Goal: Task Accomplishment & Management: Manage account settings

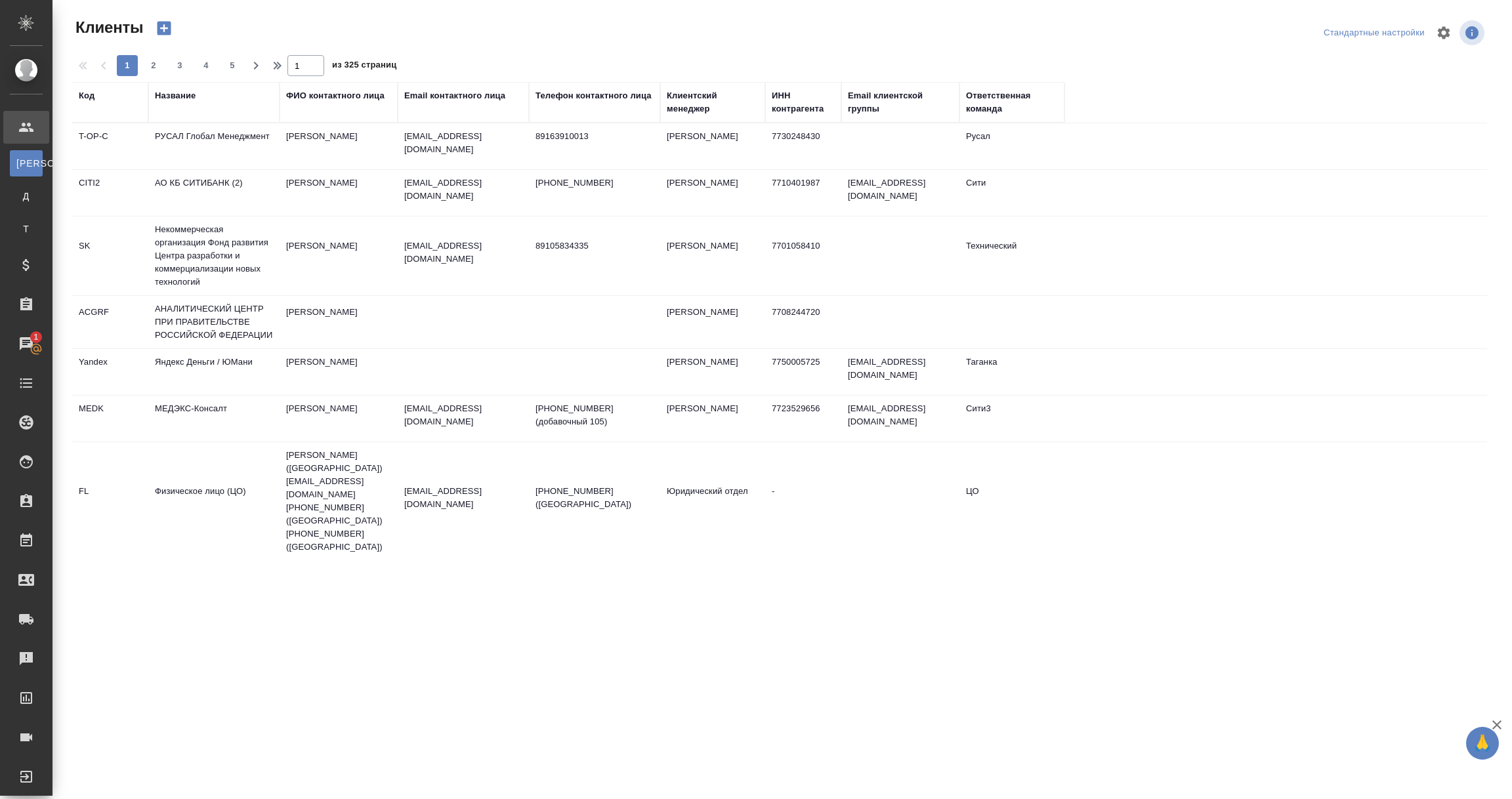
select select "RU"
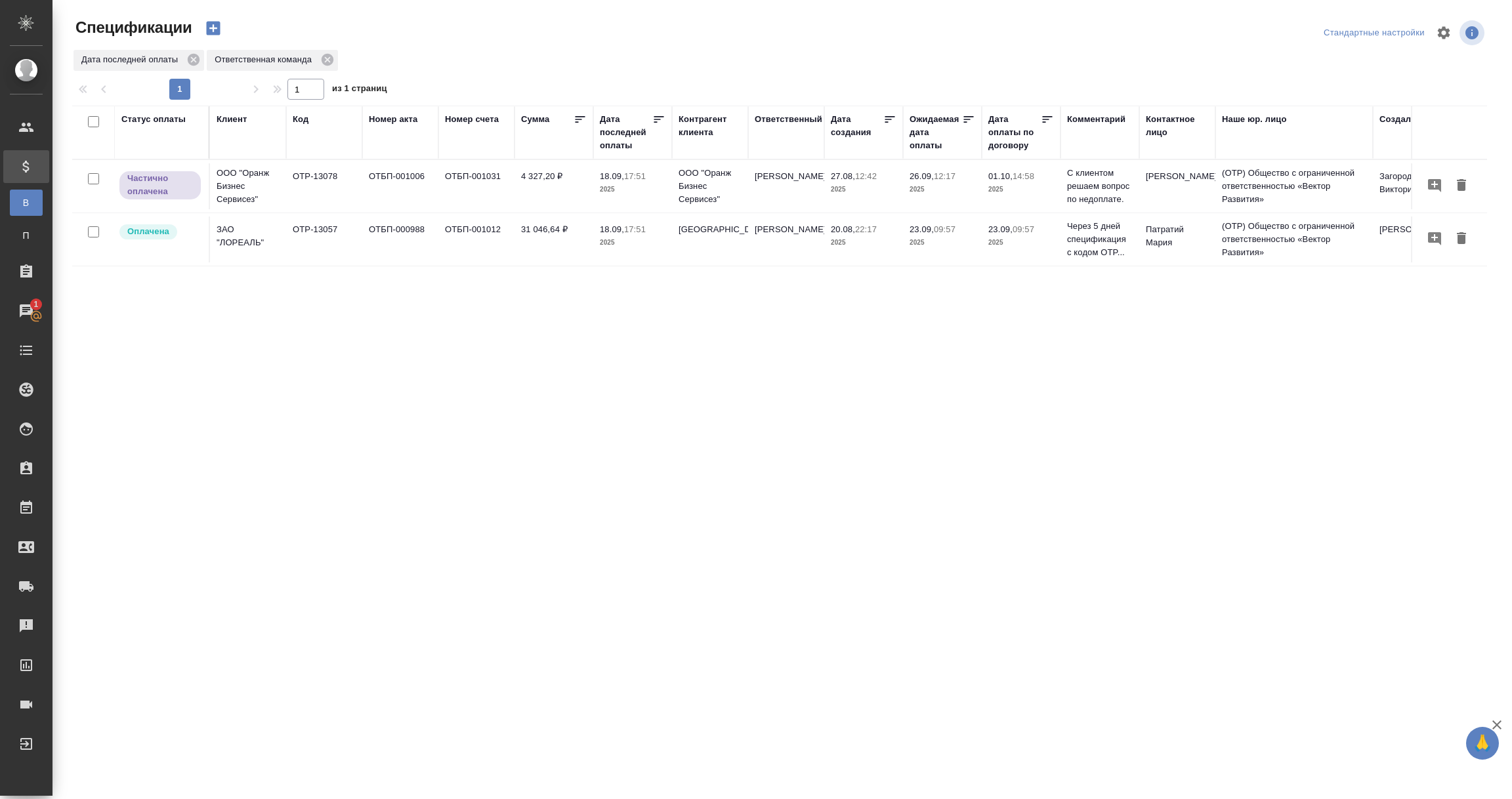
click at [304, 179] on td "OTP-13078" at bounding box center [324, 187] width 76 height 46
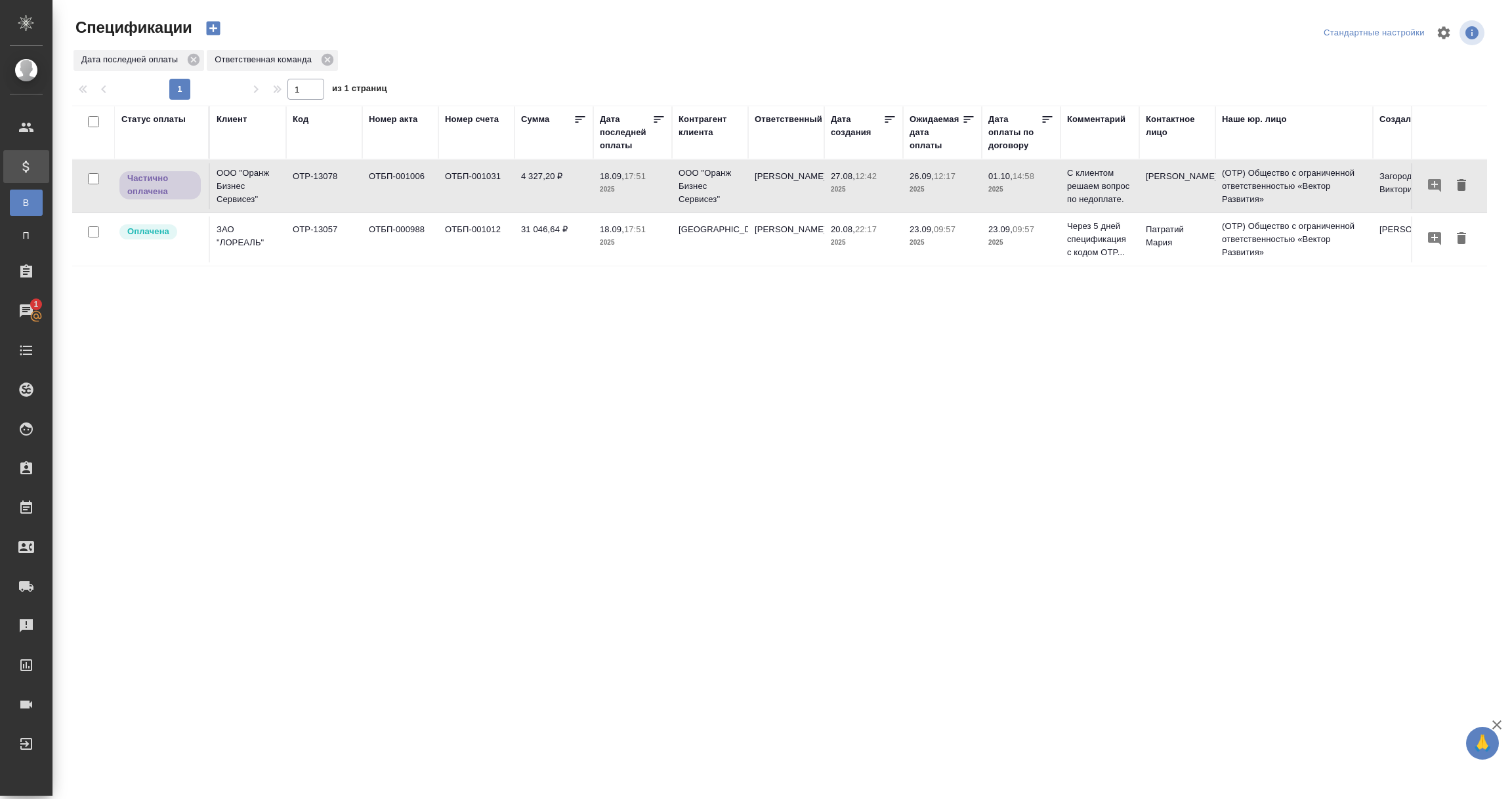
click at [304, 179] on td "OTP-13078" at bounding box center [324, 187] width 76 height 46
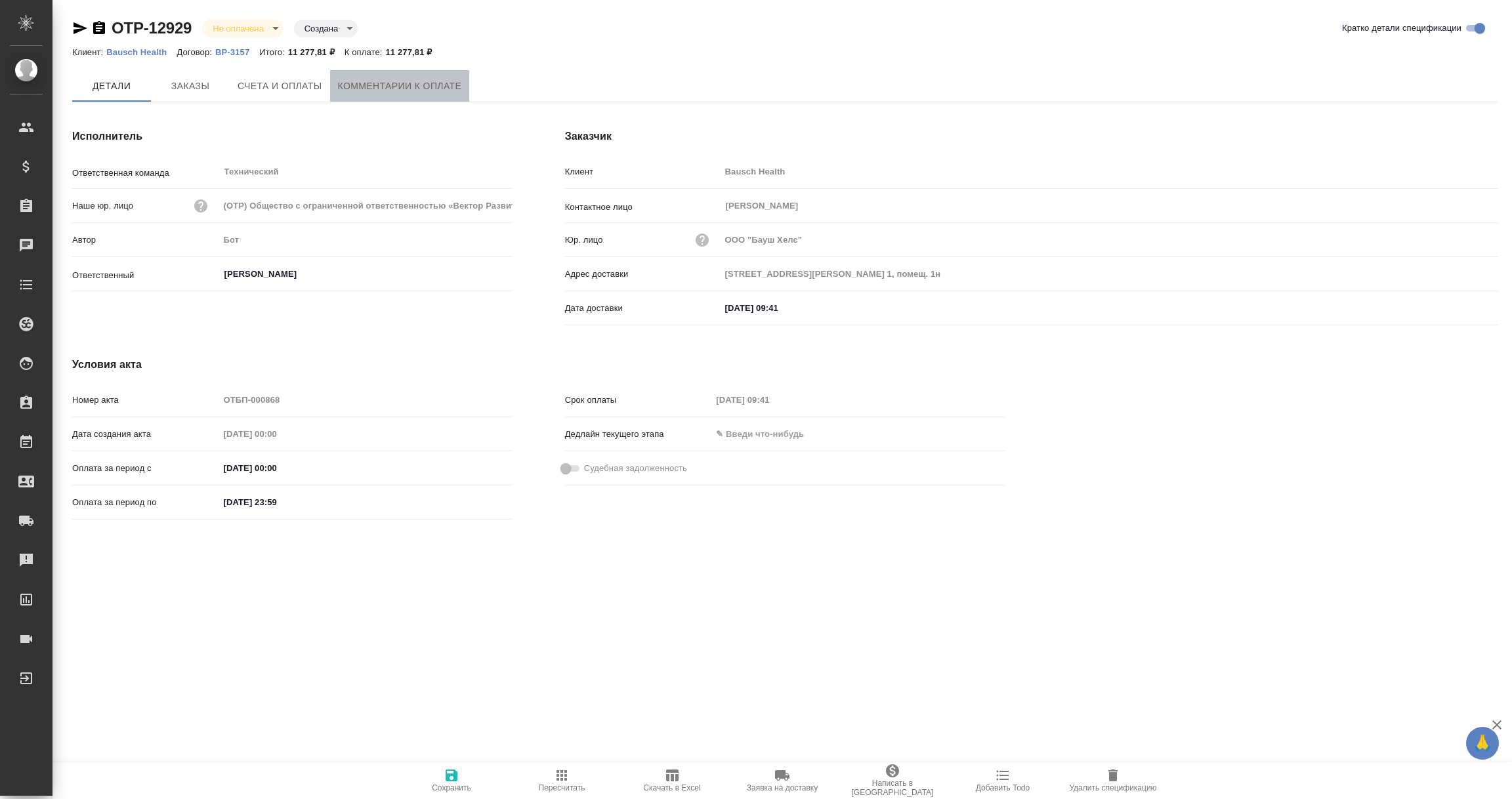
click at [374, 88] on span "Комментарии к оплате" at bounding box center [400, 86] width 124 height 17
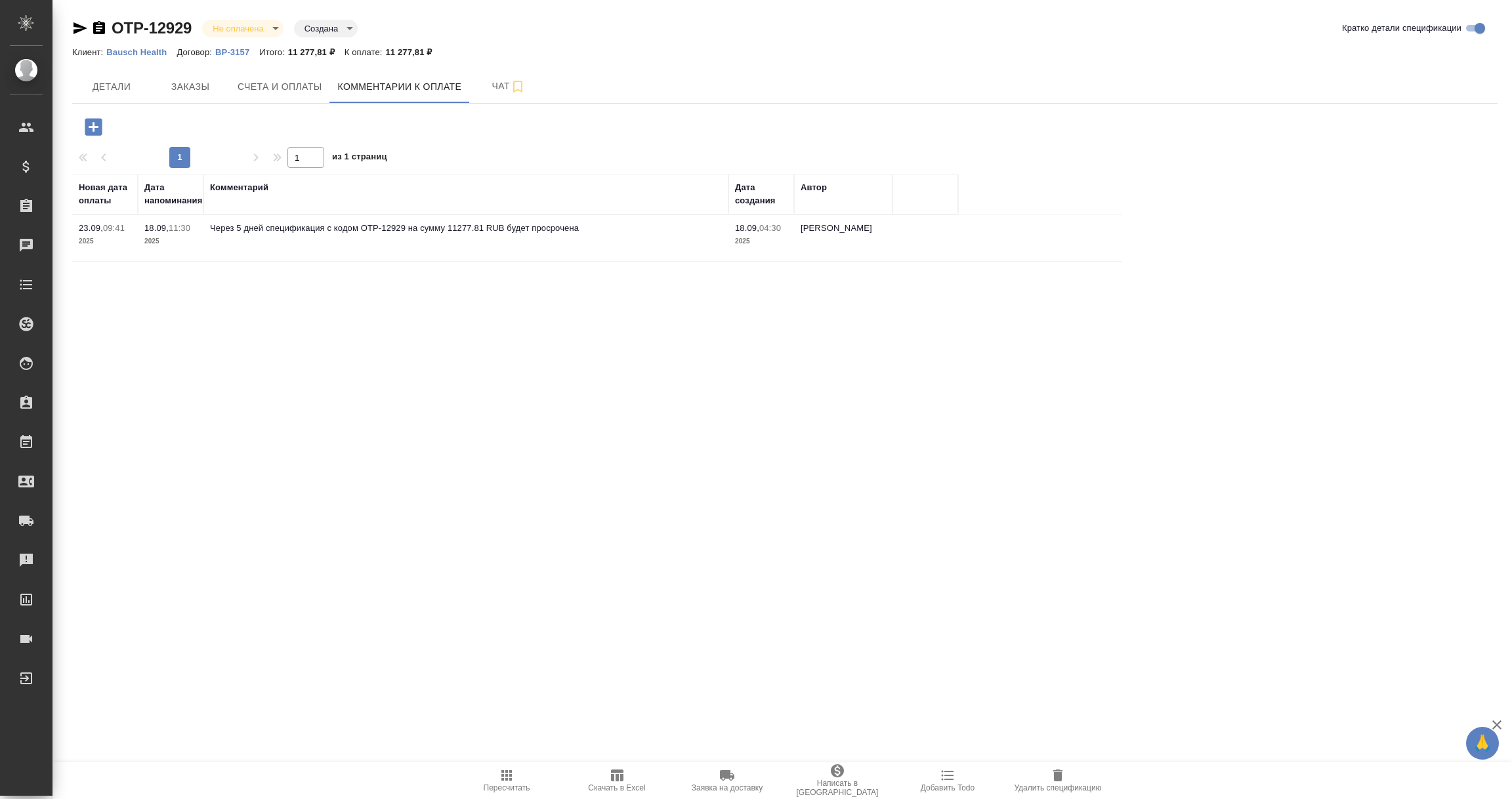
click at [96, 120] on icon "button" at bounding box center [93, 126] width 17 height 17
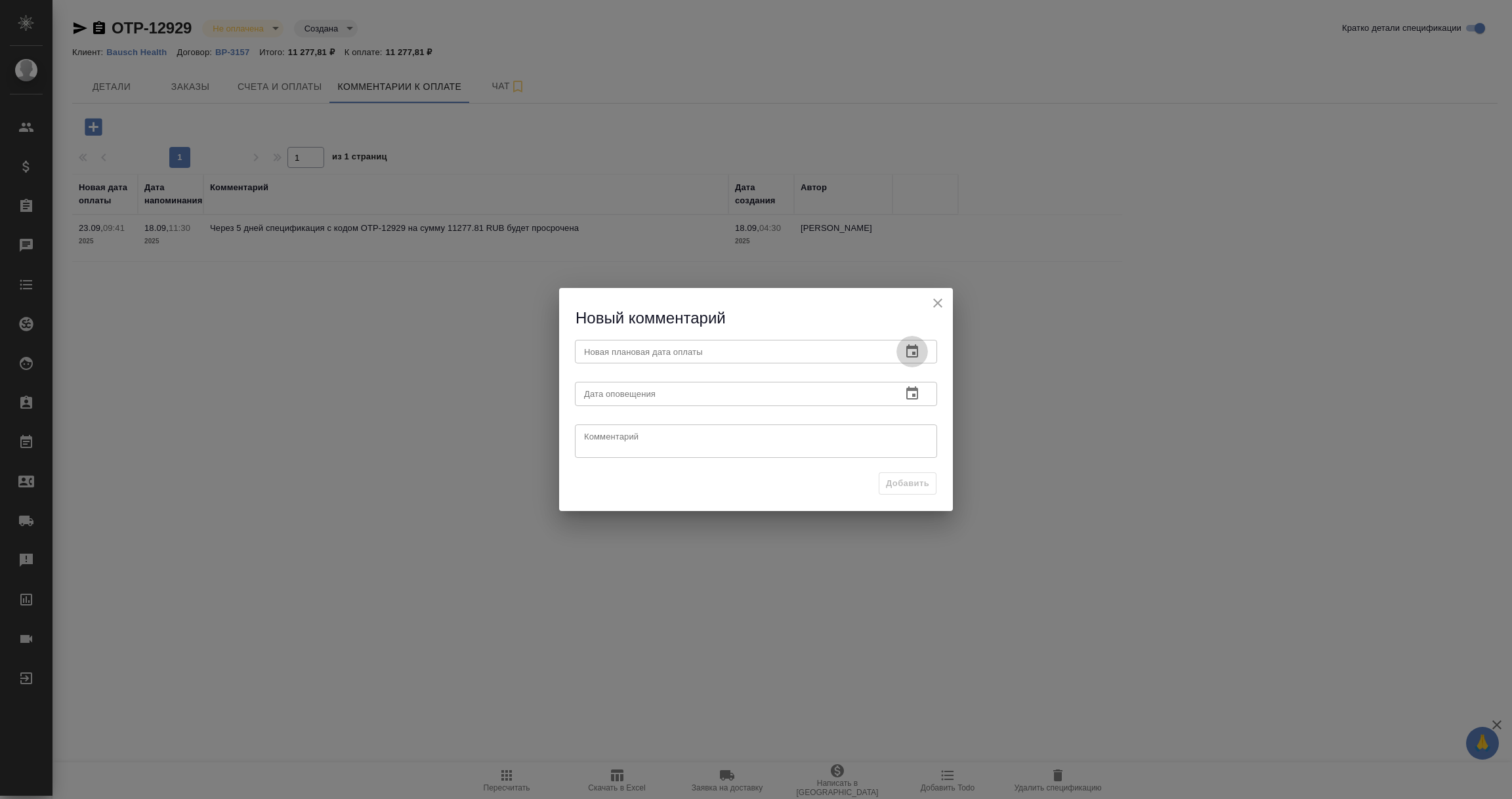
click at [915, 349] on icon "button" at bounding box center [913, 351] width 16 height 16
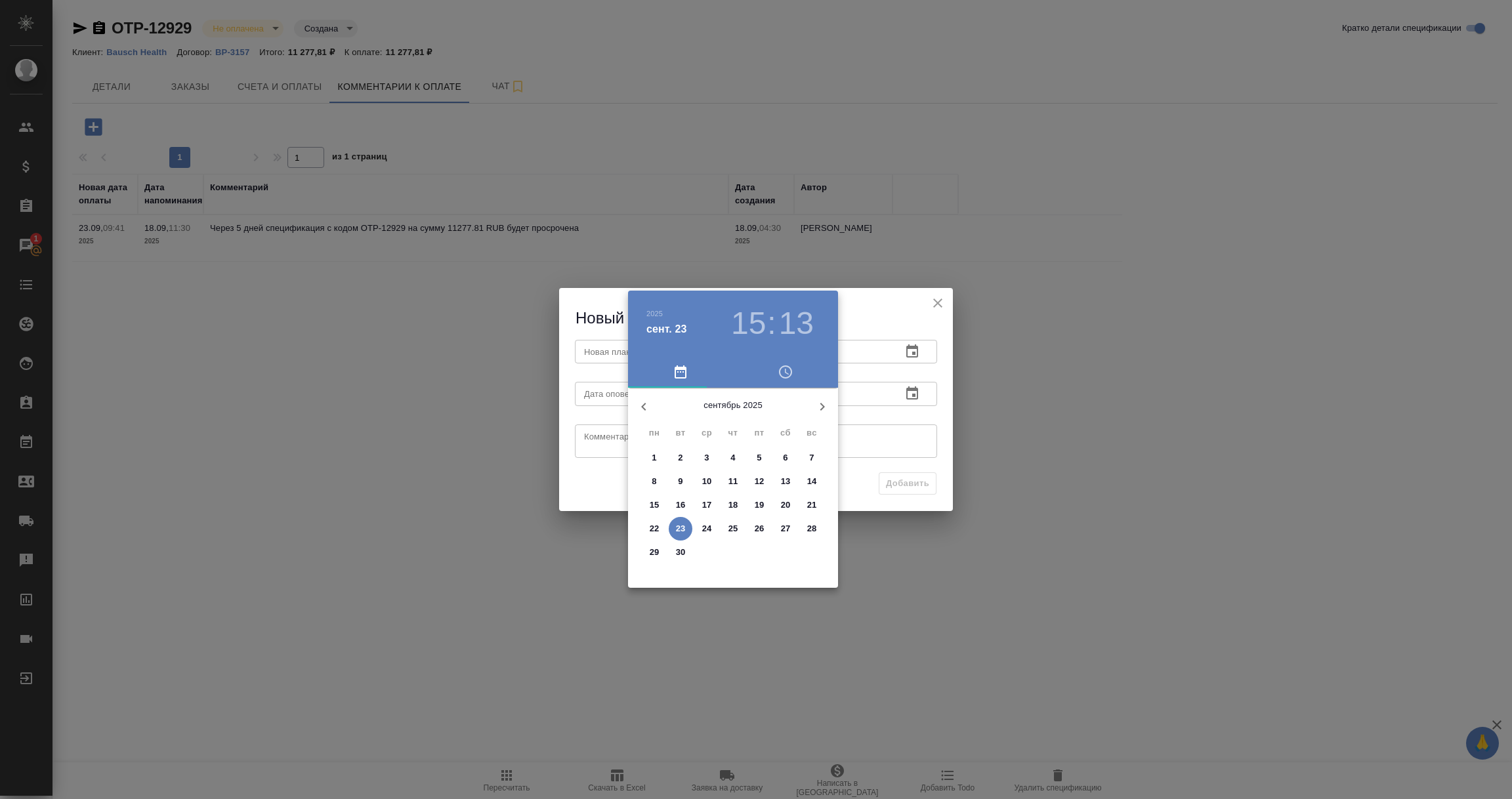
click at [709, 529] on p "24" at bounding box center [706, 528] width 10 height 13
type input "24.09.2025 15:13"
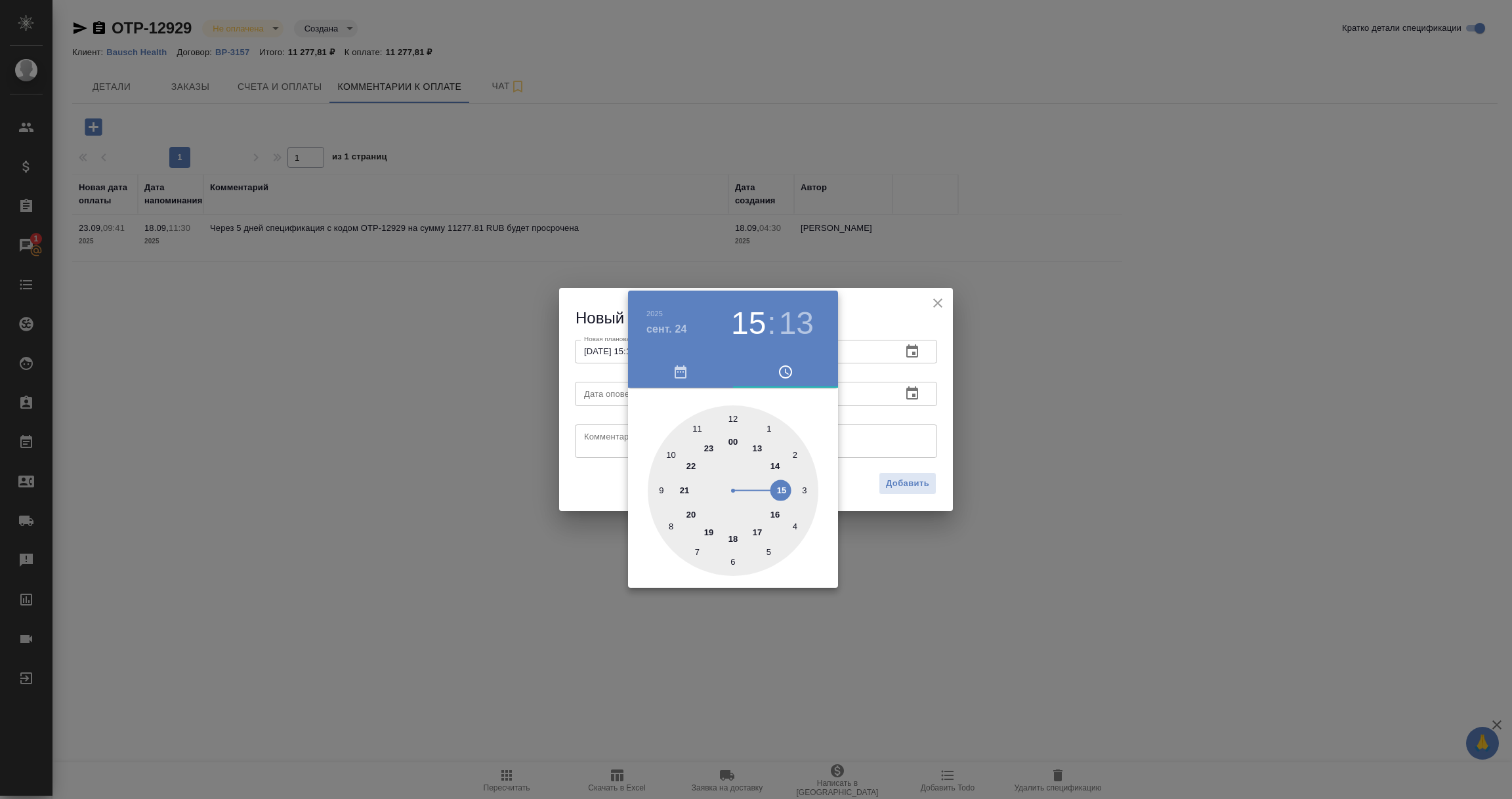
click at [935, 410] on div at bounding box center [756, 399] width 1512 height 799
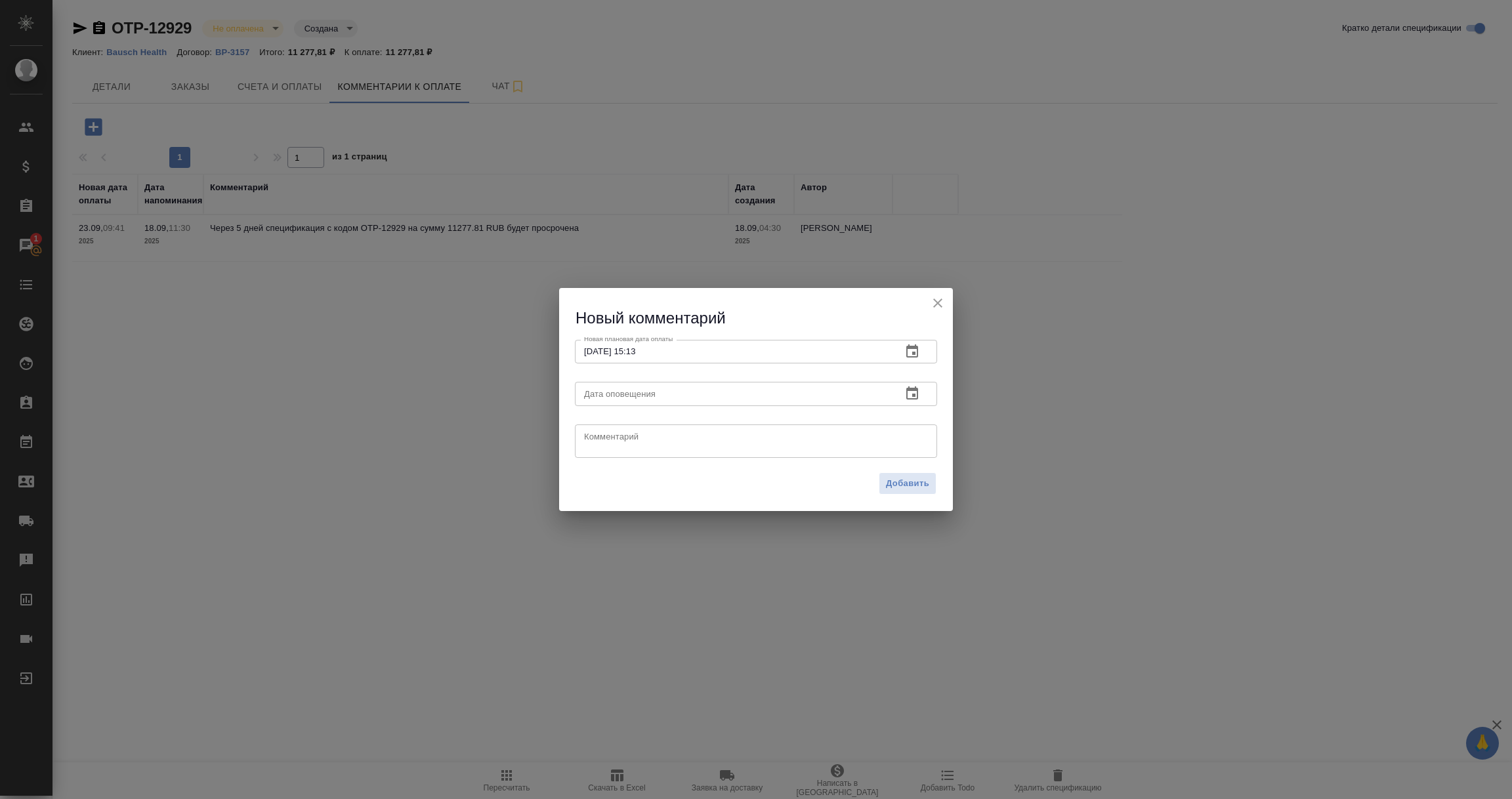
click at [911, 395] on icon "button" at bounding box center [913, 394] width 16 height 16
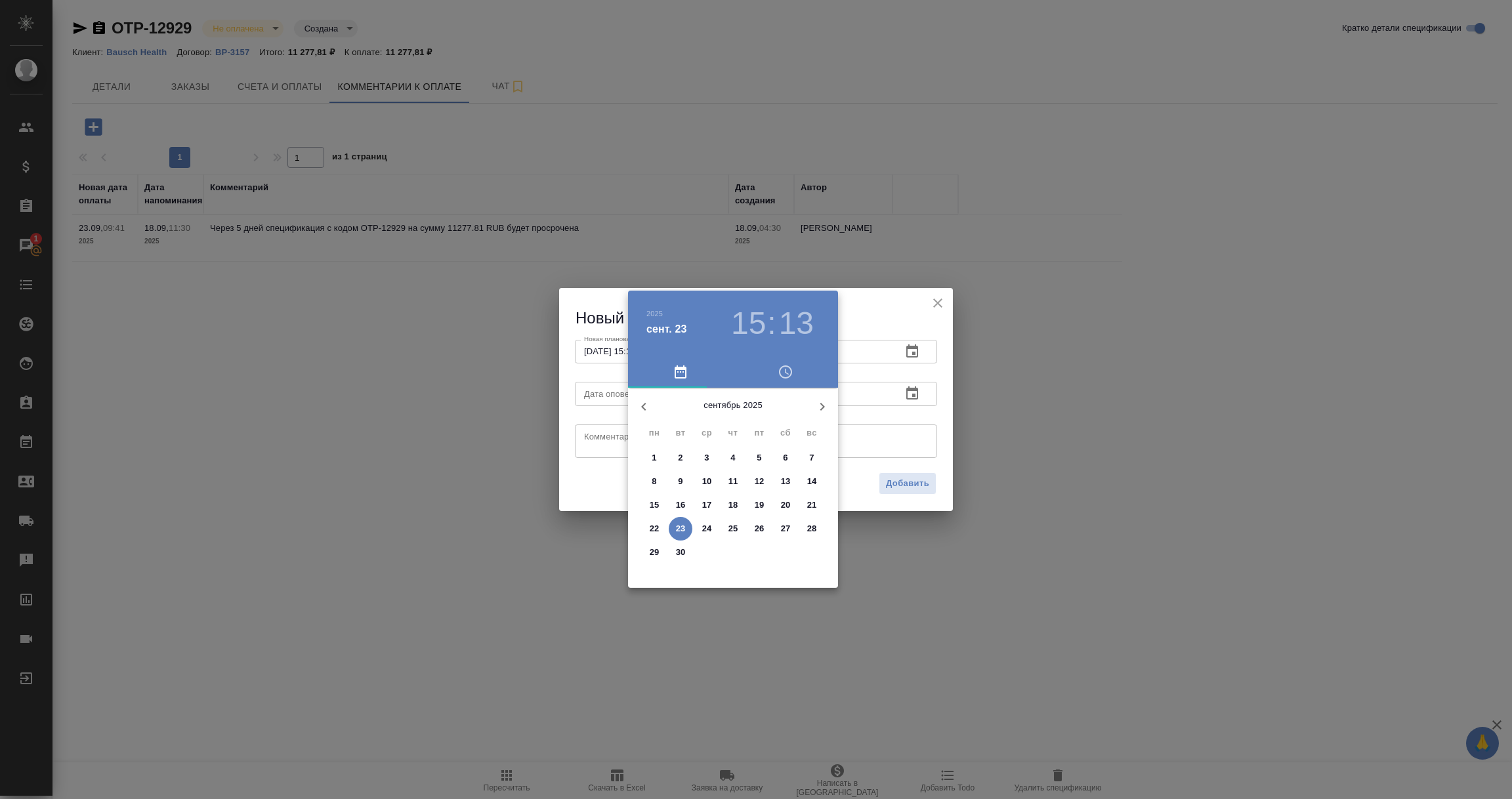
click at [675, 526] on span "23" at bounding box center [680, 528] width 24 height 13
type input "23.09.2025 15:13"
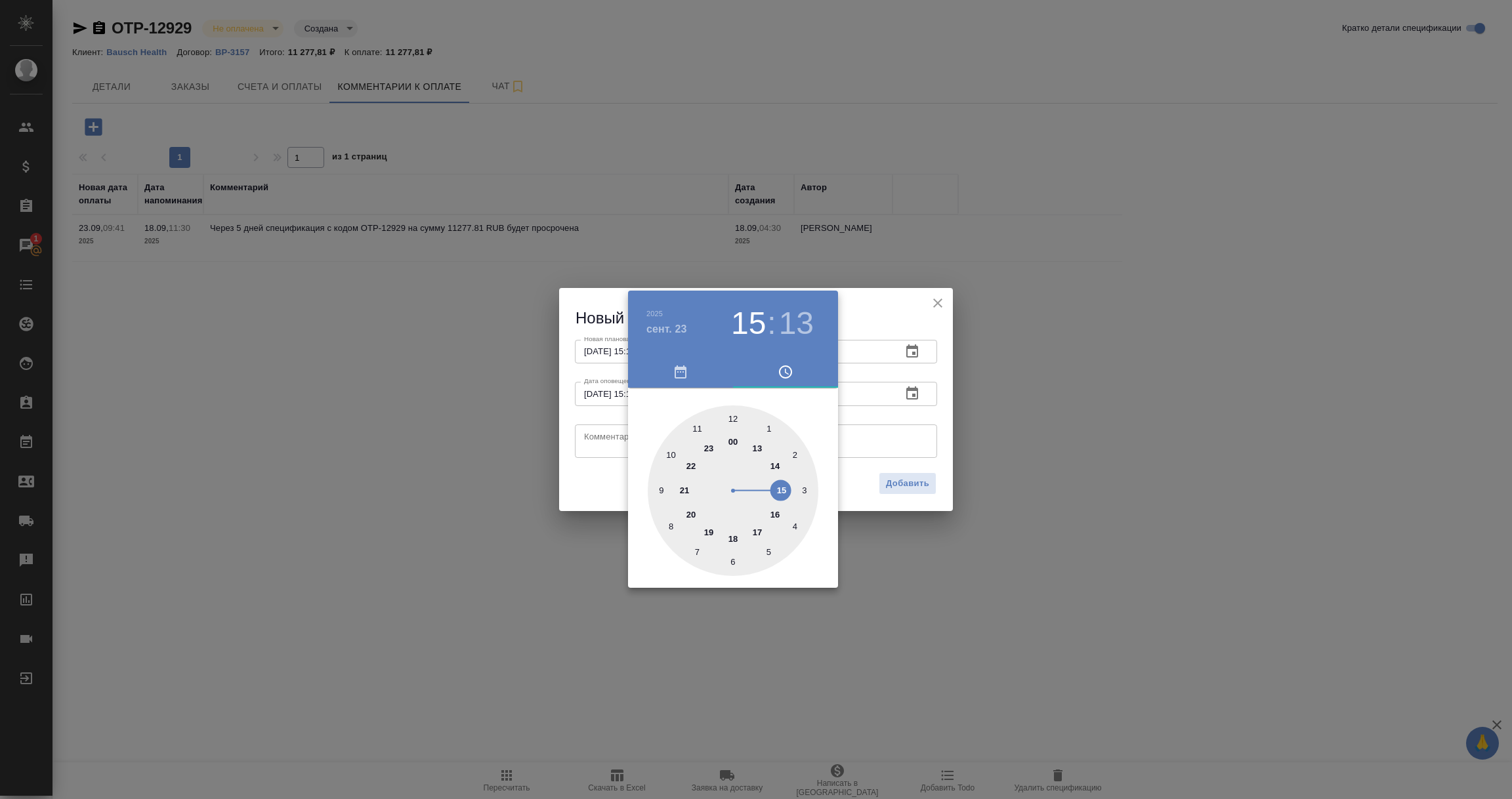
click at [595, 442] on div at bounding box center [756, 399] width 1512 height 799
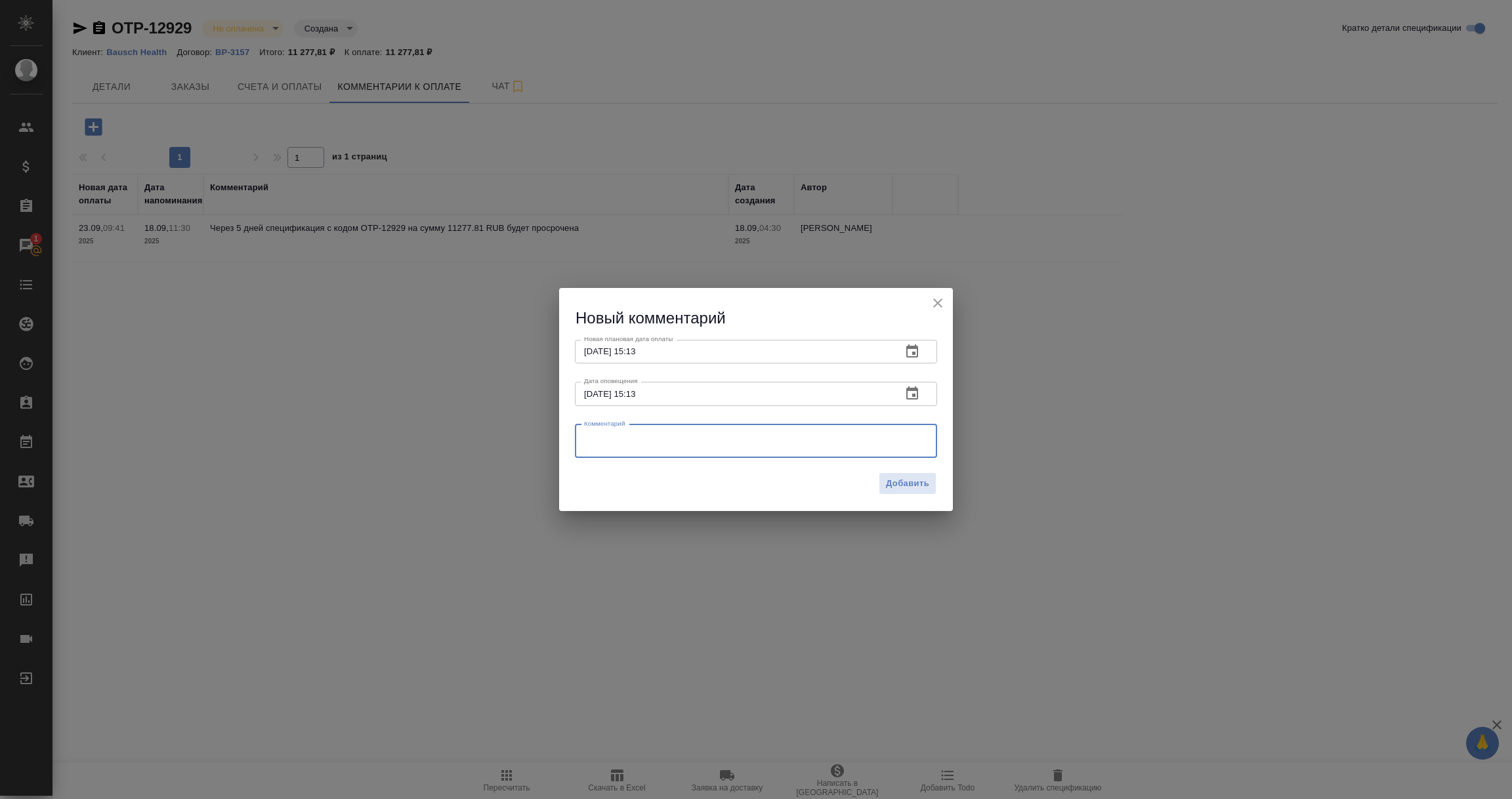
click at [595, 442] on textarea at bounding box center [756, 441] width 343 height 19
paste textarea "23.09.2025"
type textarea "Оплата 23.09.2025"
drag, startPoint x: 920, startPoint y: 463, endPoint x: 916, endPoint y: 469, distance: 7.2
click at [919, 463] on div "Комментарий Оплата 23.09.2025 x Комментарий" at bounding box center [756, 440] width 373 height 52
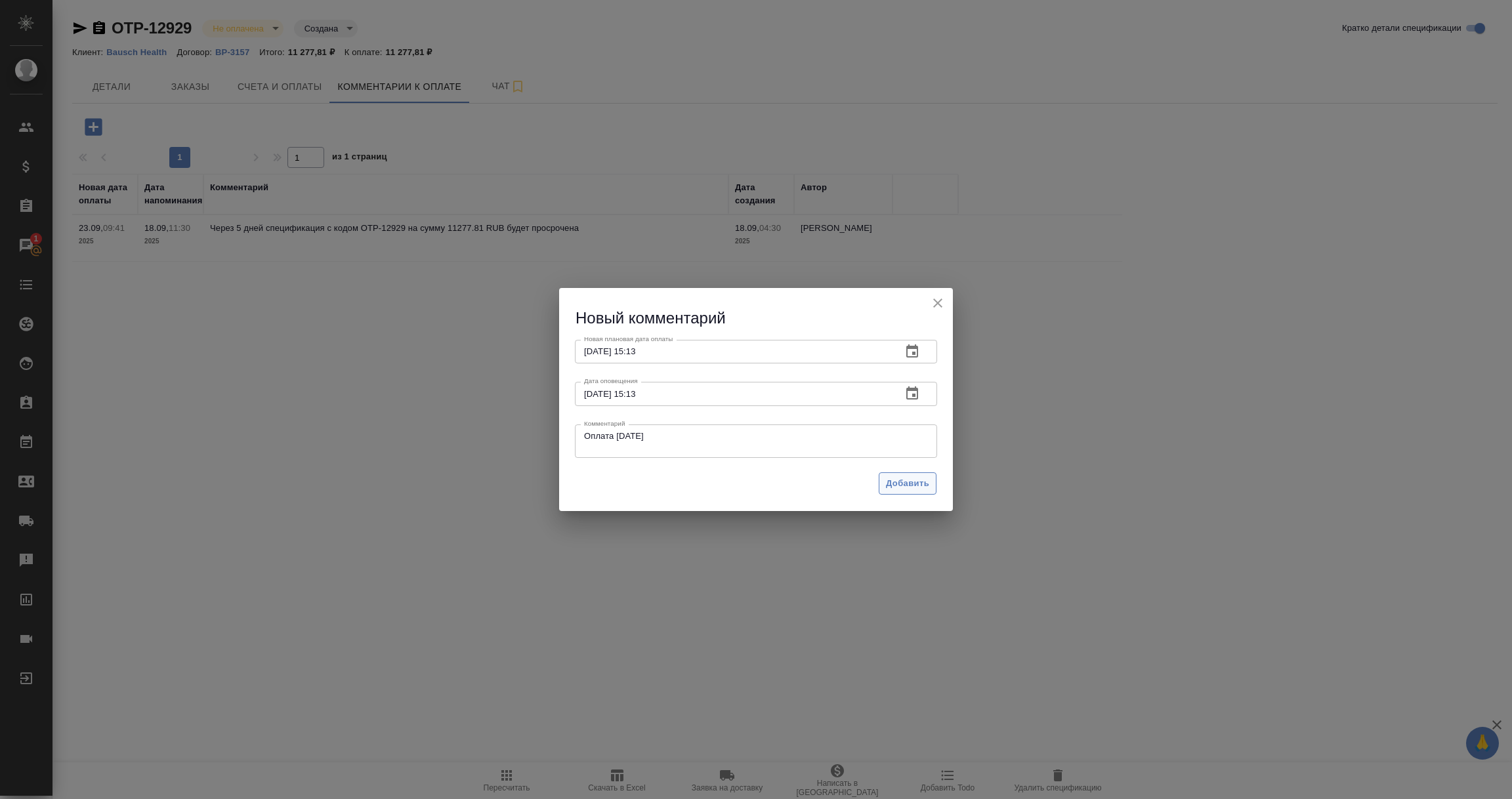
click at [913, 493] on button "Добавить" at bounding box center [907, 484] width 58 height 23
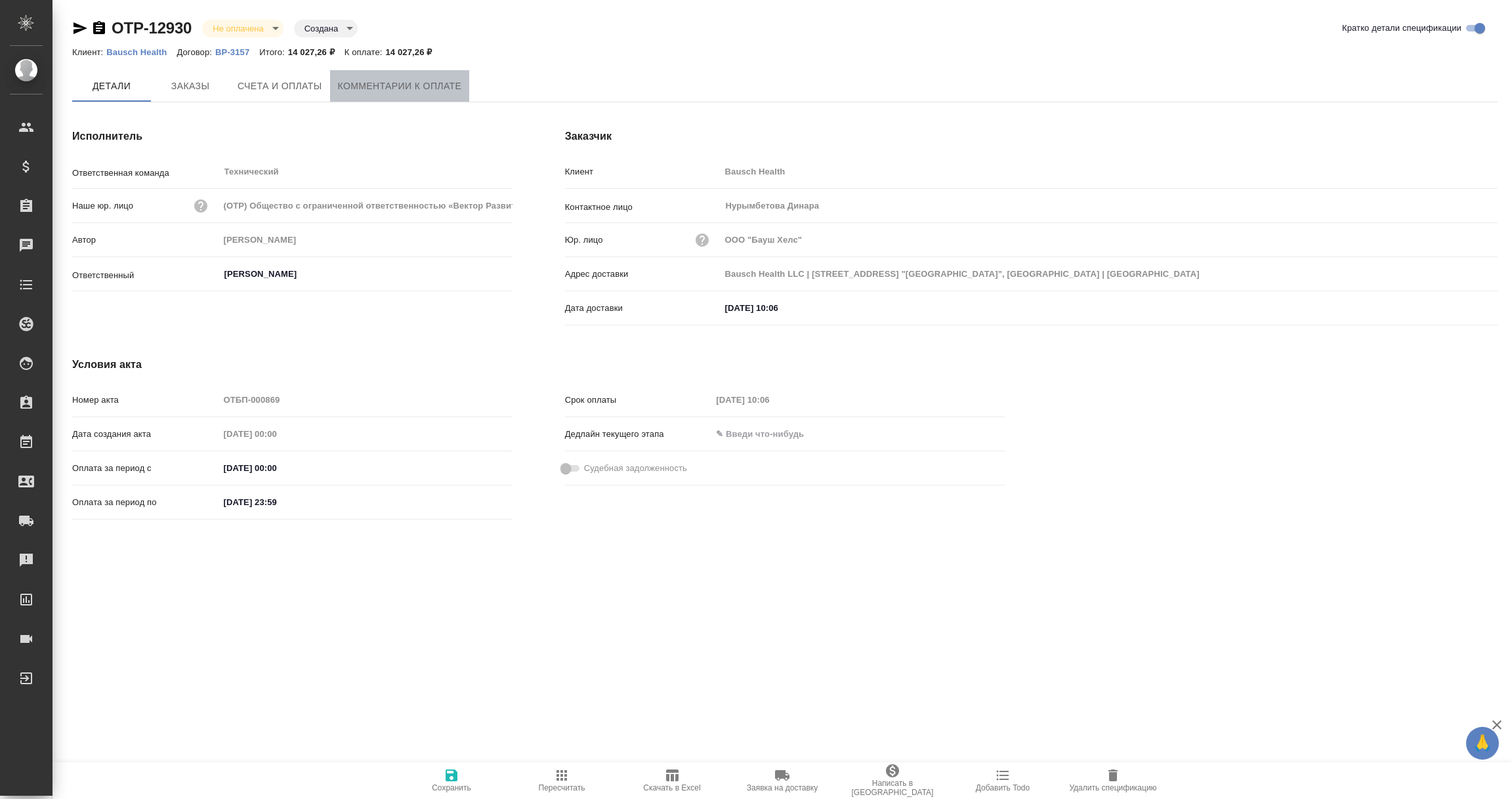
click at [371, 74] on button "Комментарии к оплате" at bounding box center [400, 86] width 140 height 32
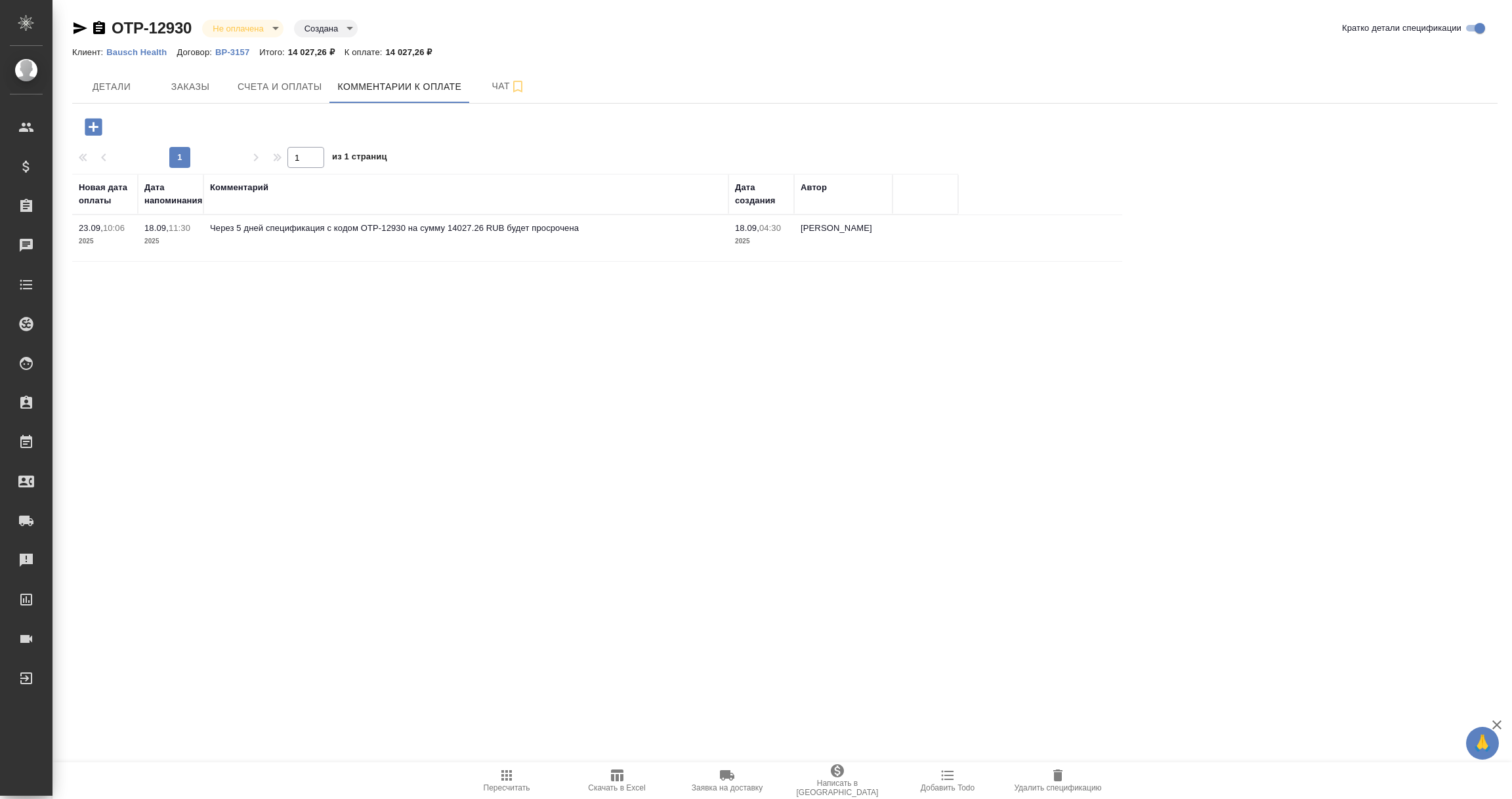
click at [100, 124] on icon "button" at bounding box center [93, 126] width 17 height 17
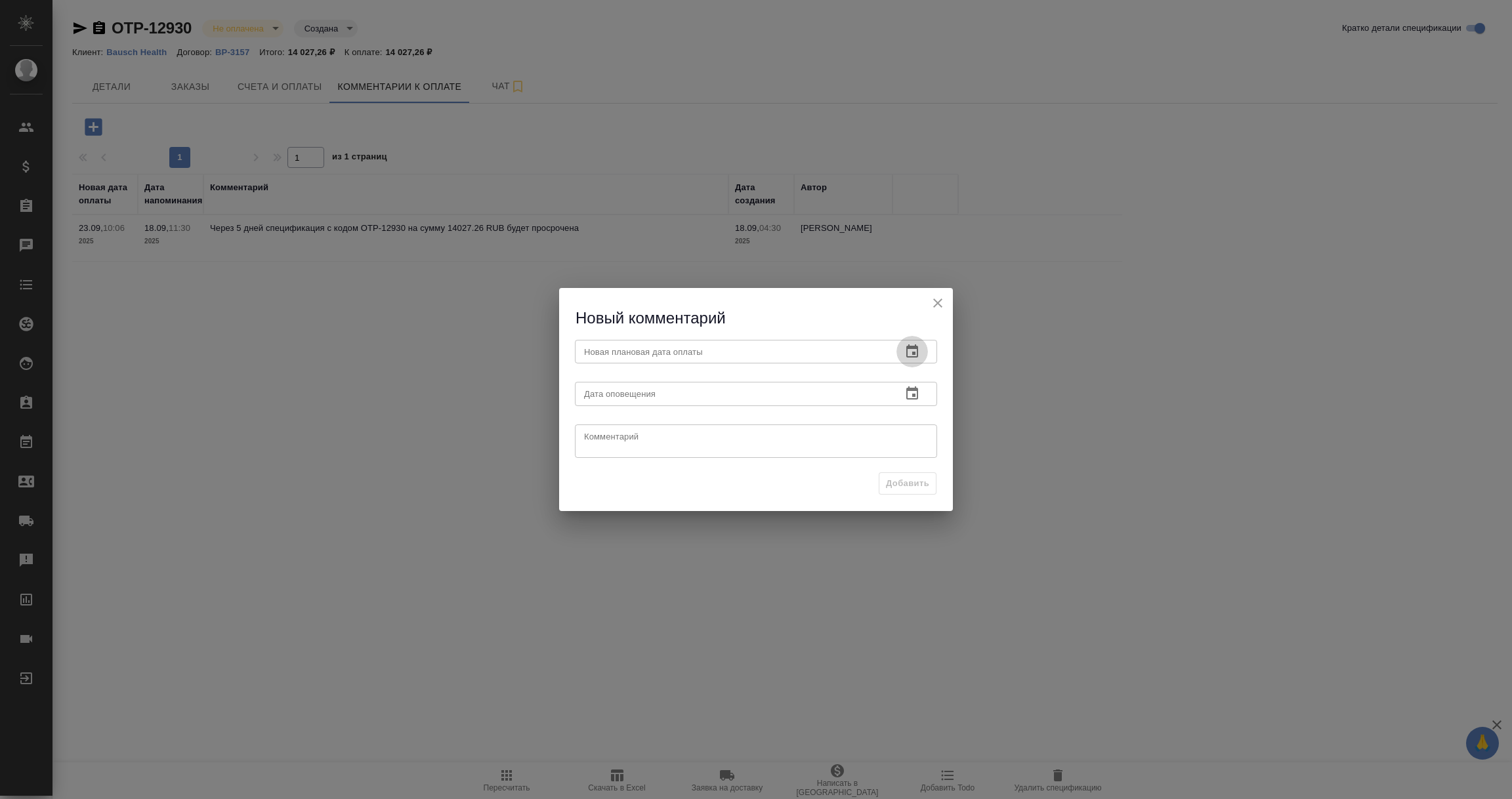
click at [911, 353] on icon "button" at bounding box center [913, 351] width 16 height 16
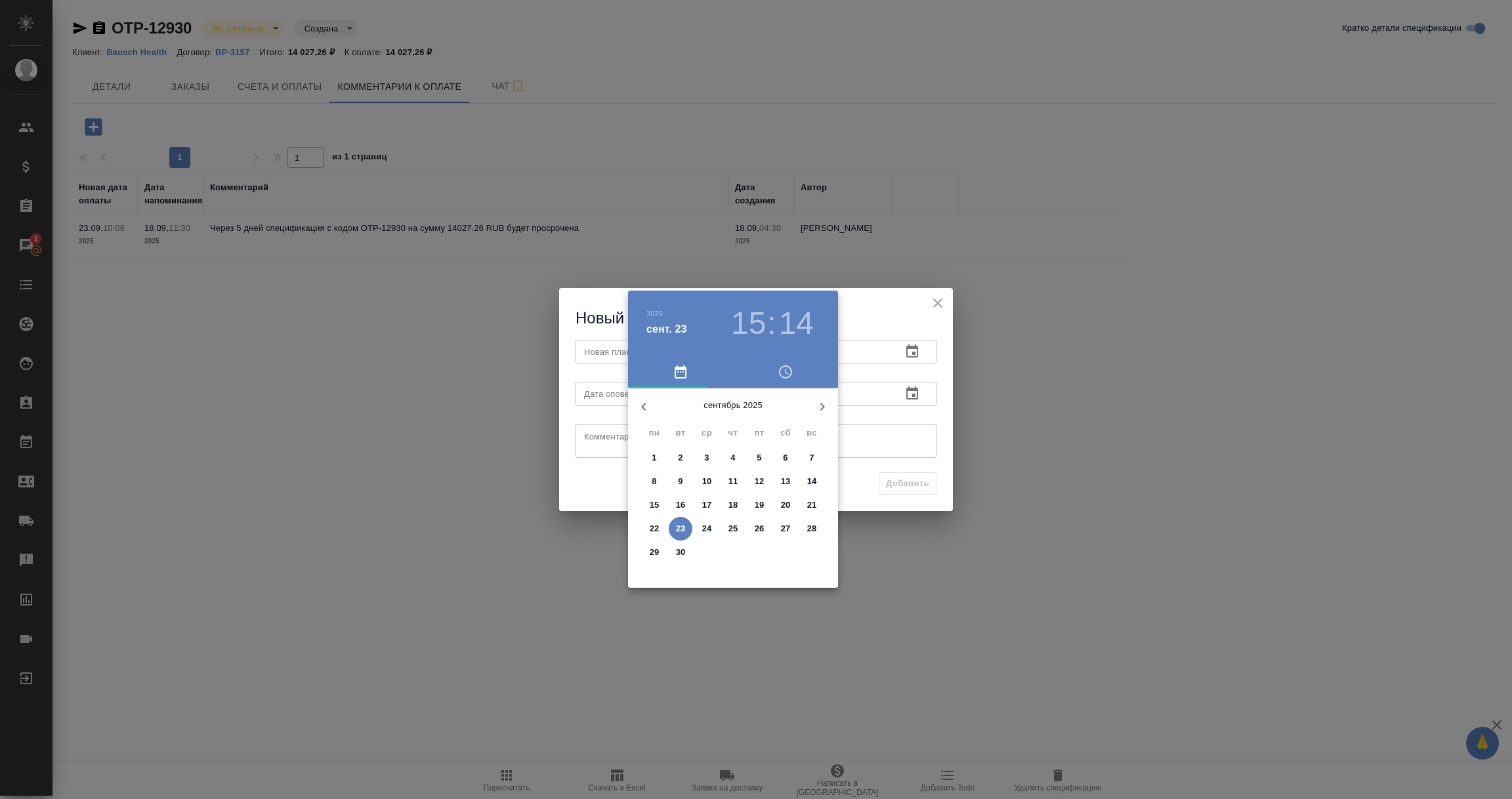
click at [890, 420] on div at bounding box center [756, 399] width 1512 height 799
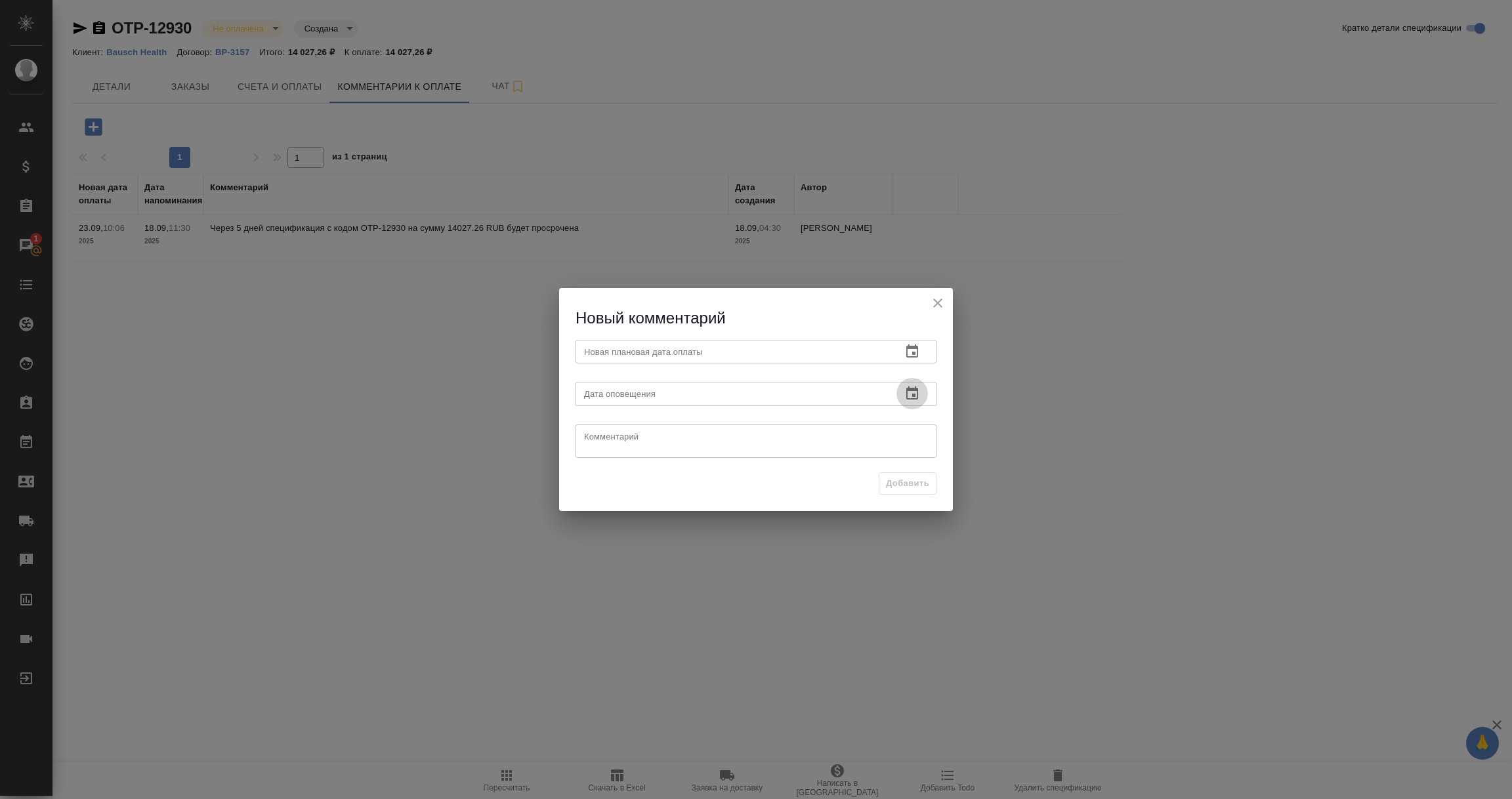
click at [913, 393] on icon "button" at bounding box center [913, 394] width 16 height 16
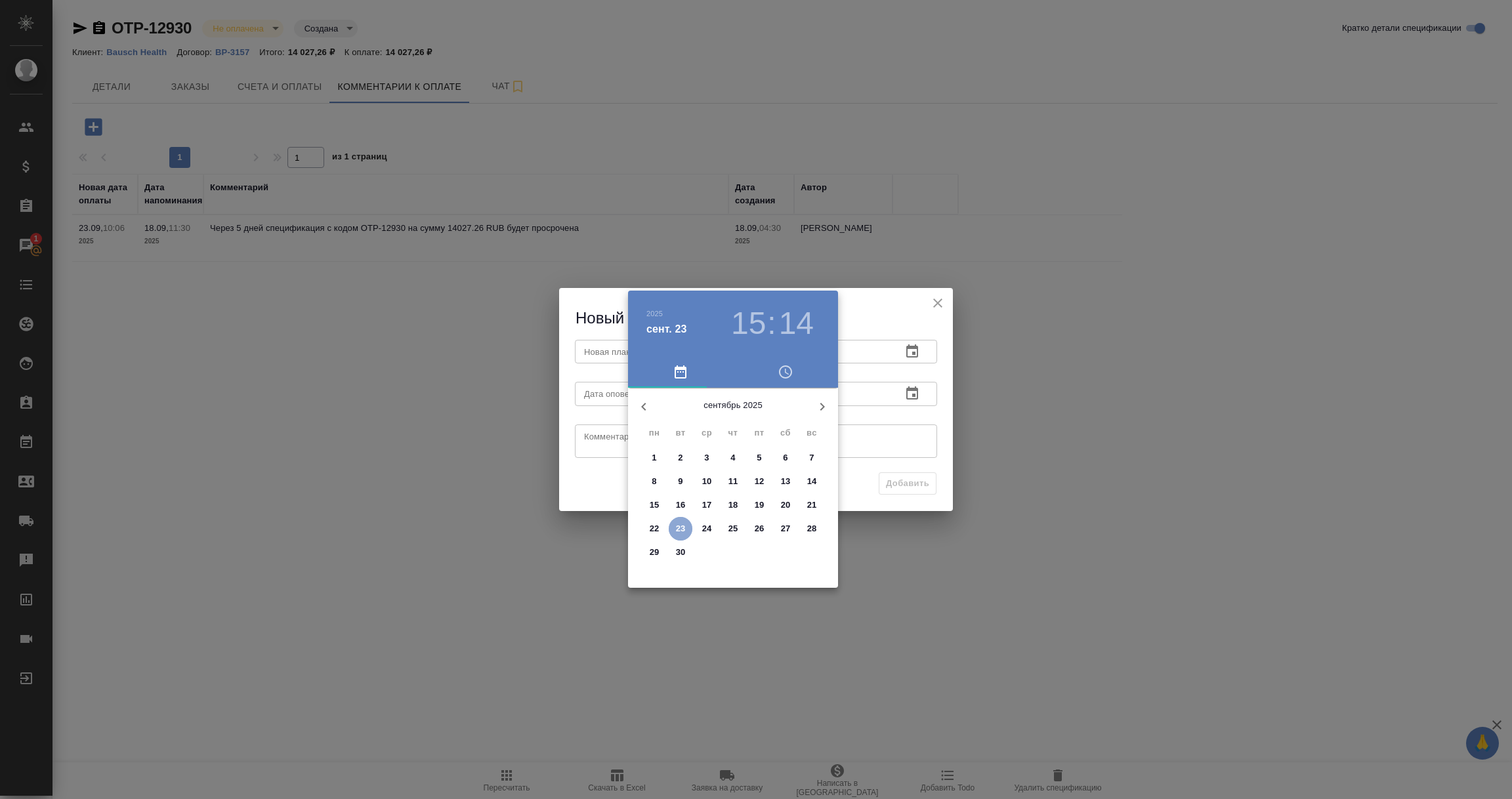
click at [679, 529] on p "23" at bounding box center [681, 528] width 10 height 13
type input "23.09.2025 15:14"
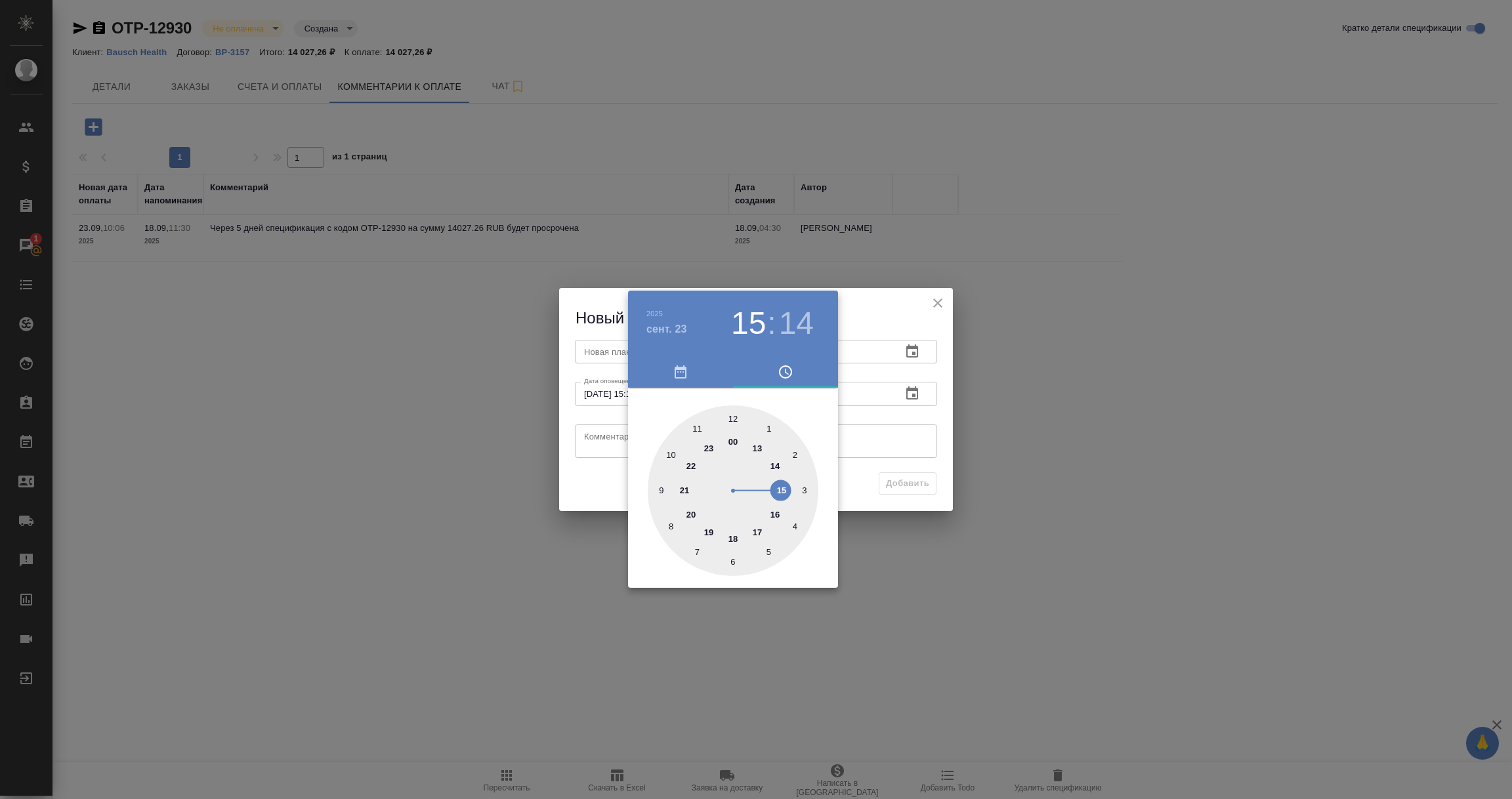
click at [918, 357] on div at bounding box center [756, 399] width 1512 height 799
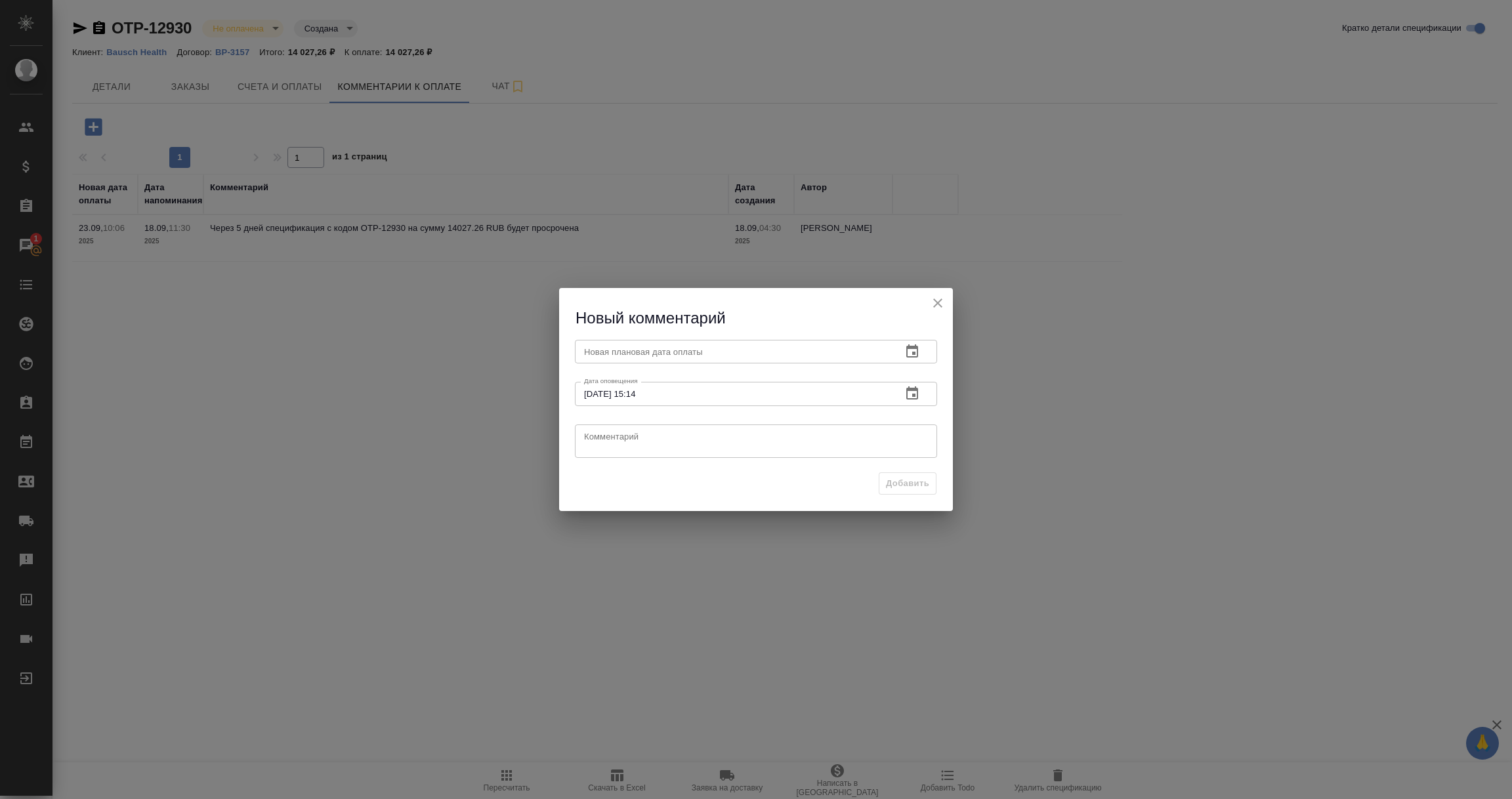
click at [909, 349] on icon "button" at bounding box center [912, 350] width 12 height 13
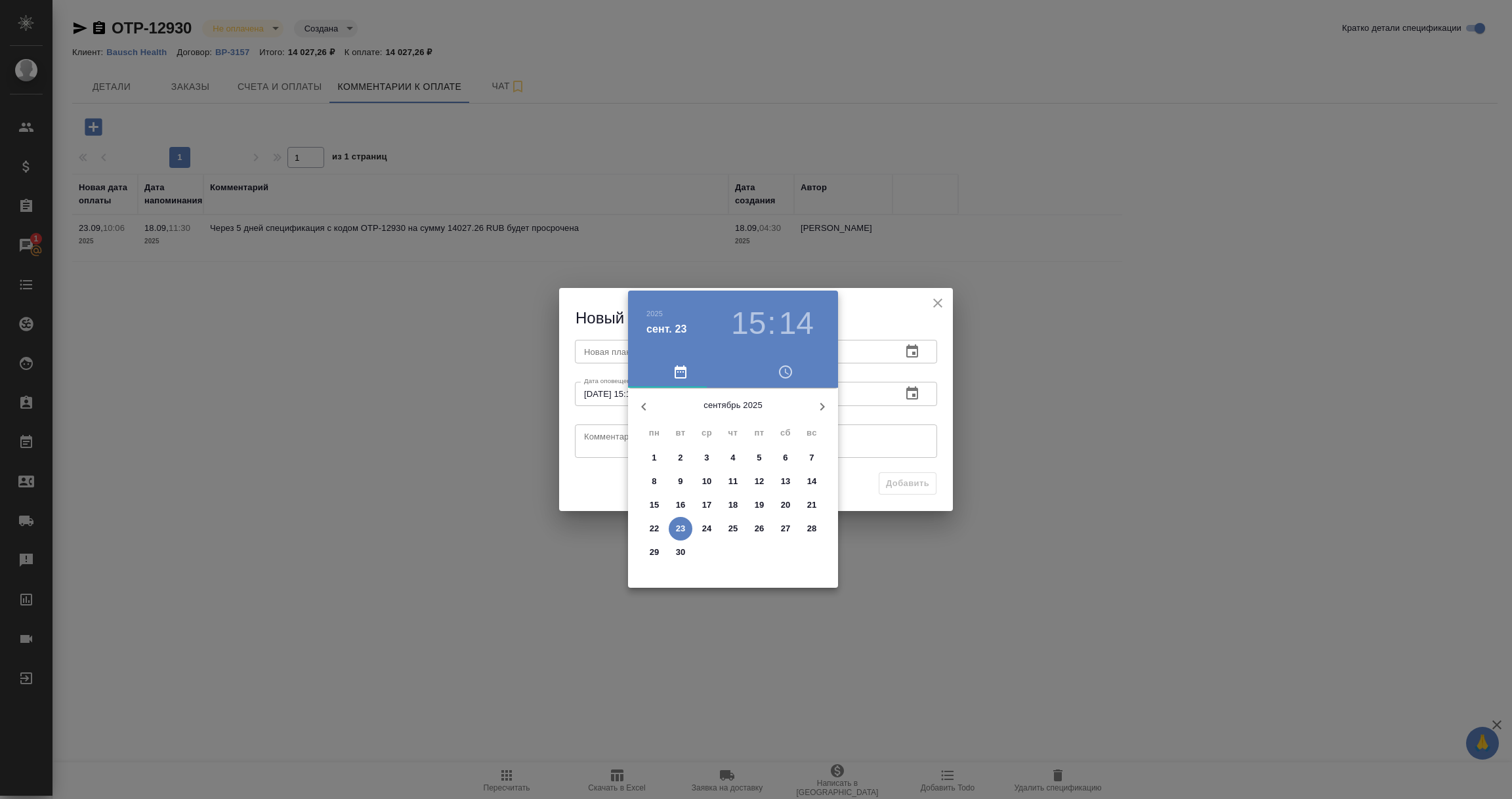
click at [687, 529] on span "23" at bounding box center [680, 528] width 24 height 13
type input "23.09.2025 15:14"
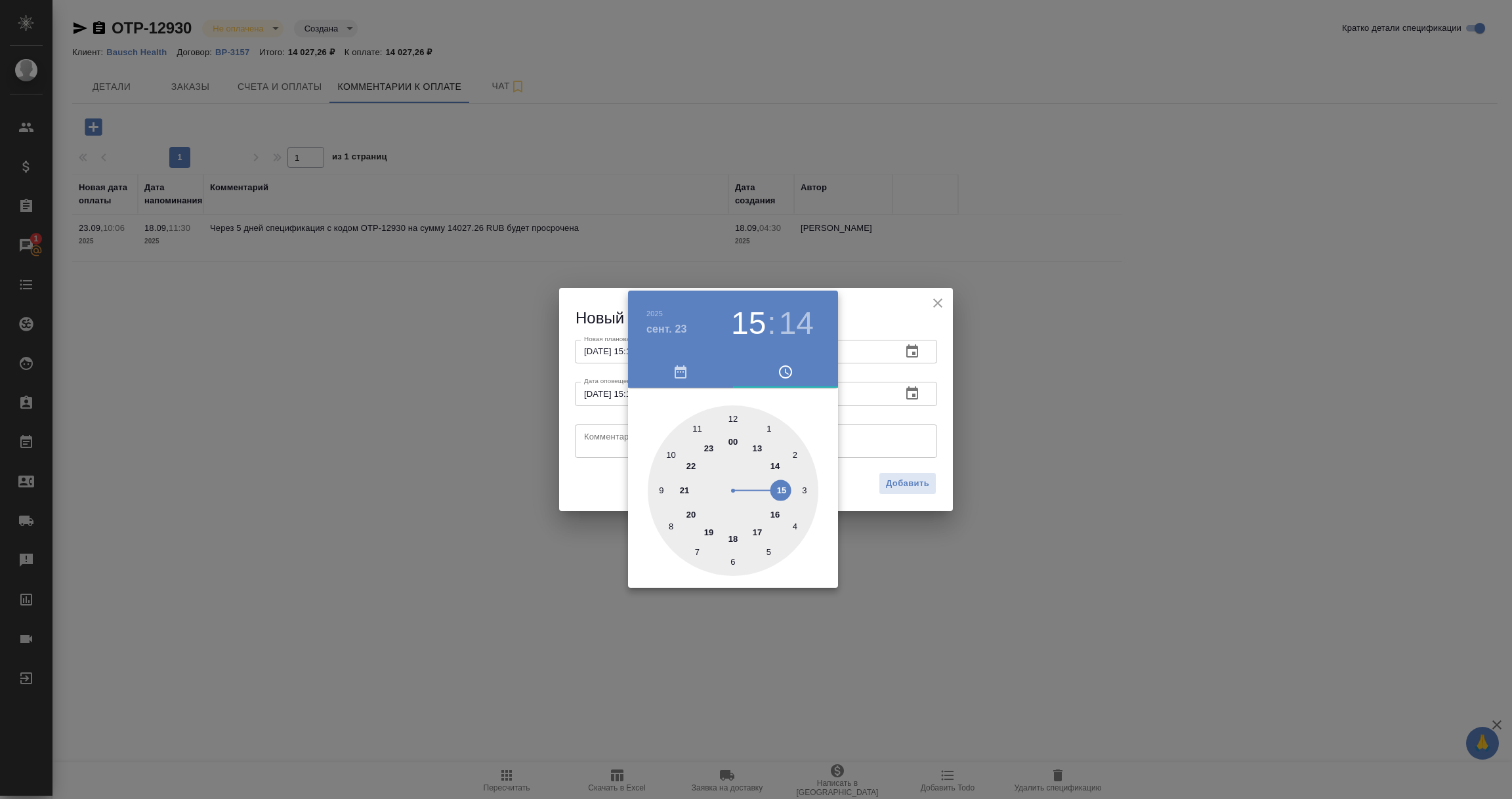
click at [599, 438] on div at bounding box center [756, 399] width 1512 height 799
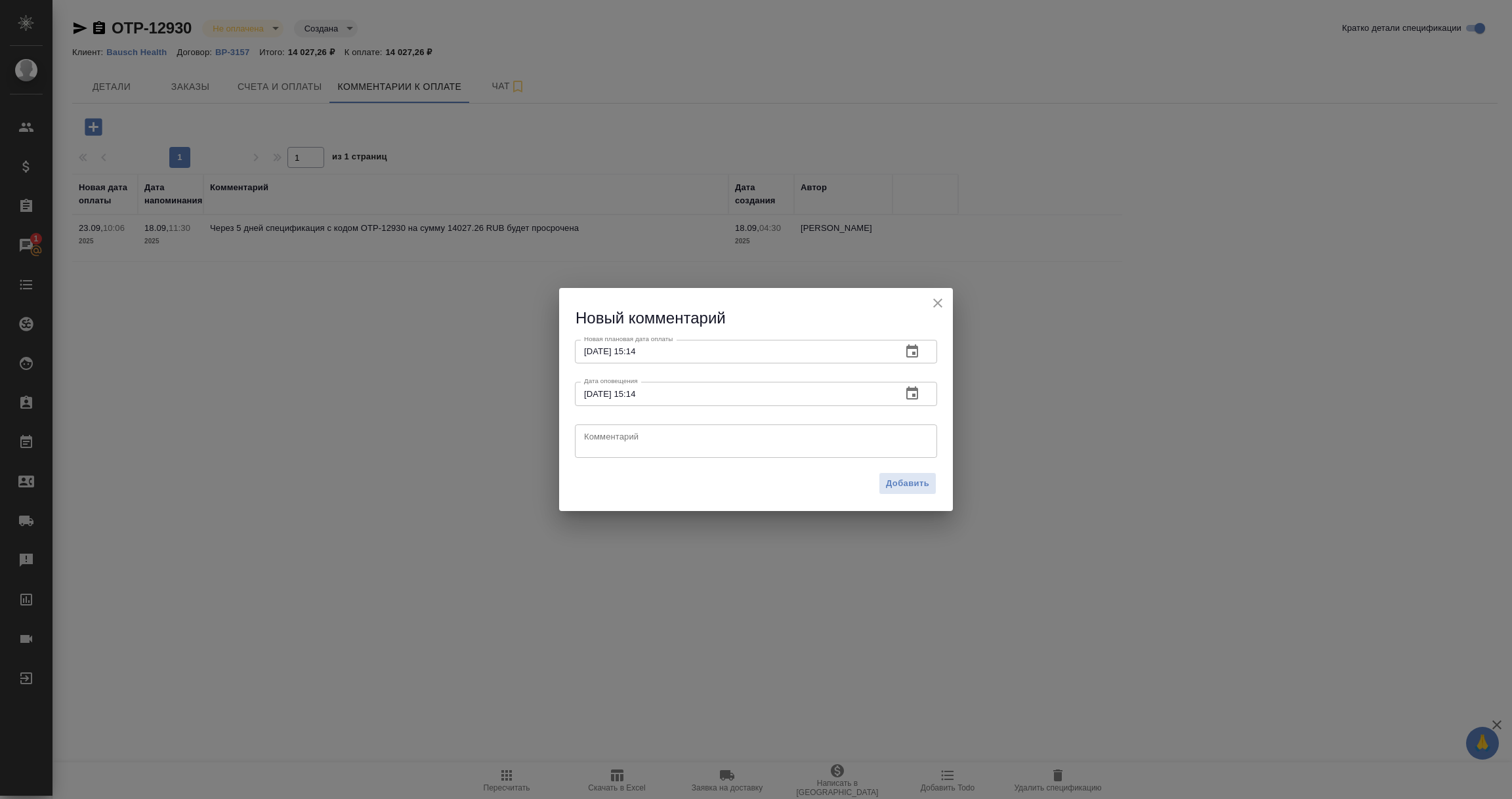
click at [599, 438] on textarea at bounding box center [756, 441] width 343 height 19
paste textarea "23.09.2025"
type textarea "Клиент: оплата 23.09.2025"
click at [914, 490] on span "Добавить" at bounding box center [907, 483] width 43 height 15
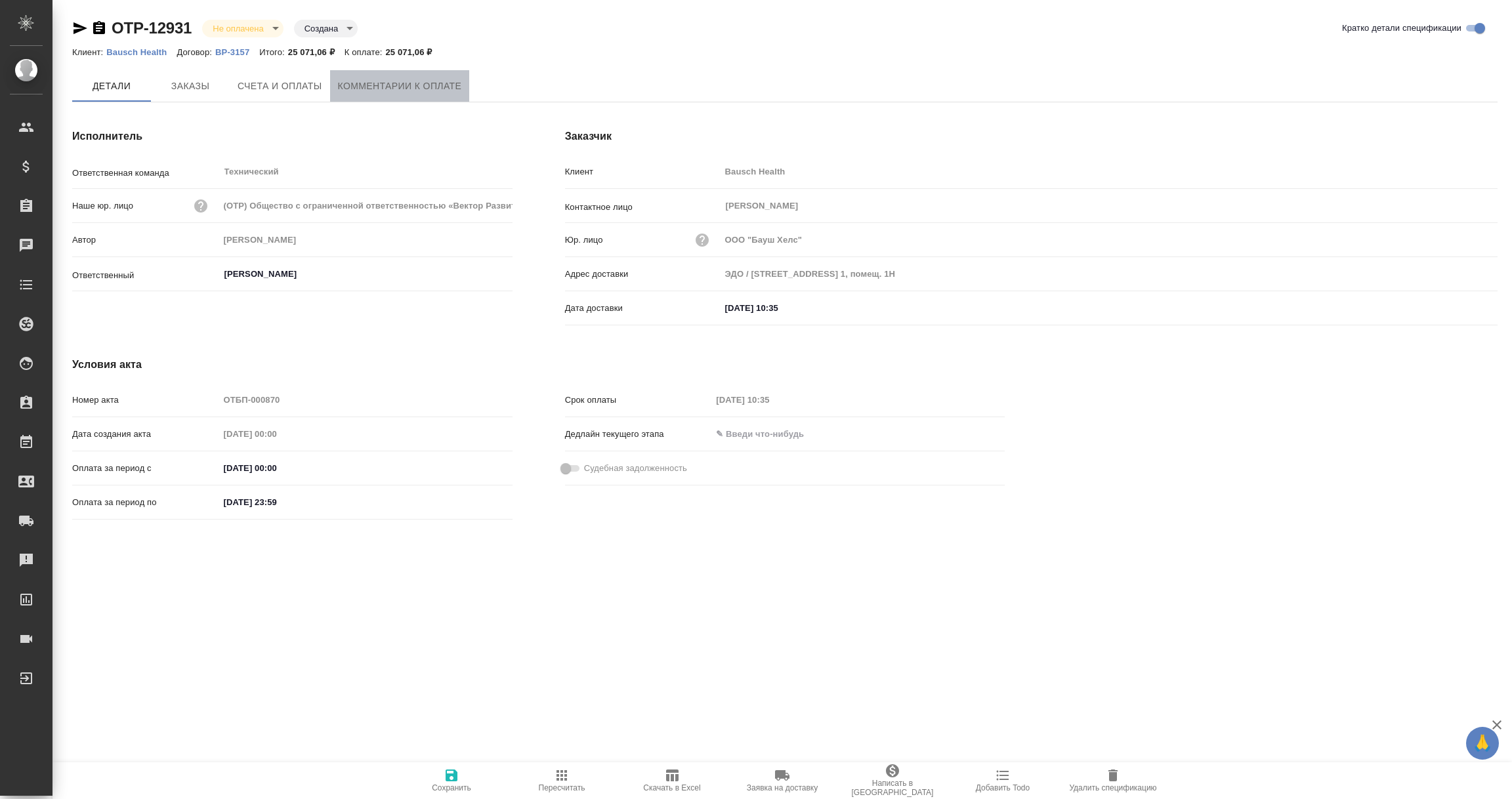
drag, startPoint x: 0, startPoint y: 0, endPoint x: 374, endPoint y: 88, distance: 384.2
click at [374, 88] on span "Комментарии к оплате" at bounding box center [400, 86] width 124 height 17
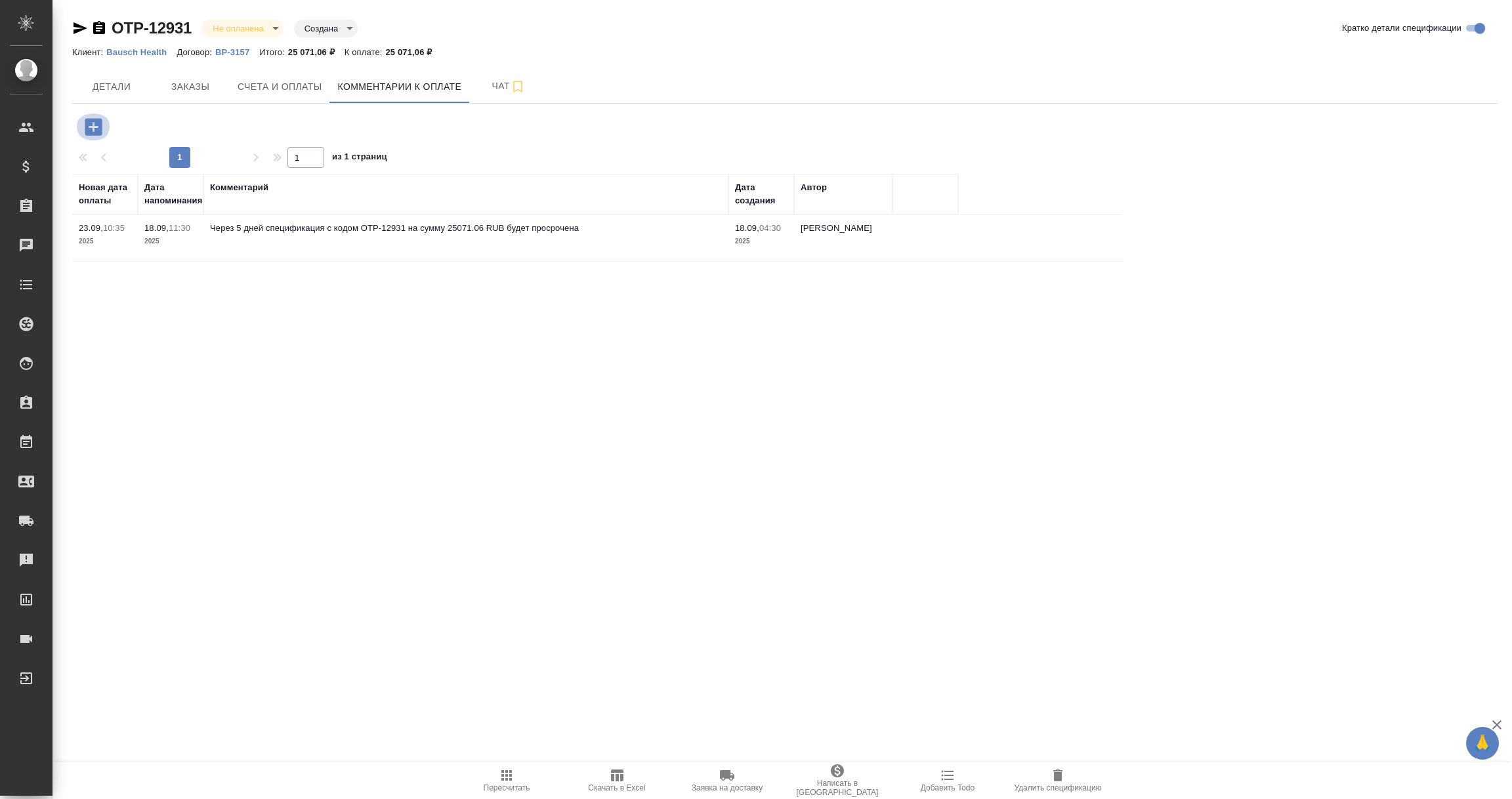
click at [86, 123] on icon "button" at bounding box center [93, 126] width 17 height 17
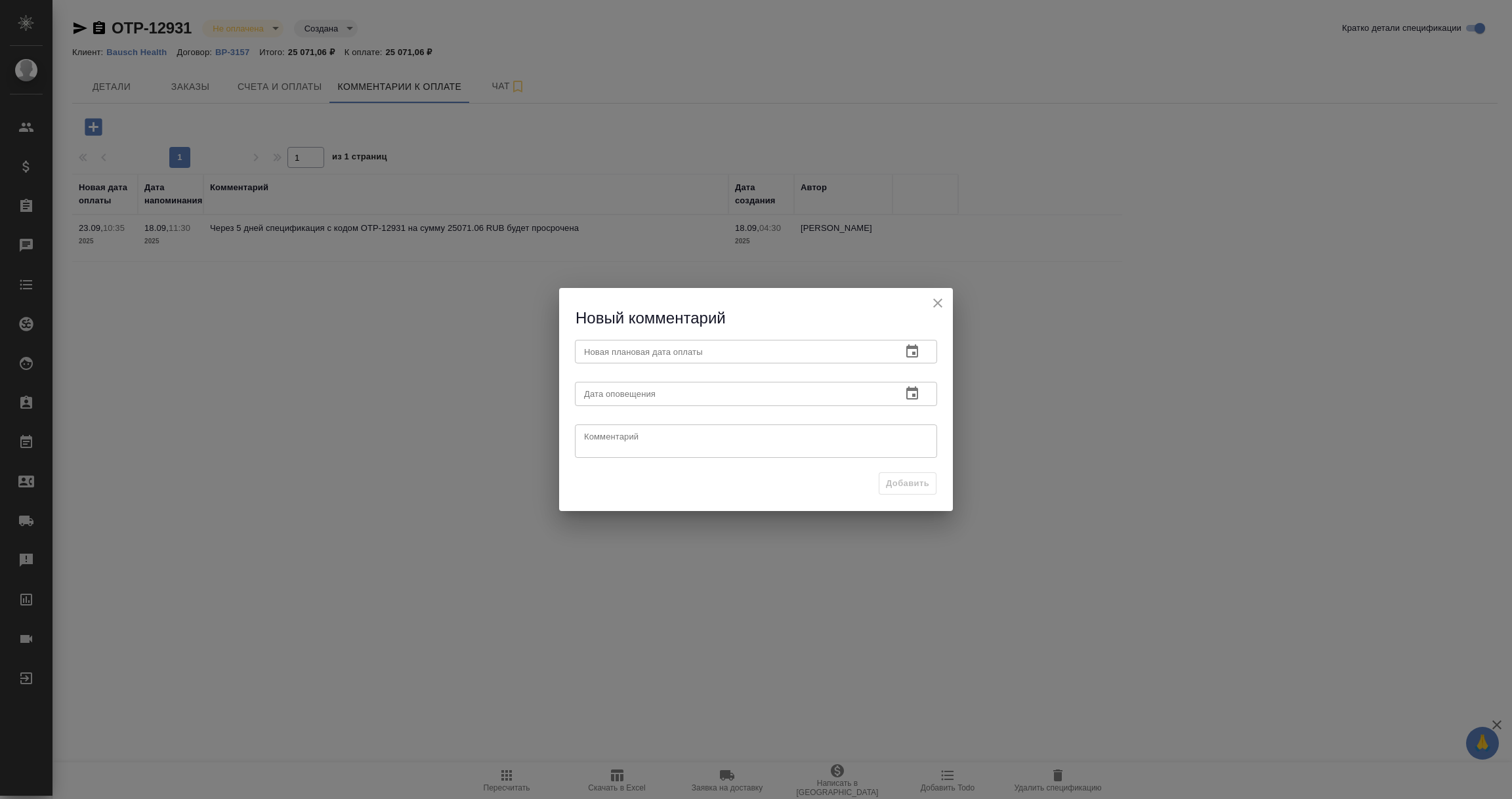
click at [909, 349] on icon "button" at bounding box center [913, 351] width 16 height 16
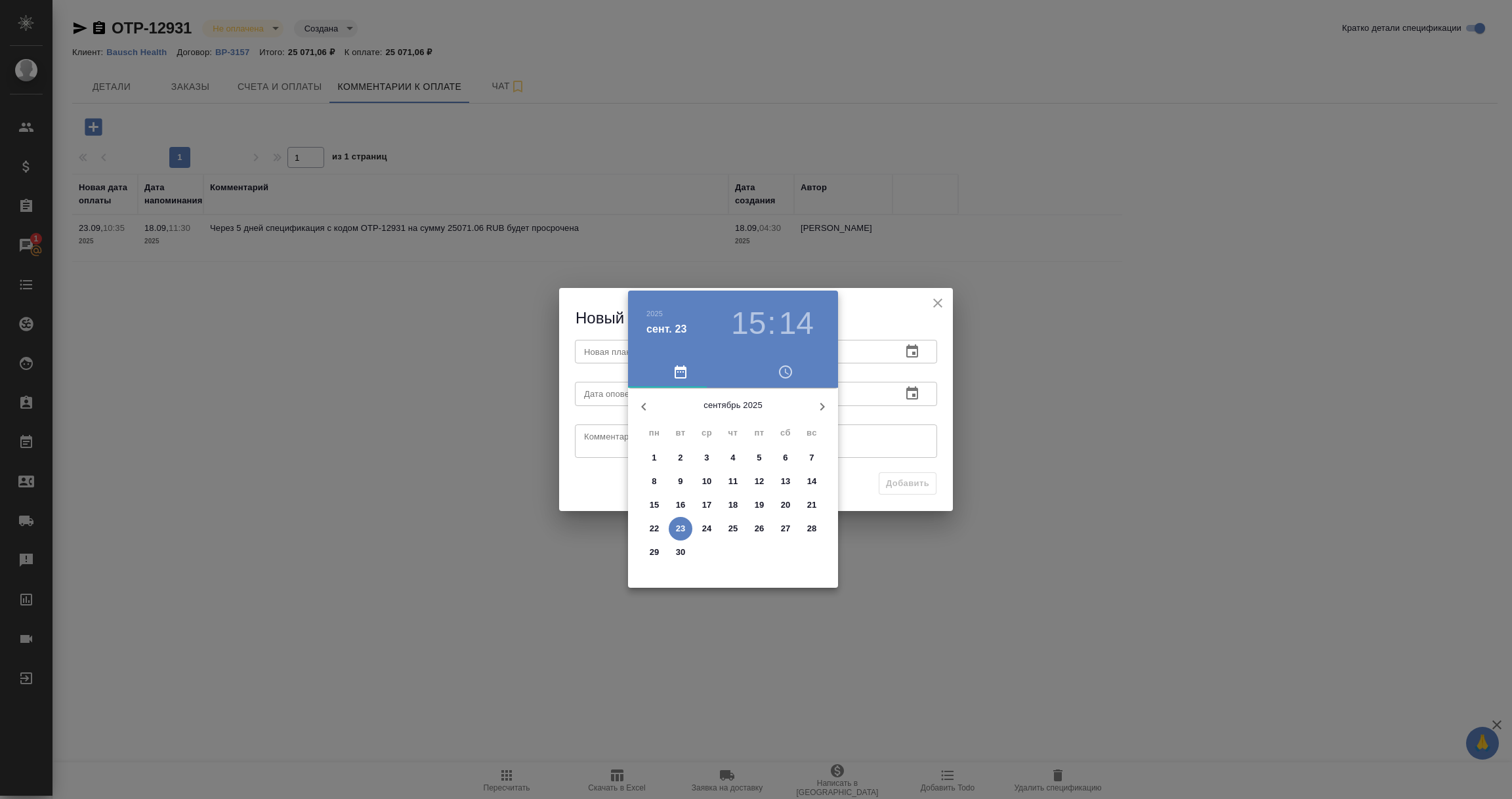
click at [814, 403] on icon "button" at bounding box center [822, 407] width 16 height 16
click at [706, 480] on p "8" at bounding box center [706, 481] width 4 height 13
type input "08.10.2025 15:14"
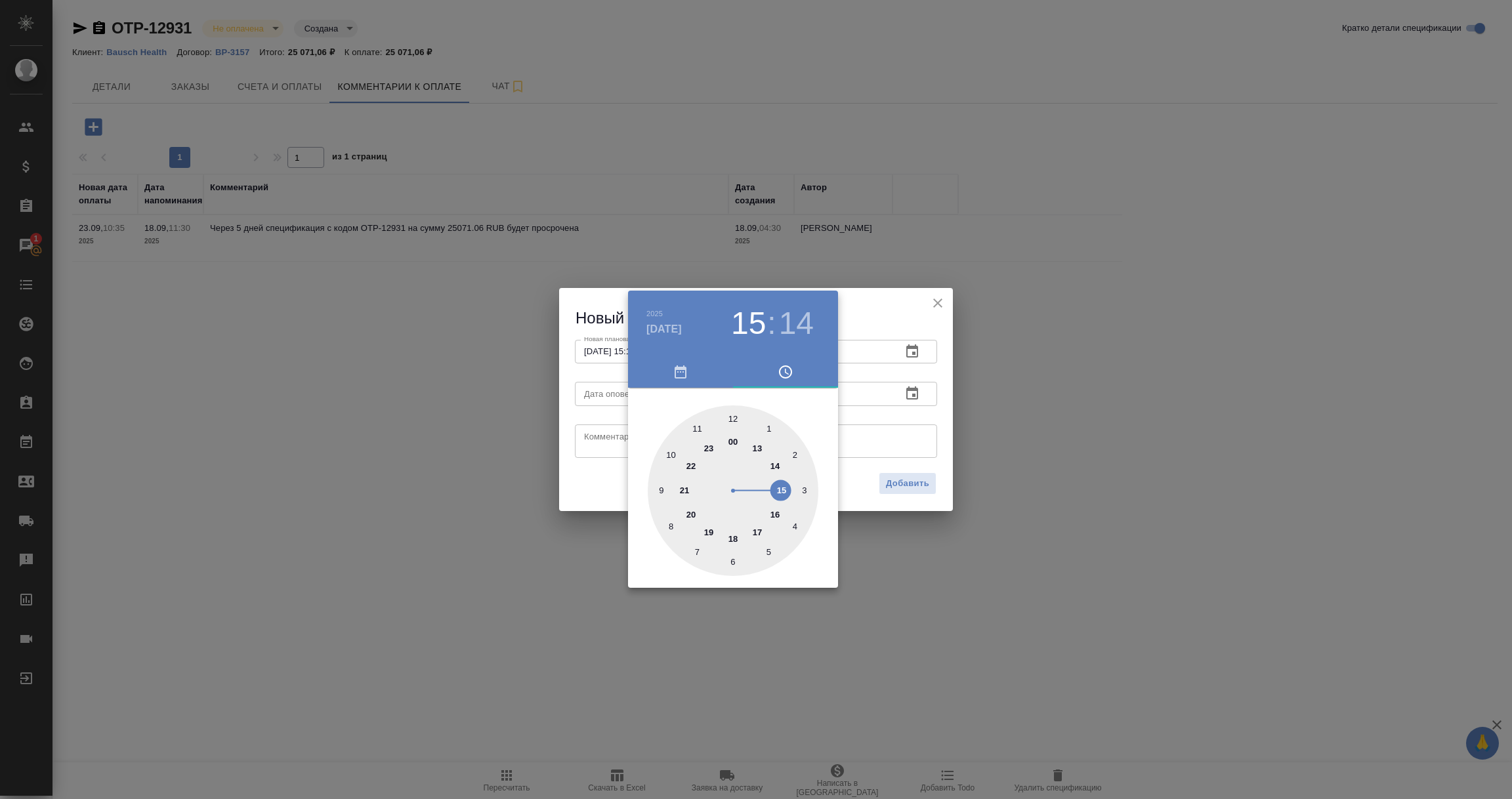
click at [904, 391] on div at bounding box center [756, 399] width 1512 height 799
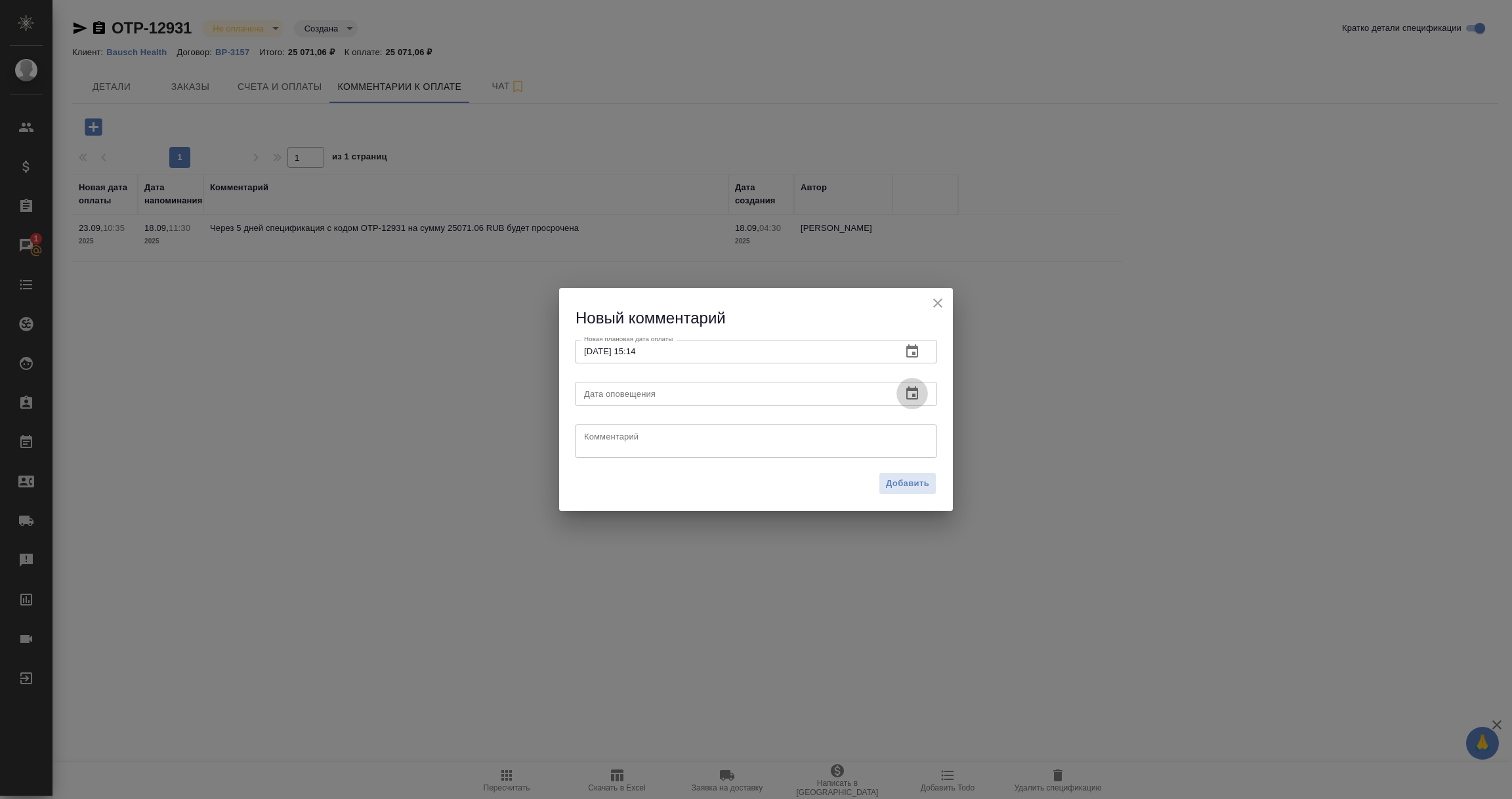
click at [910, 392] on icon "button" at bounding box center [913, 394] width 16 height 16
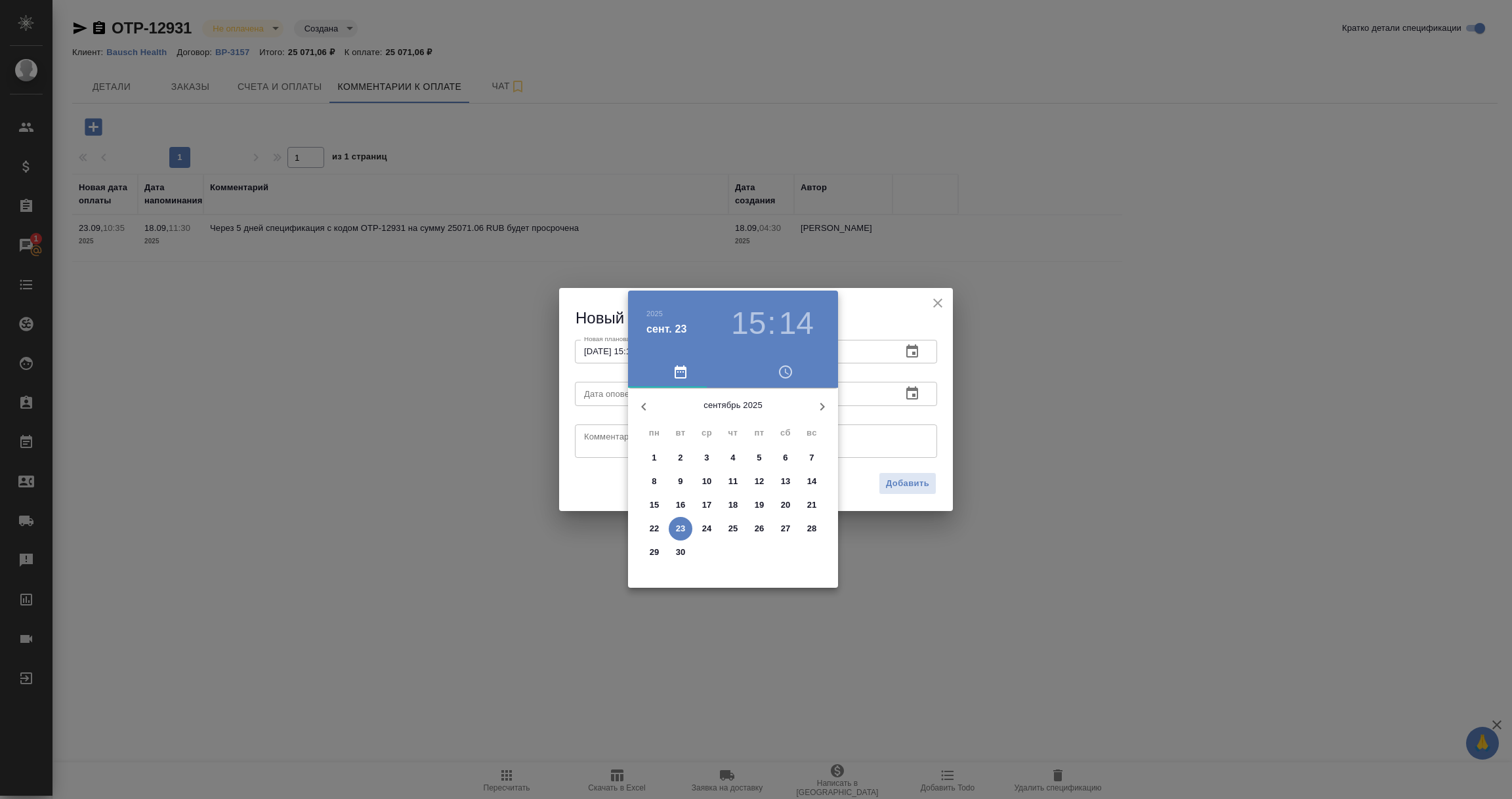
click at [678, 530] on p "23" at bounding box center [681, 528] width 10 height 13
type input "23.09.2025 15:14"
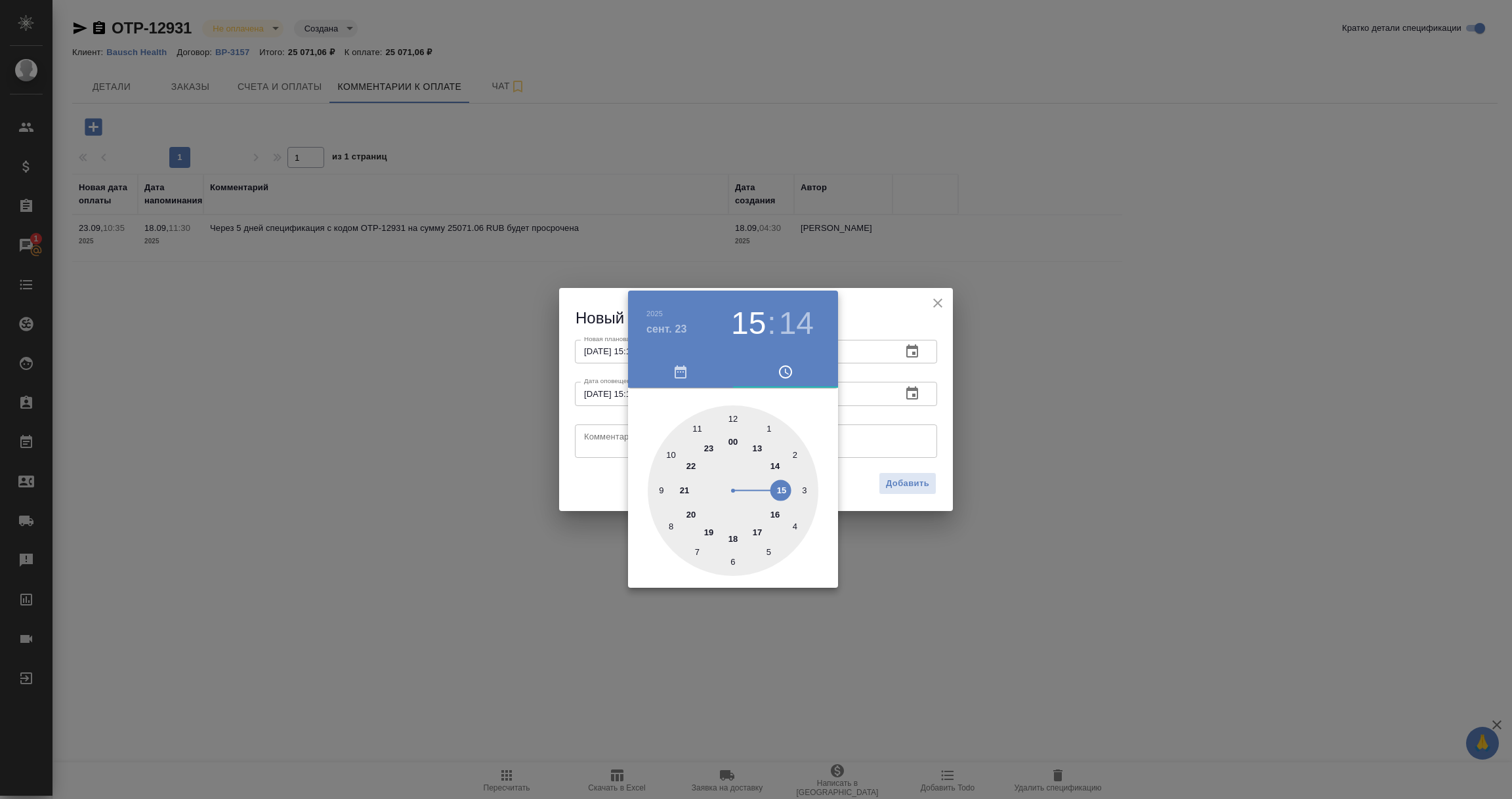
click at [610, 449] on div at bounding box center [756, 399] width 1512 height 799
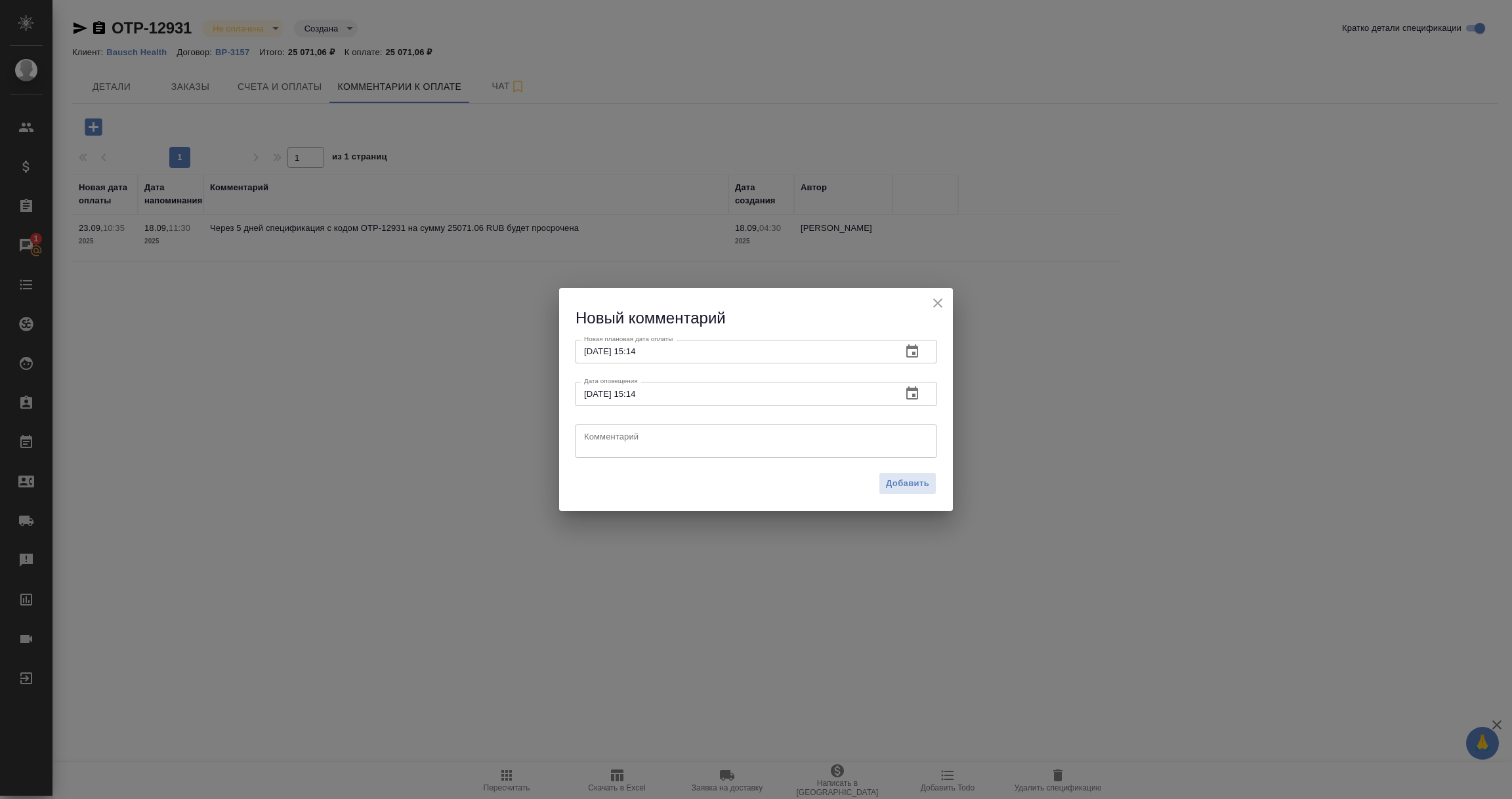
click at [610, 449] on textarea at bounding box center [756, 441] width 343 height 19
paste textarea "07.10.2025"
type textarea "Клиент: оплата 07.10.2025"
click at [899, 491] on button "Добавить" at bounding box center [907, 484] width 58 height 23
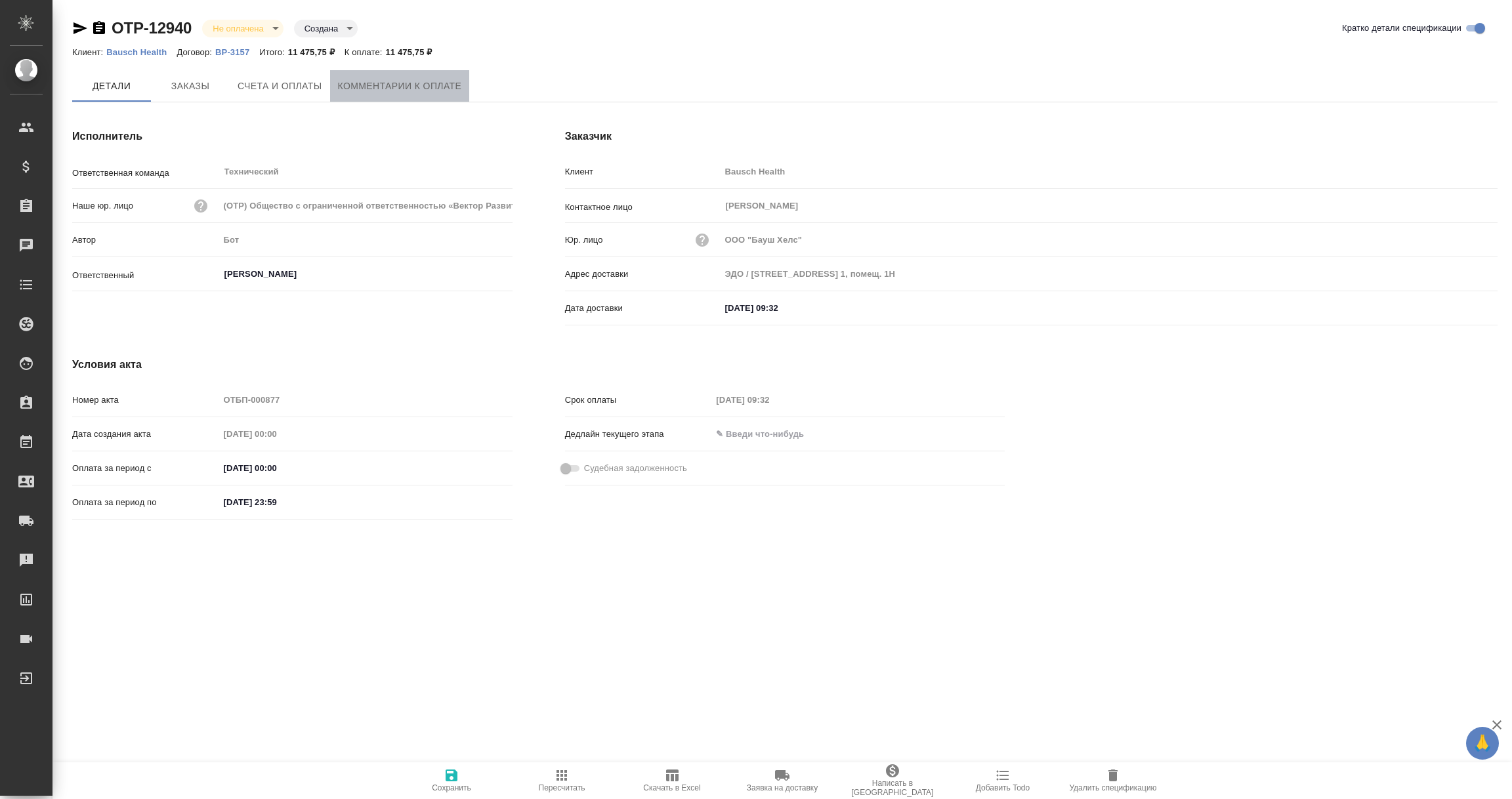
click at [380, 88] on span "Комментарии к оплате" at bounding box center [400, 86] width 124 height 17
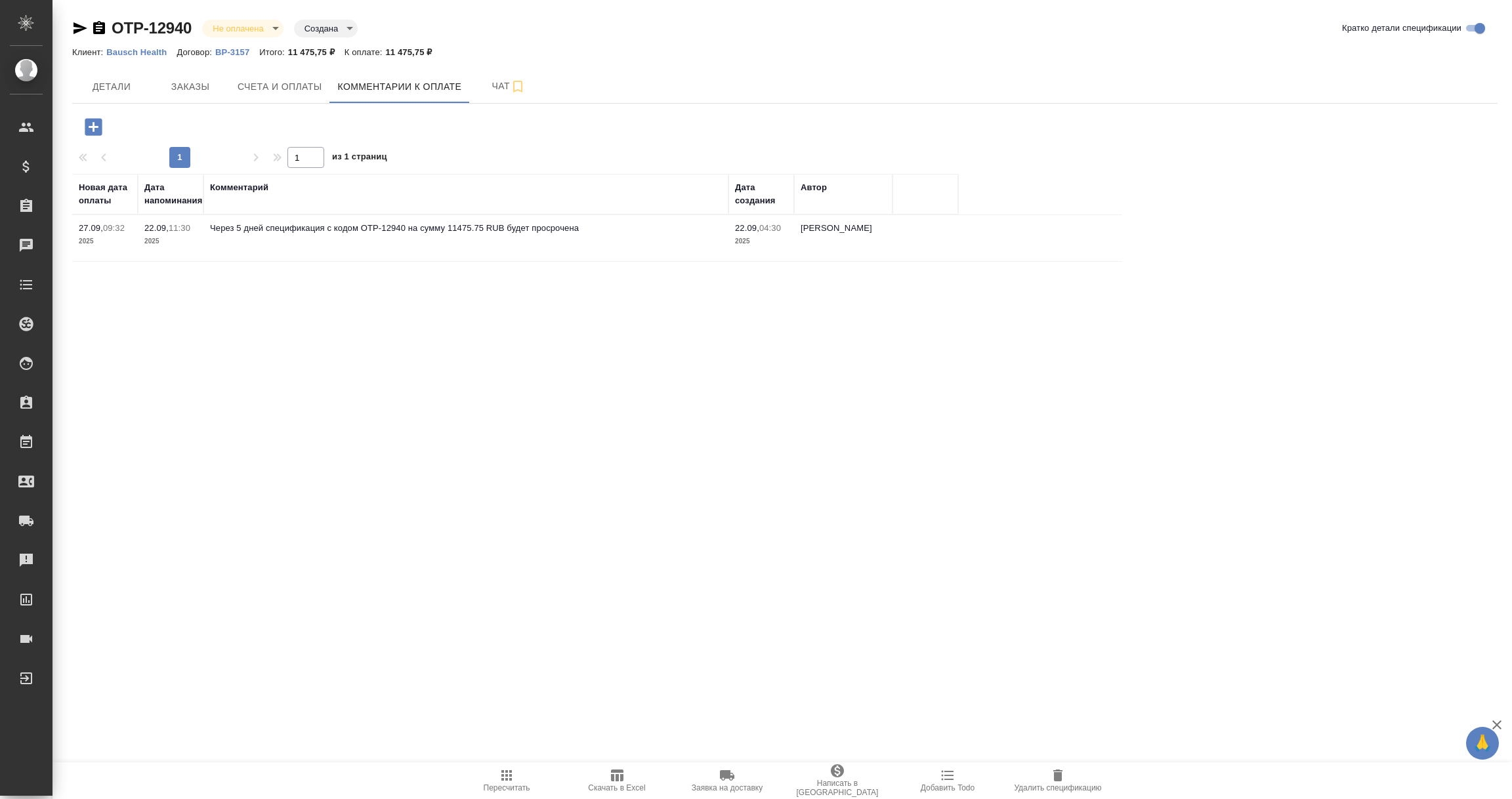
click at [92, 125] on icon "button" at bounding box center [93, 126] width 17 height 17
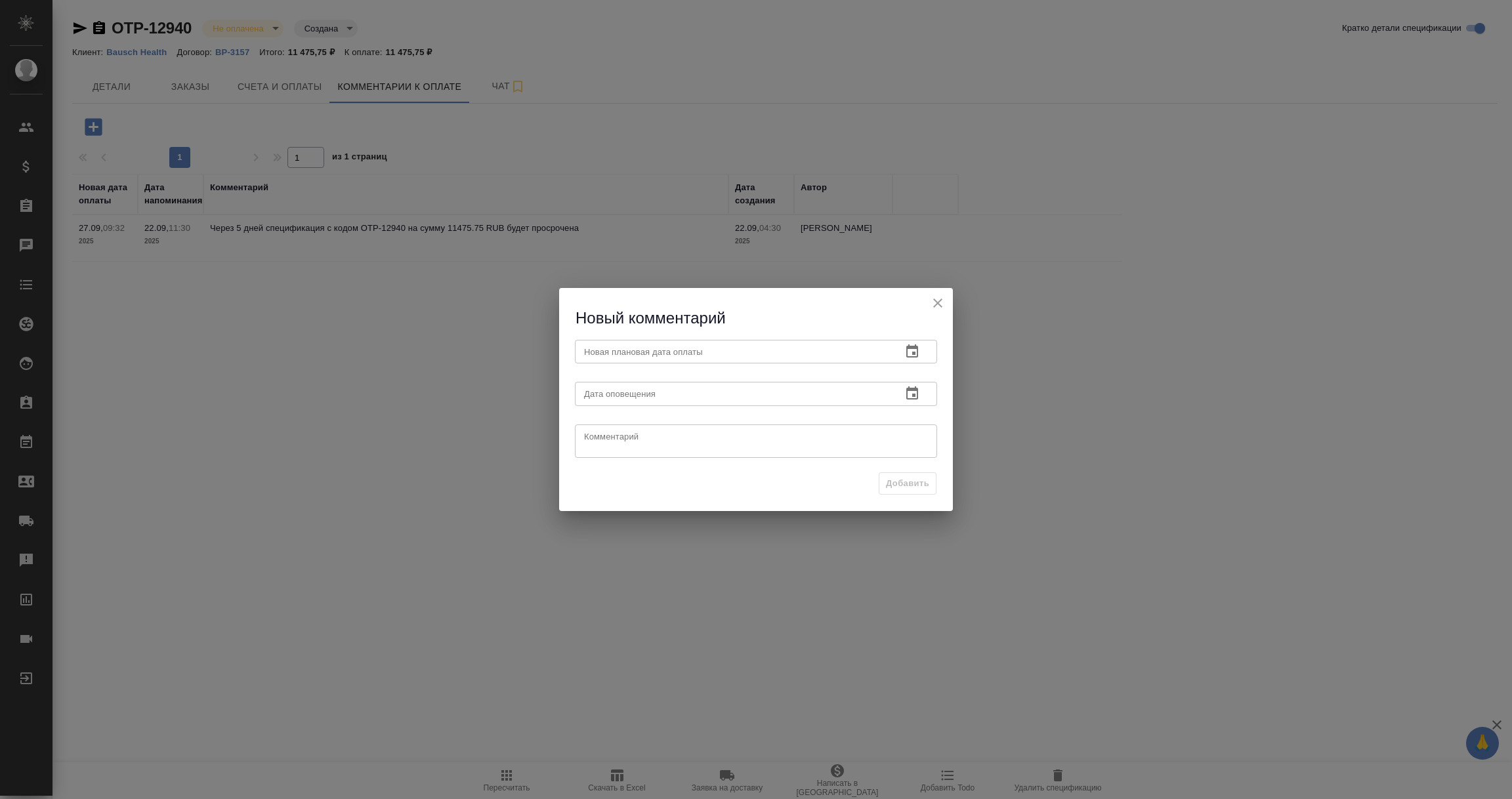
click at [915, 346] on icon "button" at bounding box center [912, 350] width 12 height 13
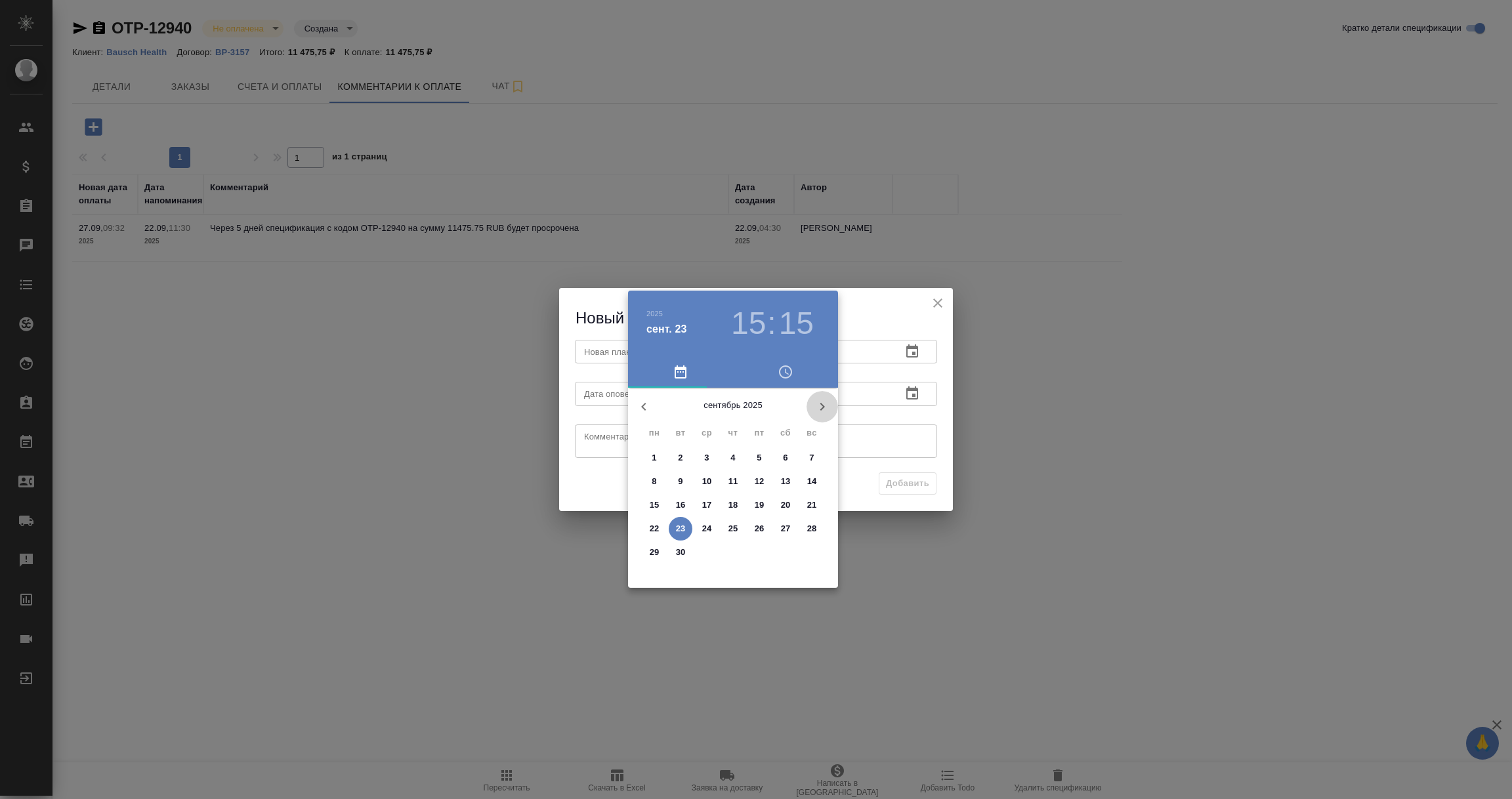
click at [820, 402] on icon "button" at bounding box center [822, 407] width 16 height 16
click at [760, 458] on p "3" at bounding box center [759, 457] width 4 height 13
type input "[DATE] 15:15"
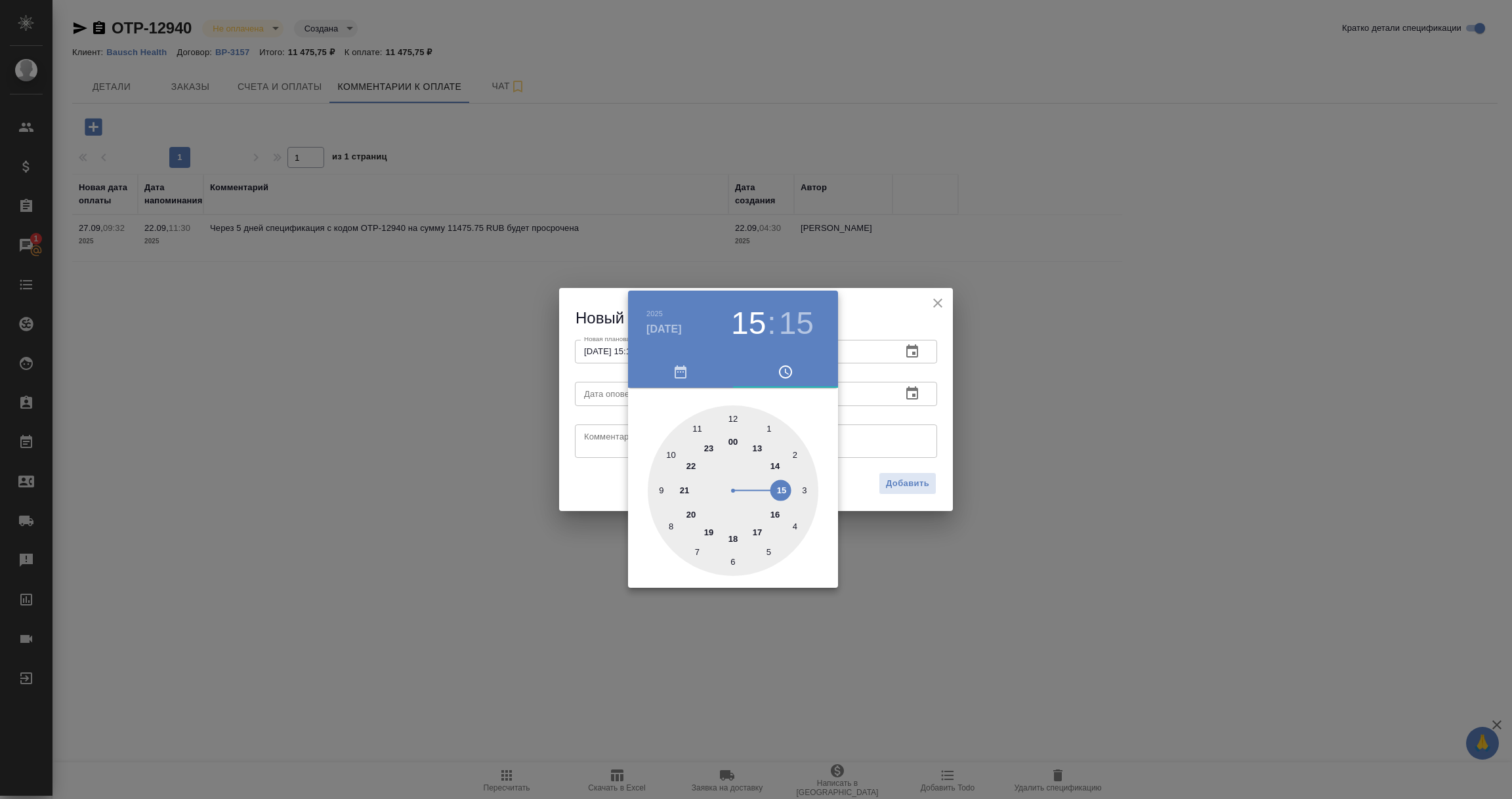
click at [875, 407] on div at bounding box center [756, 399] width 1512 height 799
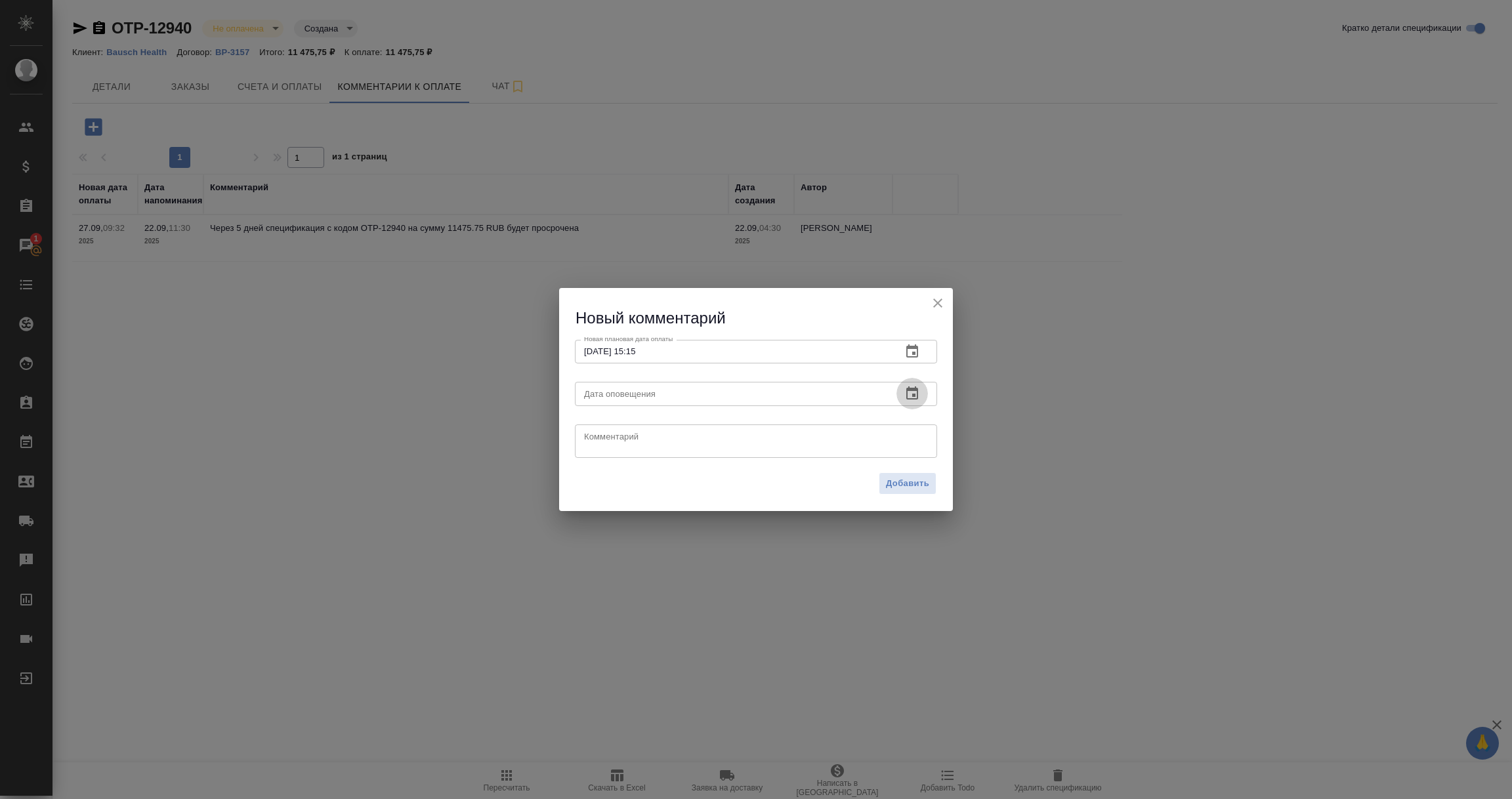
click at [912, 395] on icon "button" at bounding box center [913, 394] width 16 height 16
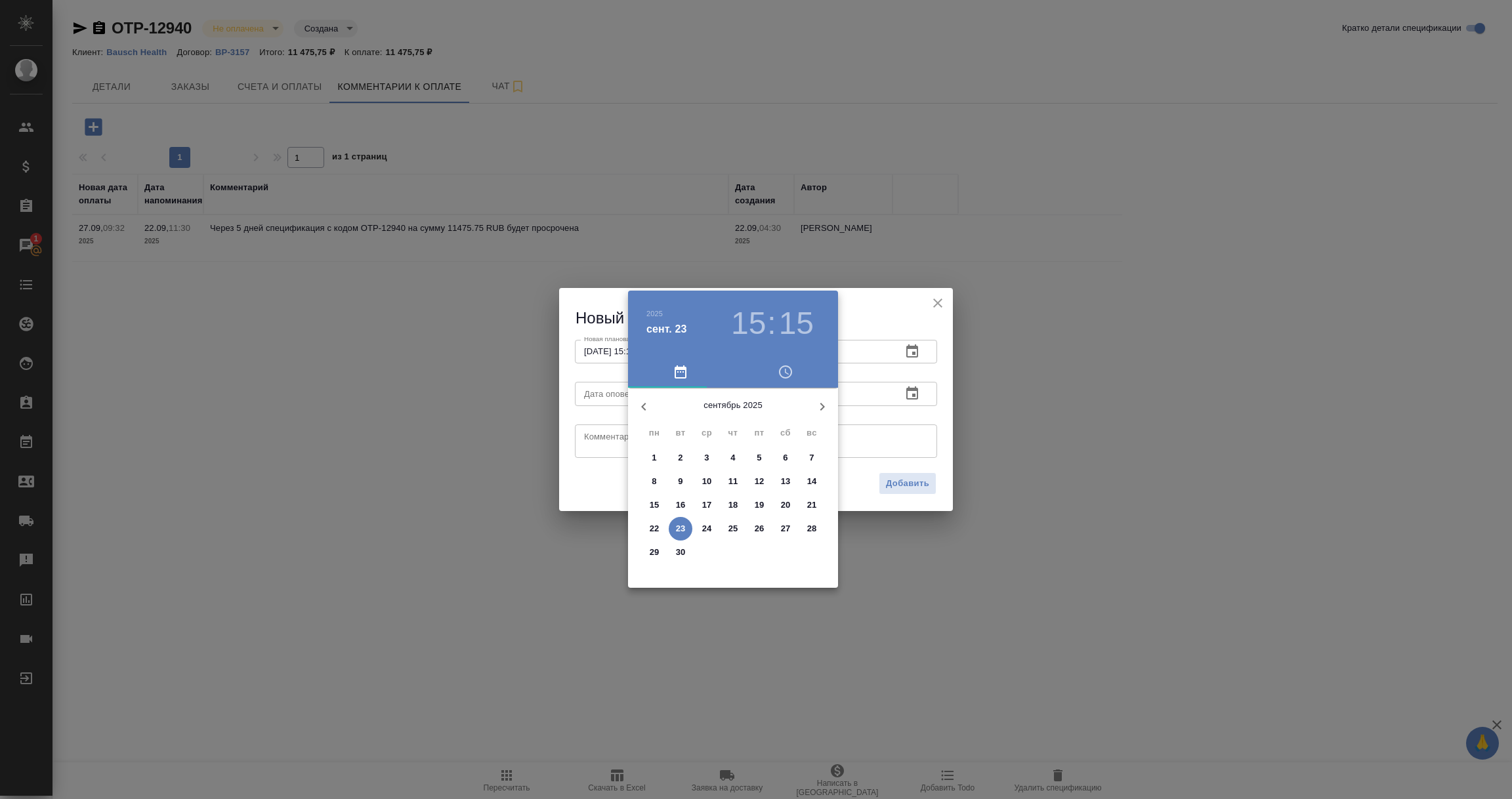
click at [679, 526] on p "23" at bounding box center [681, 528] width 10 height 13
type input "23.09.2025 15:15"
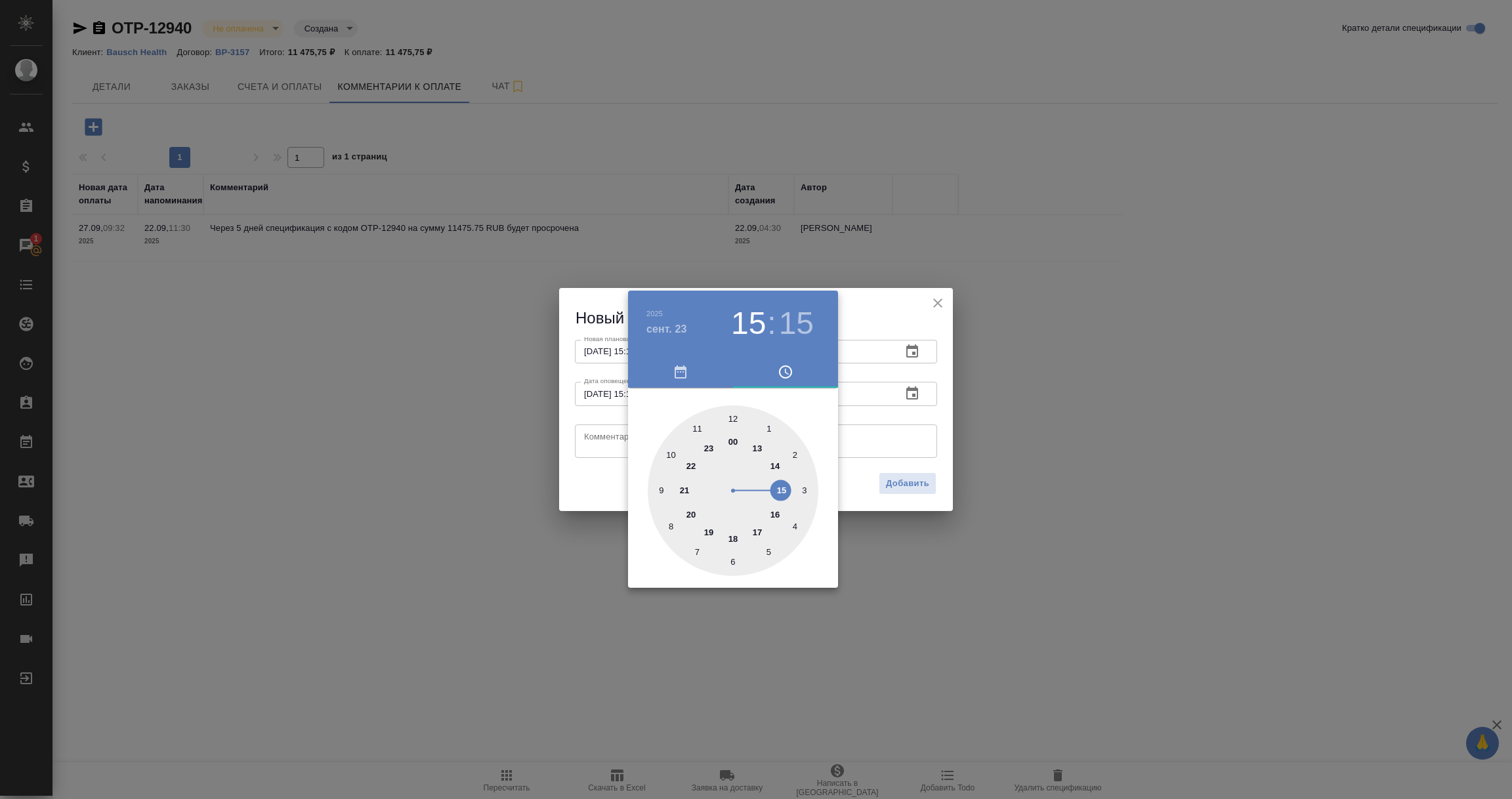
click at [596, 440] on div at bounding box center [756, 399] width 1512 height 799
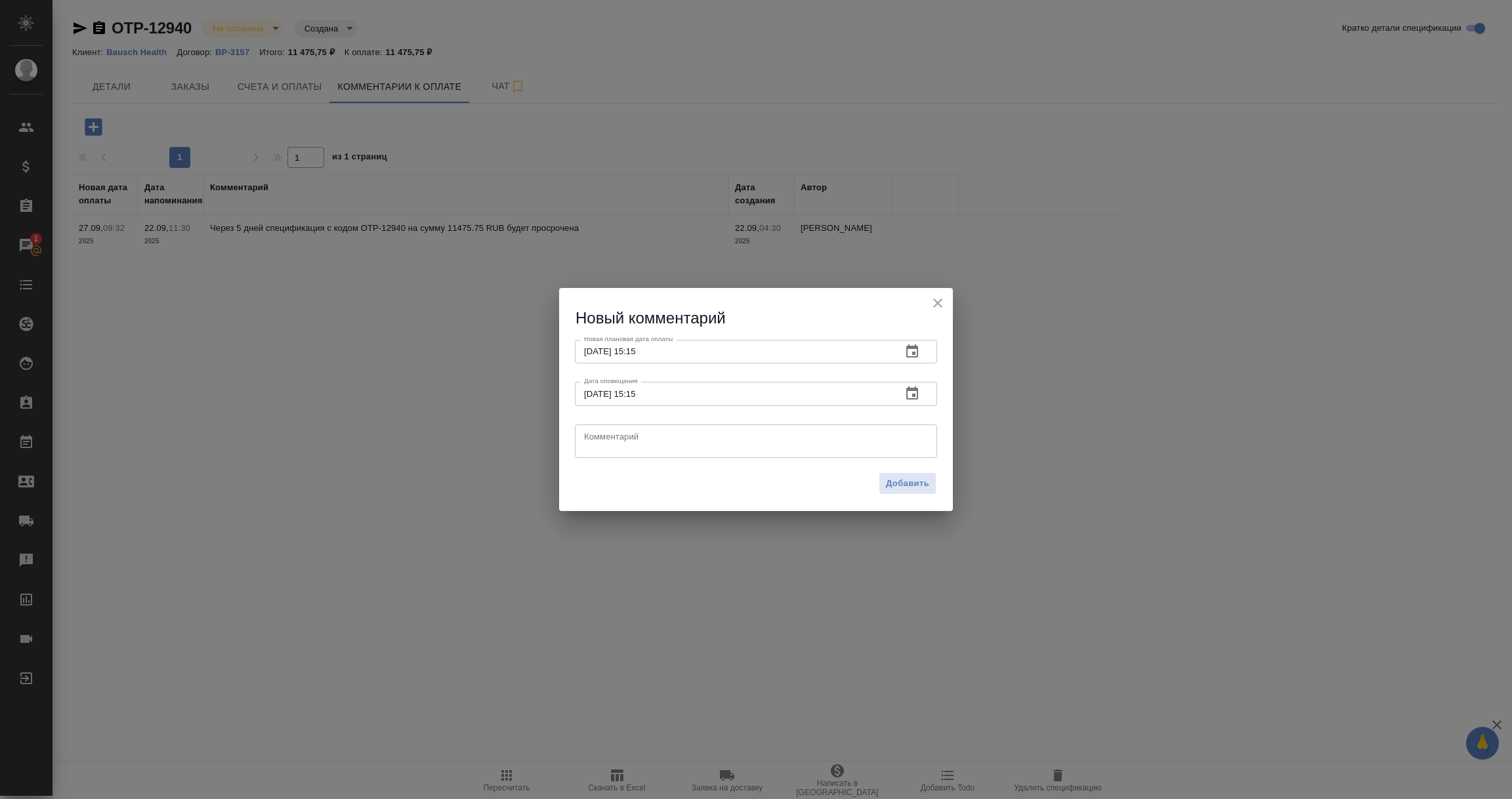
click at [596, 439] on textarea at bounding box center [756, 441] width 343 height 19
paste textarea "[DATE]"
type textarea "Клиент оплата 02.10.2025"
click at [926, 483] on span "Добавить" at bounding box center [907, 483] width 43 height 15
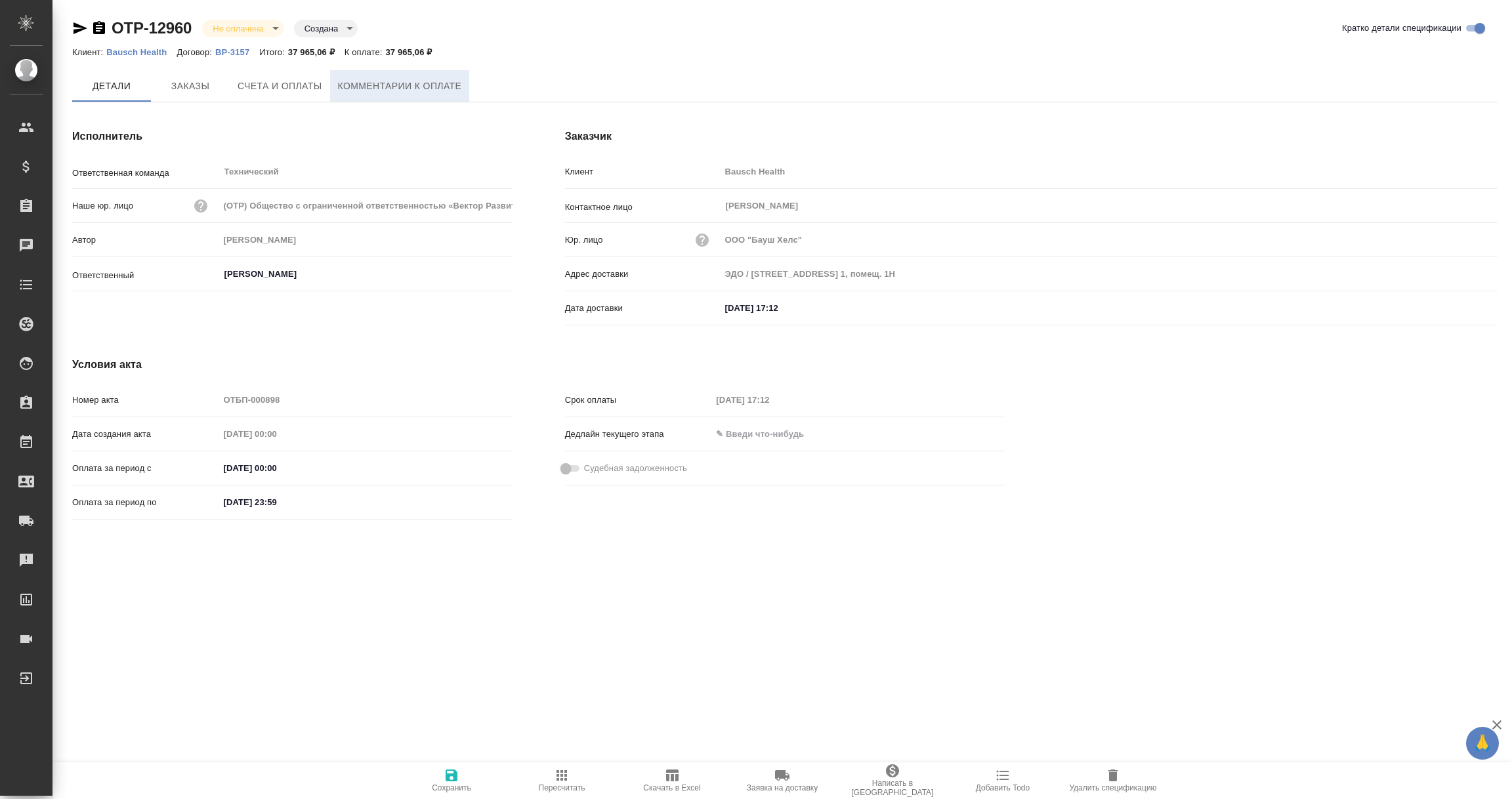
click at [387, 86] on span "Комментарии к оплате" at bounding box center [400, 86] width 124 height 17
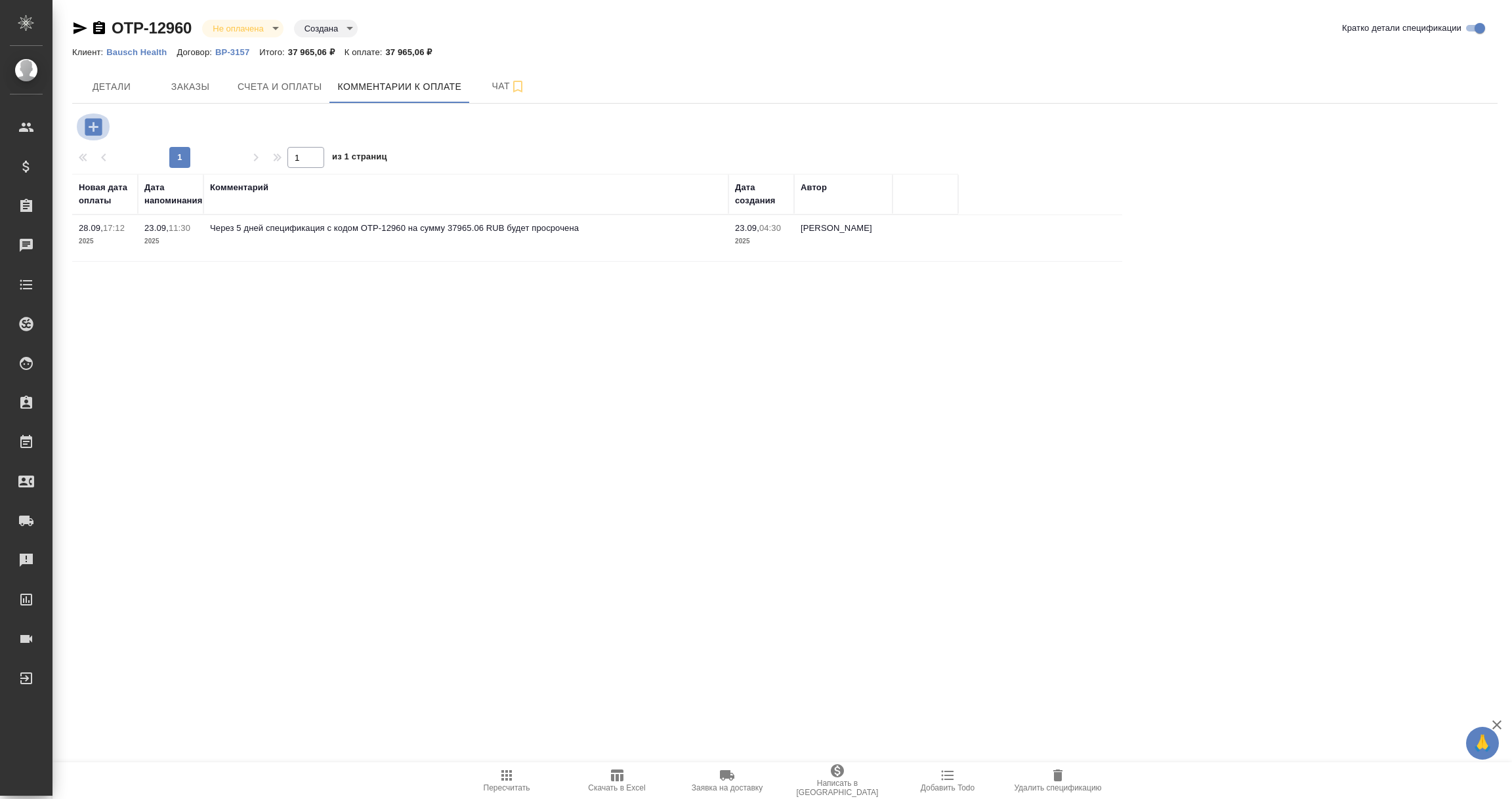
click at [90, 121] on icon "button" at bounding box center [93, 126] width 17 height 17
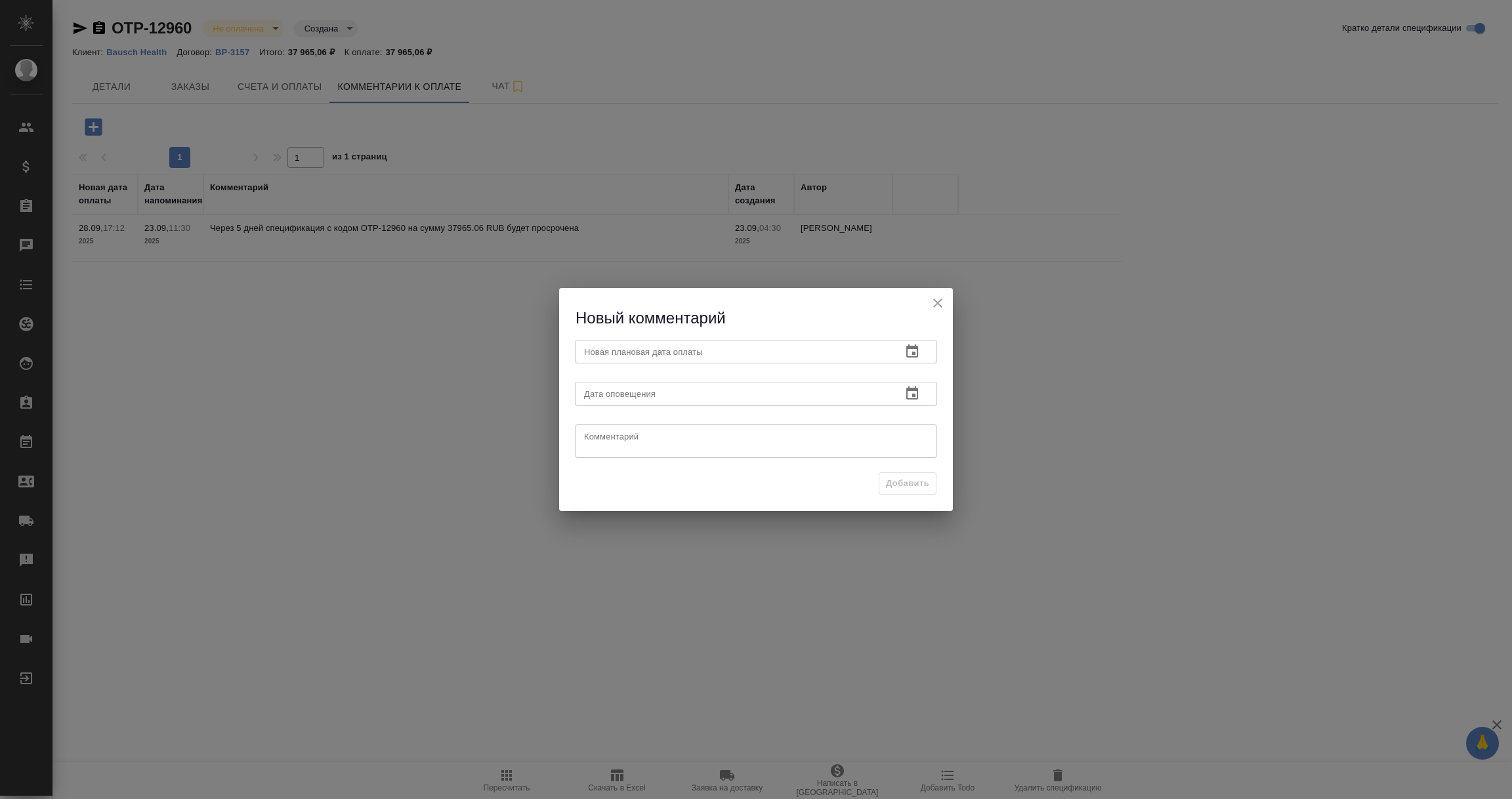
click at [910, 351] on icon "button" at bounding box center [913, 351] width 16 height 16
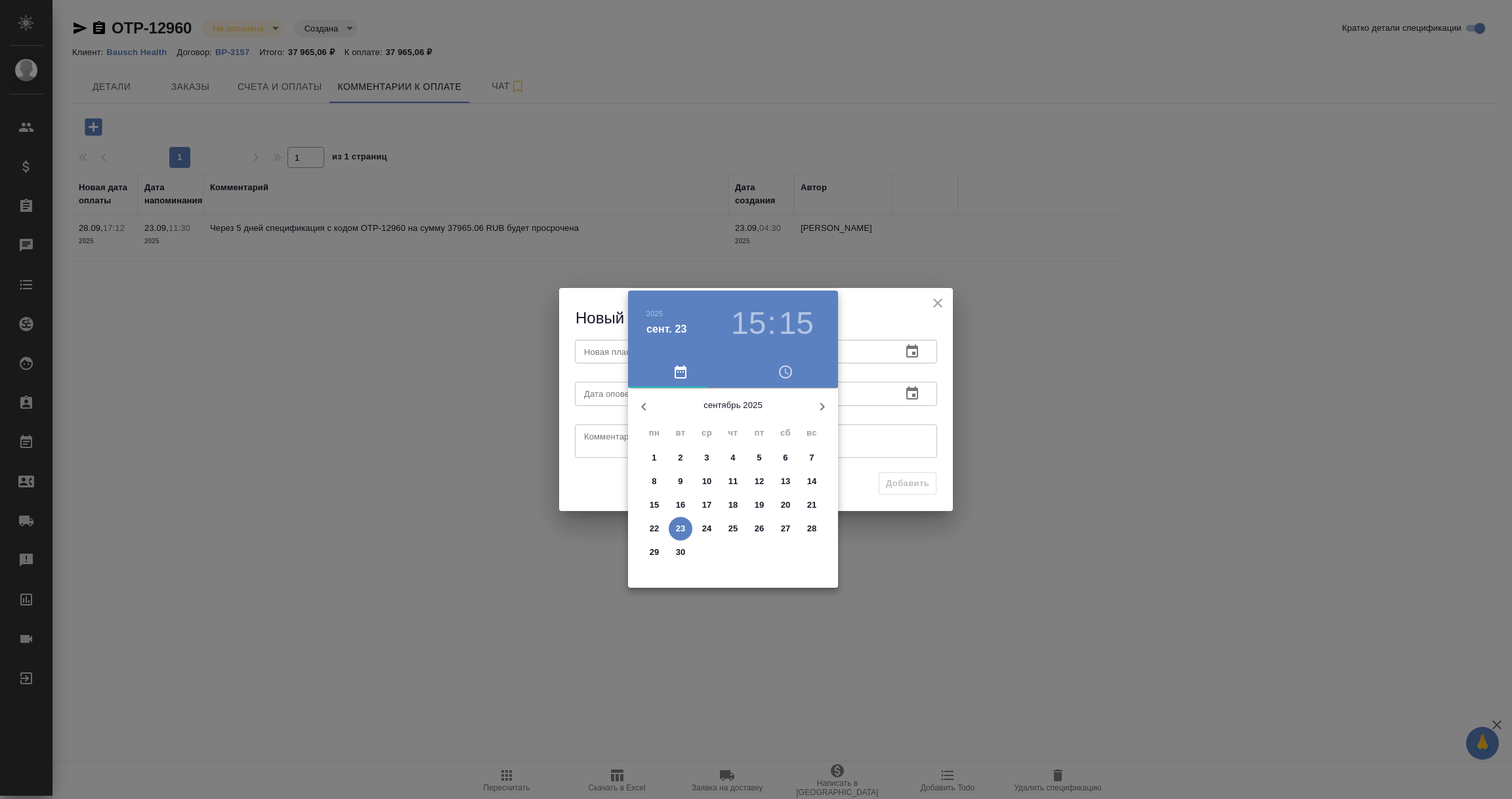
click at [712, 530] on span "24" at bounding box center [706, 528] width 24 height 13
type input "24.09.2025 15:15"
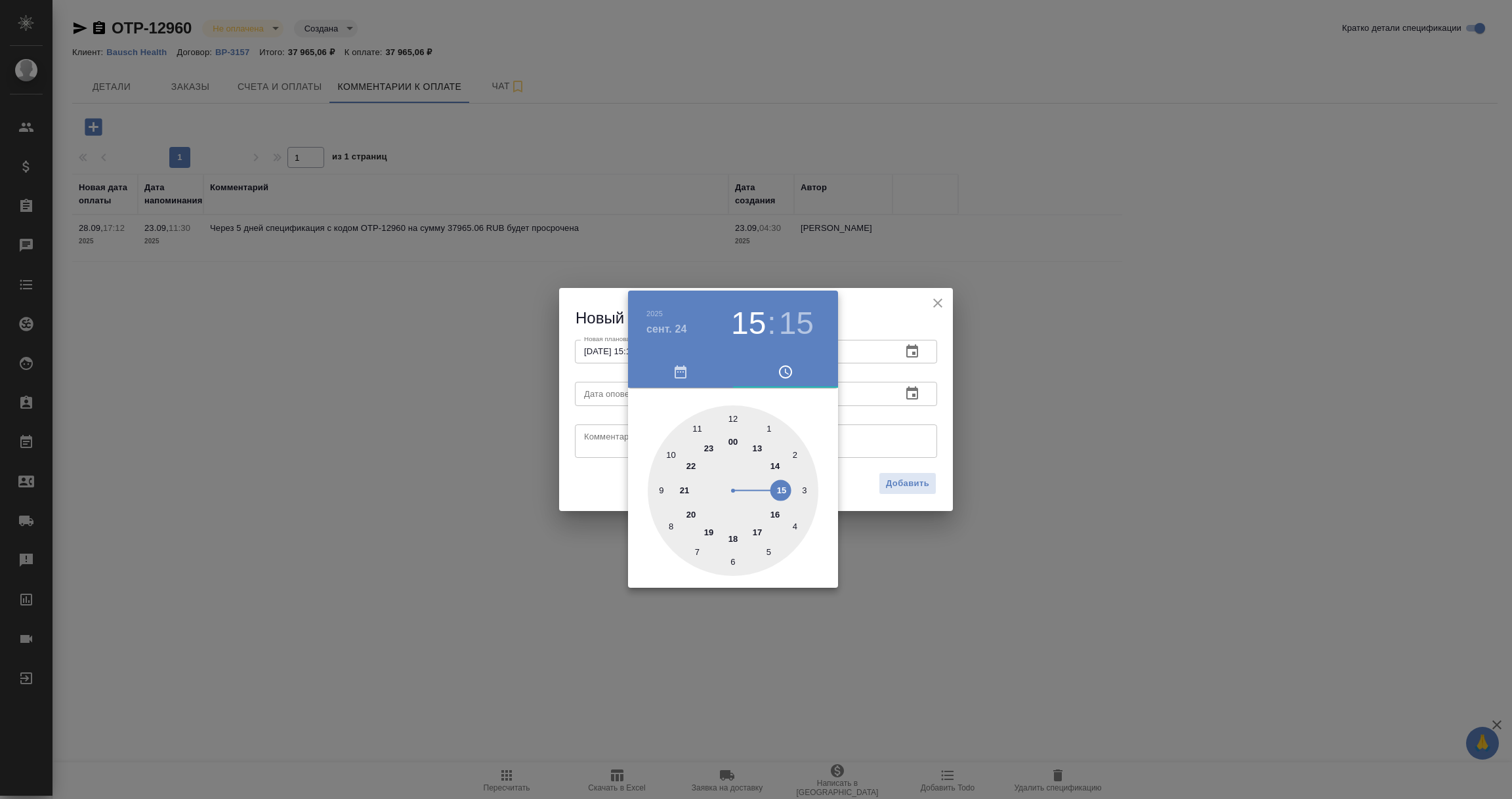
click at [879, 443] on div at bounding box center [756, 399] width 1512 height 799
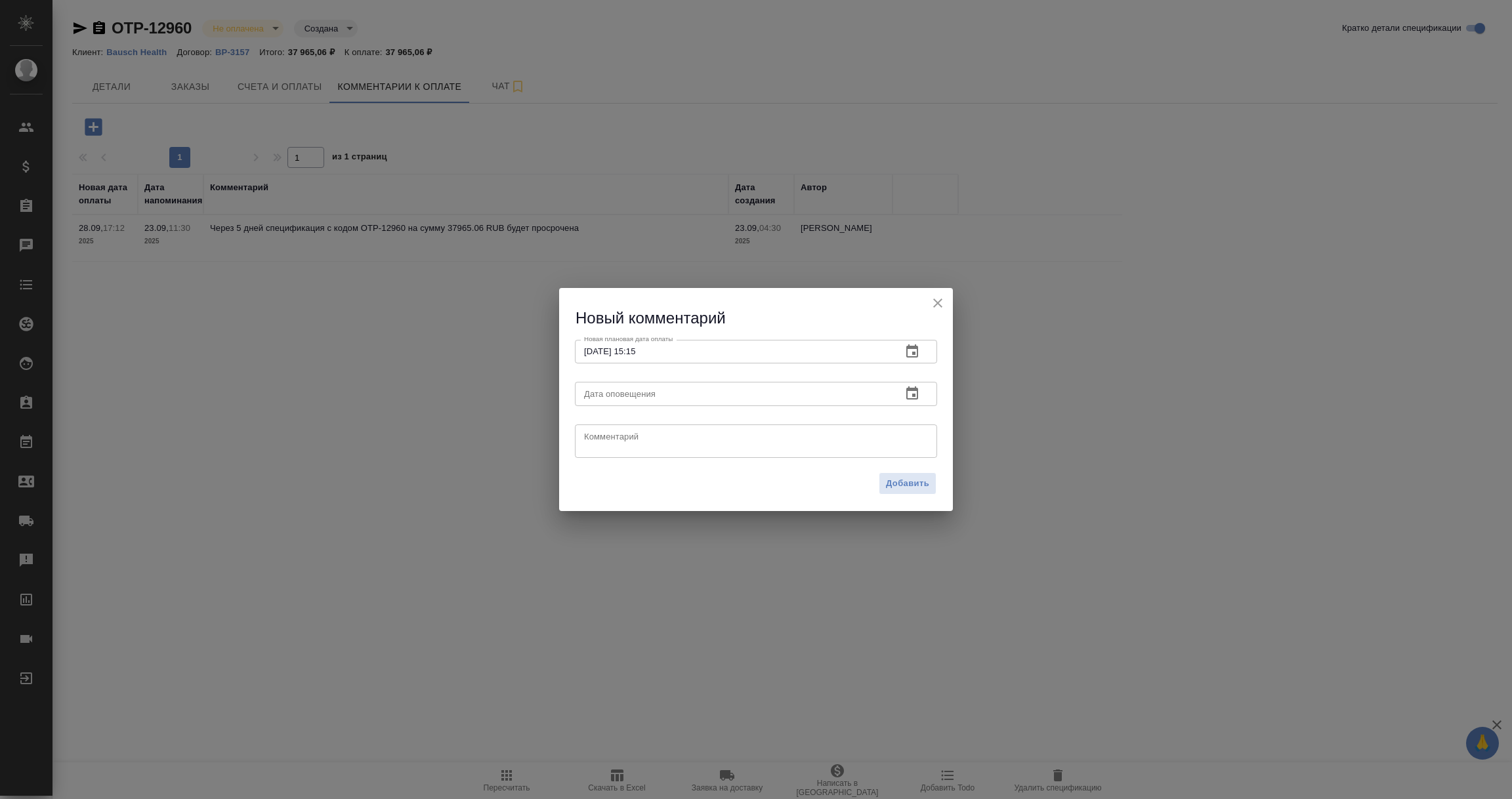
click at [909, 392] on icon "button" at bounding box center [913, 394] width 16 height 16
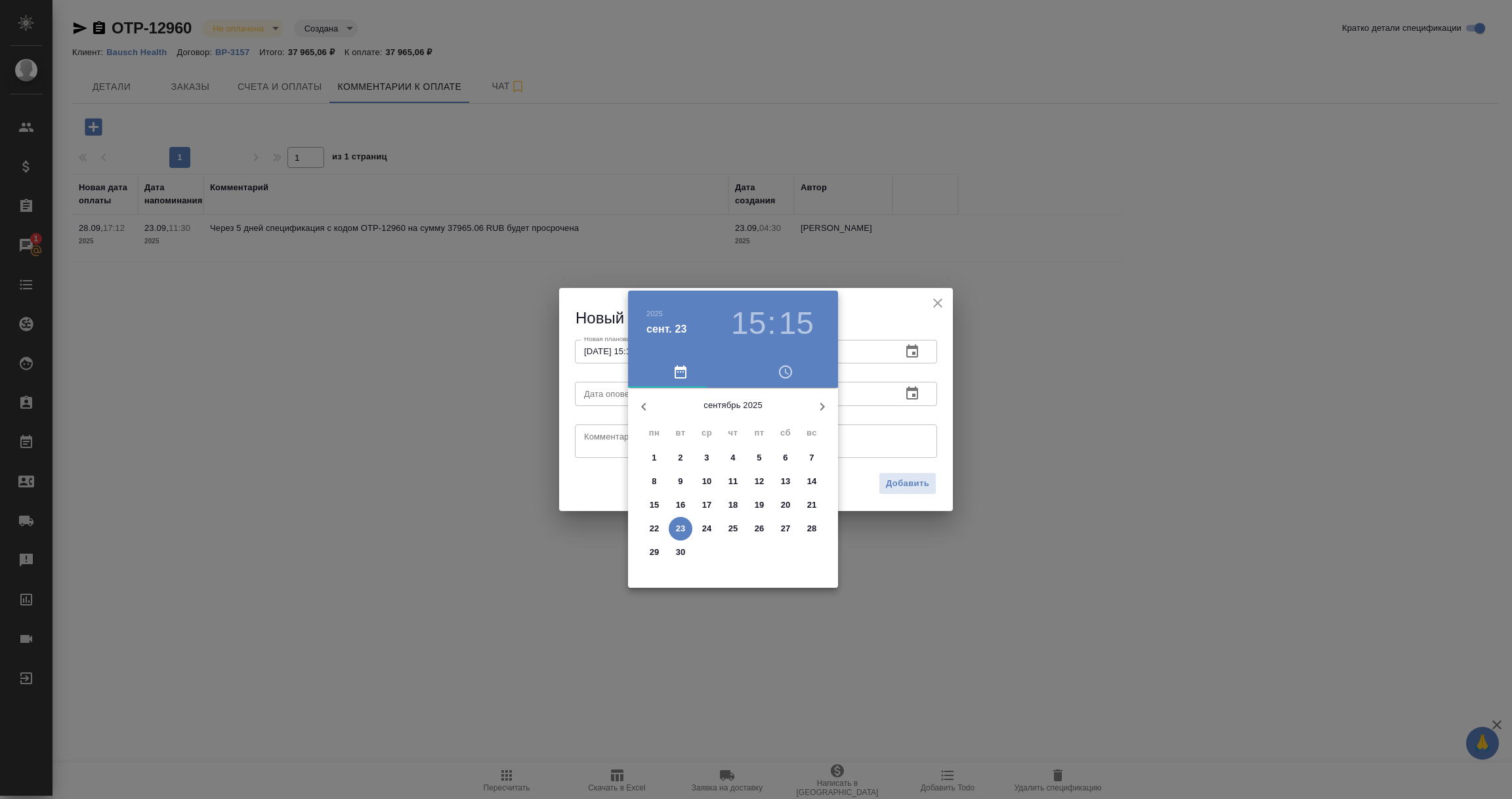
click at [680, 528] on p "23" at bounding box center [681, 528] width 10 height 13
type input "23.09.2025 15:15"
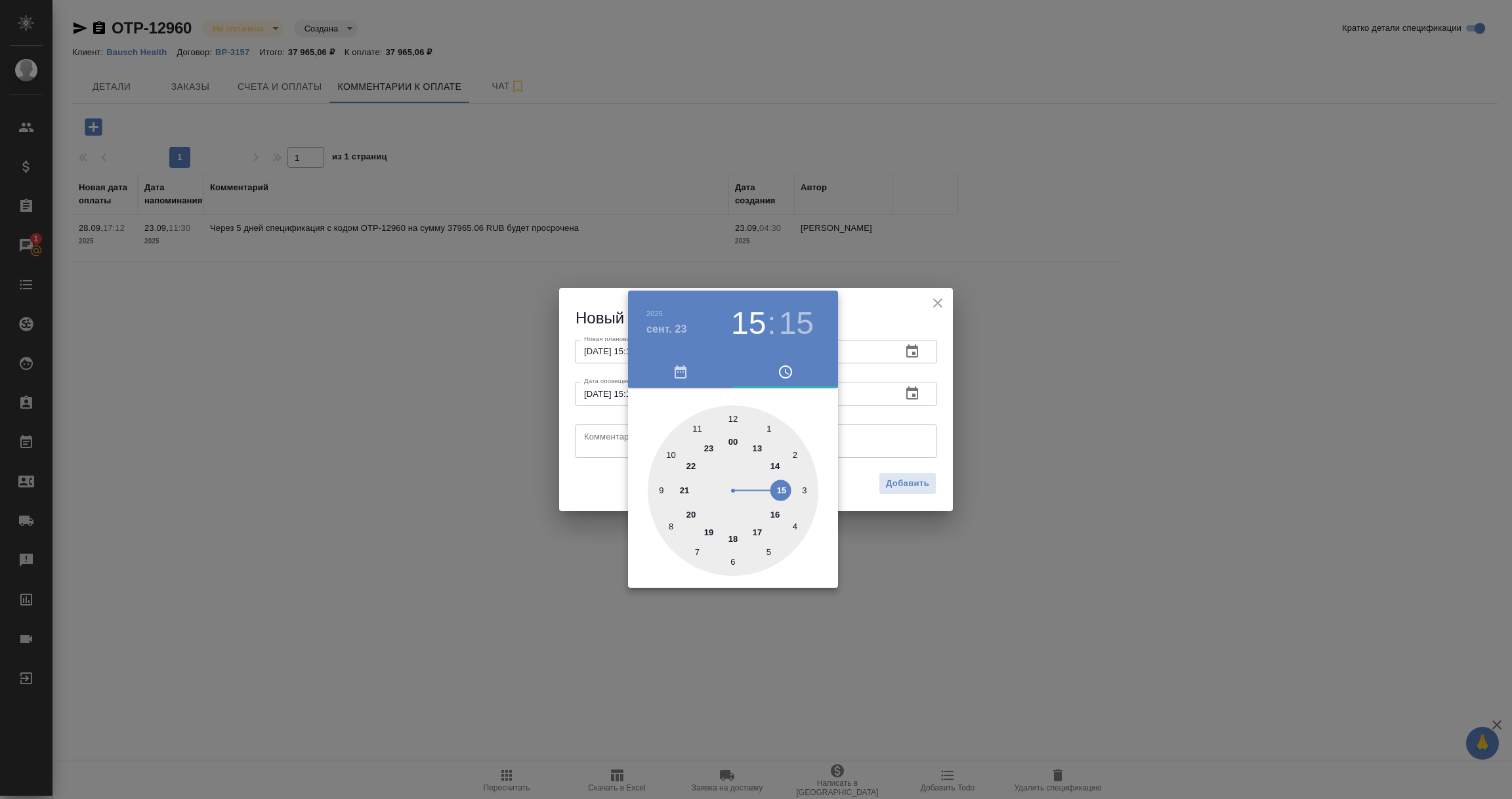
click at [594, 444] on div at bounding box center [756, 399] width 1512 height 799
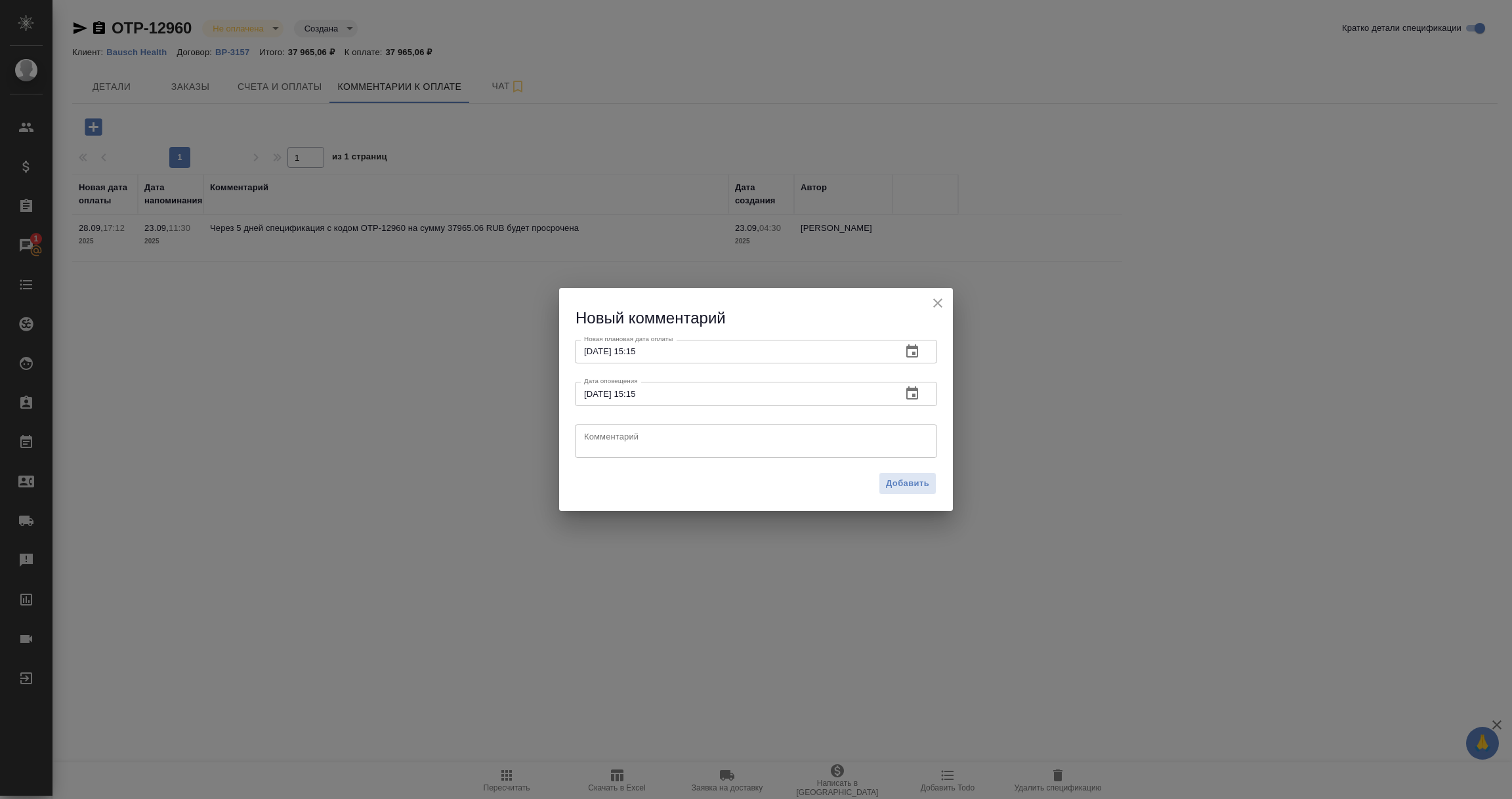
click at [594, 444] on textarea at bounding box center [756, 441] width 343 height 19
paste textarea "23.09.2025"
type textarea "Клиент: оплата 23.09.2025"
click at [899, 480] on span "Добавить" at bounding box center [907, 483] width 43 height 15
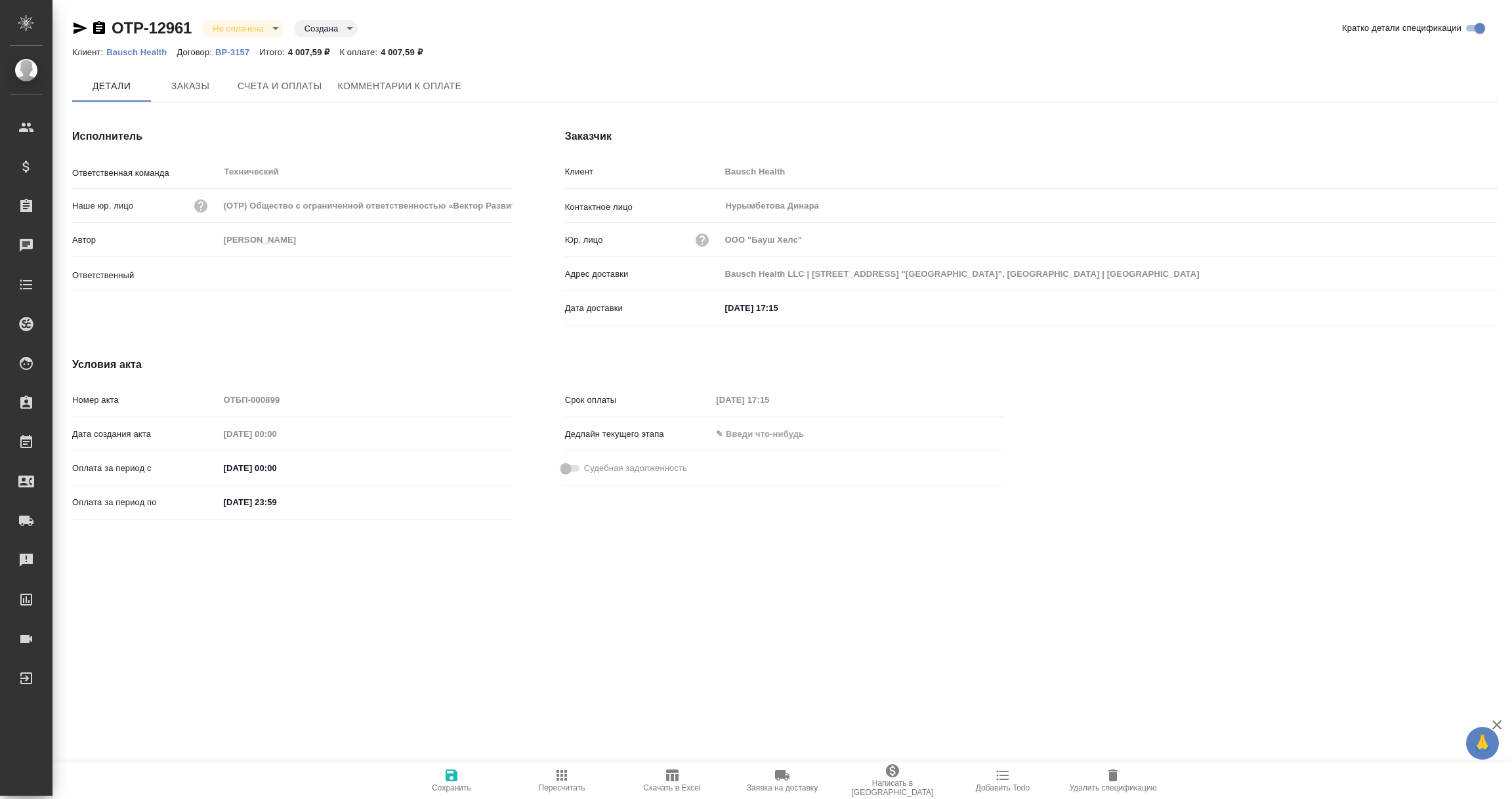
click at [384, 88] on span "Комментарии к оплате" at bounding box center [400, 86] width 124 height 17
type input "[PERSON_NAME]"
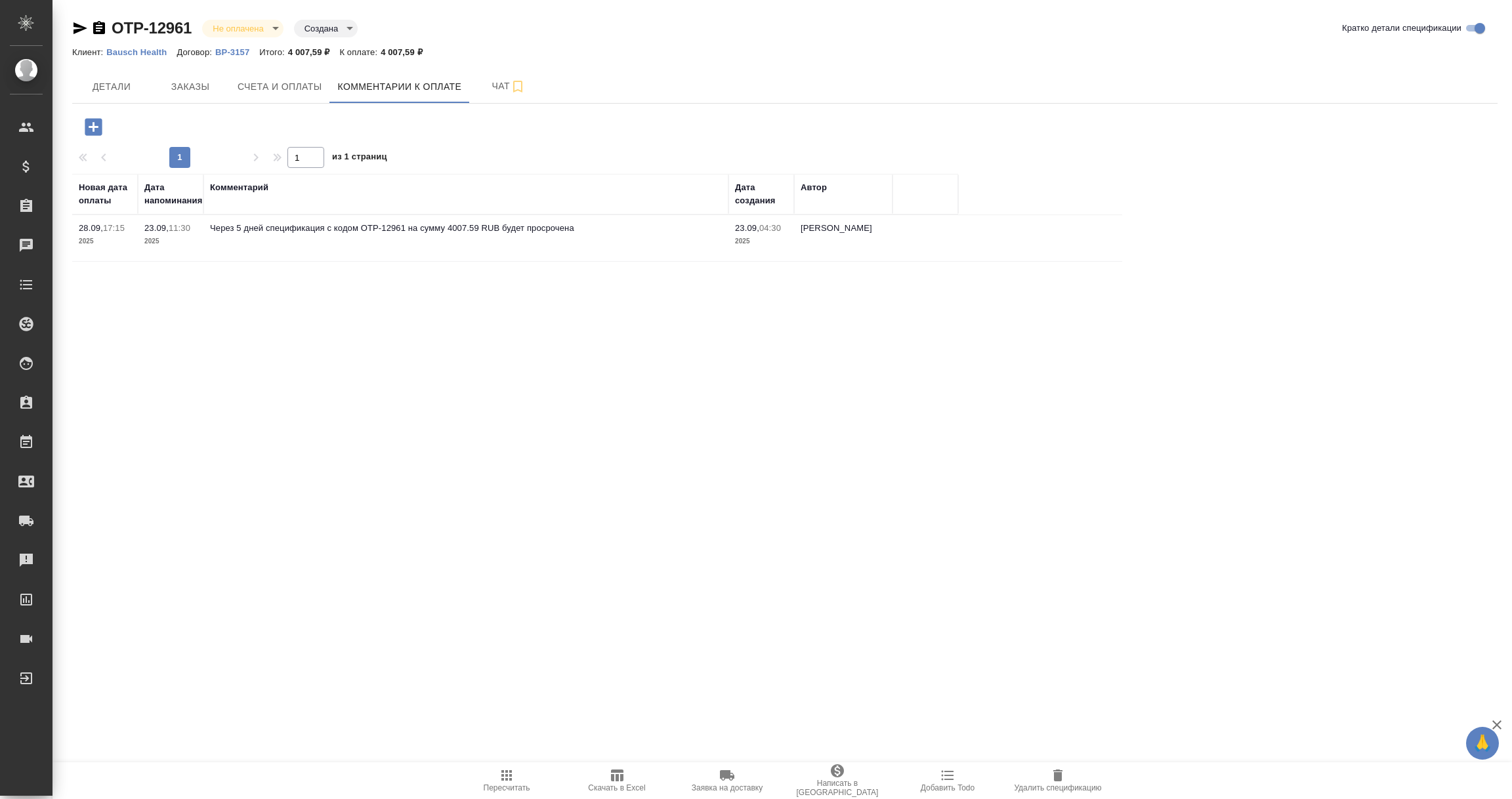
click at [89, 128] on icon "button" at bounding box center [93, 126] width 17 height 17
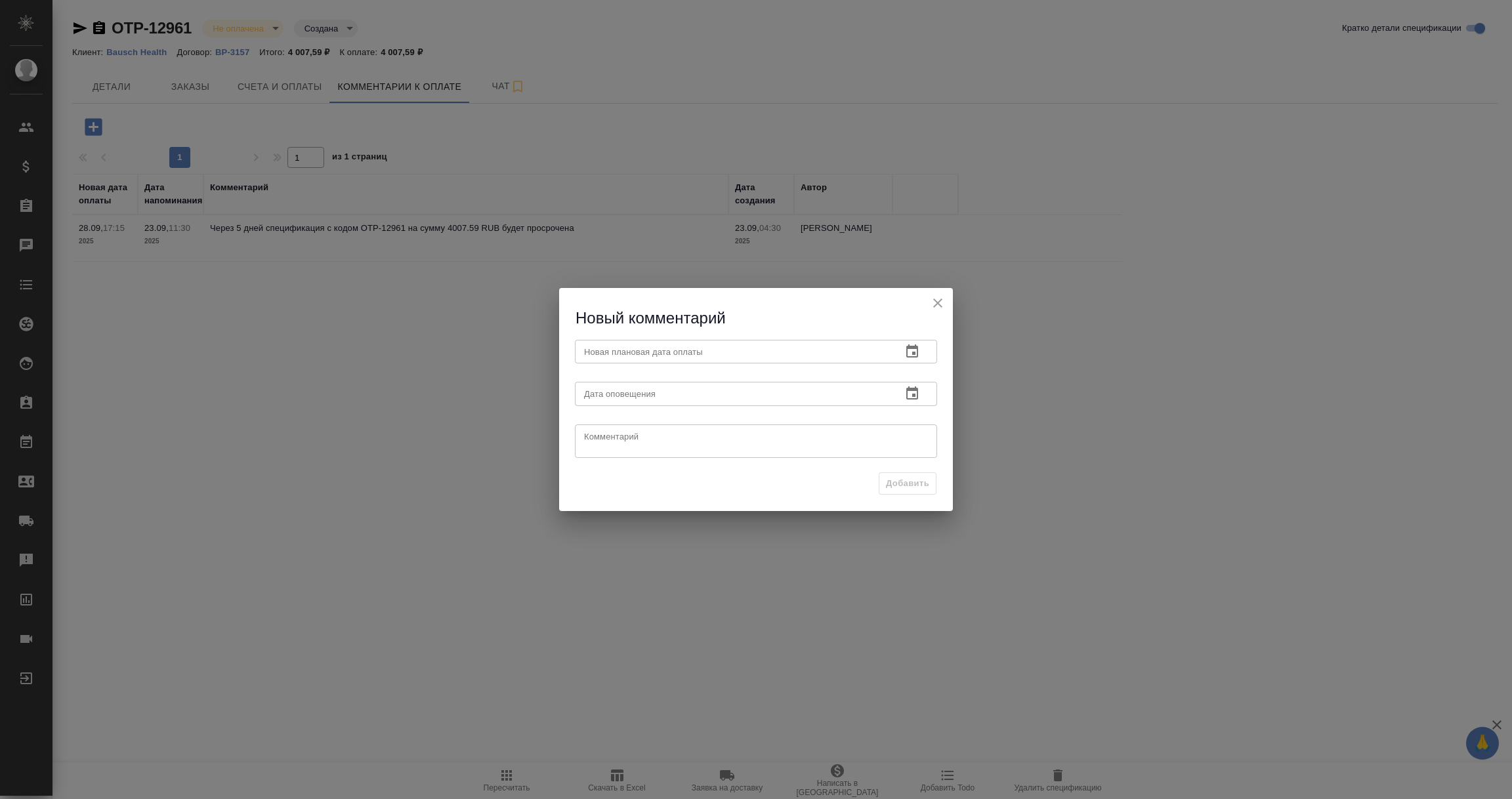
click at [909, 354] on icon "button" at bounding box center [913, 351] width 16 height 16
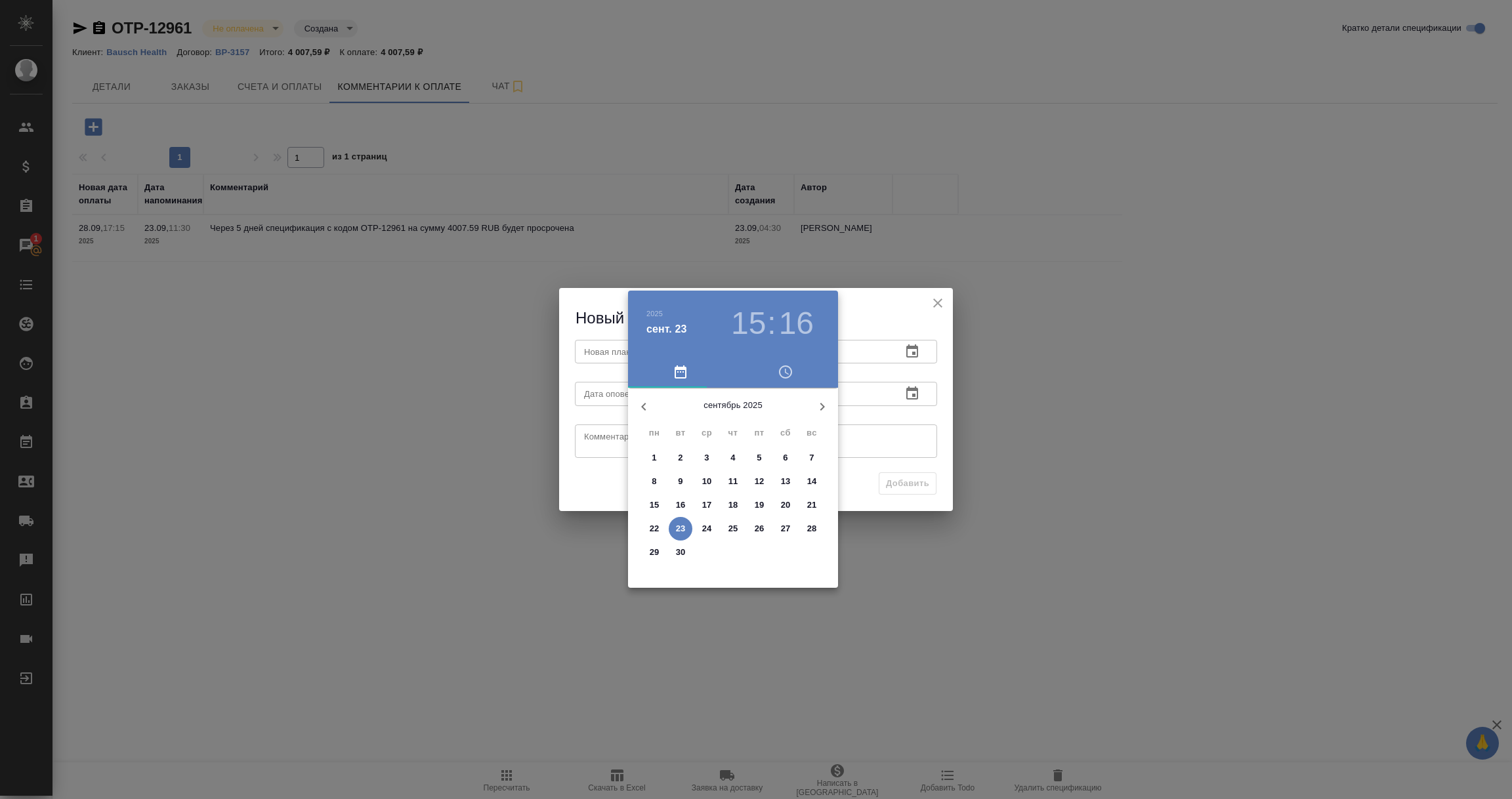
click at [825, 407] on icon "button" at bounding box center [822, 407] width 16 height 16
click at [762, 460] on span "3" at bounding box center [759, 457] width 24 height 13
type input "03.10.2025 15:16"
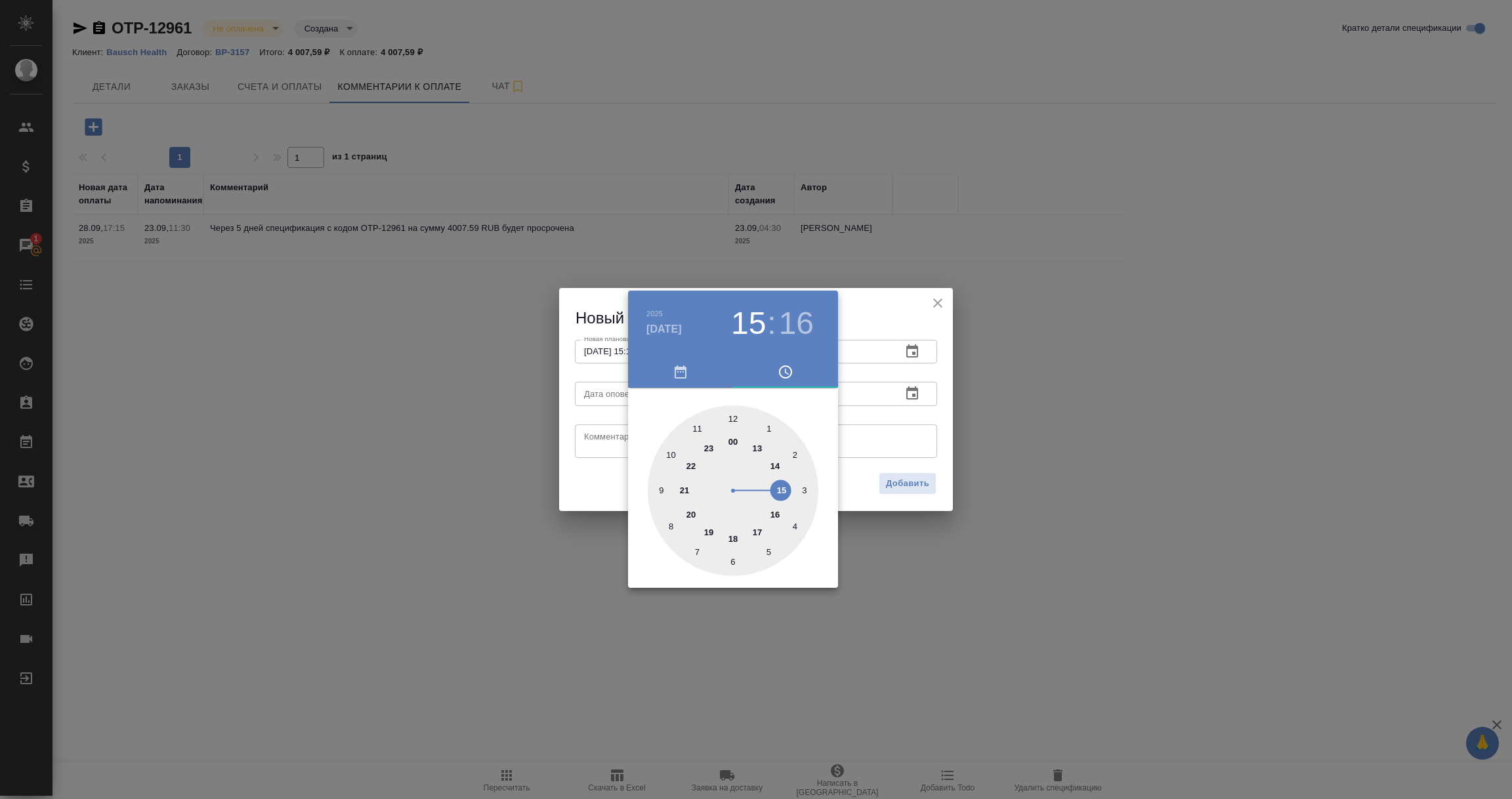
click at [874, 419] on div at bounding box center [756, 399] width 1512 height 799
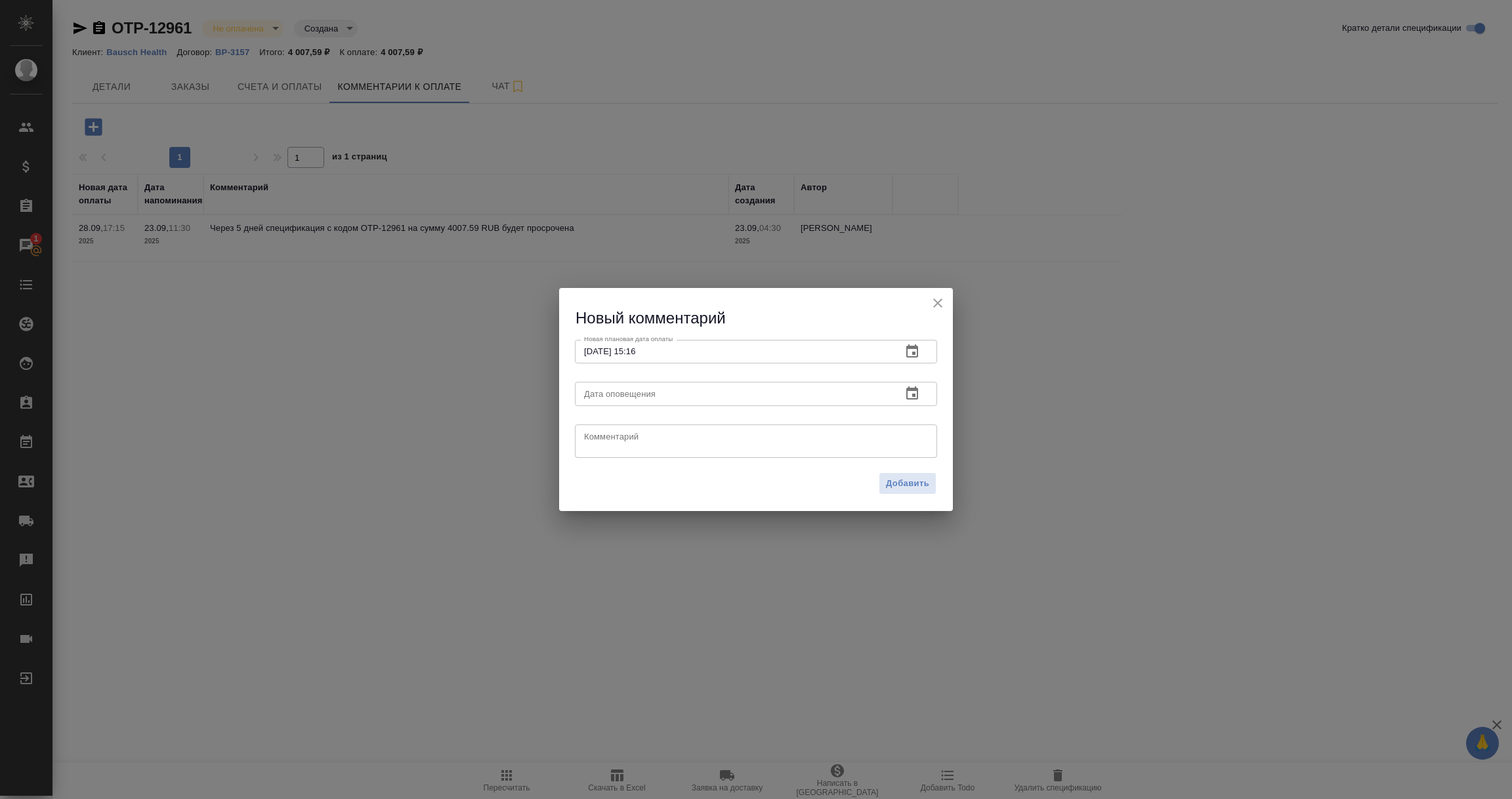
click at [911, 395] on icon "button" at bounding box center [913, 394] width 16 height 16
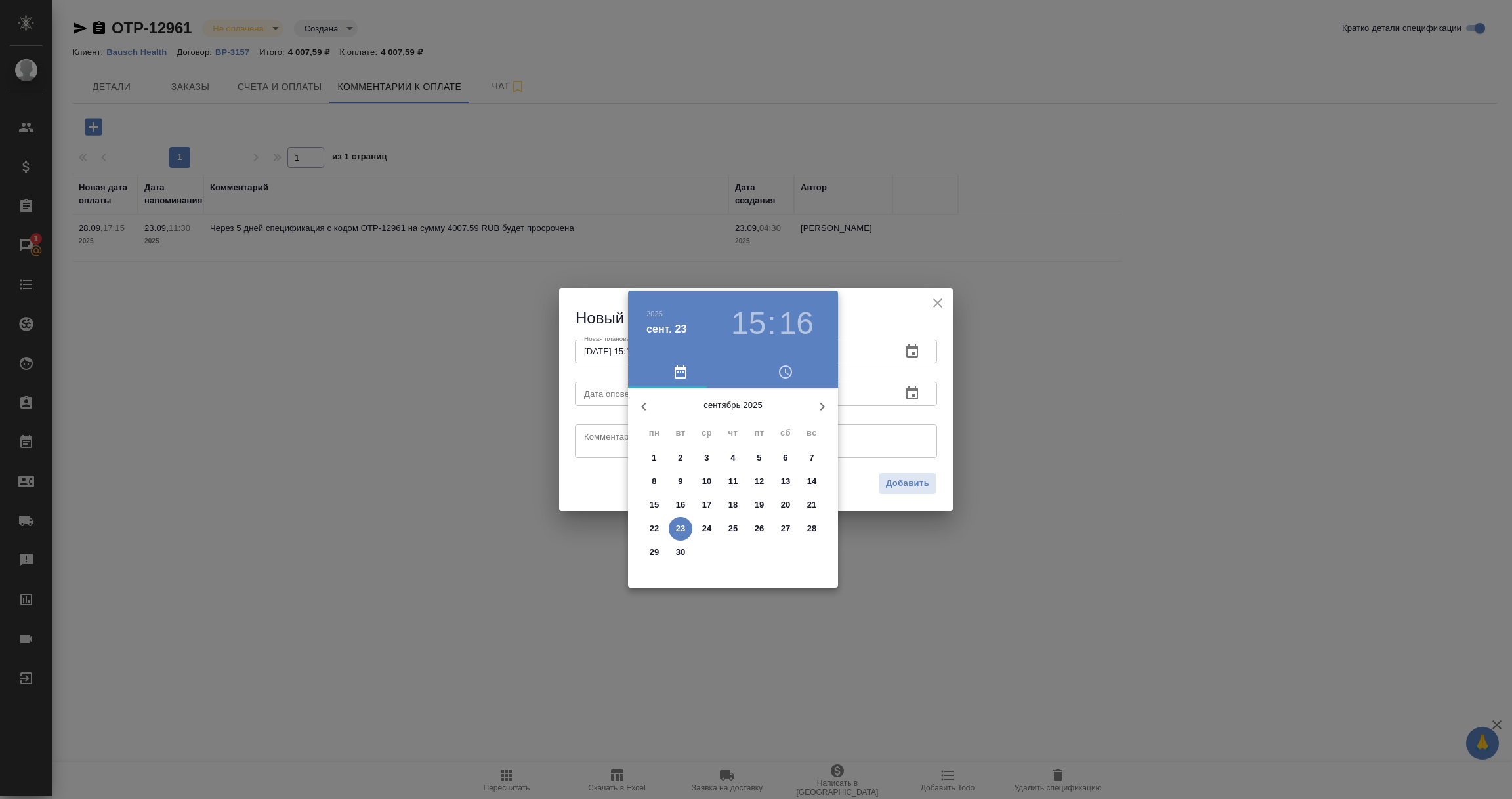
click at [676, 526] on p "23" at bounding box center [681, 528] width 10 height 13
type input "23.09.2025 15:16"
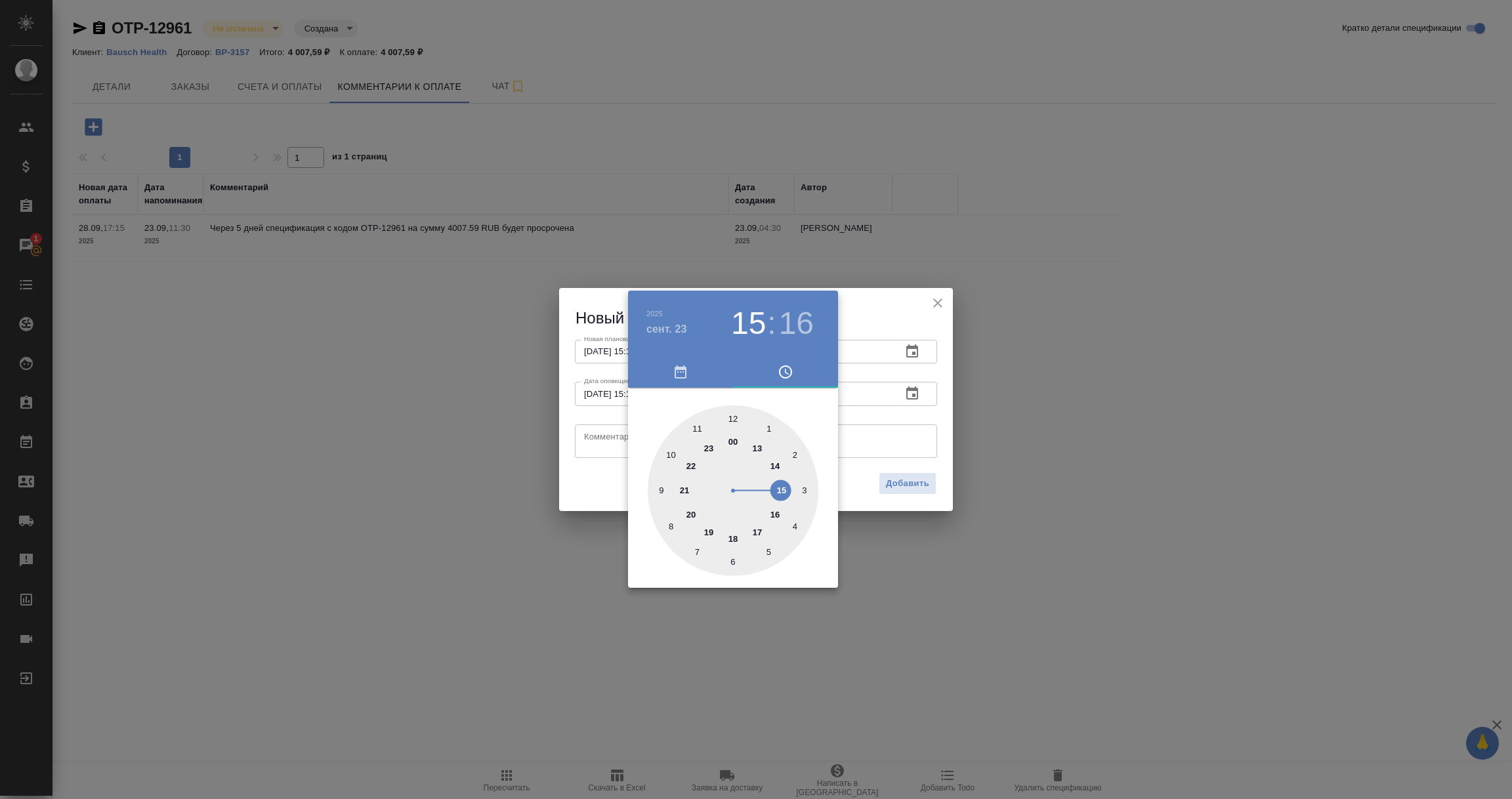
click at [575, 445] on div at bounding box center [756, 399] width 1512 height 799
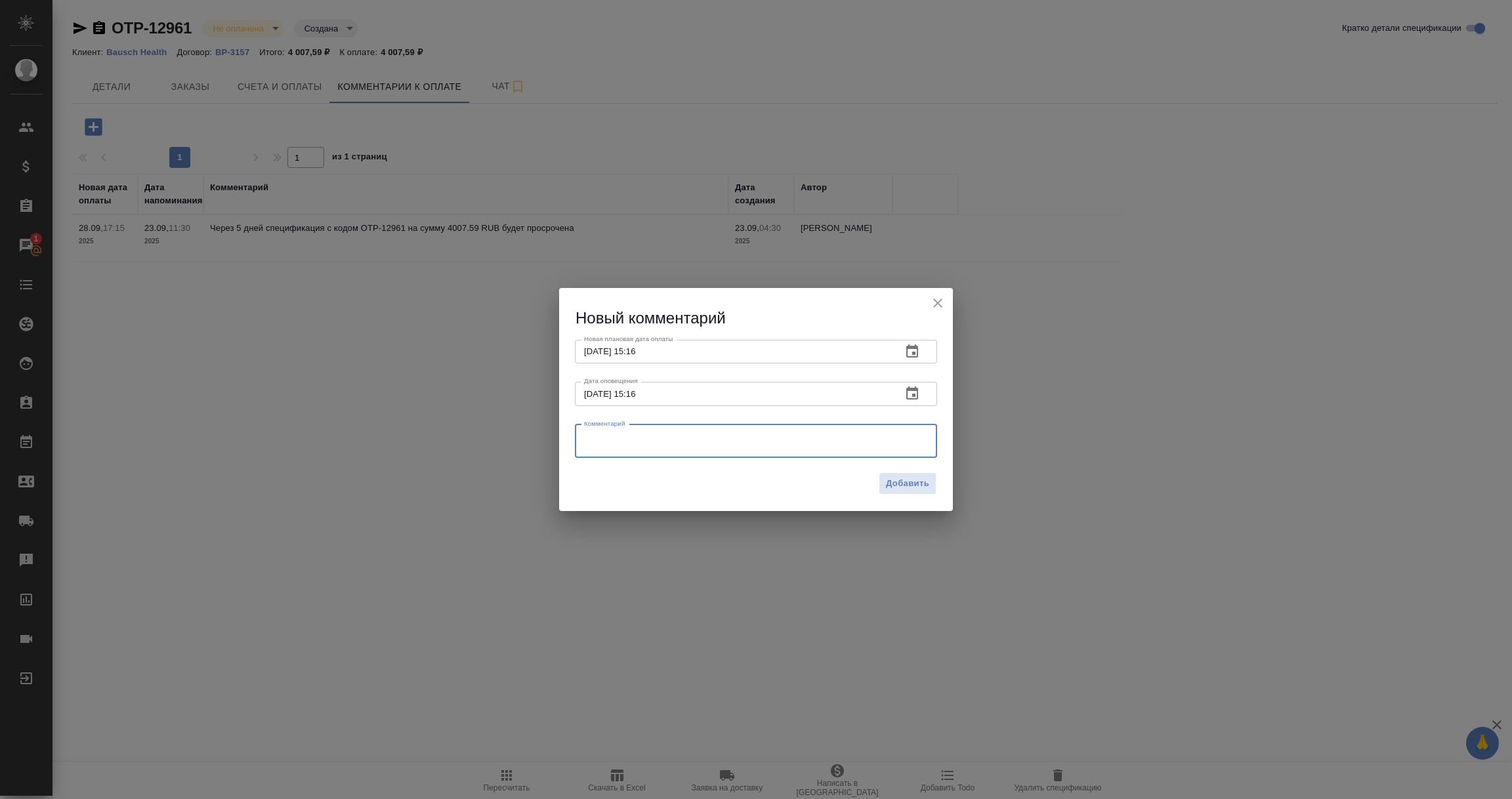
click at [600, 448] on textarea at bounding box center [756, 441] width 343 height 19
paste textarea "02.10.2025"
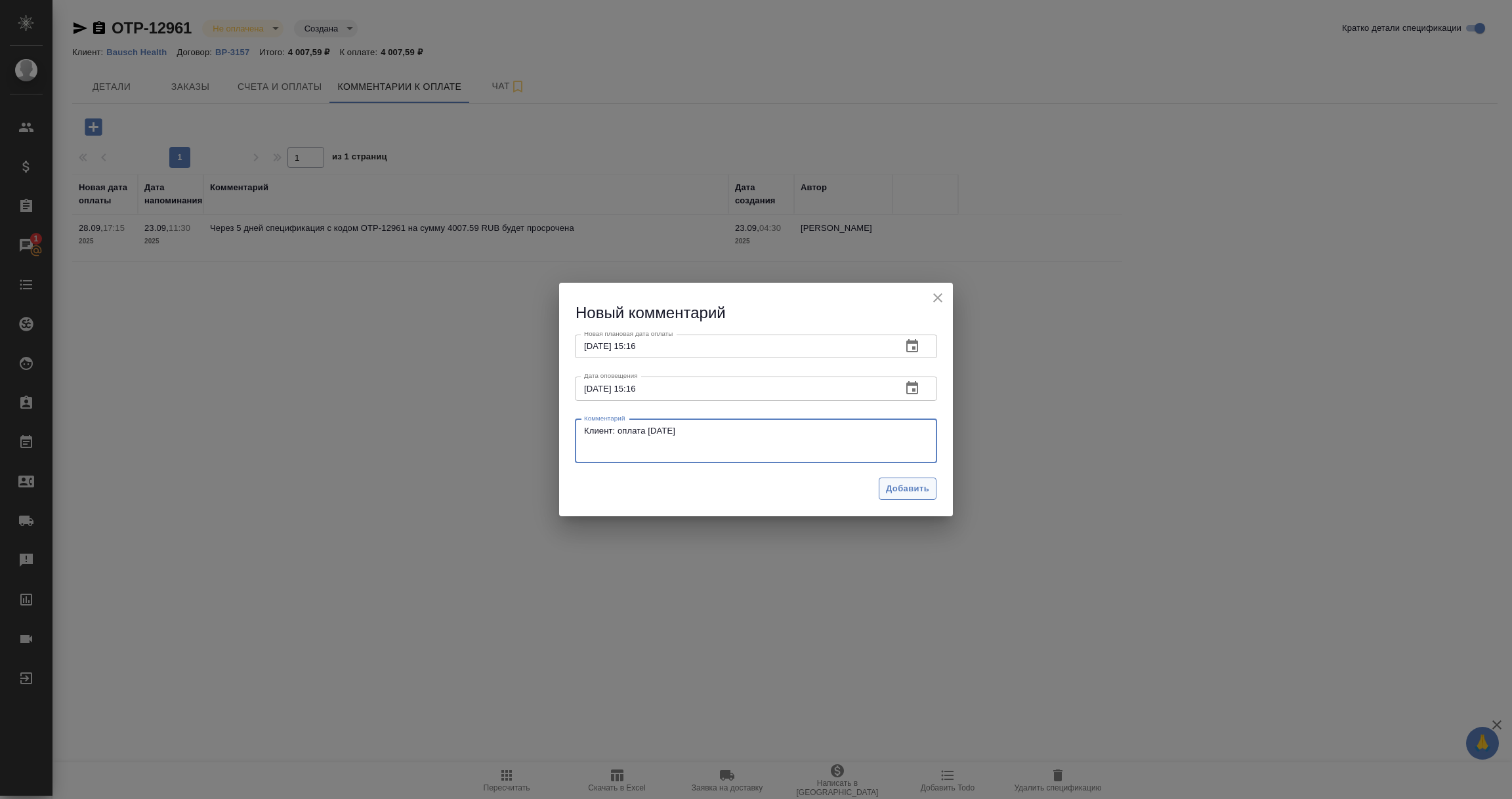
type textarea "Клиент: оплата 02.10.2025"
click at [930, 495] on button "Добавить" at bounding box center [907, 489] width 58 height 23
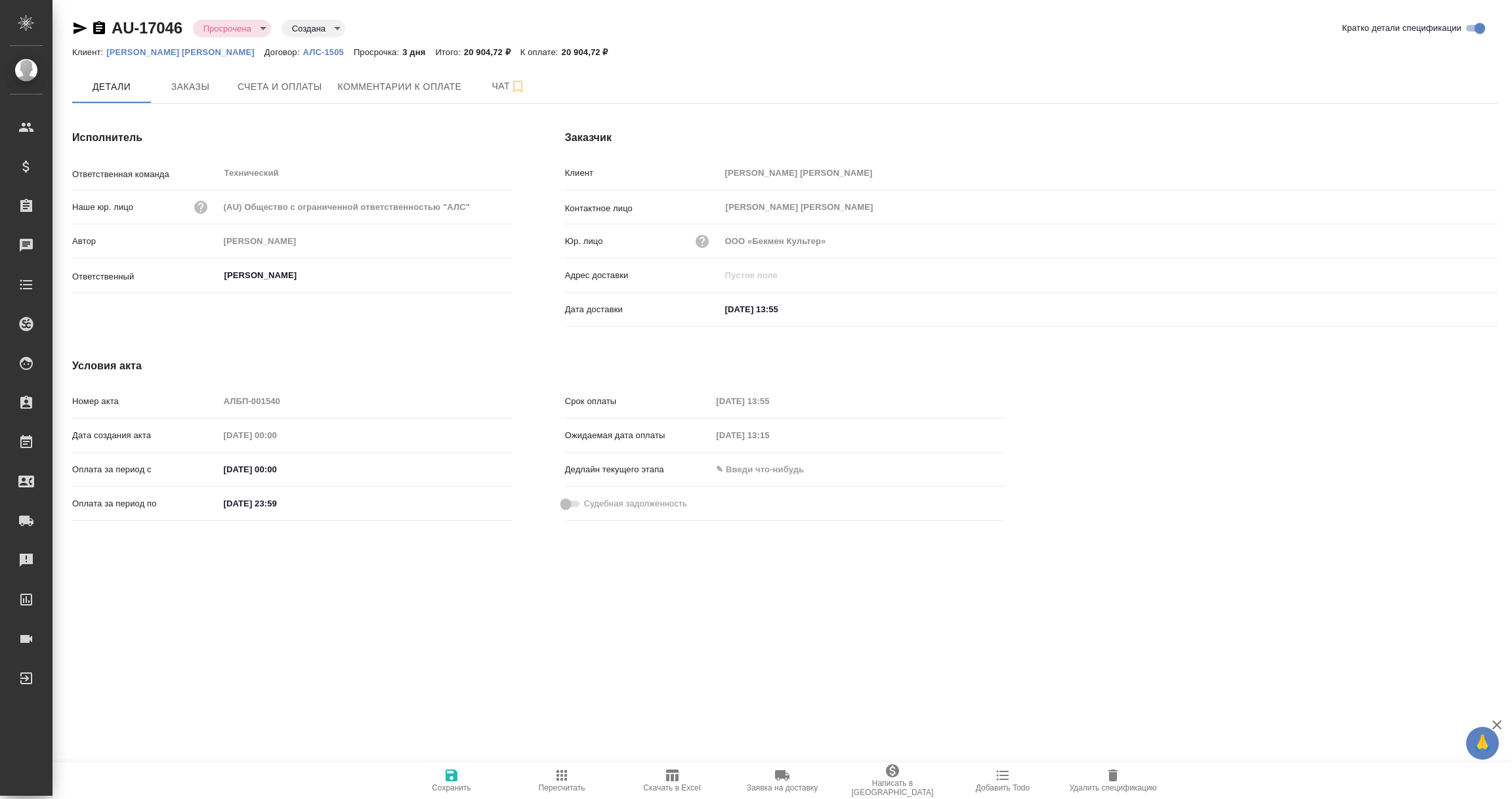
click at [141, 47] on p "[PERSON_NAME] [PERSON_NAME]" at bounding box center [185, 51] width 158 height 10
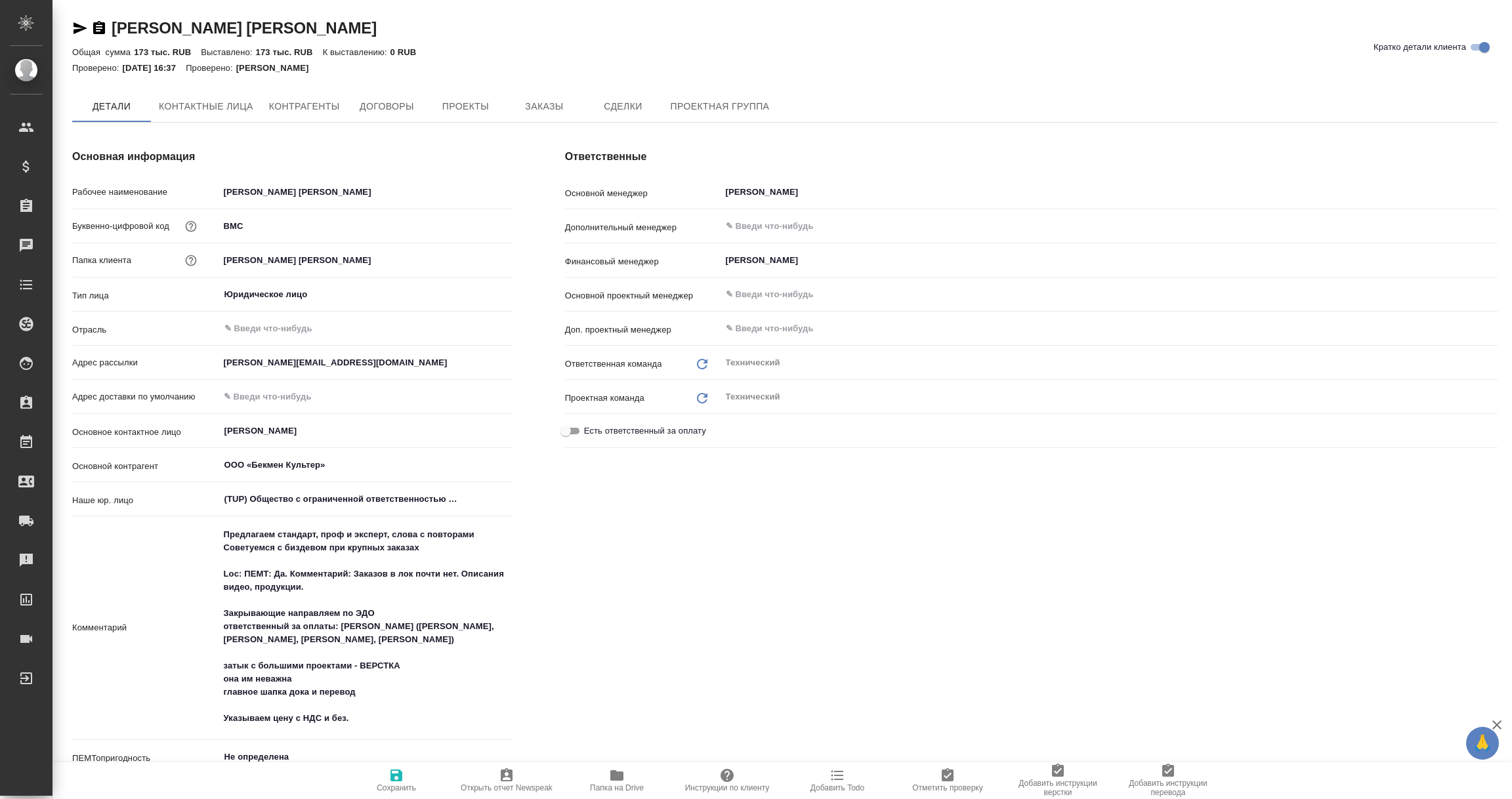
type textarea "x"
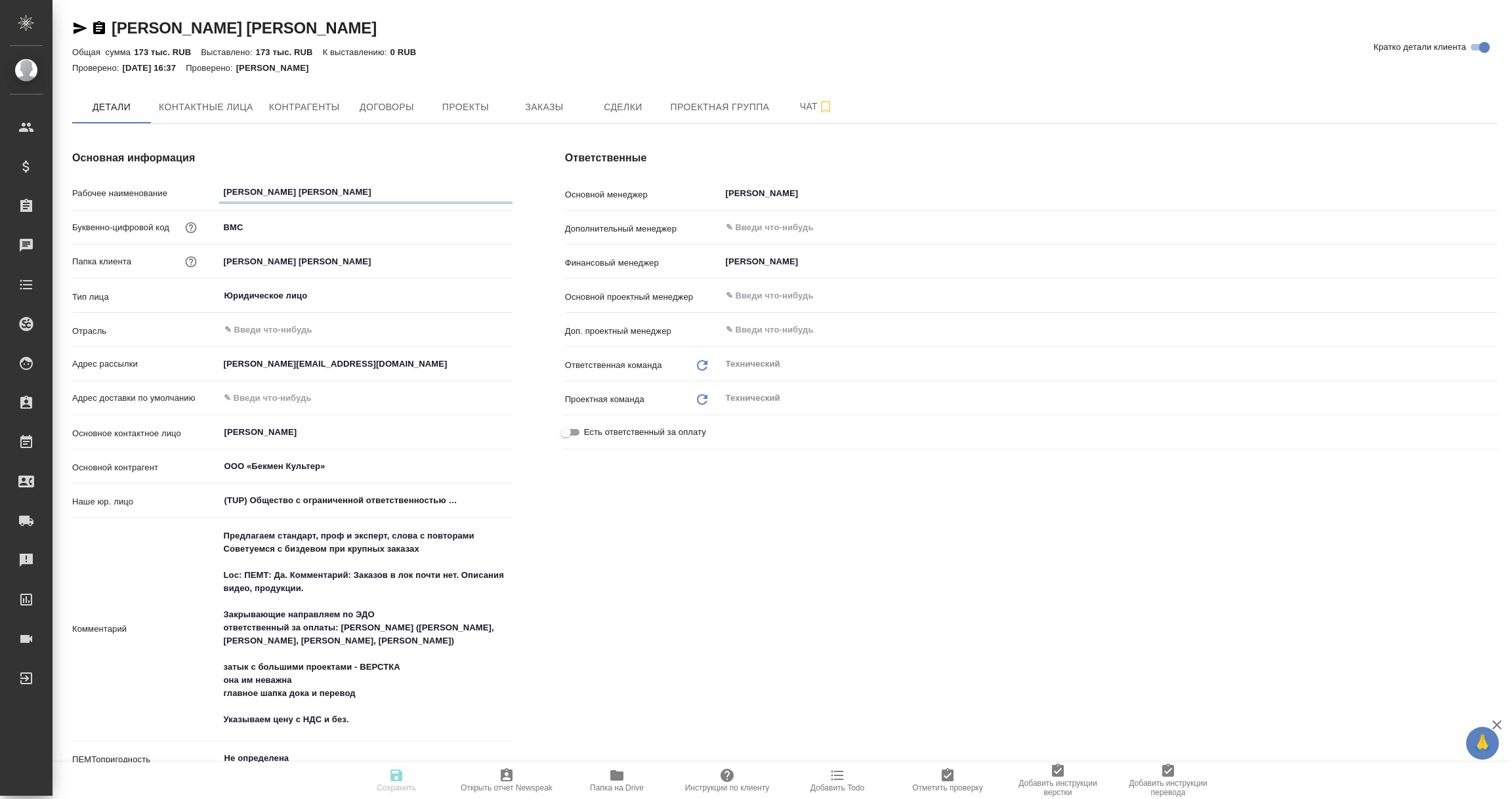
type textarea "x"
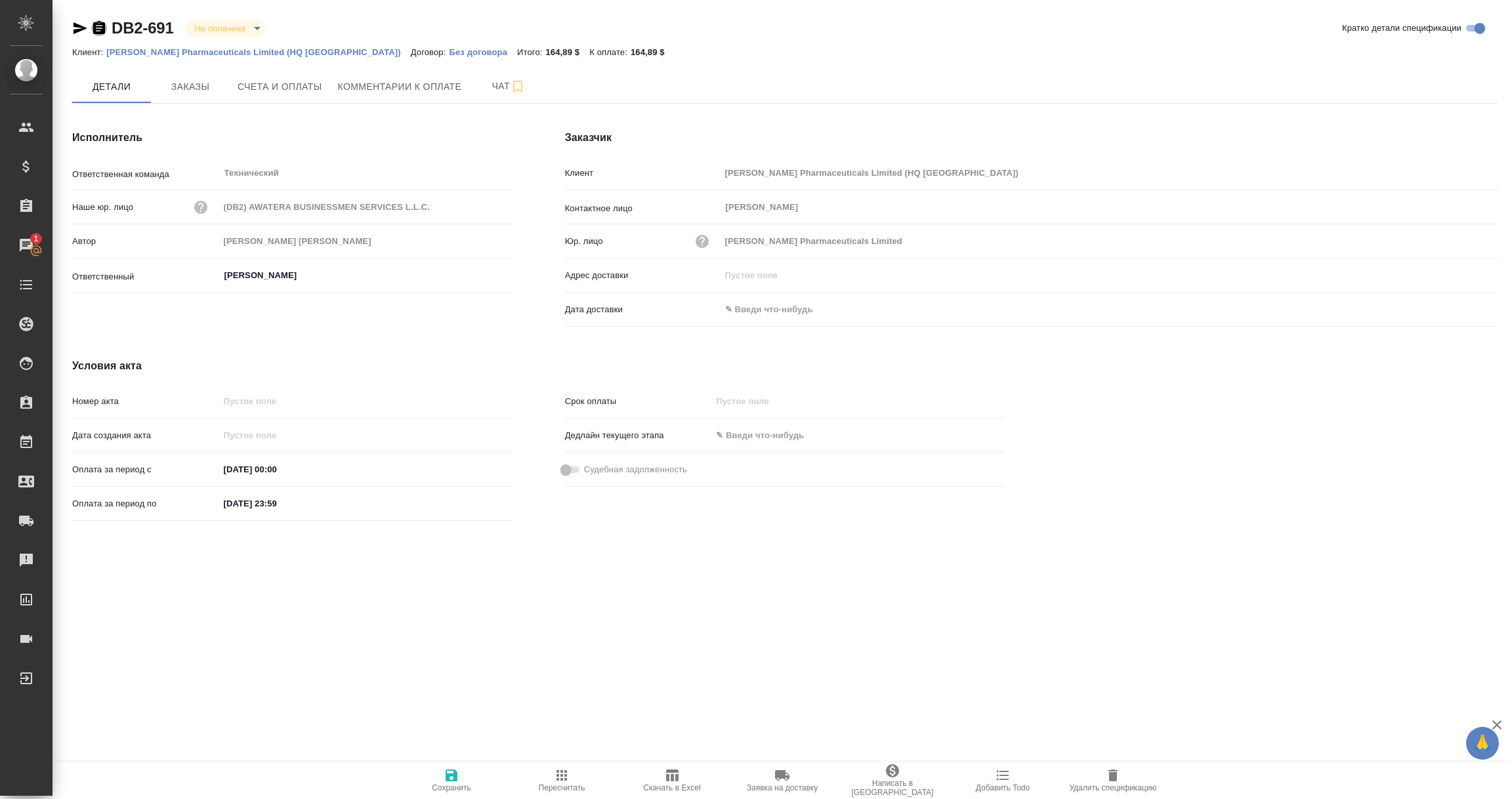
click at [97, 25] on icon "button" at bounding box center [99, 28] width 16 height 16
click at [200, 92] on span "Заказы" at bounding box center [189, 87] width 63 height 17
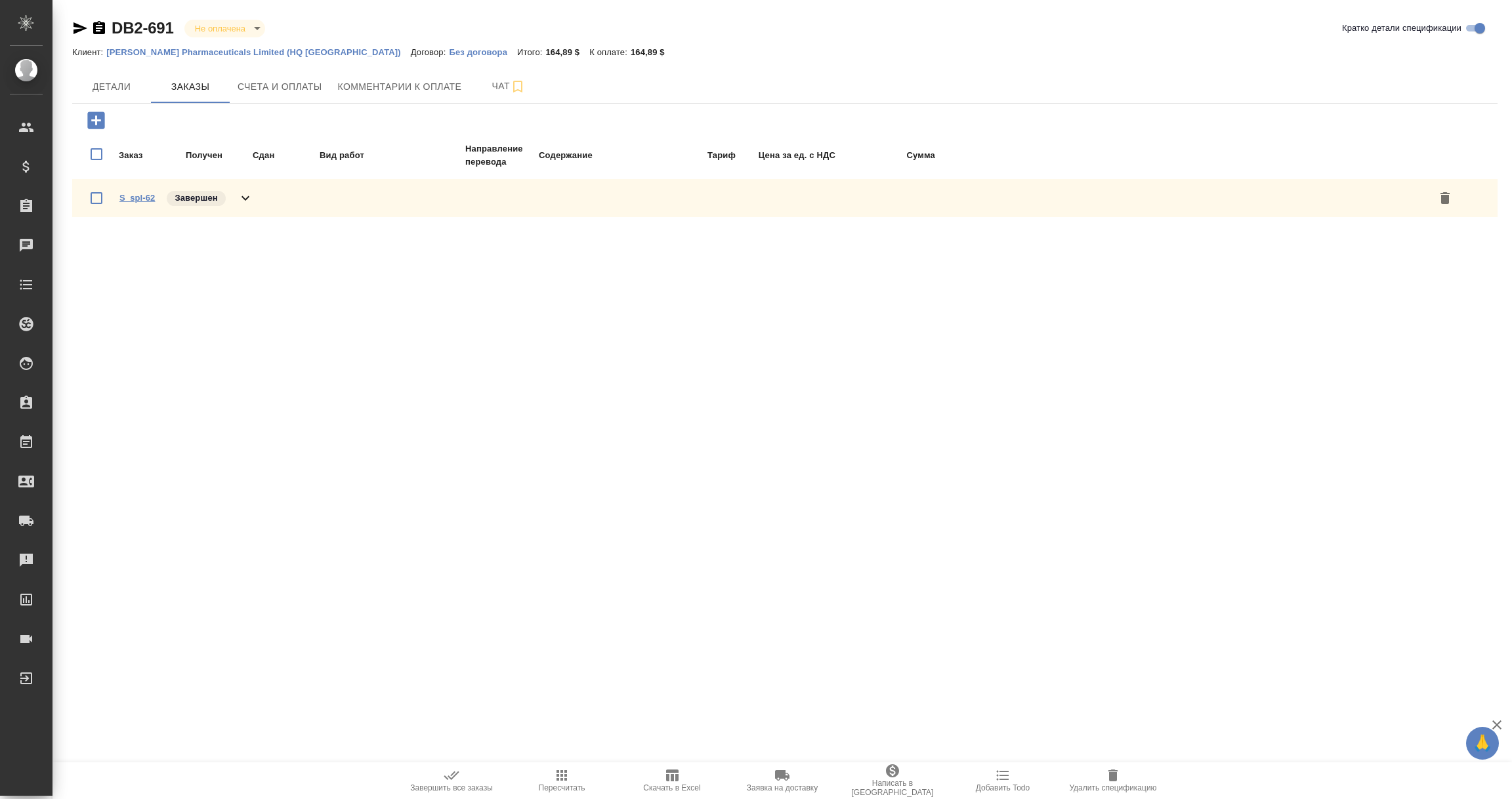
click at [135, 196] on link "S_spl-62" at bounding box center [137, 197] width 35 height 10
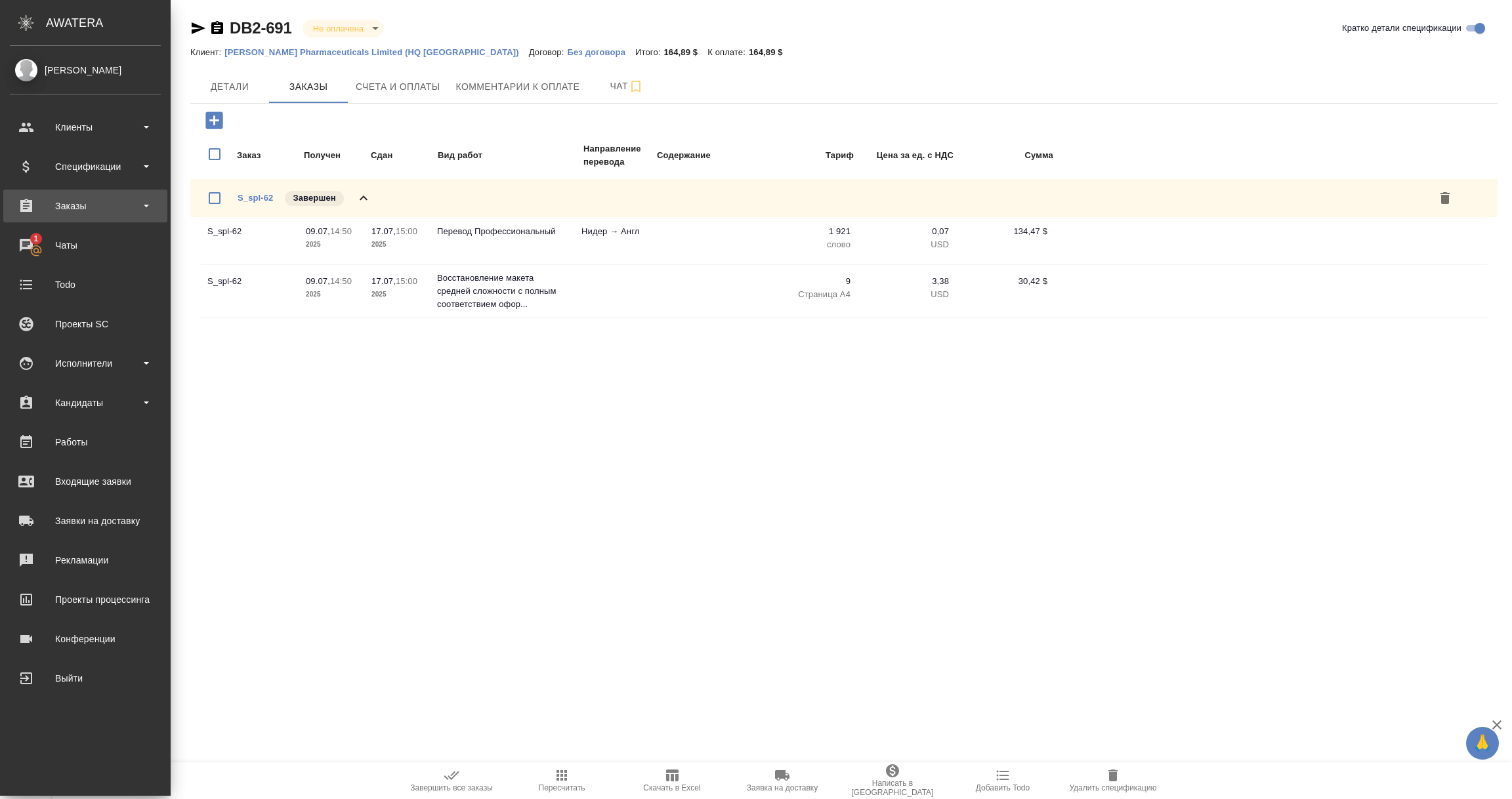
click at [60, 208] on div "Заказы" at bounding box center [85, 206] width 151 height 19
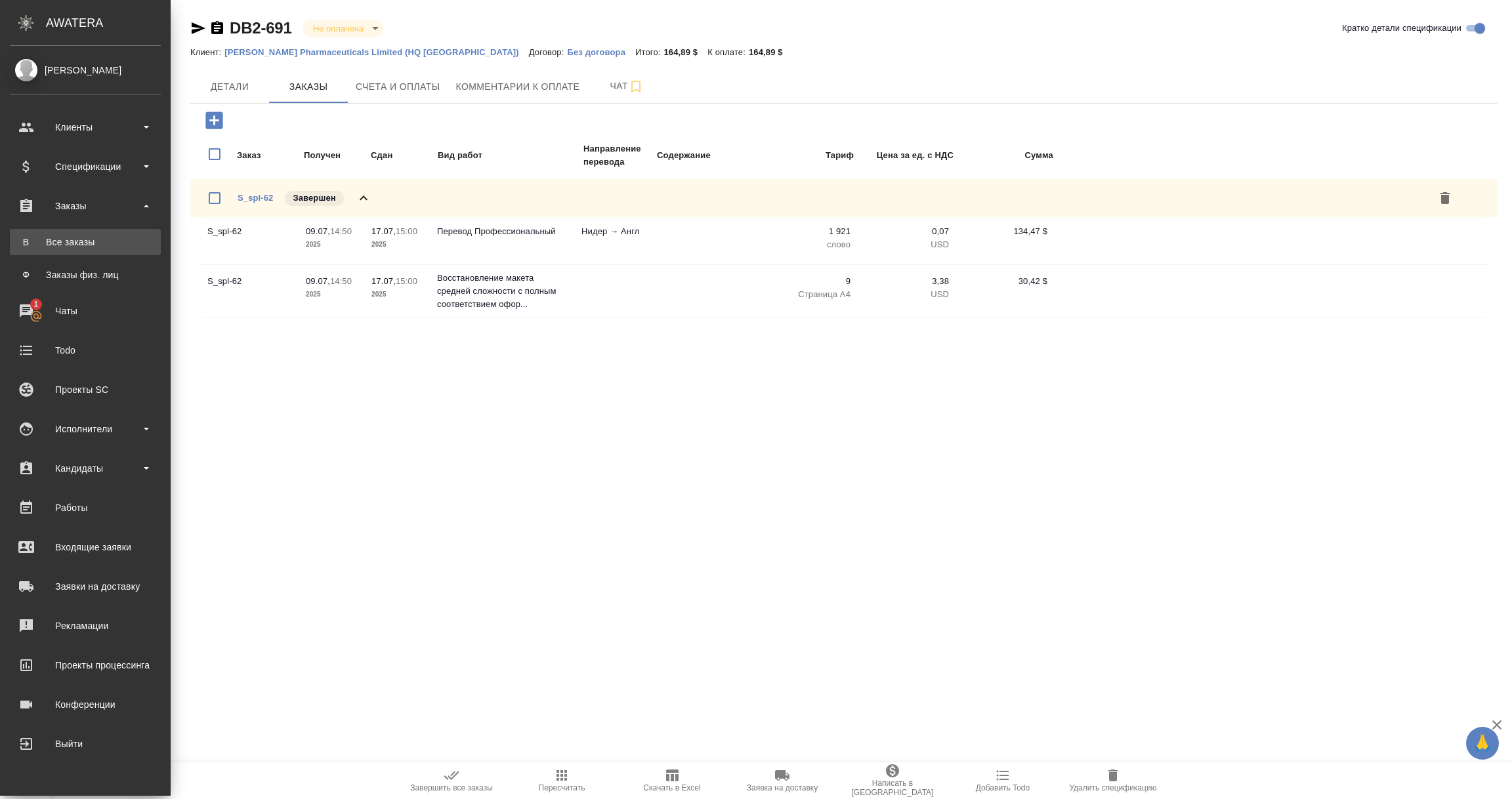
click at [65, 235] on div "Все заказы" at bounding box center [86, 242] width 138 height 13
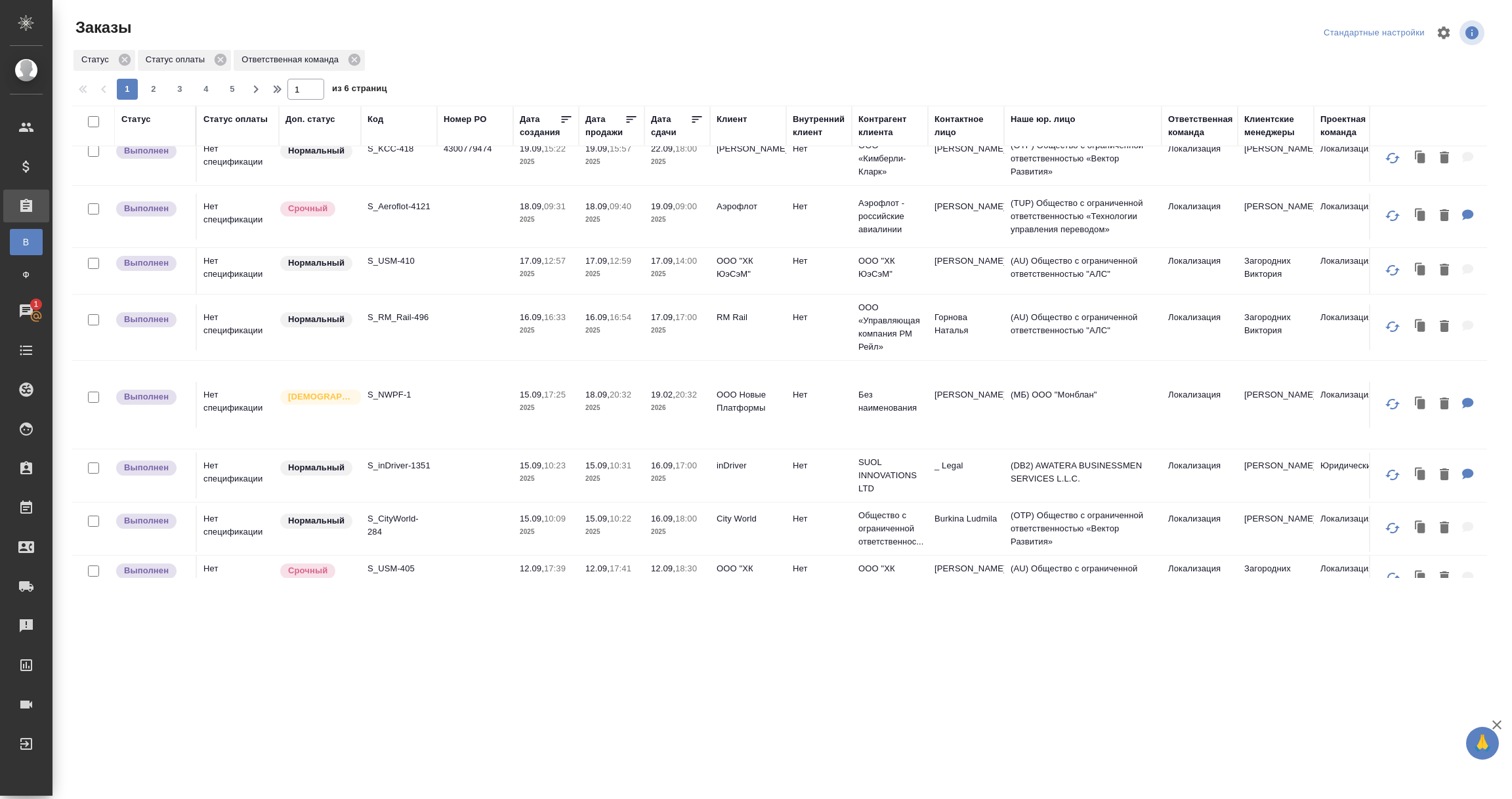
scroll to position [98, 0]
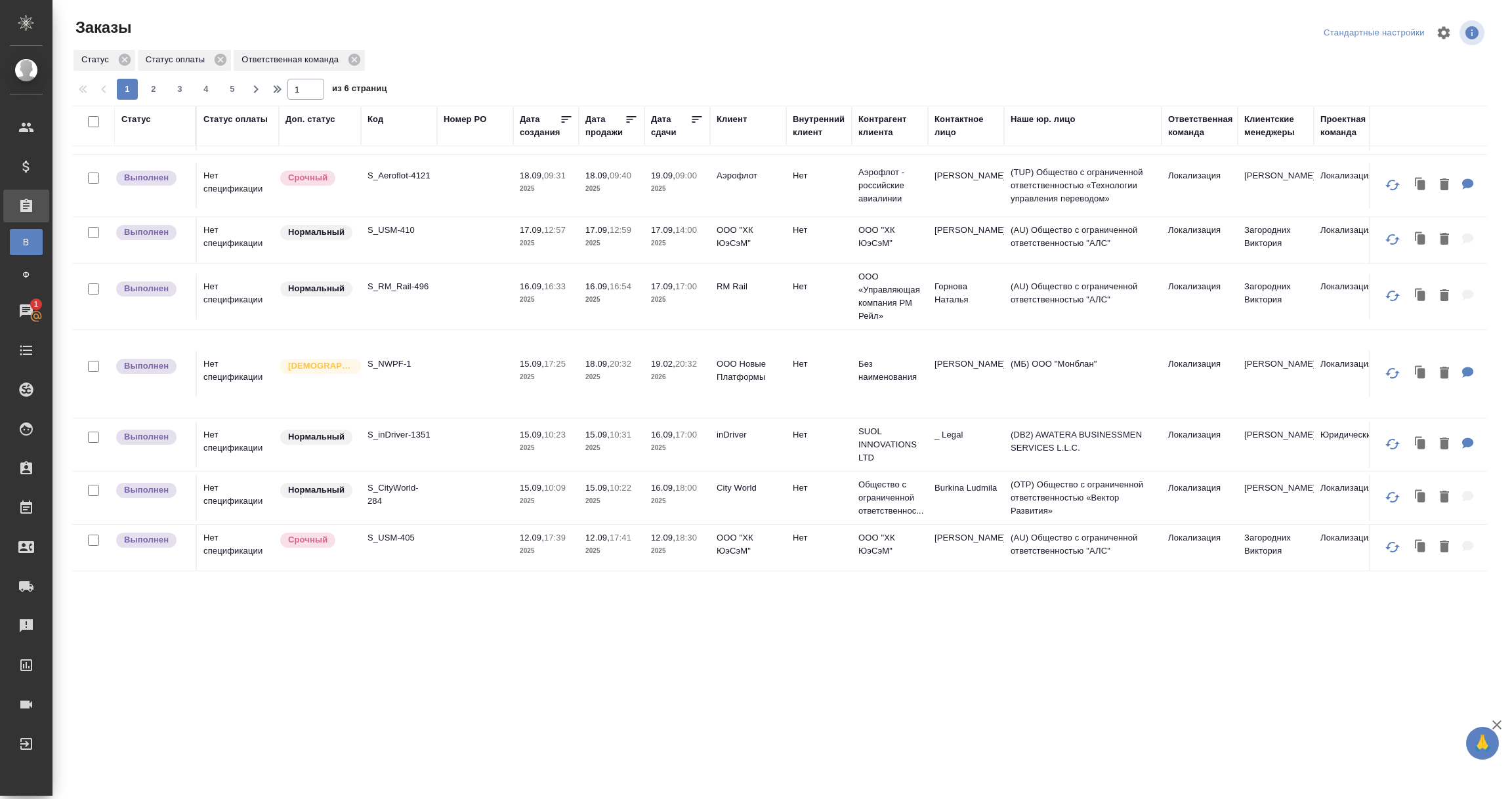
click at [415, 306] on td "S_RM_Rail-496" at bounding box center [399, 296] width 76 height 46
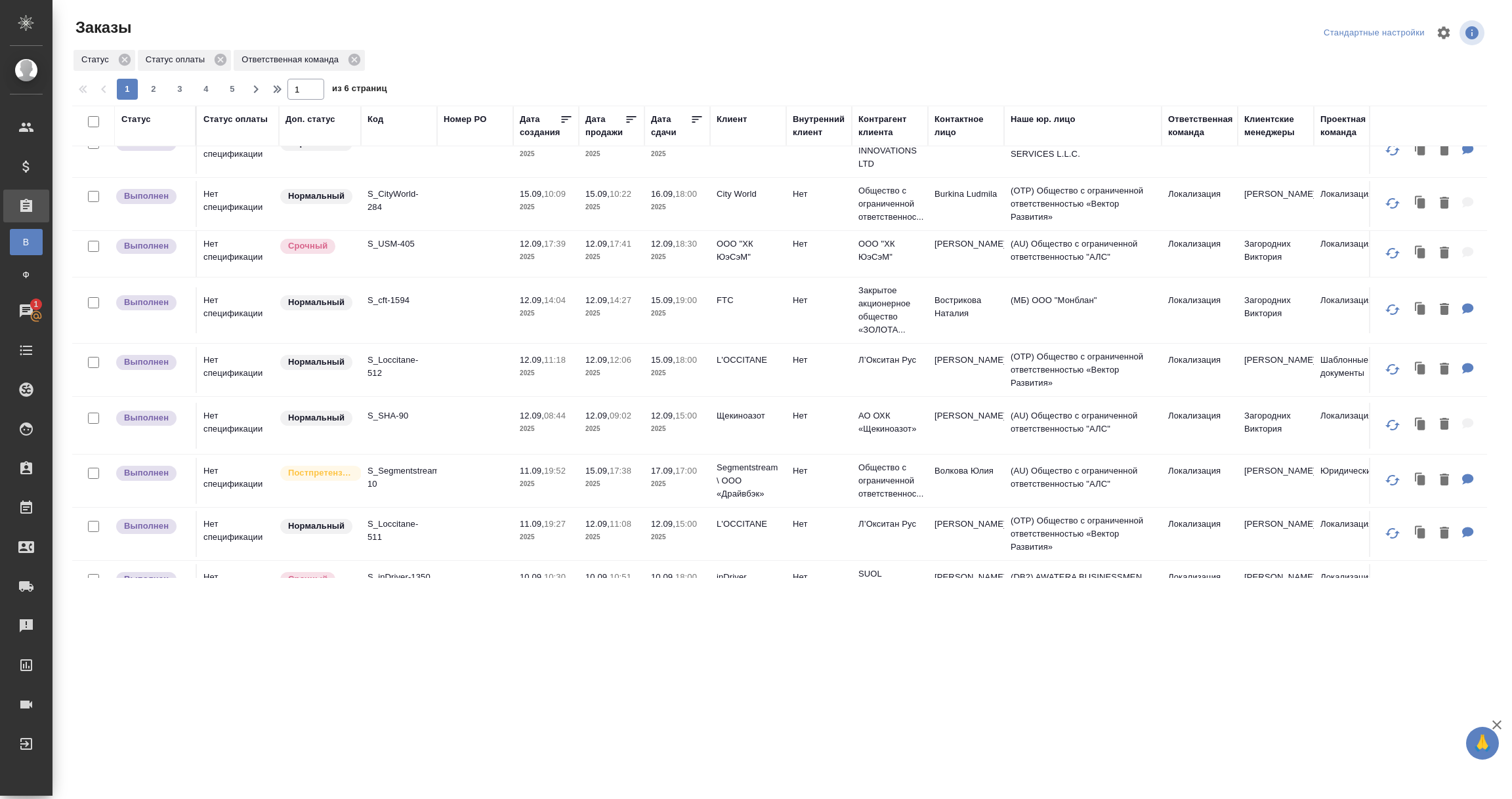
scroll to position [394, 0]
click at [400, 430] on td "S_SHA-90" at bounding box center [399, 425] width 76 height 46
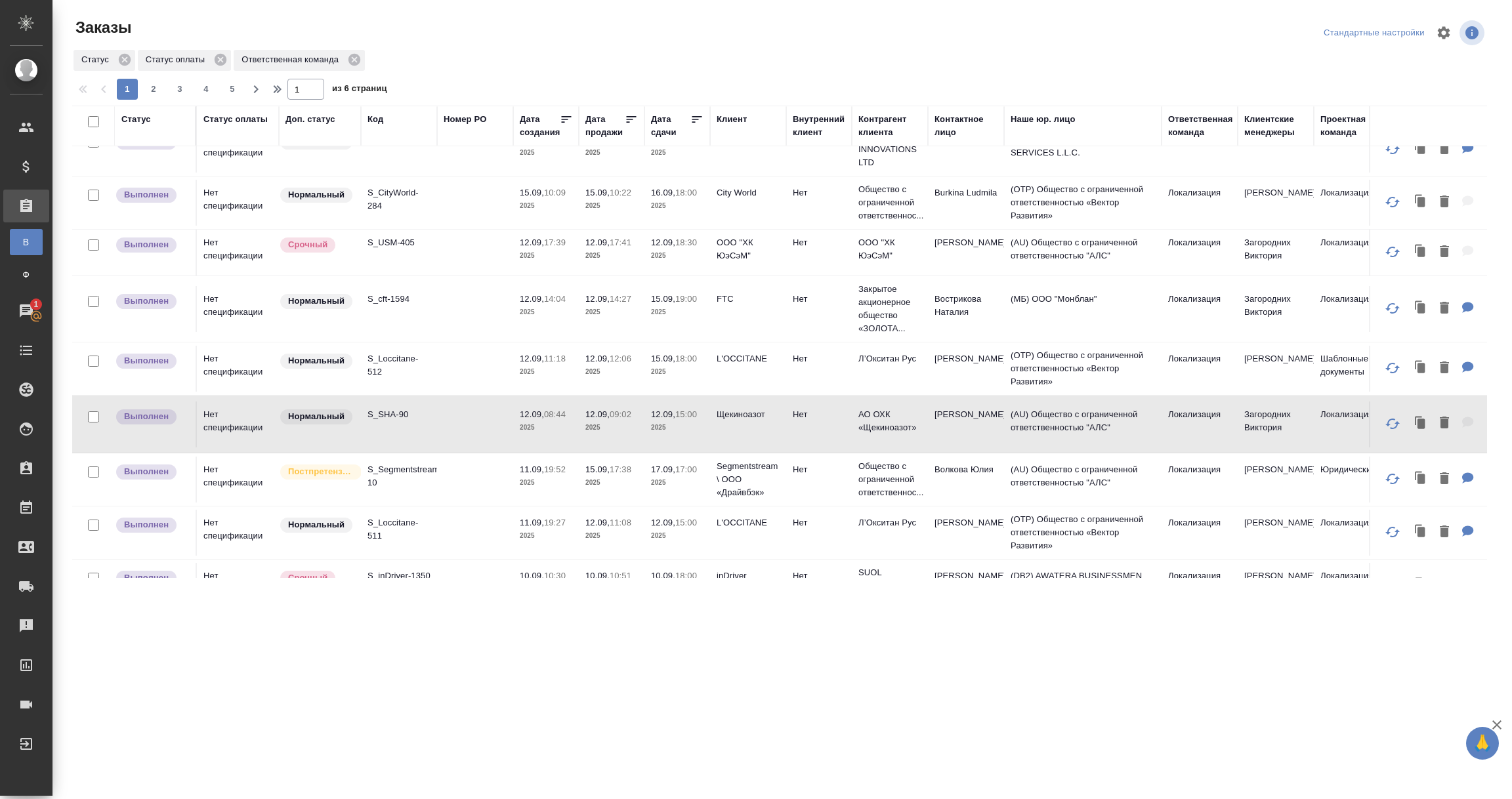
scroll to position [491, 0]
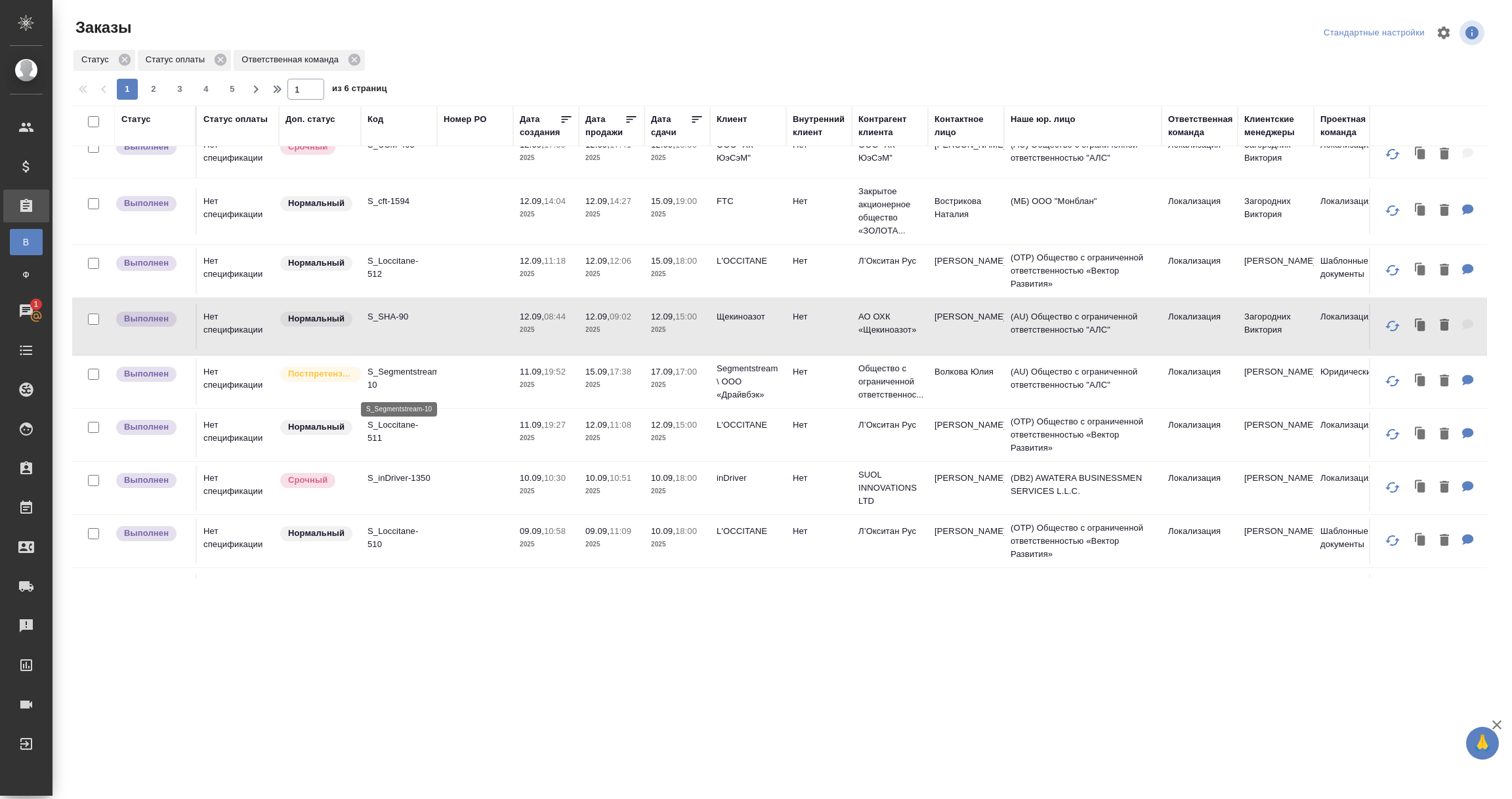
click at [404, 380] on p "S_Segmentstream-10" at bounding box center [398, 379] width 63 height 27
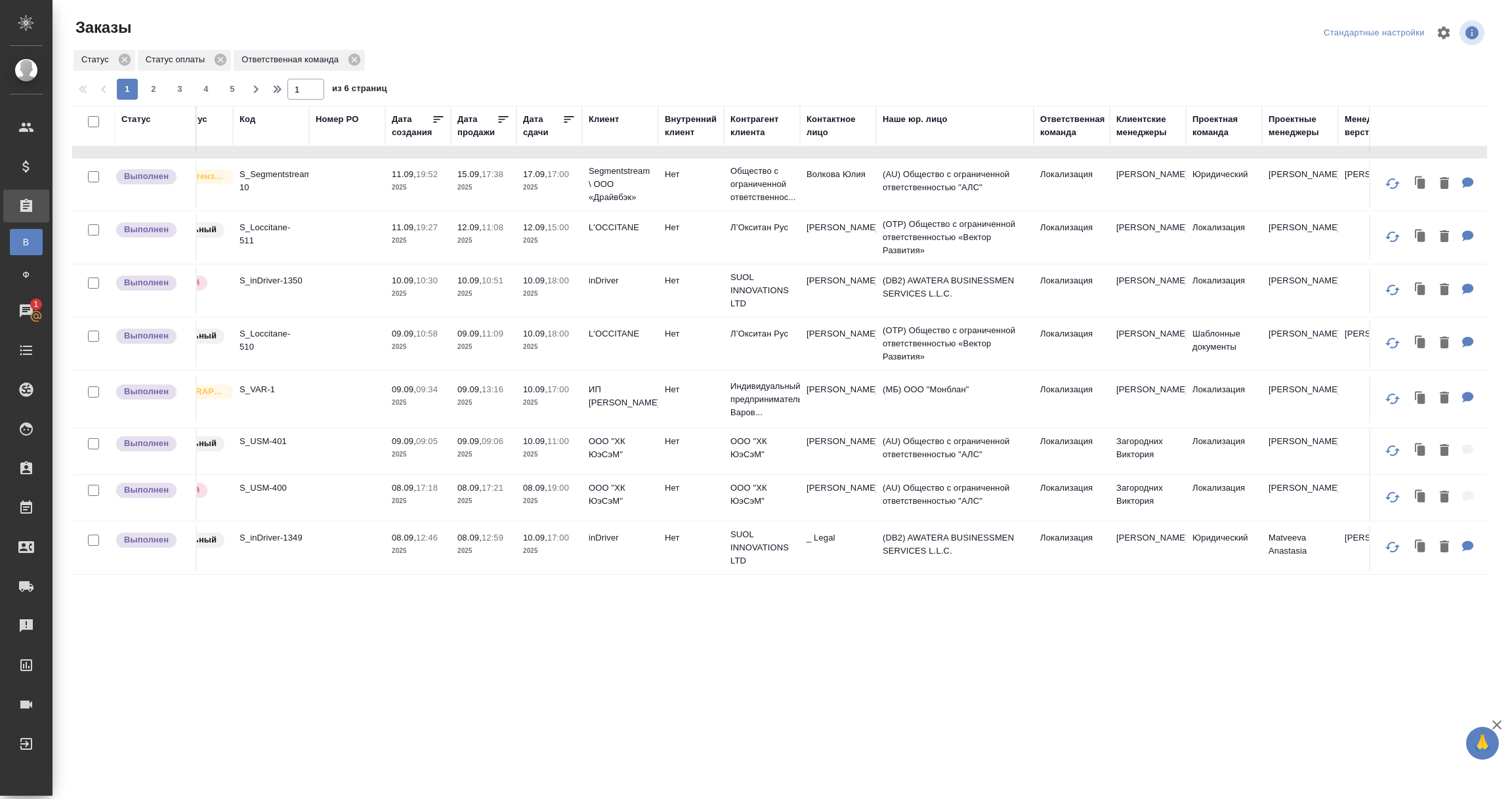
scroll to position [688, 0]
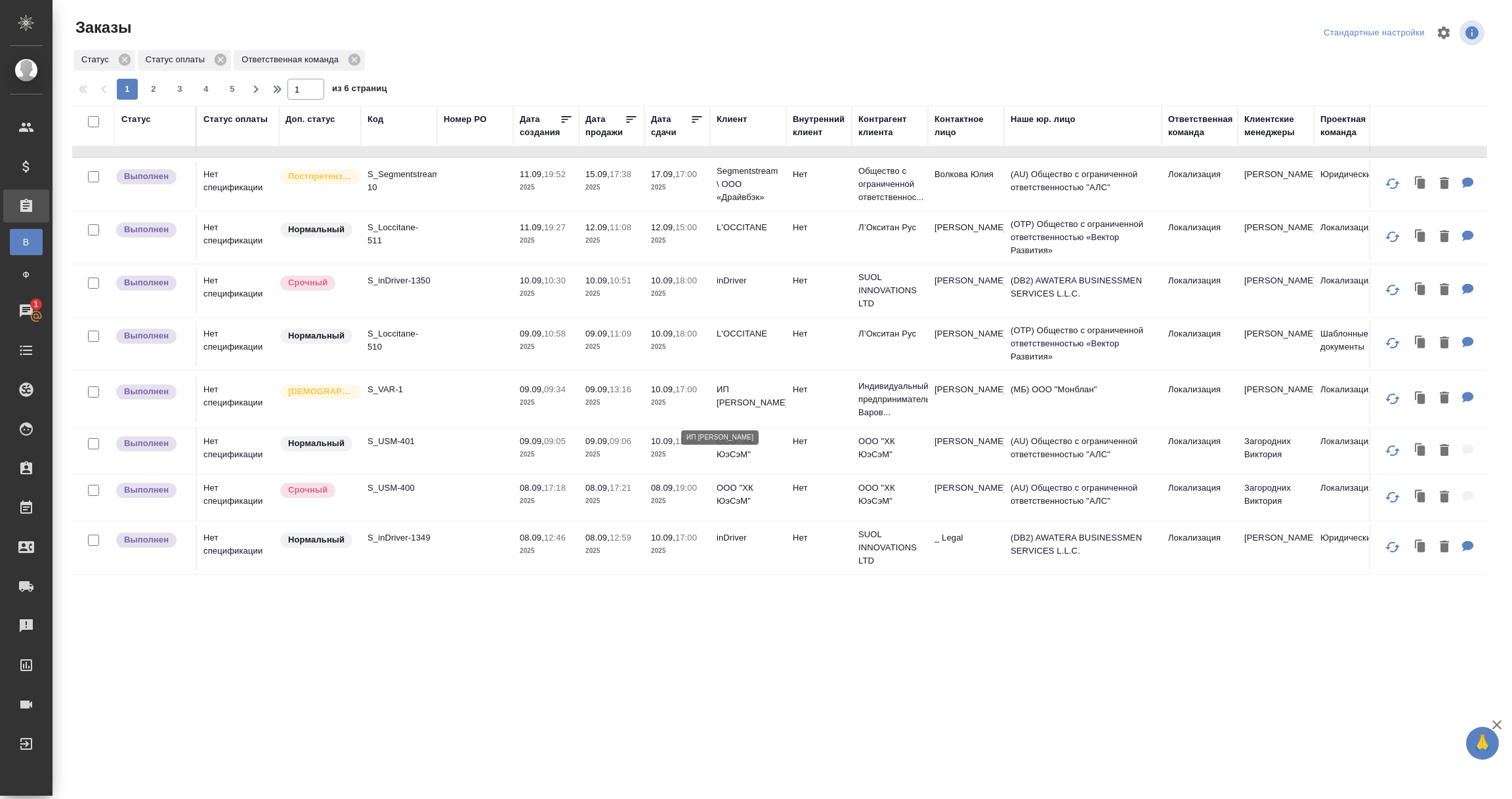
click at [736, 398] on p "ИП Варова Александра Владимировна" at bounding box center [748, 396] width 63 height 27
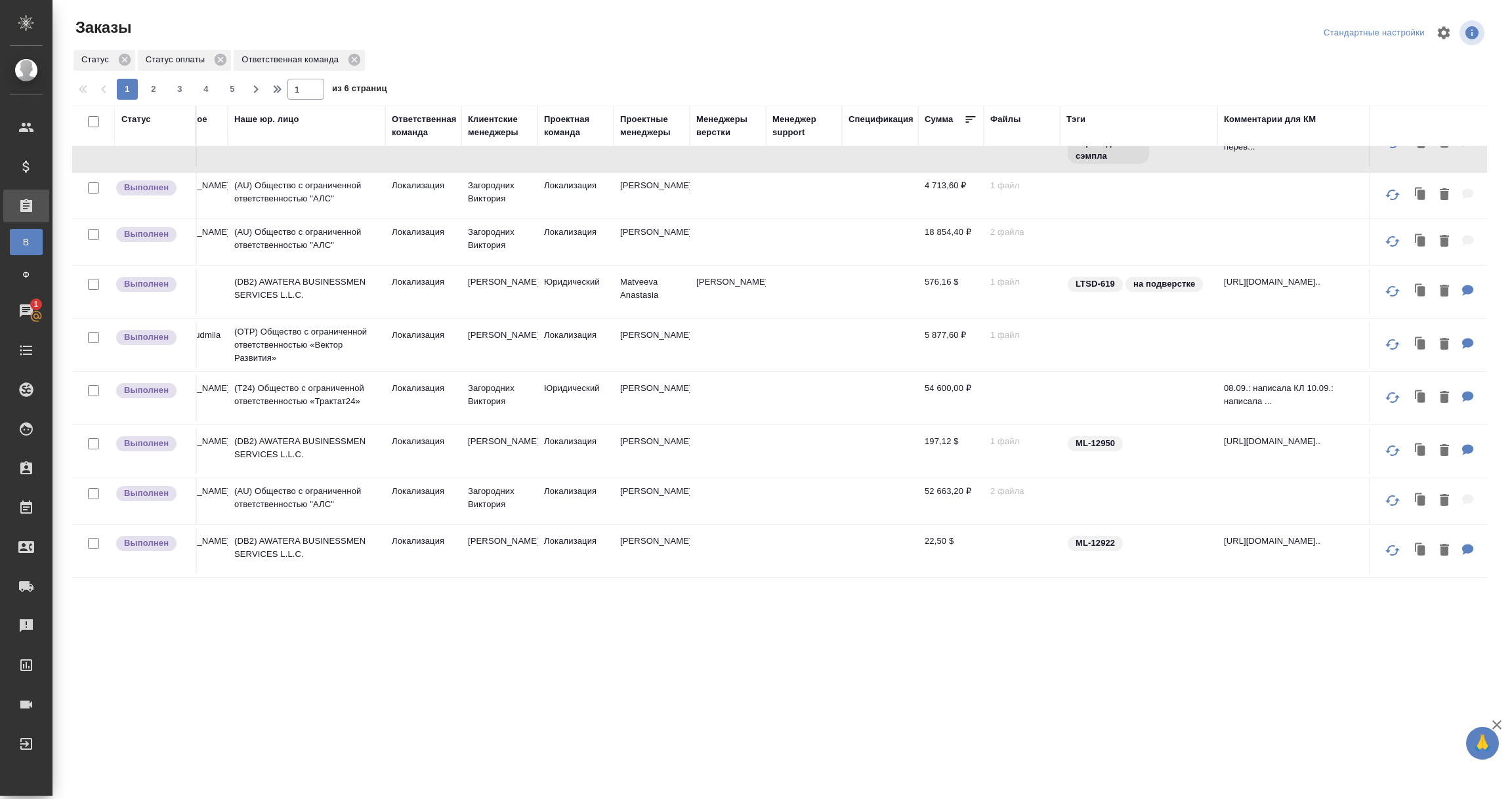
scroll to position [963, 0]
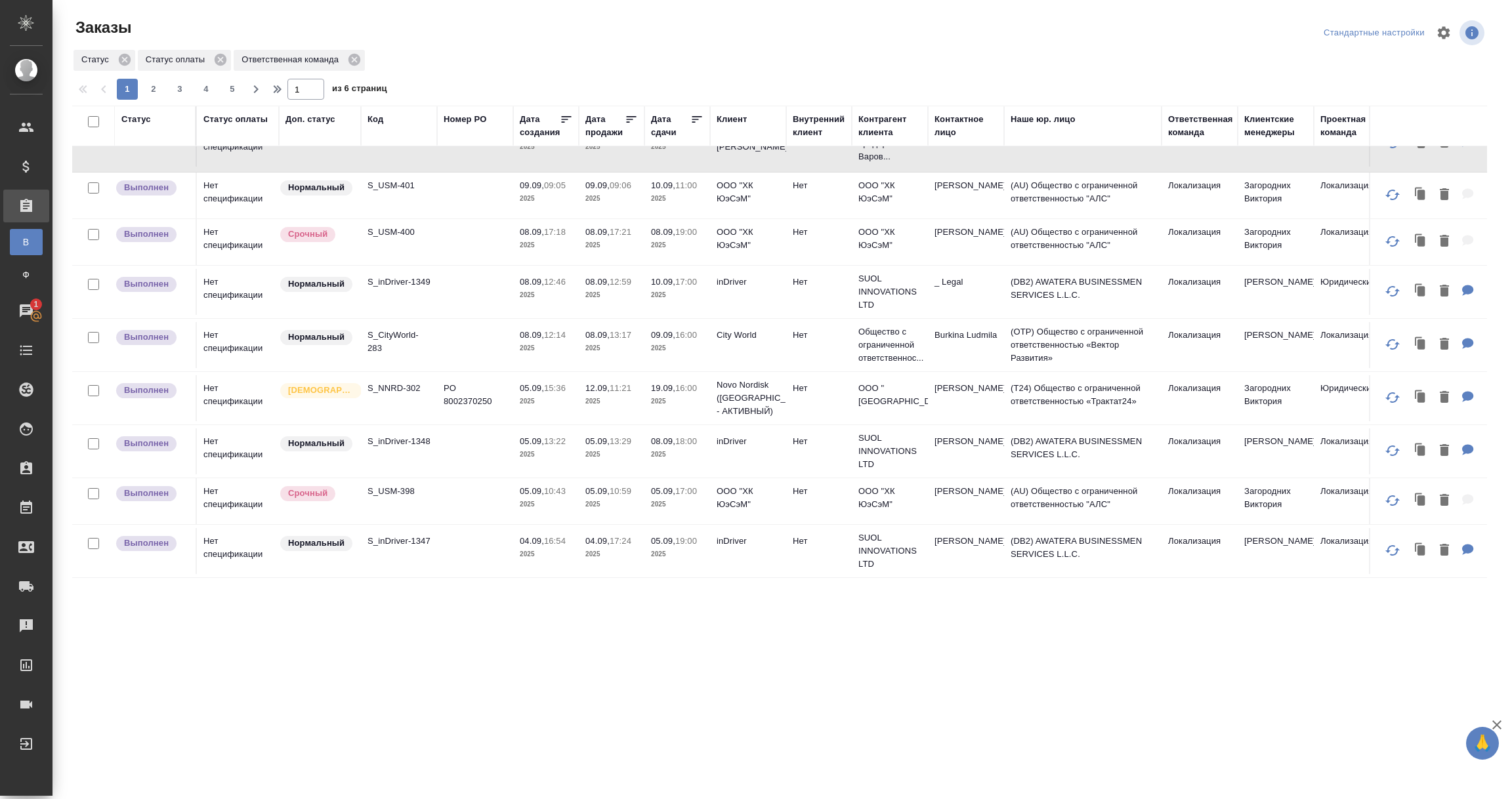
click at [731, 379] on p "Novo Nordisk (РФ - АКТИВНЫЙ)" at bounding box center [748, 398] width 63 height 39
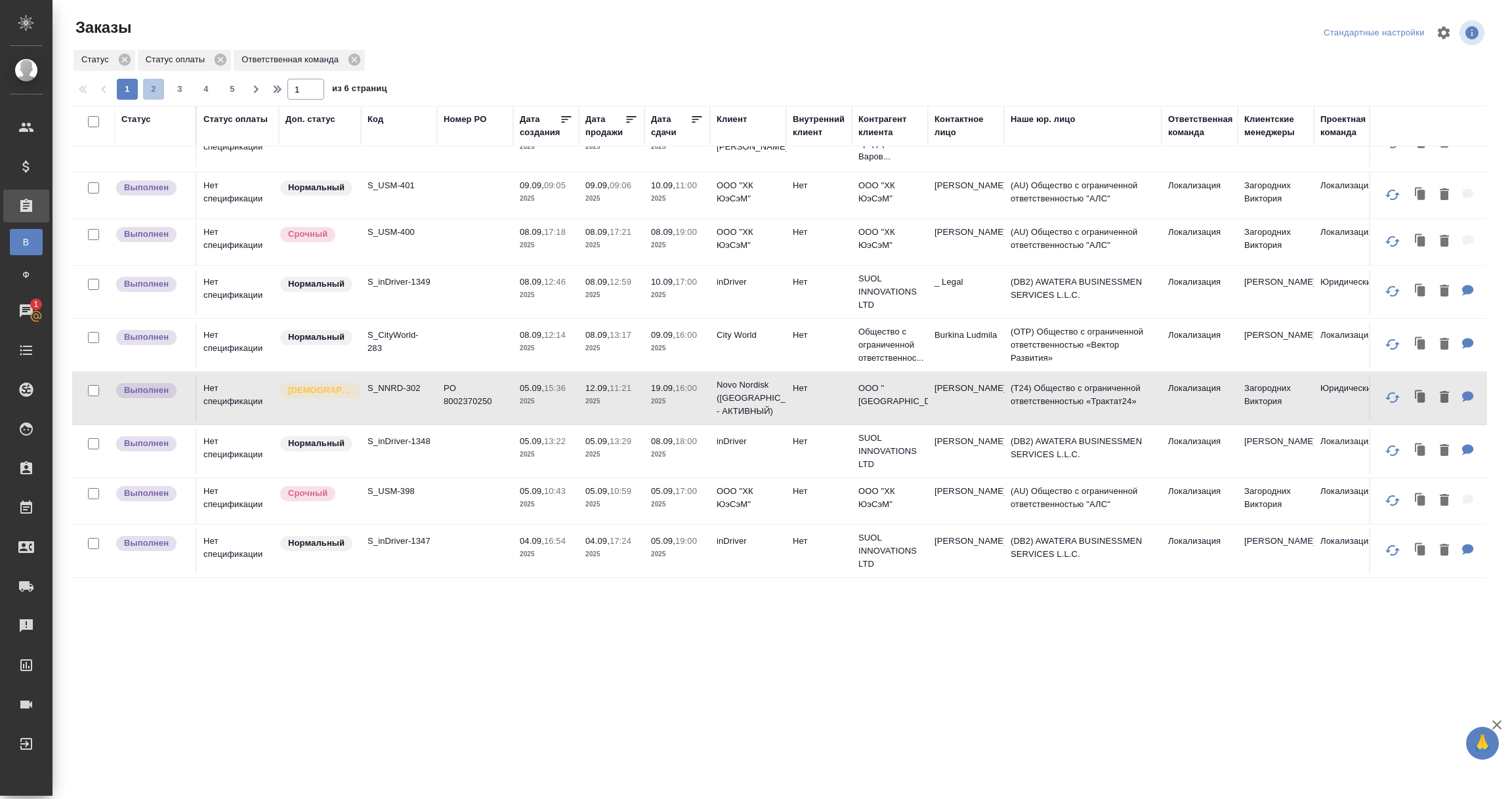
click at [151, 91] on span "2" at bounding box center [154, 88] width 21 height 13
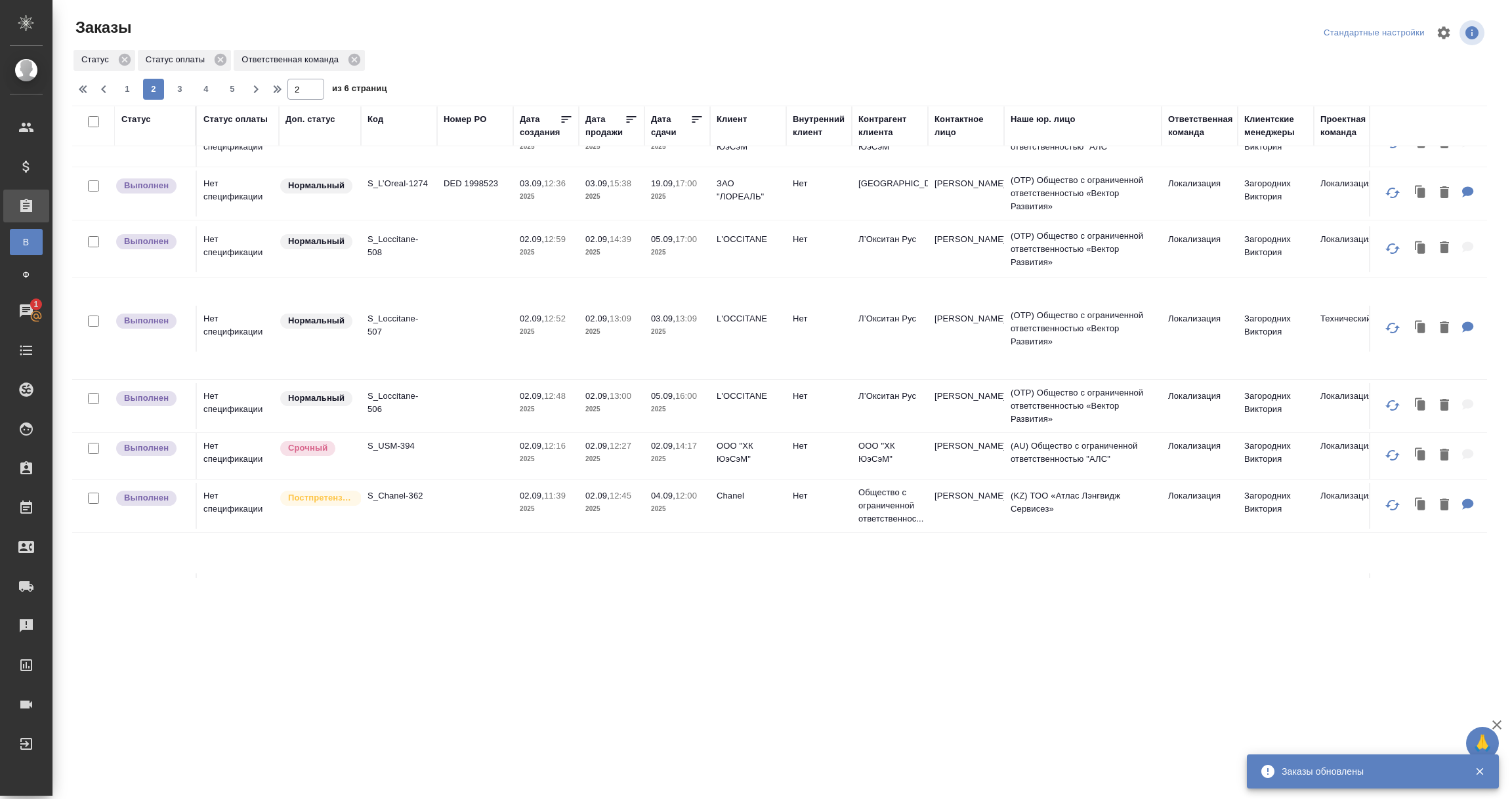
scroll to position [0, 0]
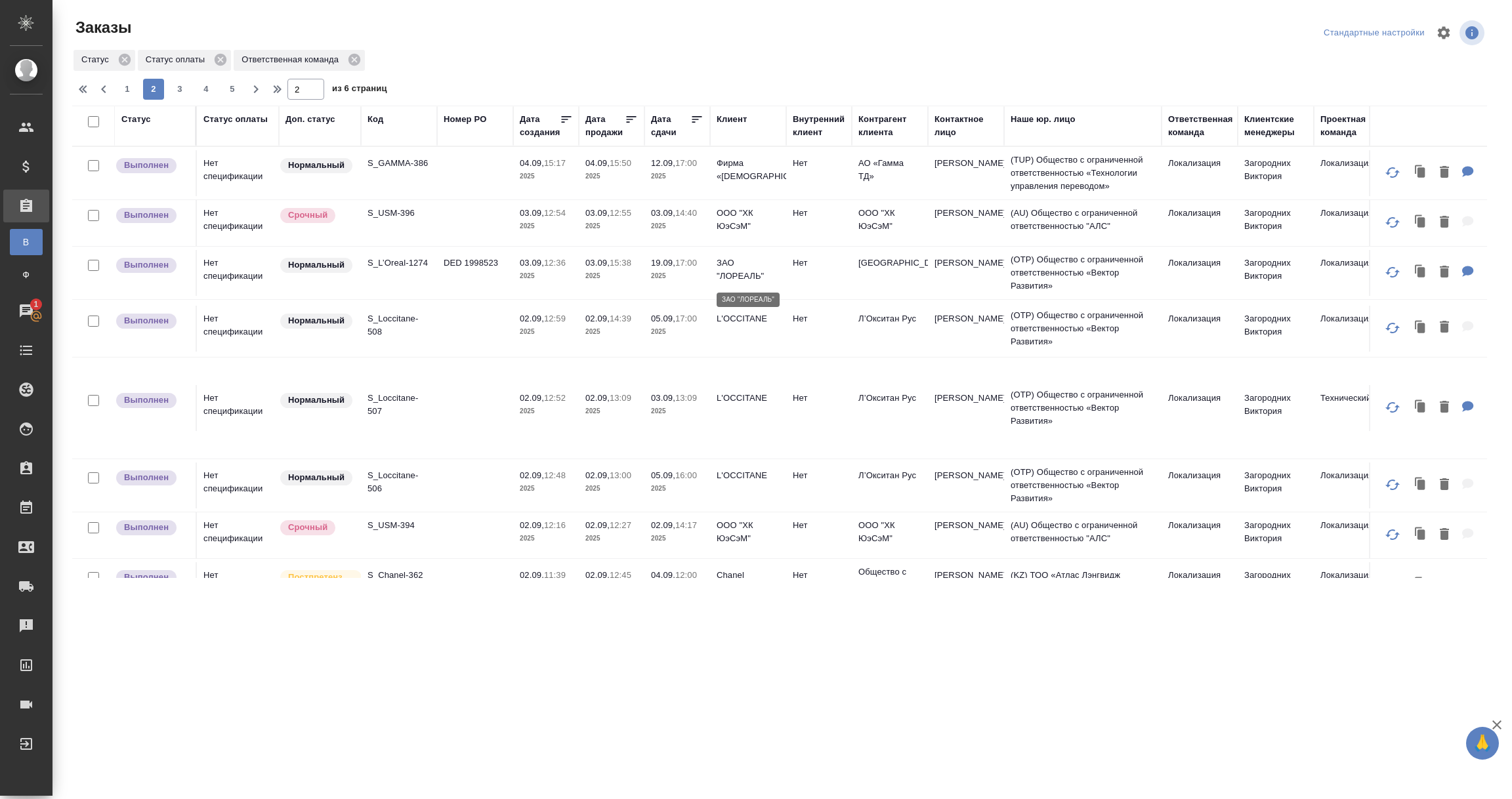
click at [722, 270] on p "ЗАО "ЛОРЕАЛЬ"" at bounding box center [748, 270] width 63 height 27
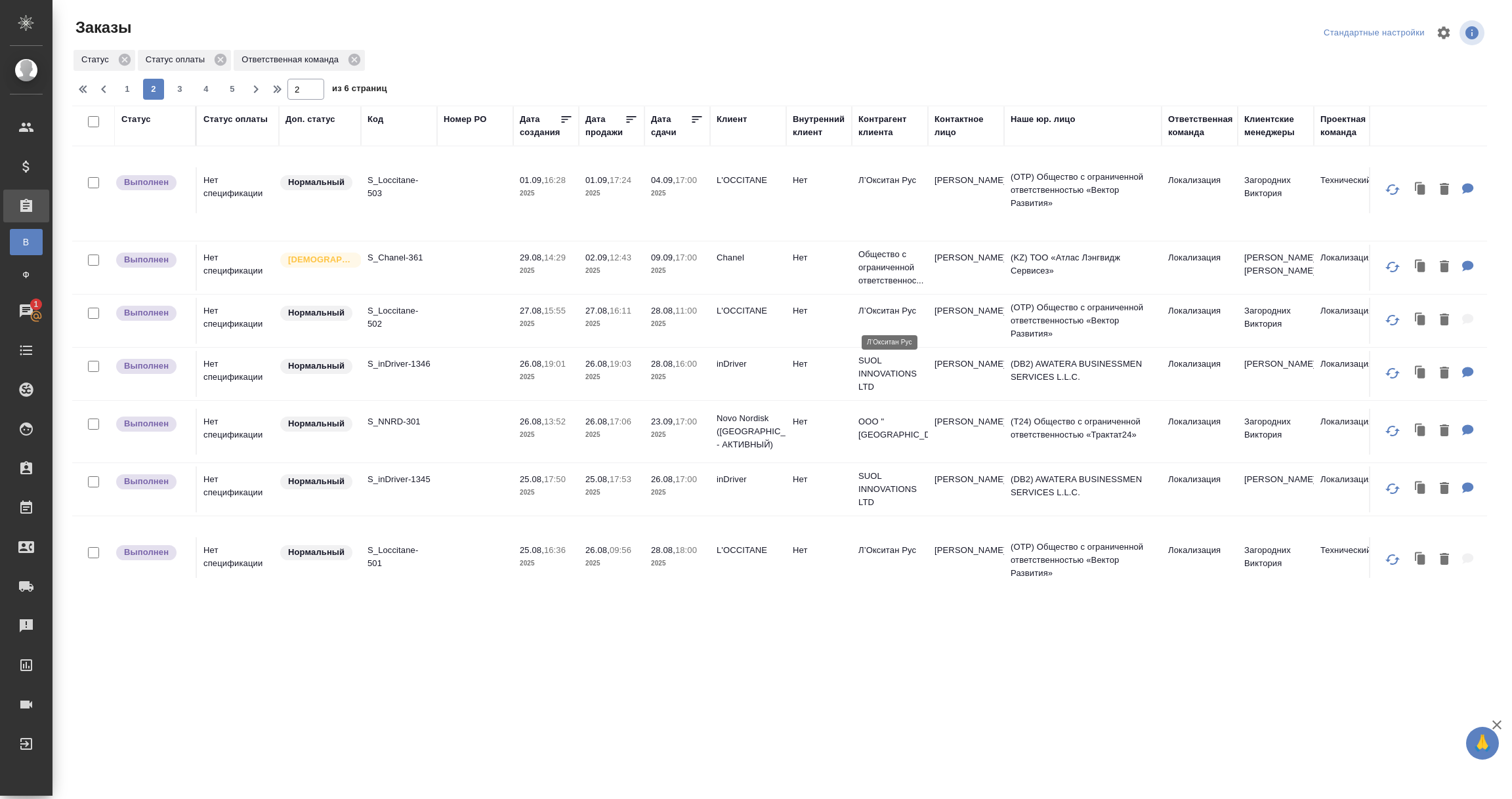
scroll to position [787, 0]
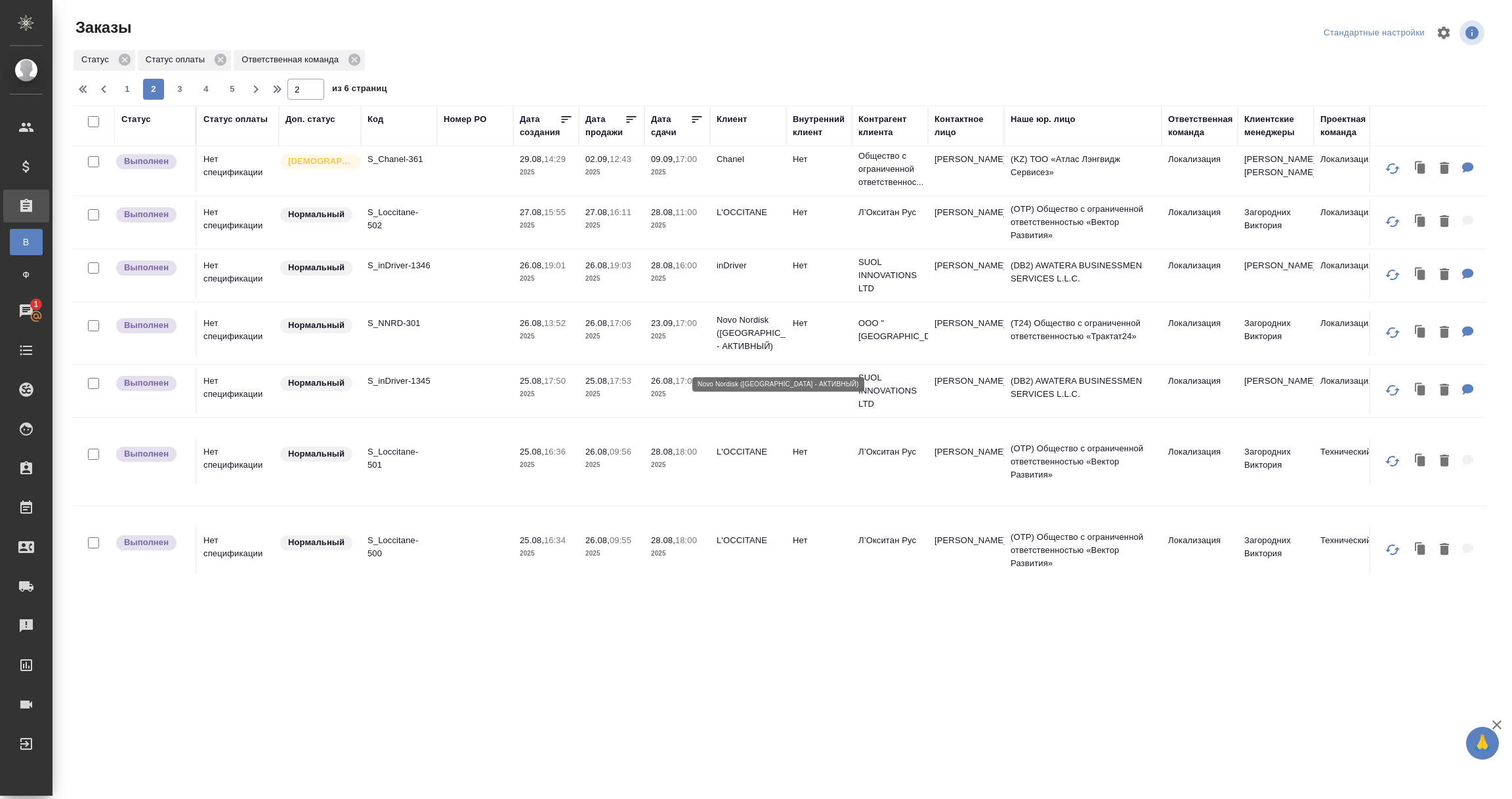
click at [752, 348] on p "Novo Nordisk (РФ - АКТИВНЫЙ)" at bounding box center [748, 333] width 63 height 39
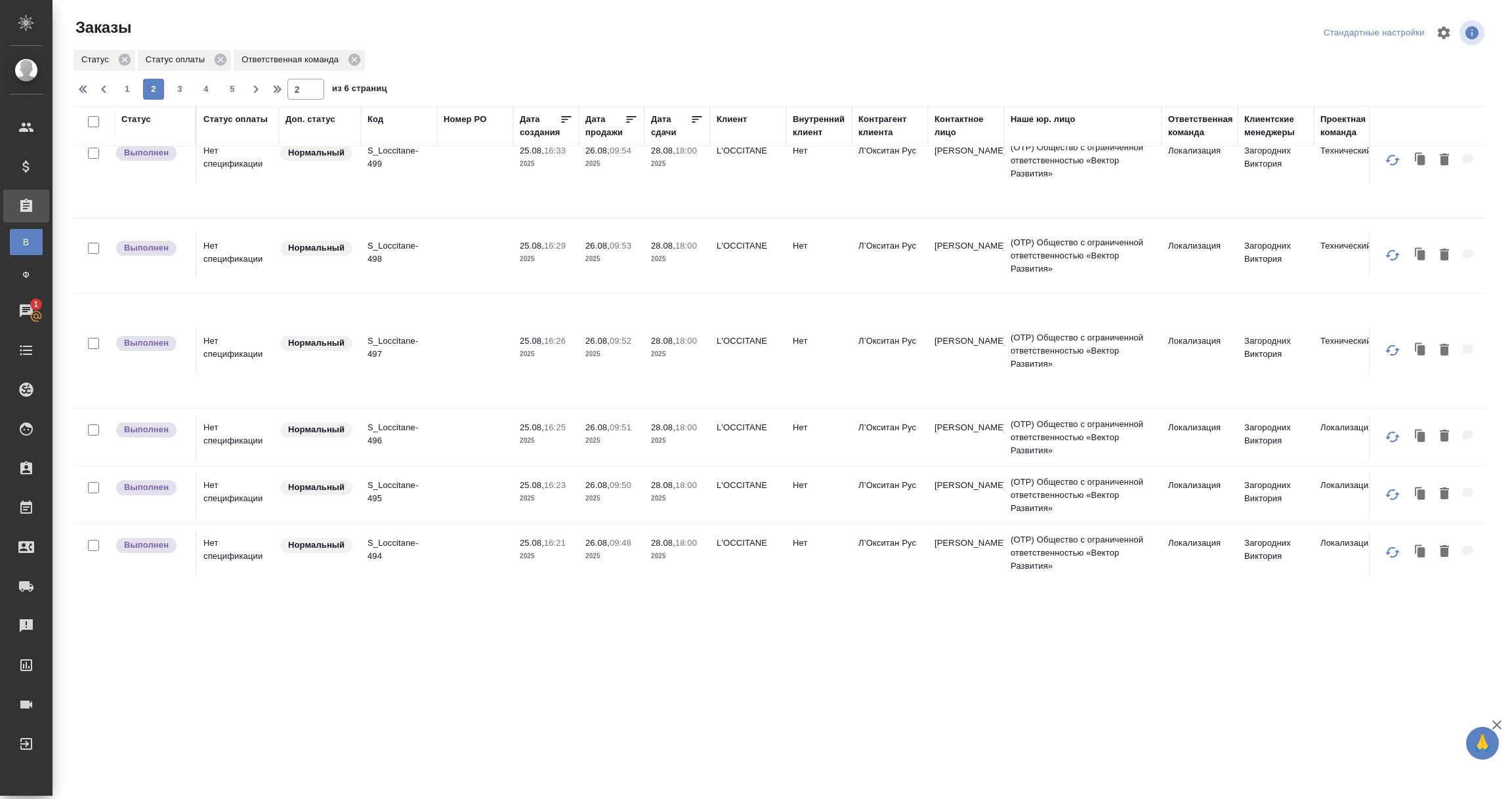
scroll to position [1366, 0]
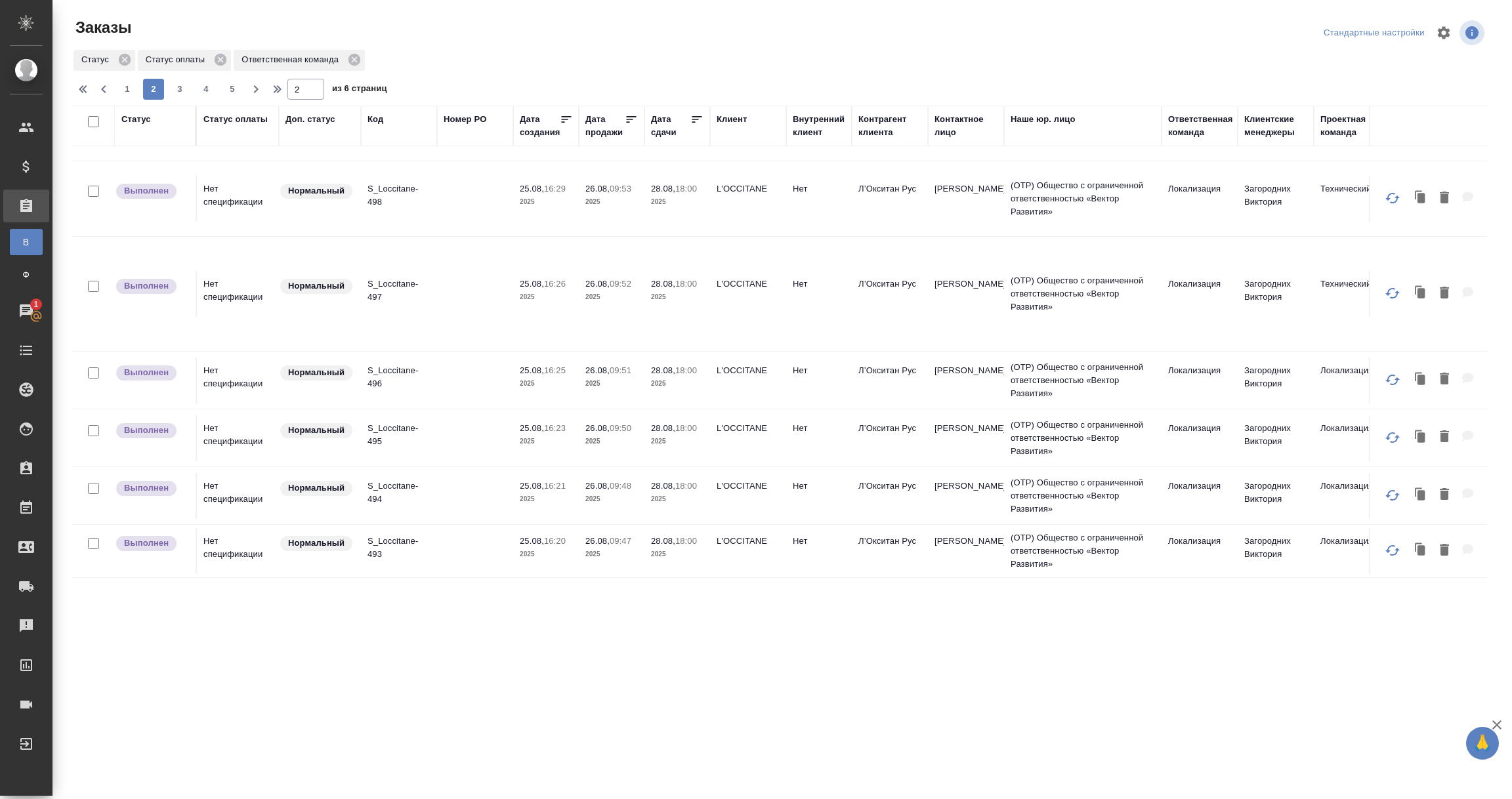
click at [182, 93] on span "3" at bounding box center [180, 88] width 21 height 13
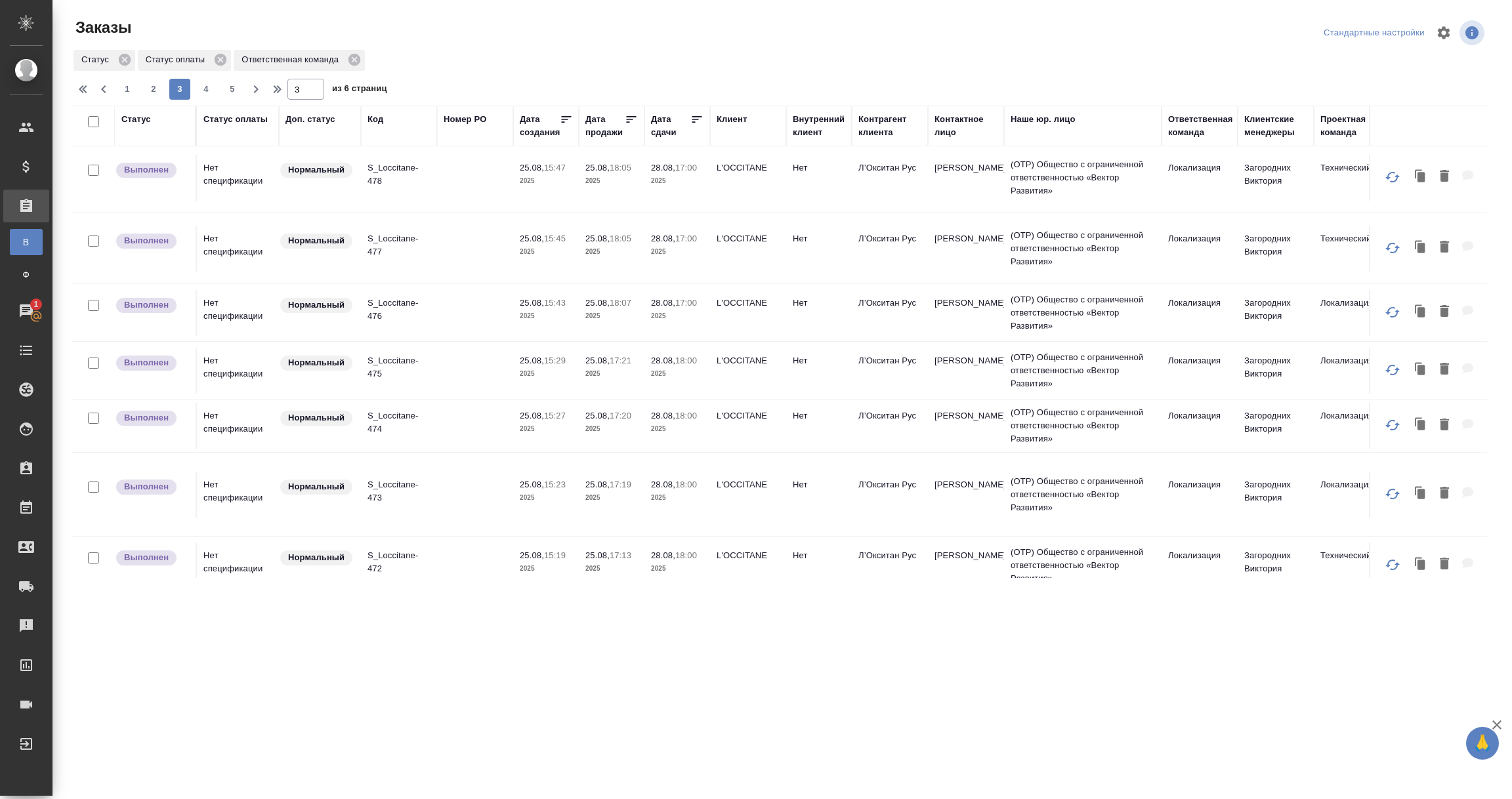
scroll to position [1270, 0]
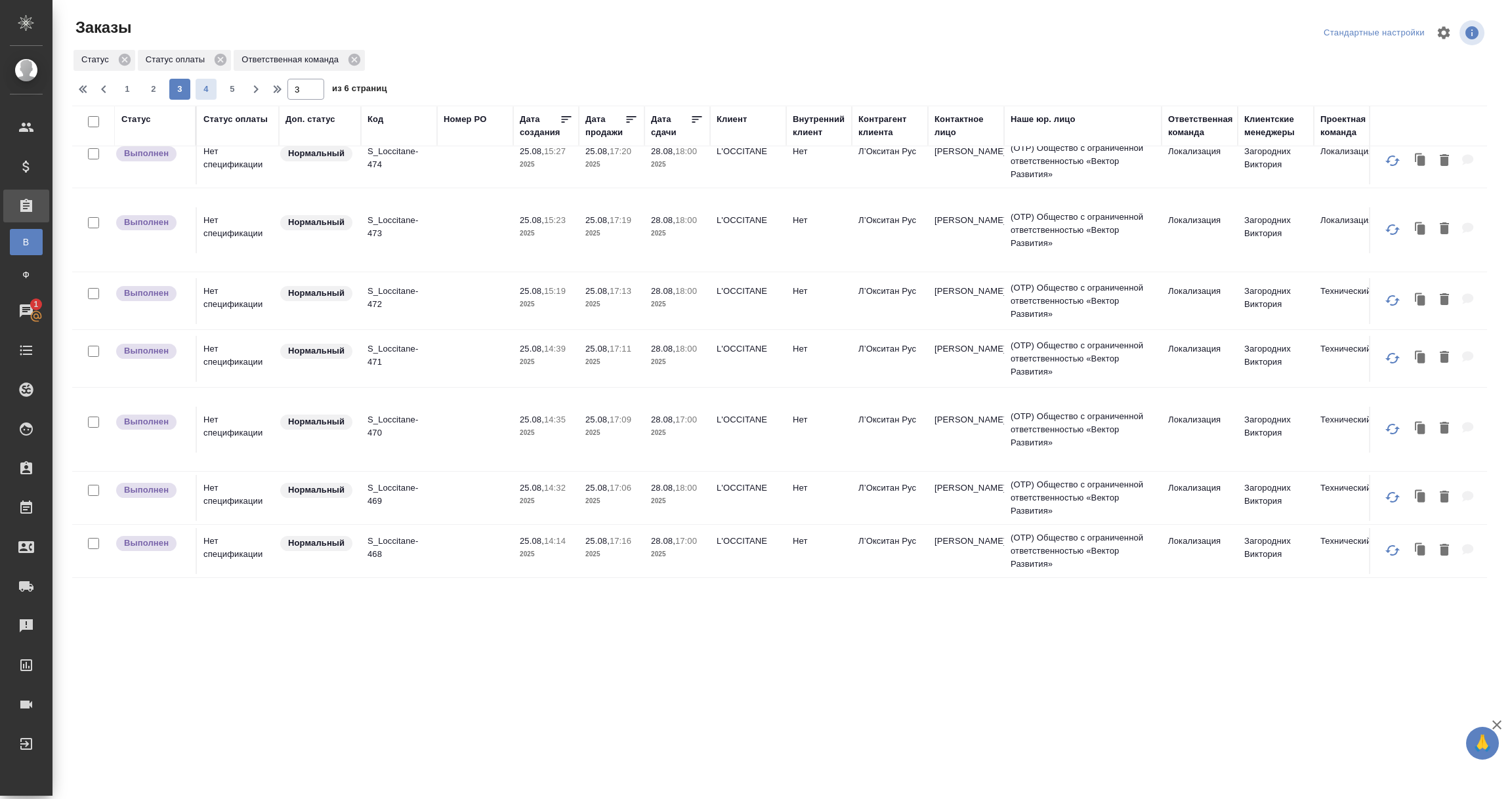
click at [205, 88] on span "4" at bounding box center [206, 88] width 21 height 13
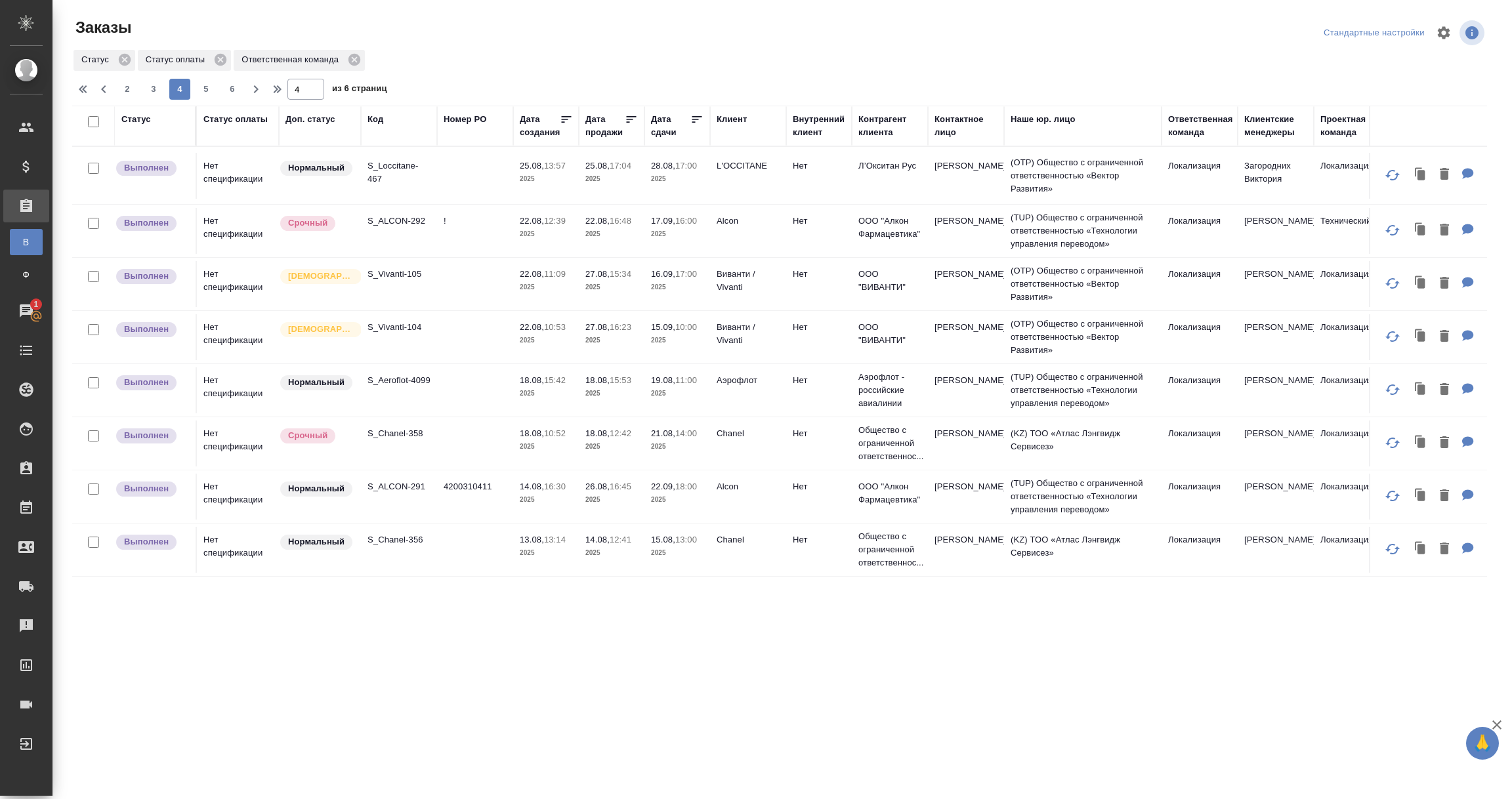
scroll to position [0, 0]
click at [732, 226] on p "Alcon" at bounding box center [748, 220] width 63 height 13
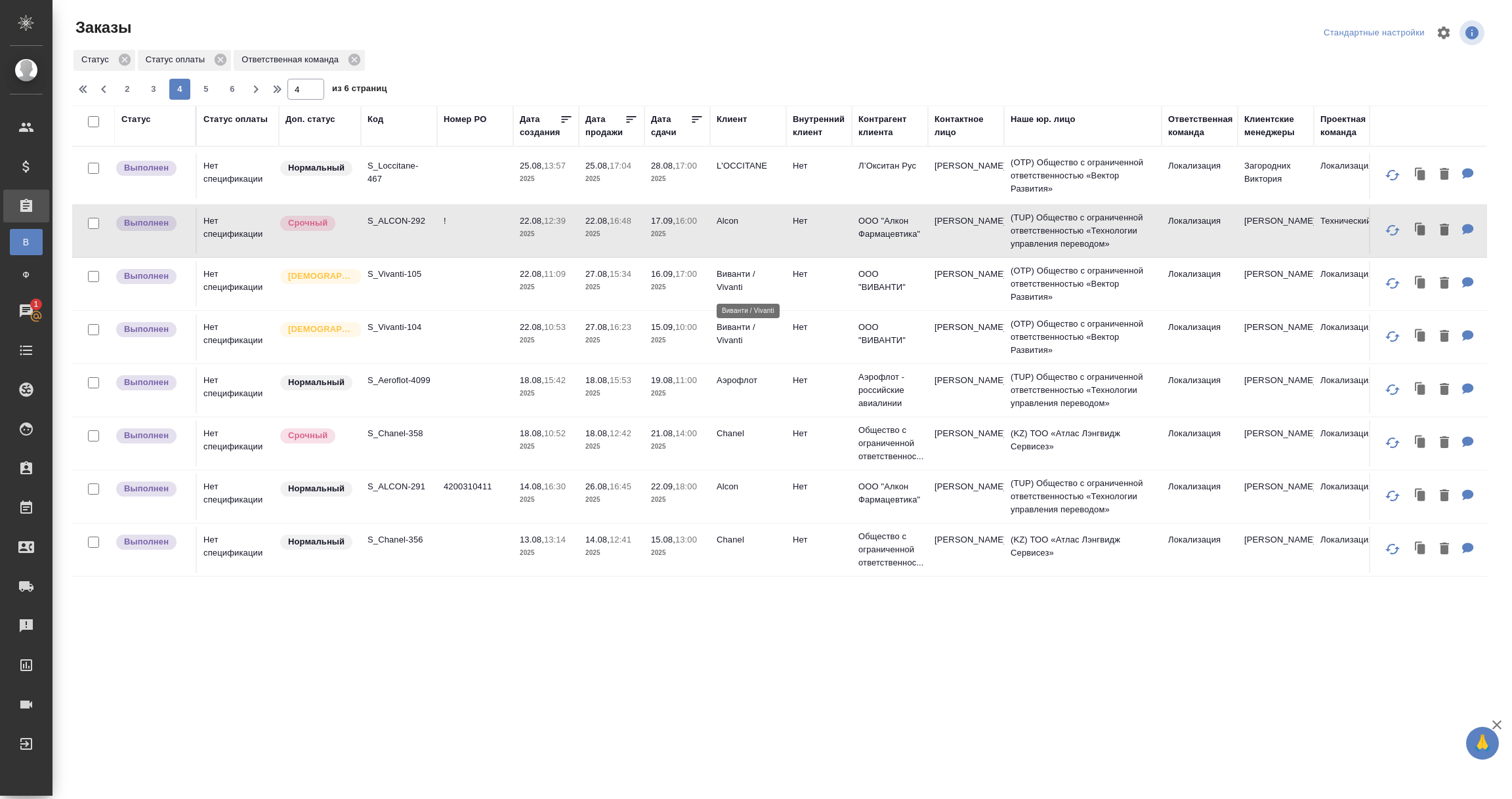
click at [744, 290] on p "Виванти / Vivanti" at bounding box center [748, 280] width 63 height 27
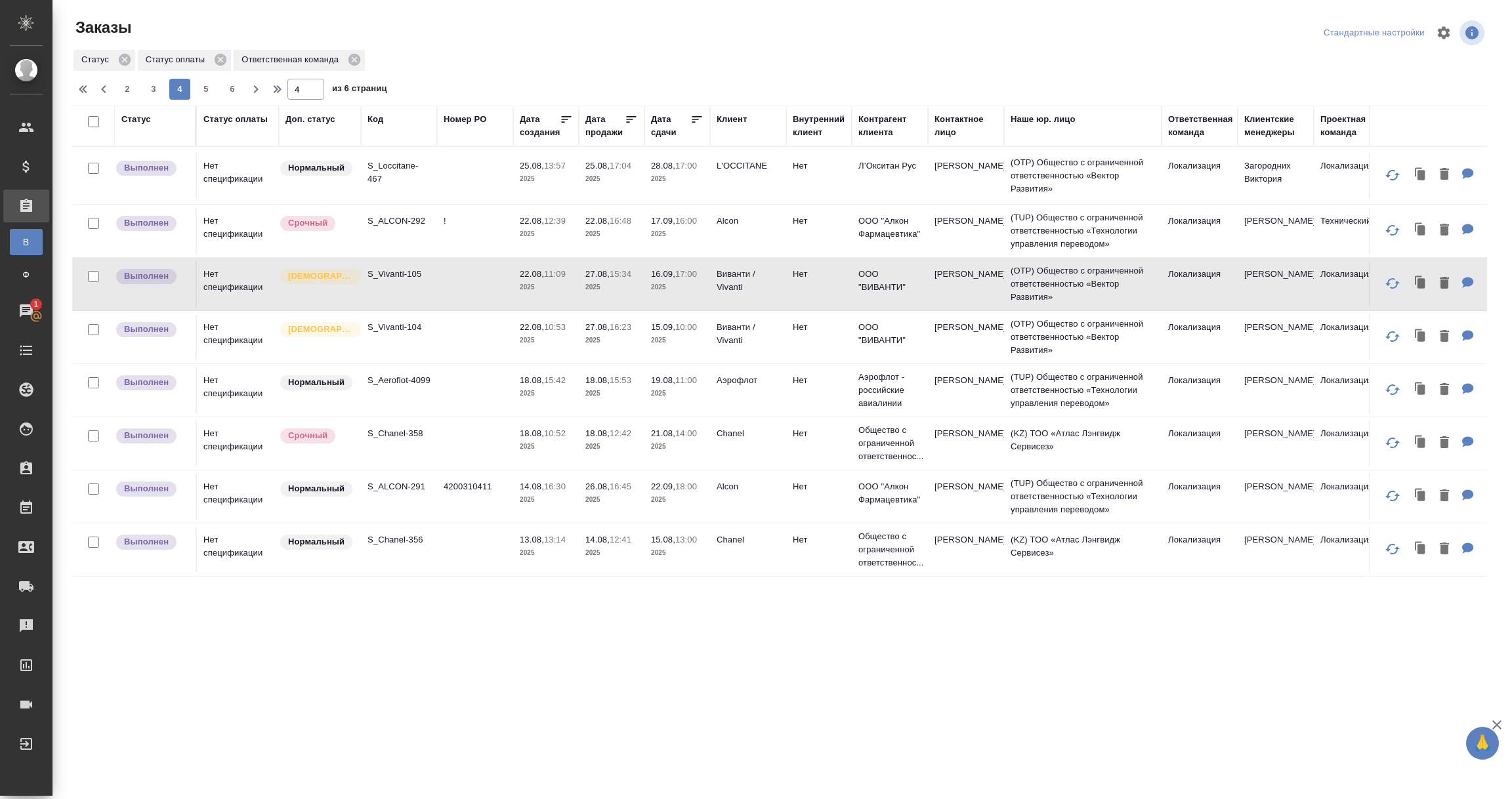
click at [444, 284] on td at bounding box center [475, 284] width 76 height 46
click at [392, 336] on td "S_Vivanti-104" at bounding box center [399, 337] width 76 height 46
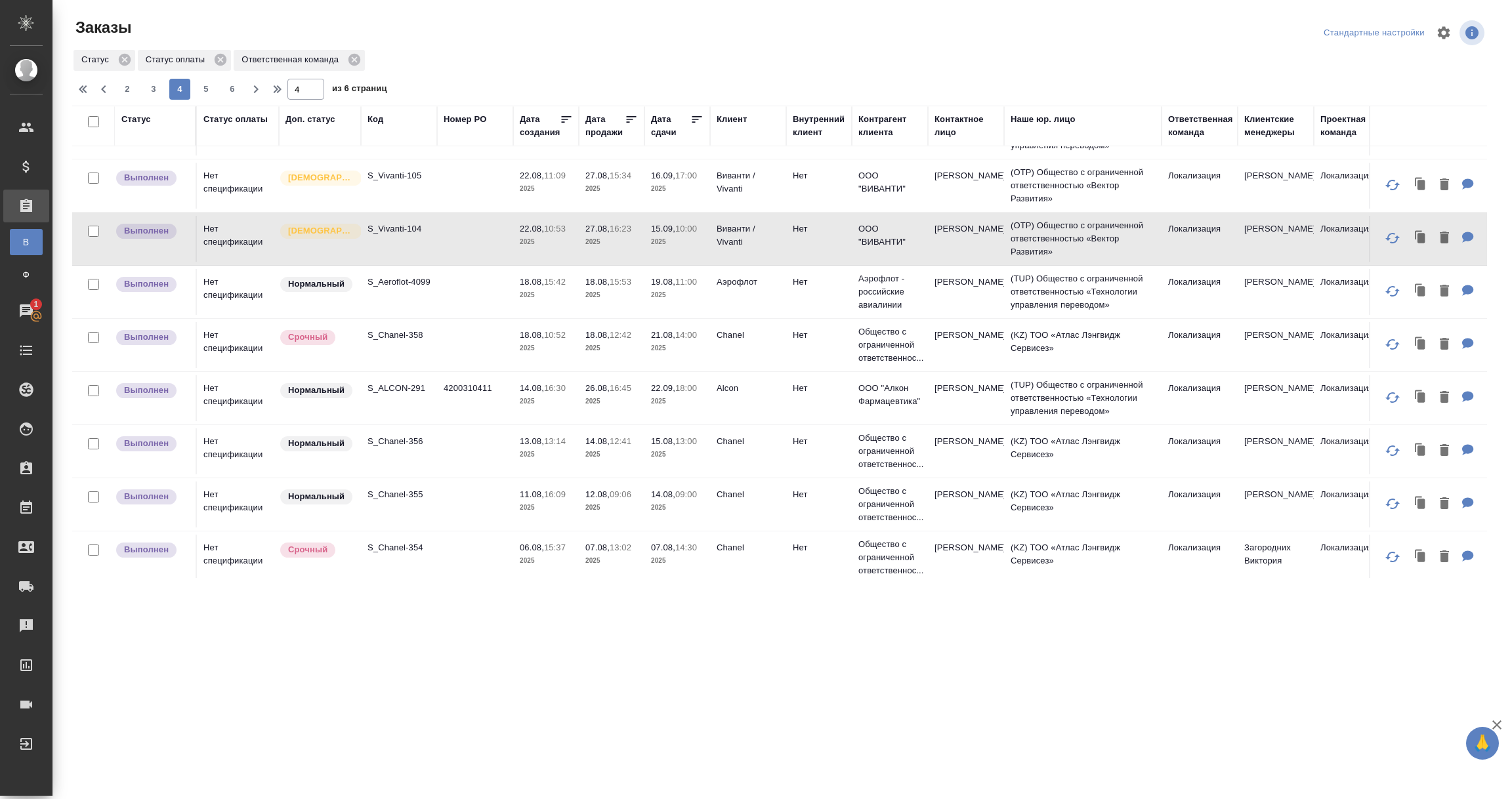
scroll to position [196, 0]
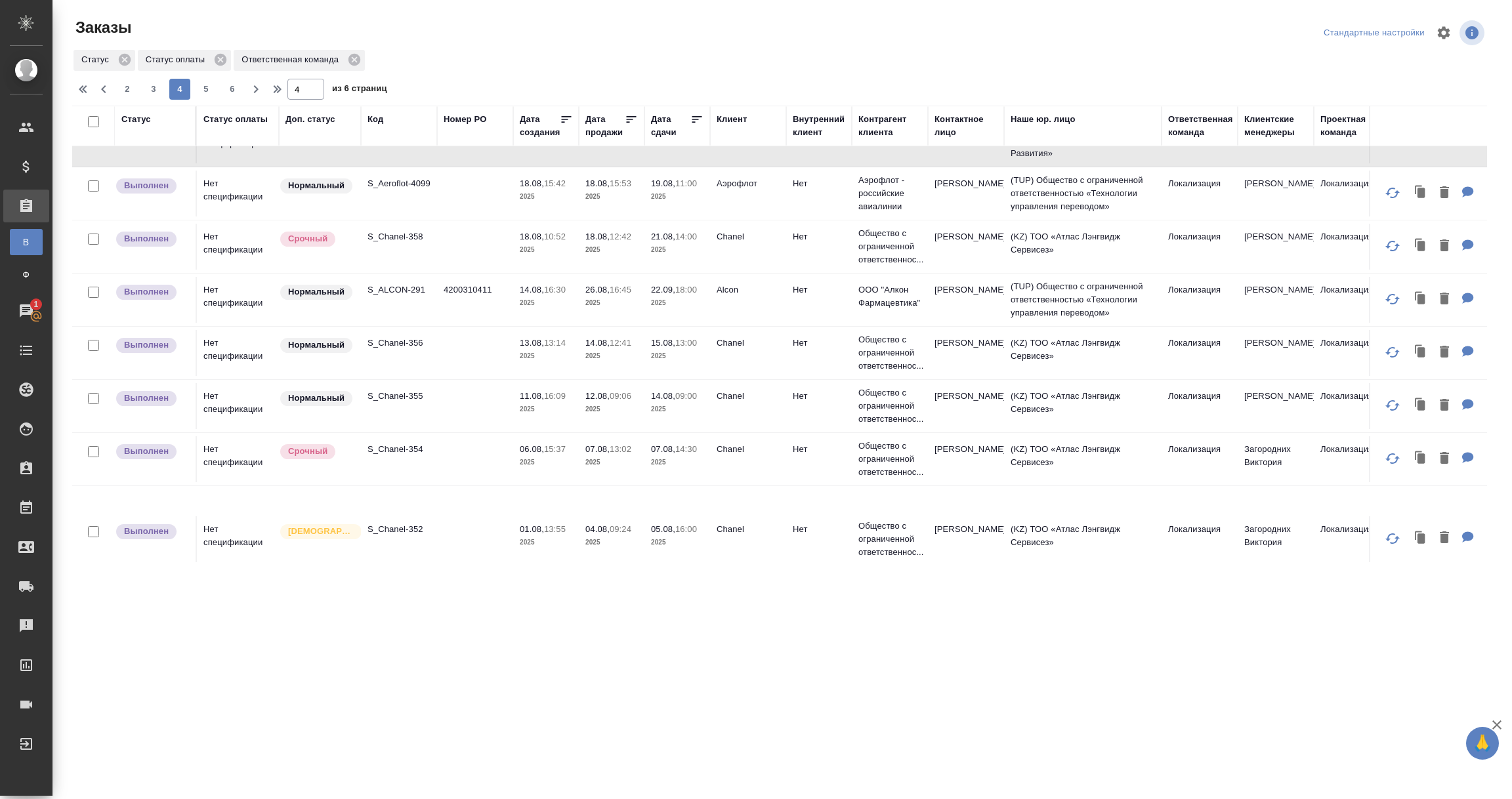
click at [452, 308] on td "4200310411" at bounding box center [475, 300] width 76 height 46
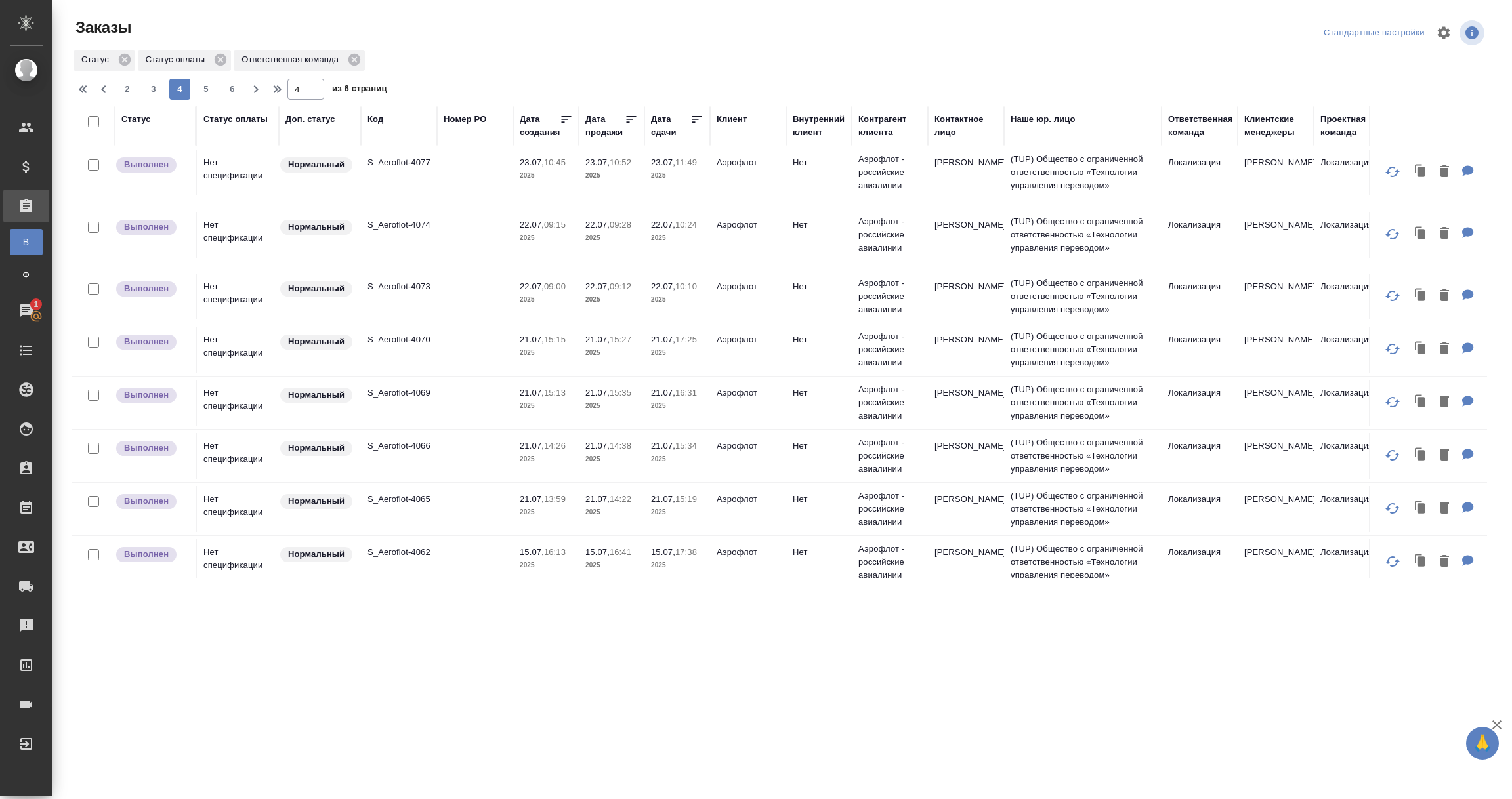
scroll to position [1072, 0]
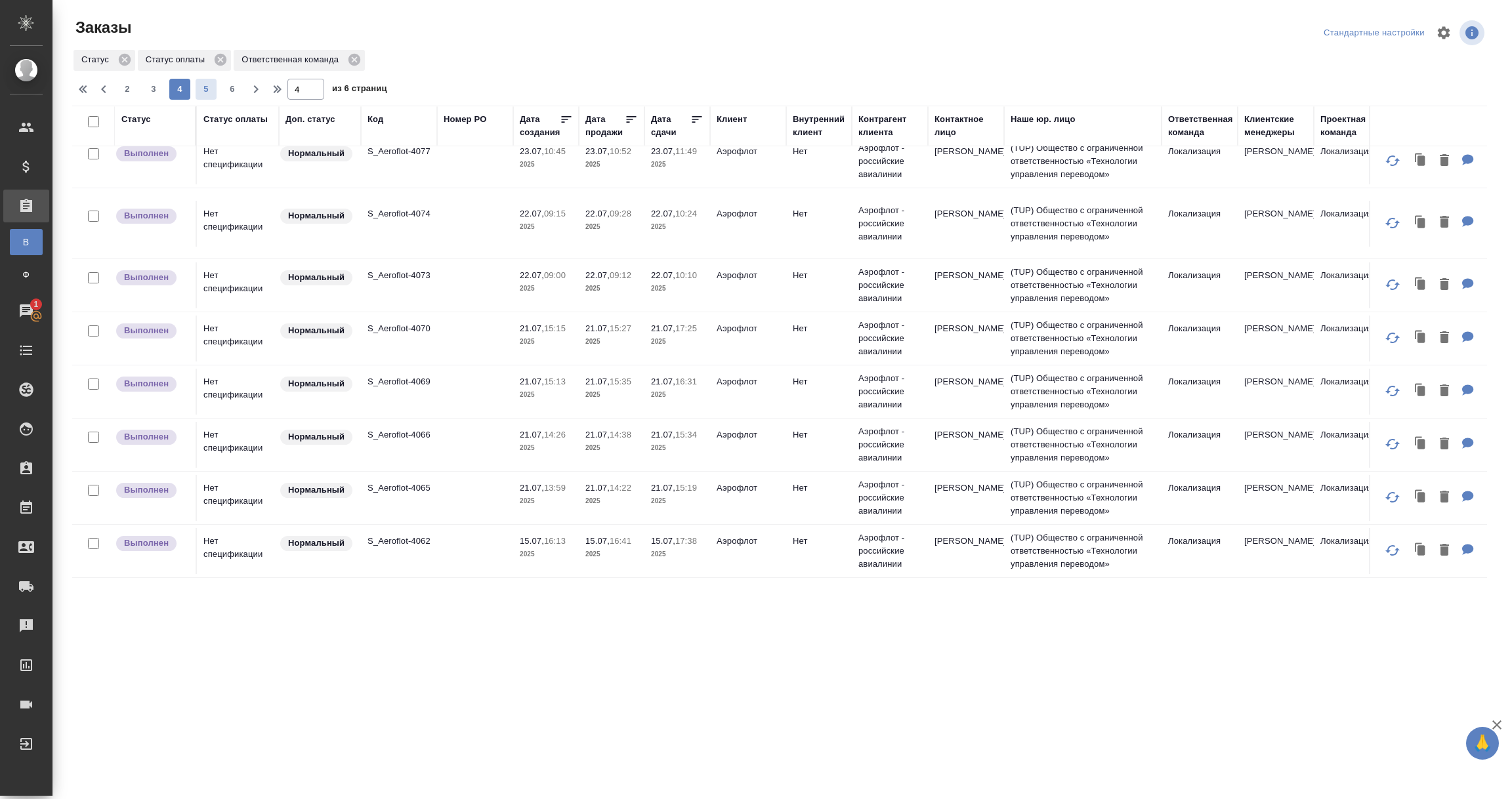
click at [200, 88] on span "5" at bounding box center [206, 88] width 21 height 13
type input "5"
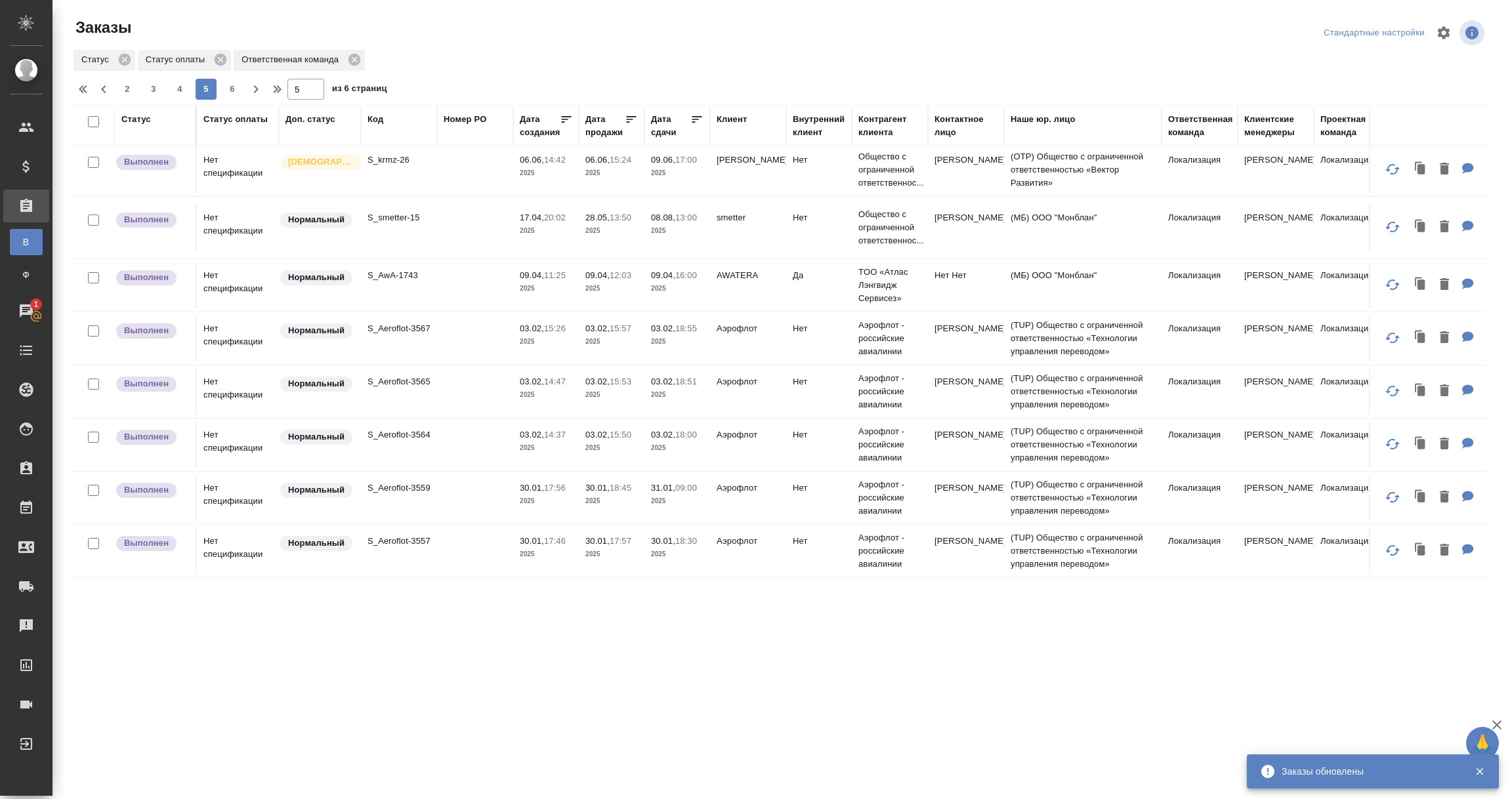
scroll to position [948, 0]
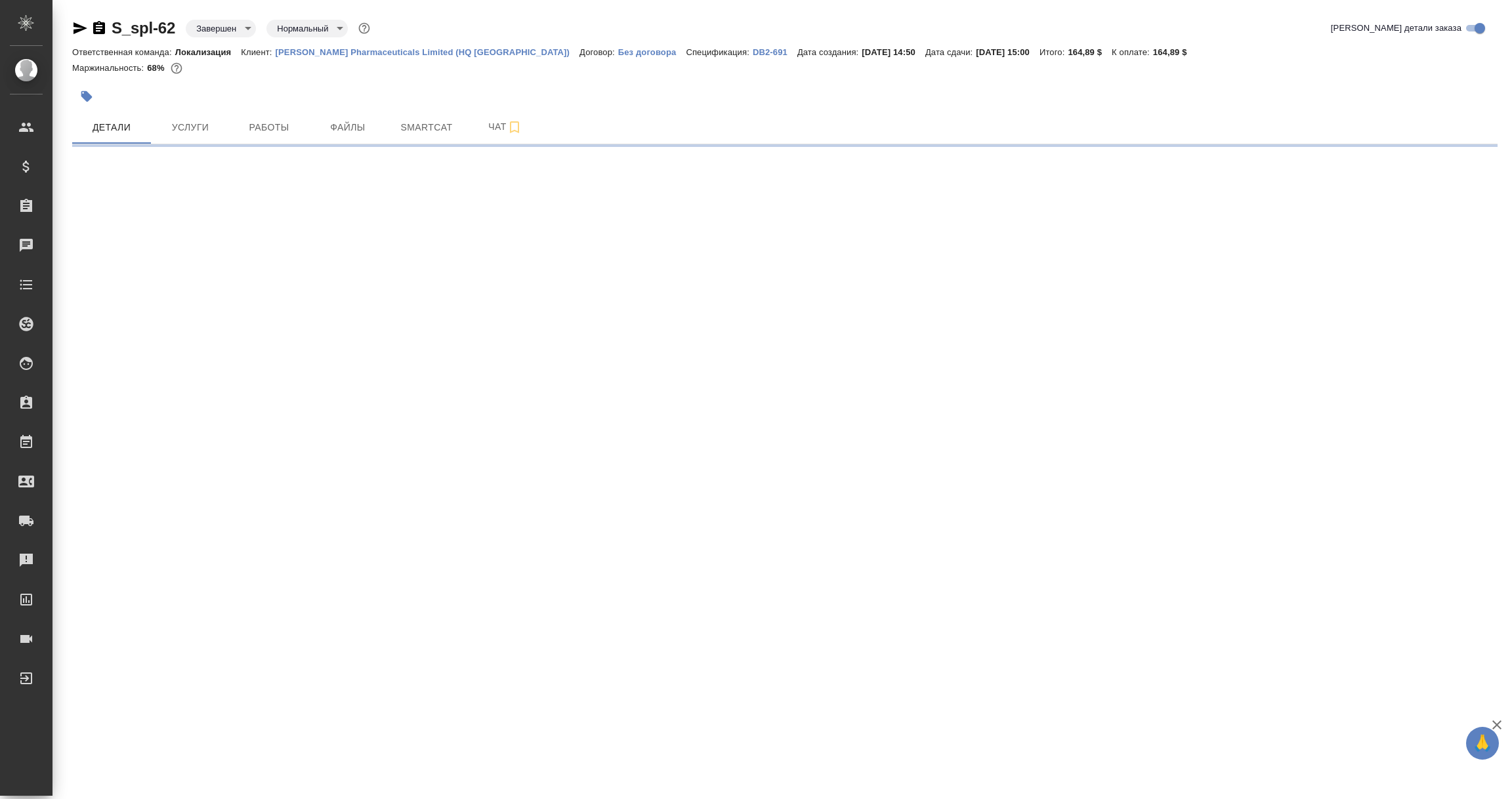
select select "RU"
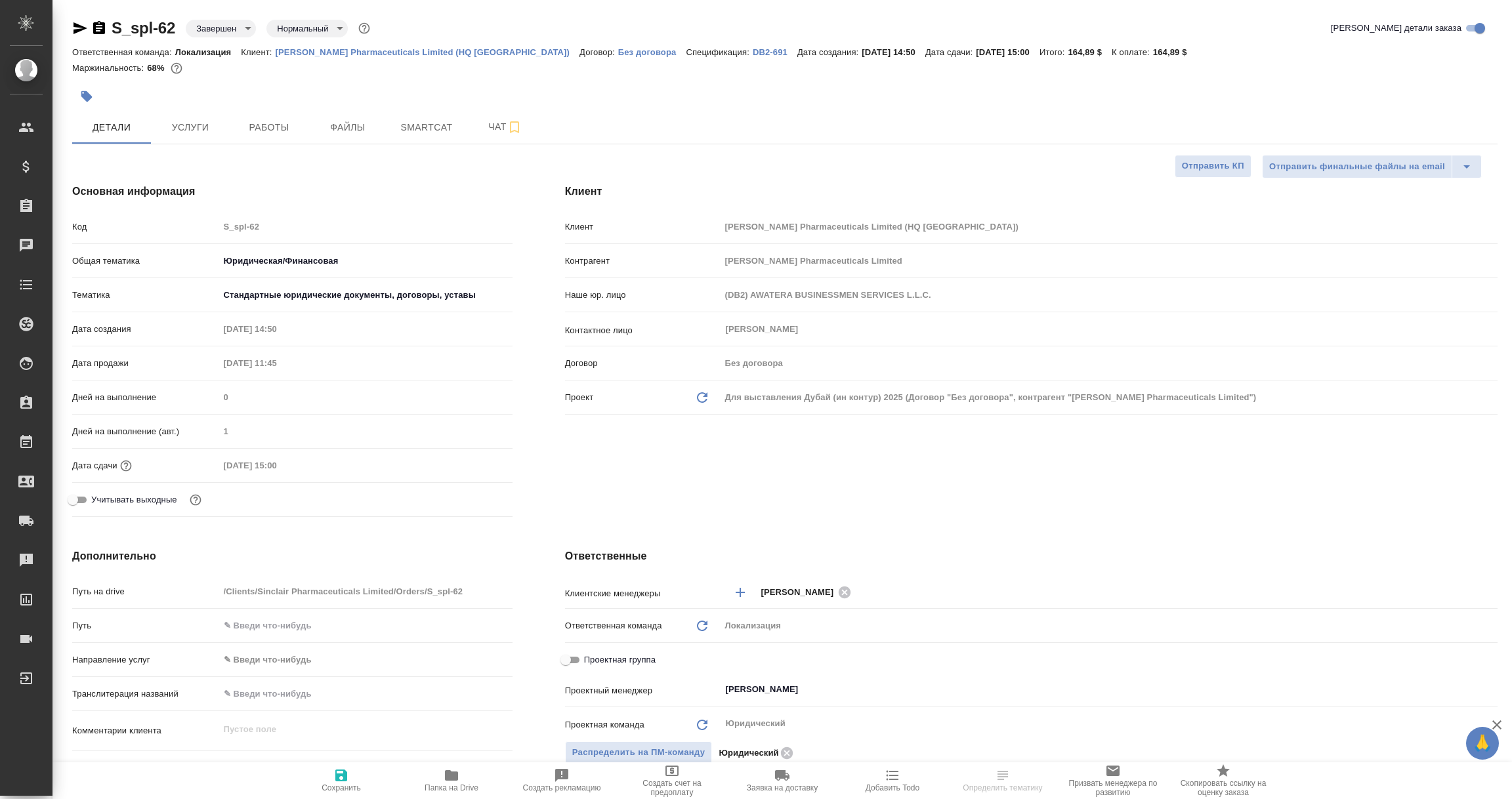
type textarea "x"
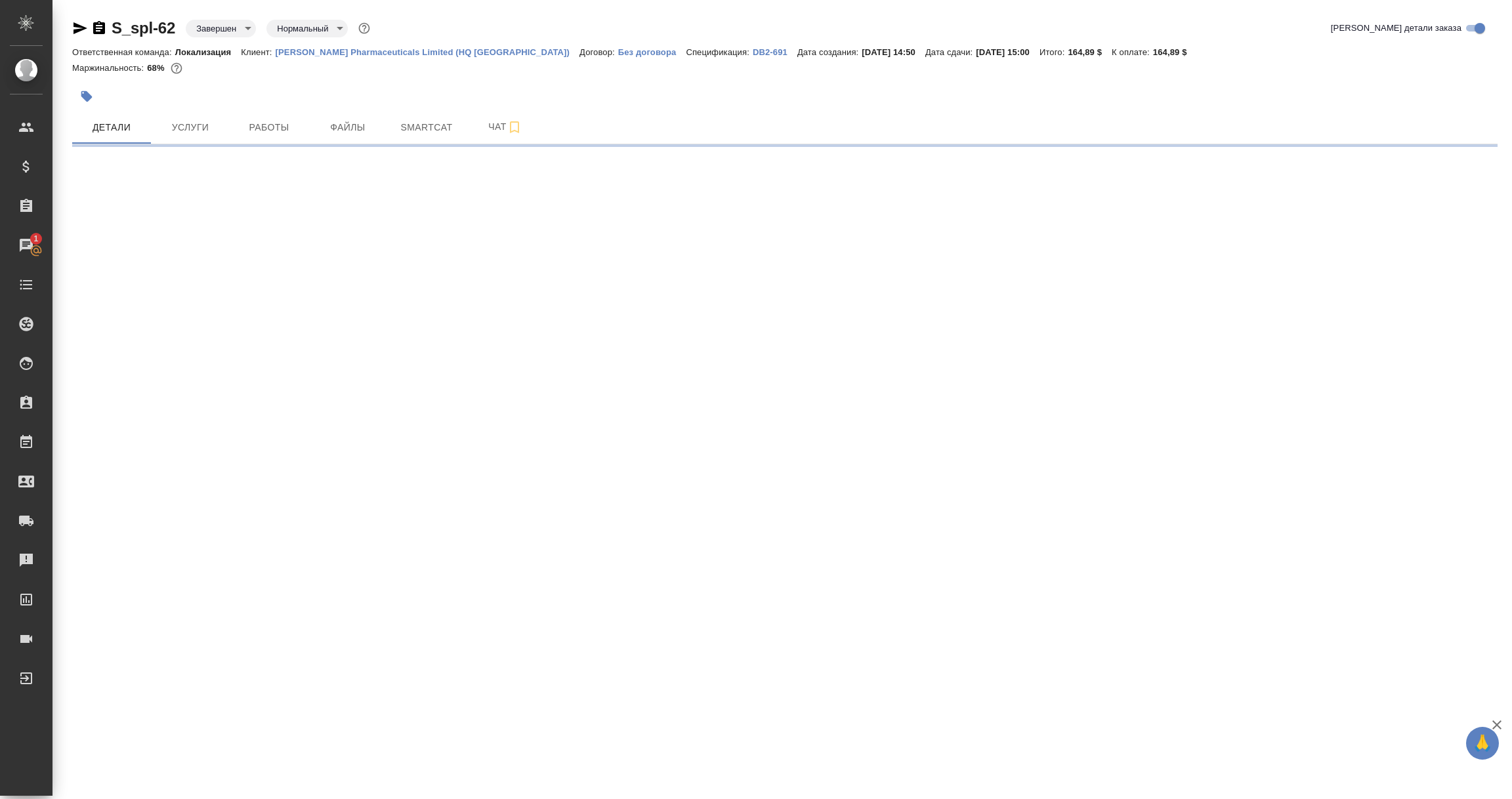
select select "RU"
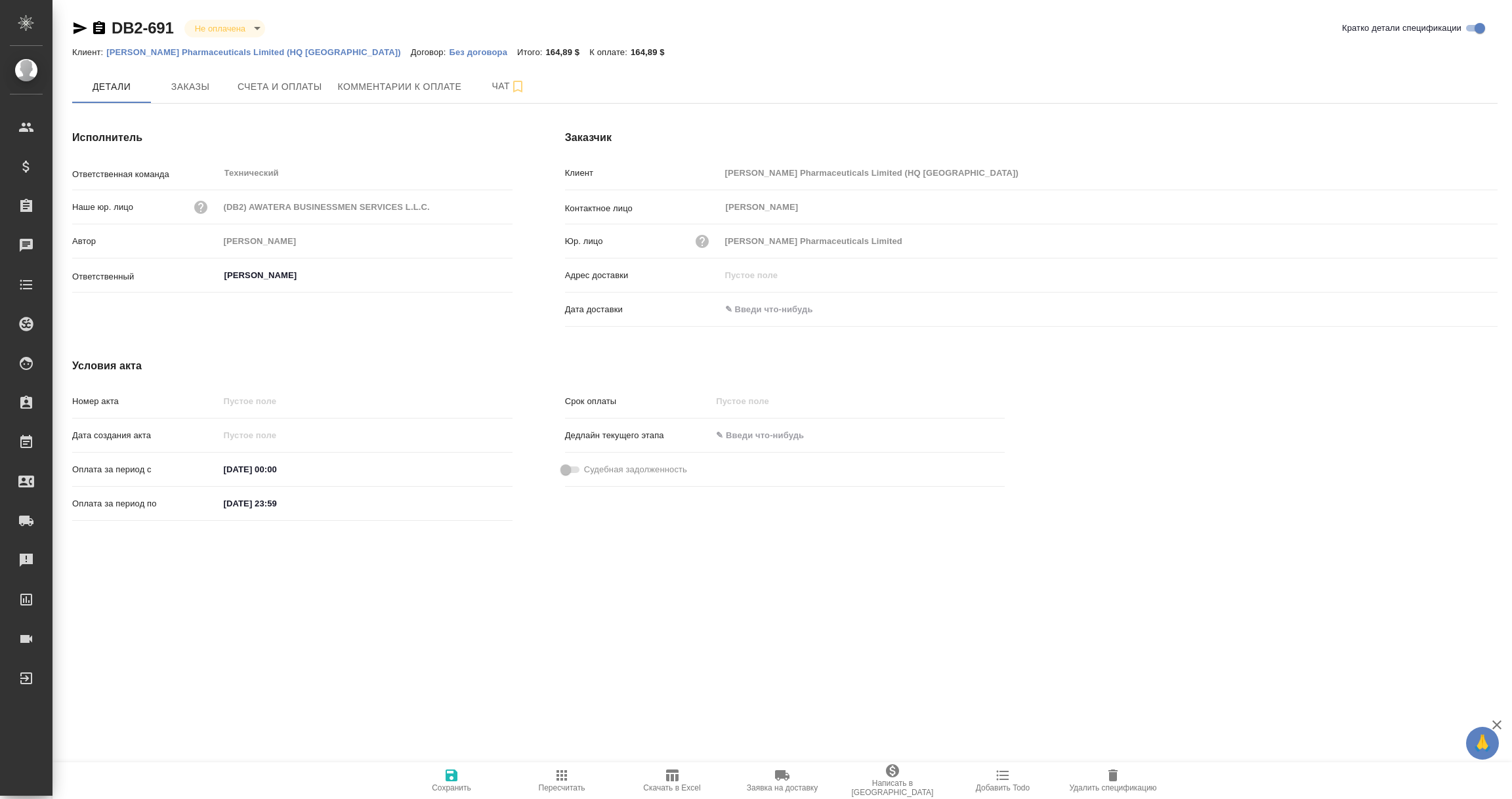
click at [81, 29] on icon "button" at bounding box center [81, 27] width 14 height 12
click at [387, 558] on div "DB2-691 Не оплачена notPayed Кратко детали спецификации Клиент: Sinclair Pharma…" at bounding box center [784, 280] width 1440 height 559
click at [229, 586] on div ".cls-1 fill:#fff; AWATERA Vorobyova Ekaterina Клиенты Спецификации Заказы 1 Чат…" at bounding box center [756, 399] width 1512 height 799
click at [181, 78] on span "Заказы" at bounding box center [189, 86] width 63 height 17
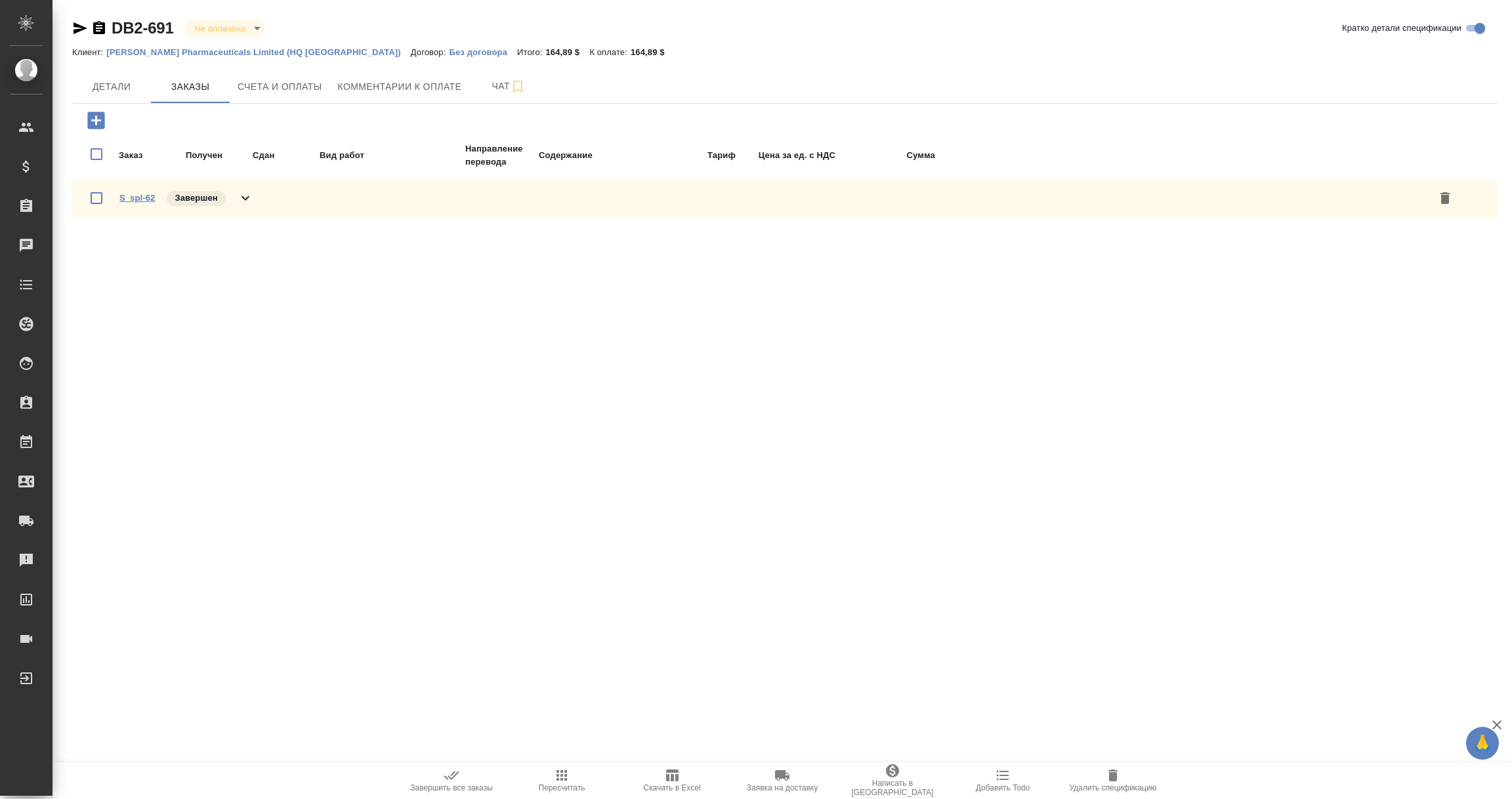
click at [141, 196] on link "S_spl-62" at bounding box center [137, 197] width 35 height 10
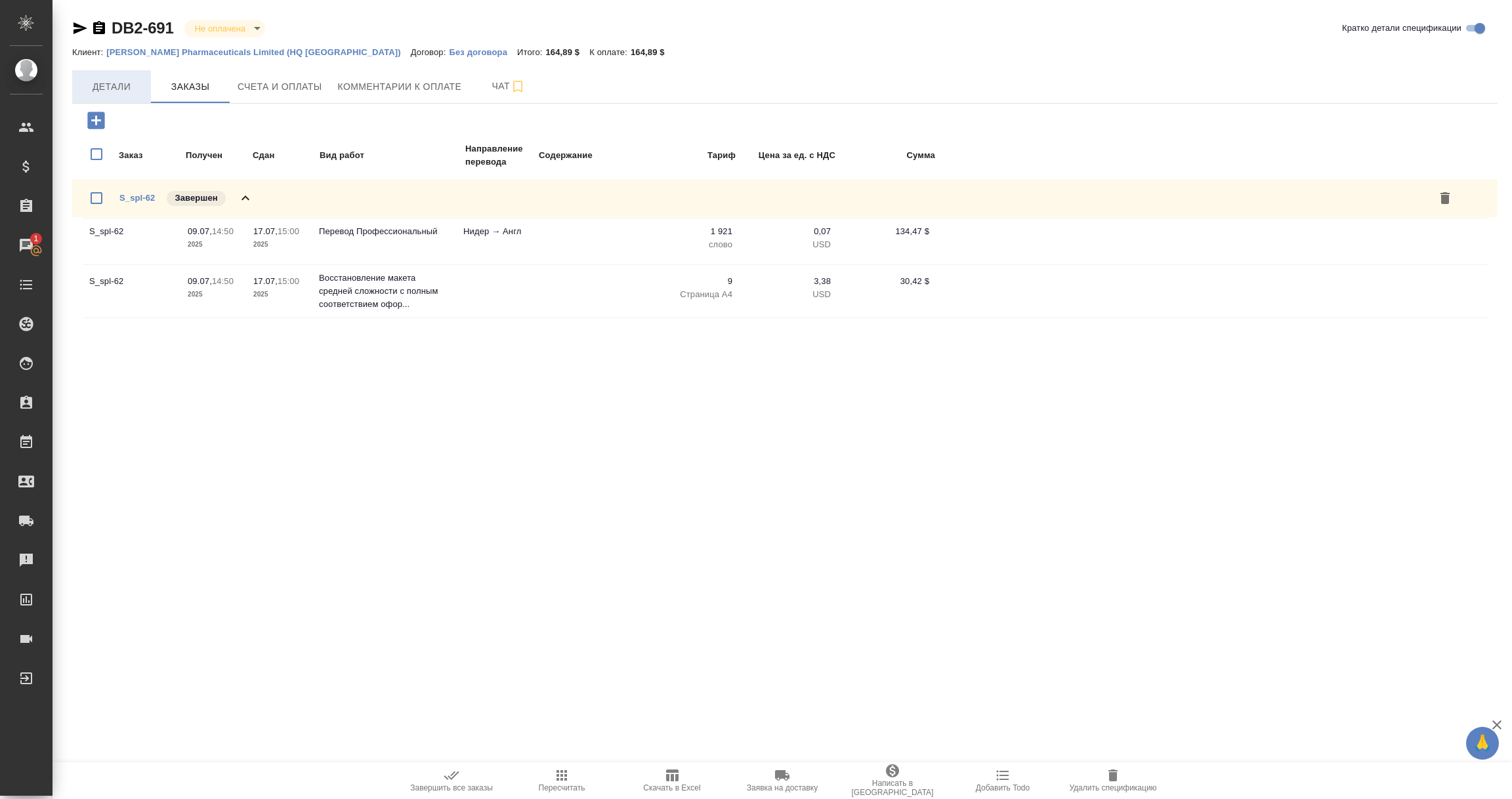
click at [127, 94] on span "Детали" at bounding box center [111, 87] width 63 height 17
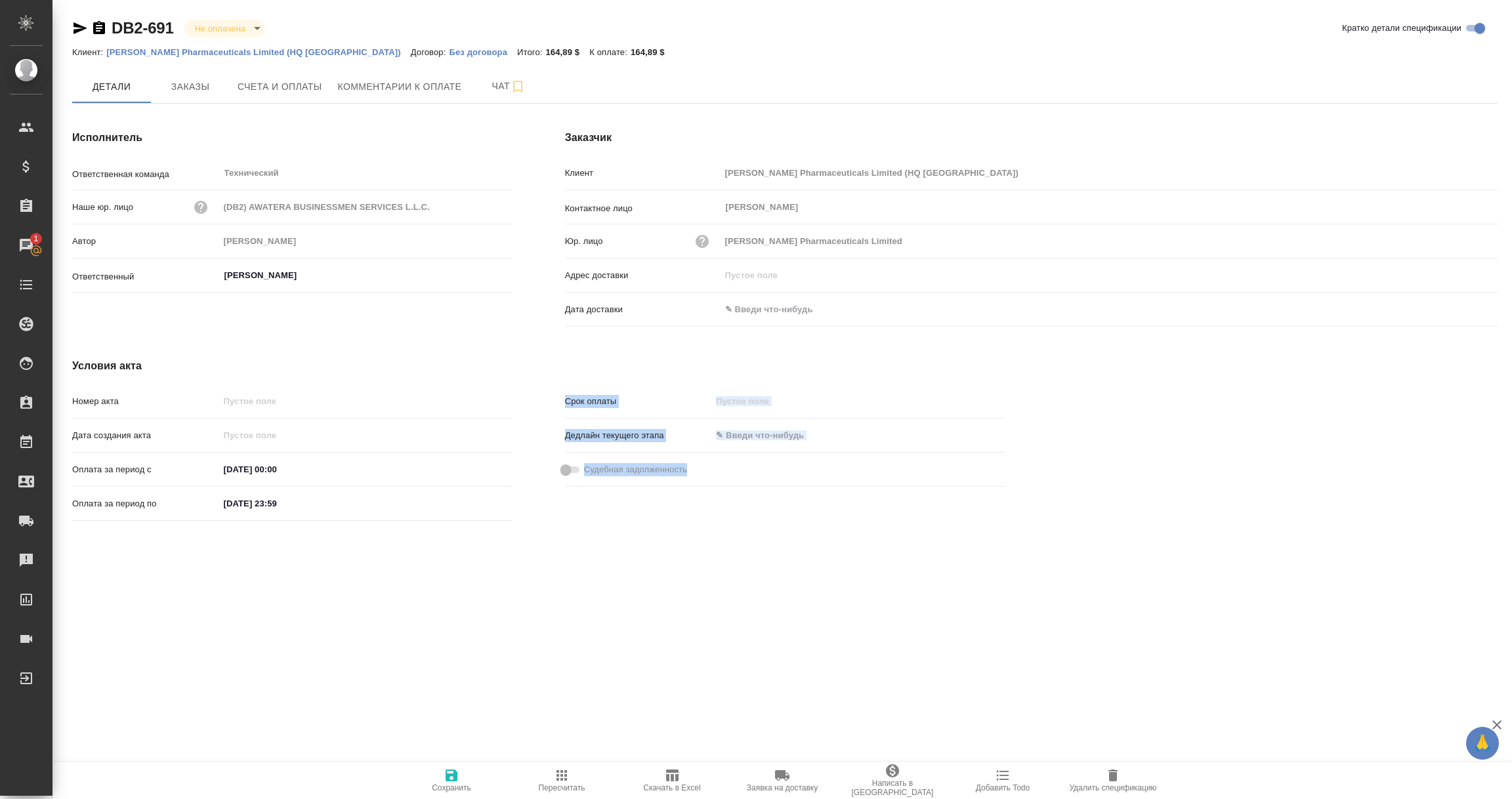
click at [537, 618] on div ".cls-1 fill:#fff; AWATERA [PERSON_NAME] Спецификации Заказы 1 Чаты Todo Проекты…" at bounding box center [756, 399] width 1512 height 799
click at [376, 649] on div ".cls-1 fill:#fff; AWATERA [PERSON_NAME] Спецификации Заказы 1 Чаты Todo Проекты…" at bounding box center [756, 399] width 1512 height 799
drag, startPoint x: 72, startPoint y: 273, endPoint x: 350, endPoint y: 271, distance: 278.0
click at [350, 271] on div "Ответственный [PERSON_NAME] ​" at bounding box center [292, 275] width 440 height 23
click at [405, 645] on div ".cls-1 fill:#fff; AWATERA [PERSON_NAME] Спецификации Заказы 1 Чаты Todo Проекты…" at bounding box center [756, 399] width 1512 height 799
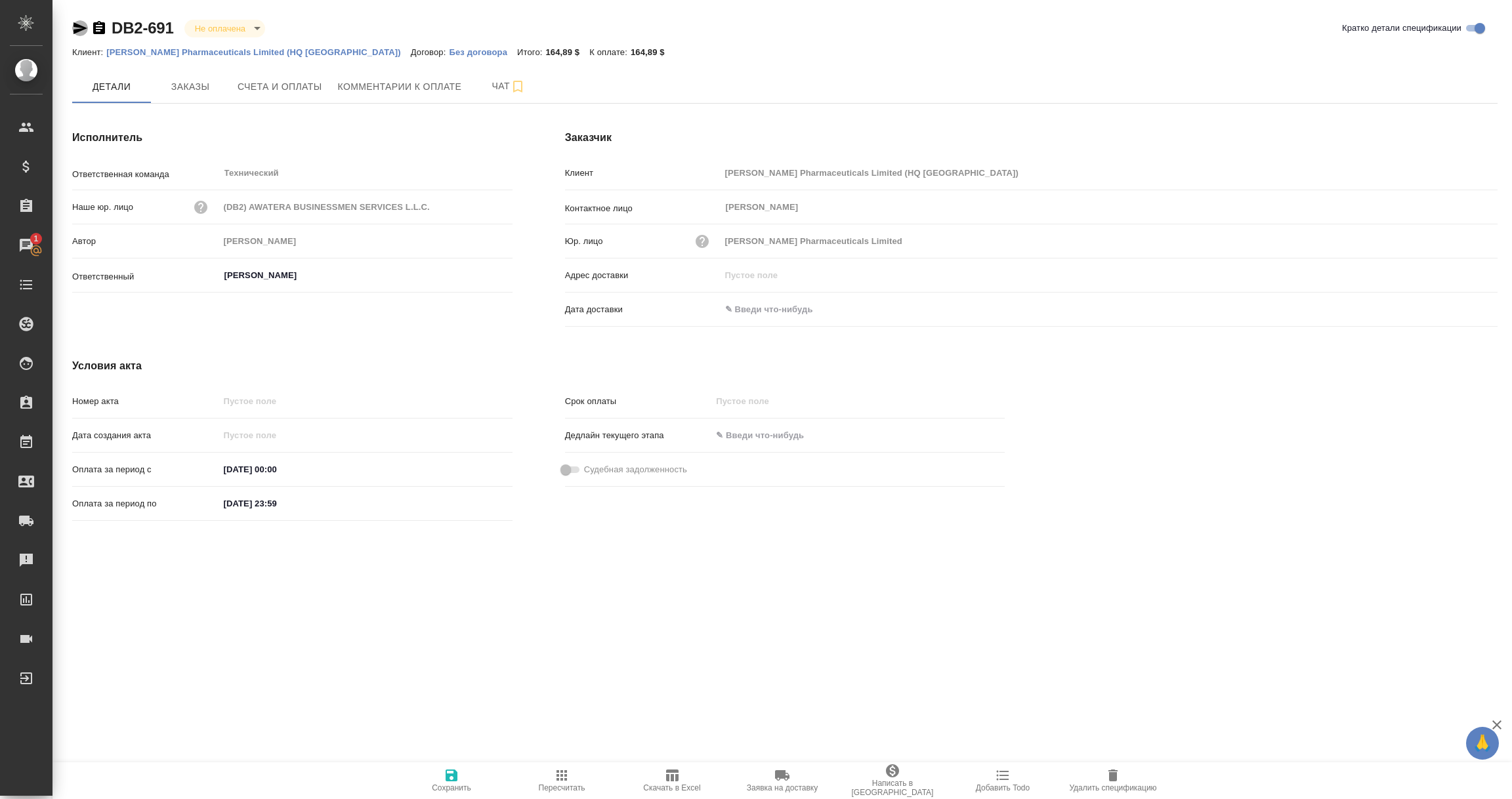
click at [75, 27] on icon "button" at bounding box center [81, 28] width 16 height 16
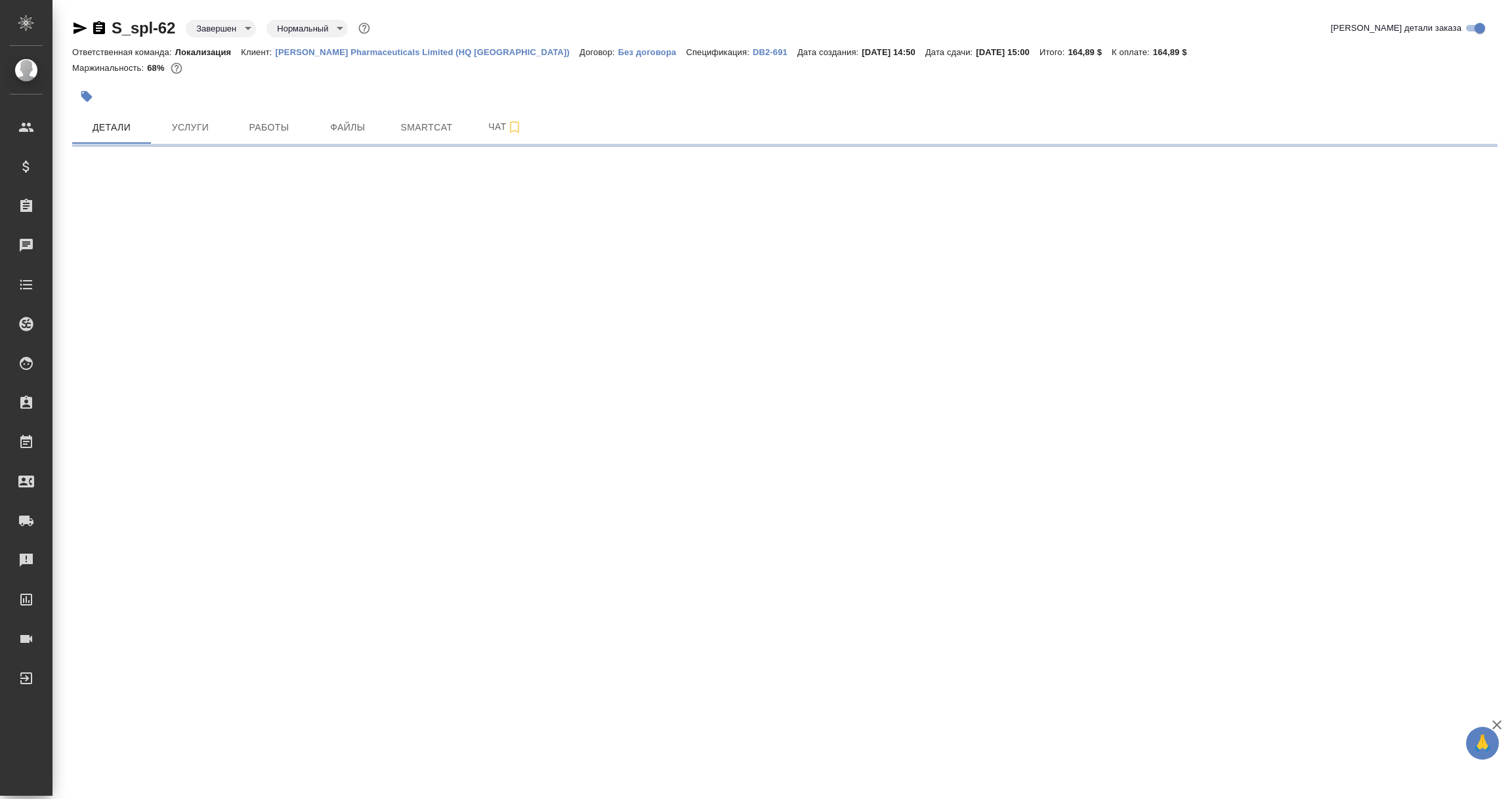
select select "RU"
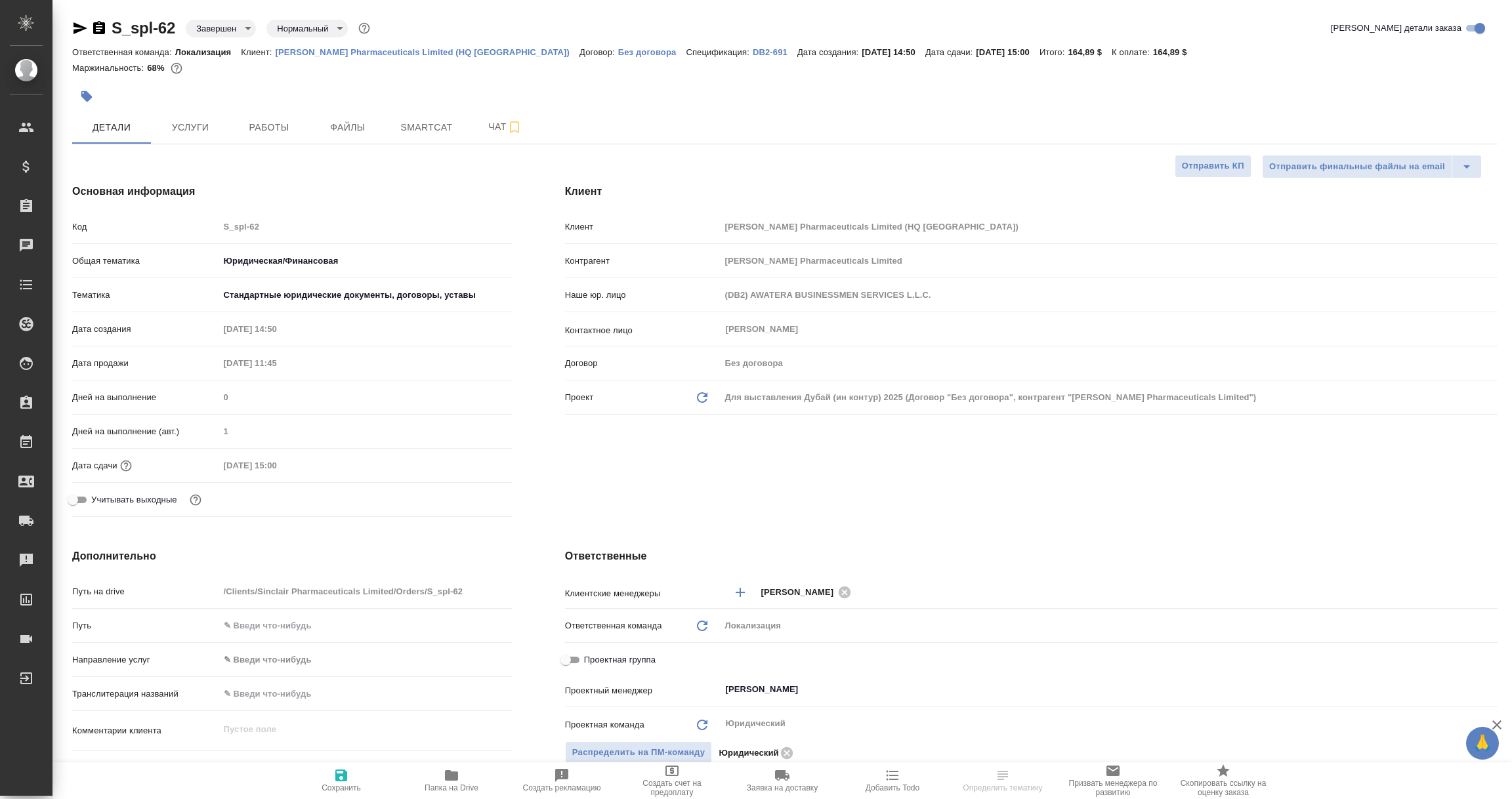
type textarea "x"
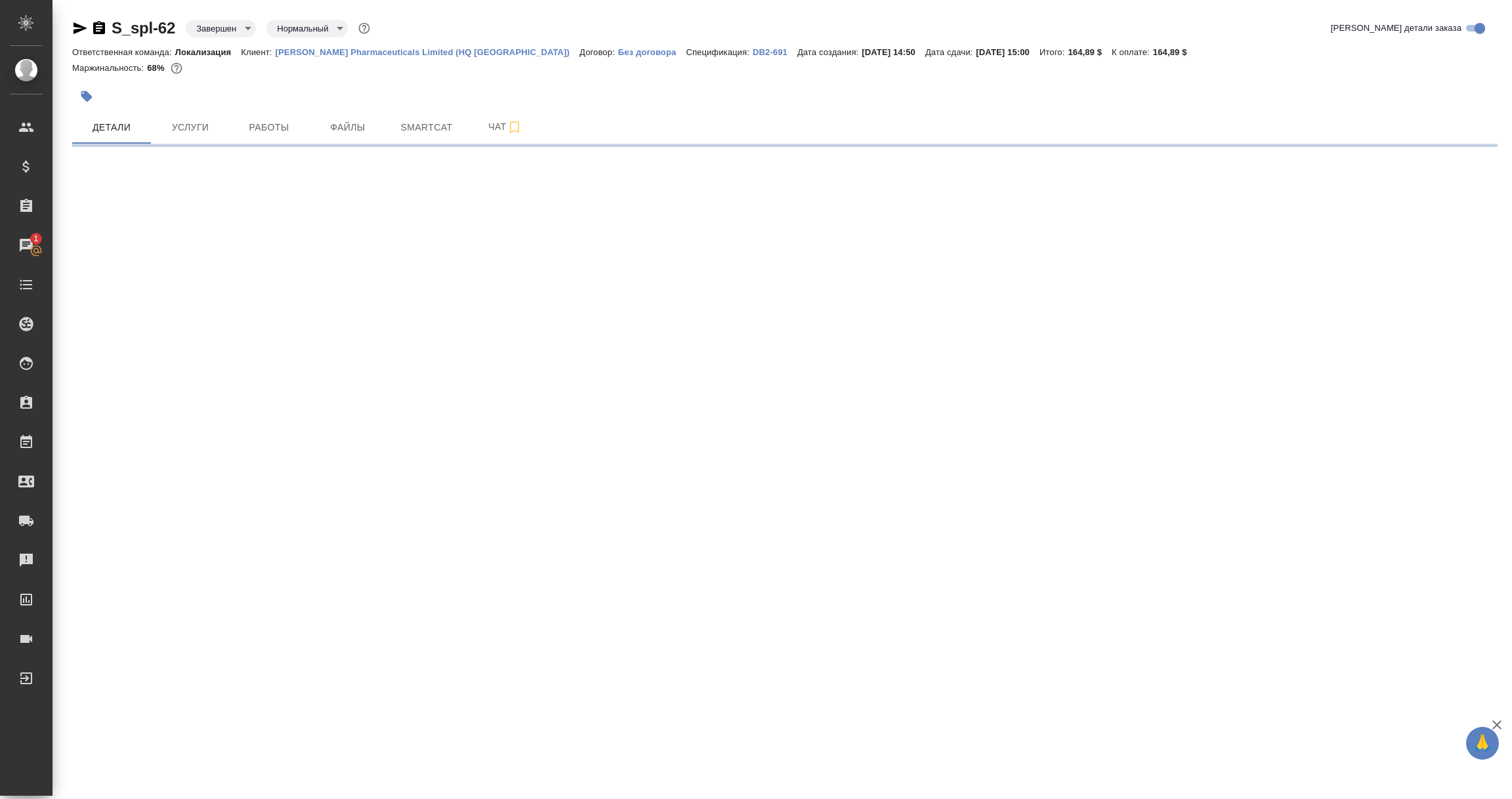
select select "RU"
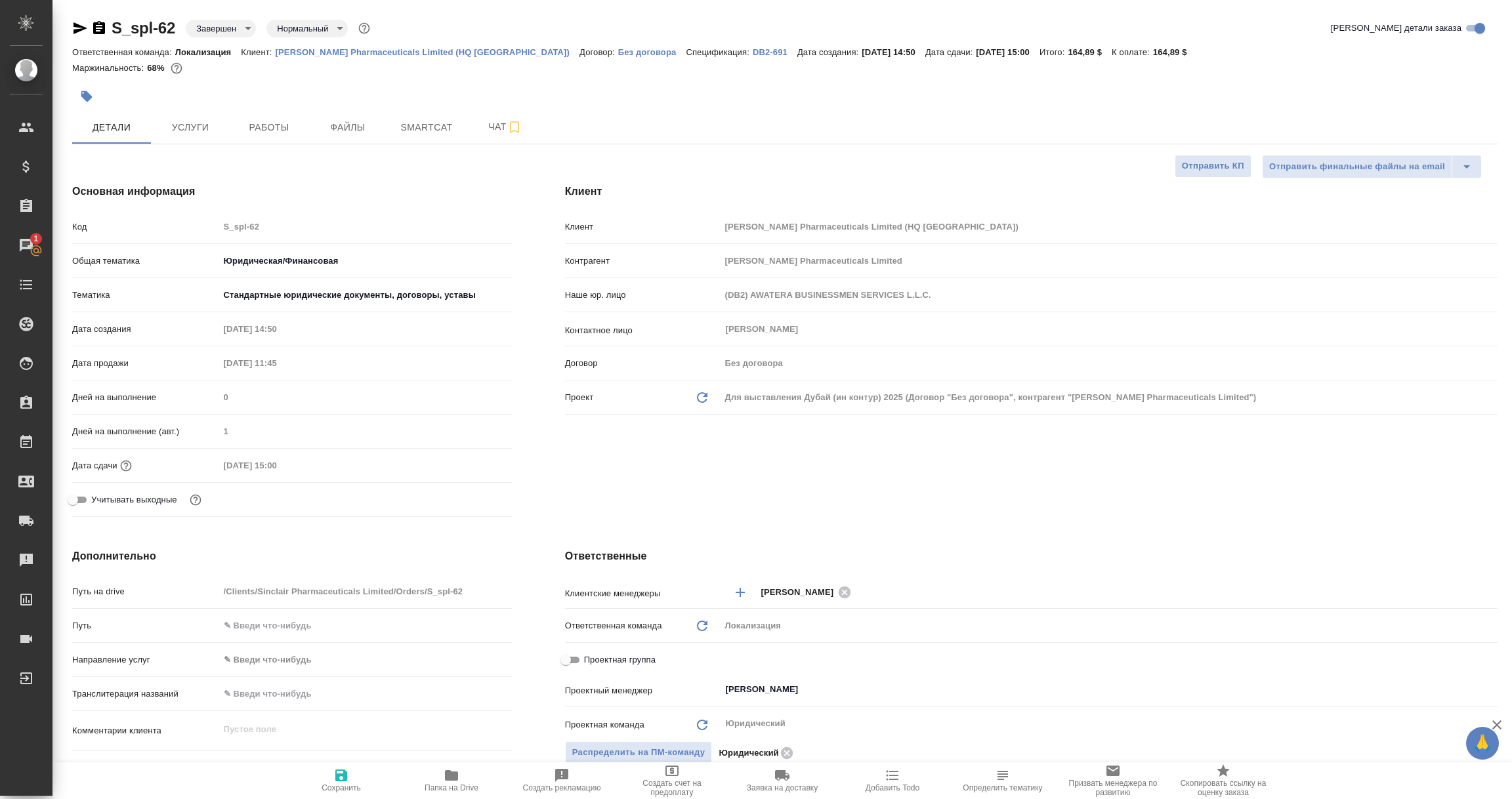
type textarea "x"
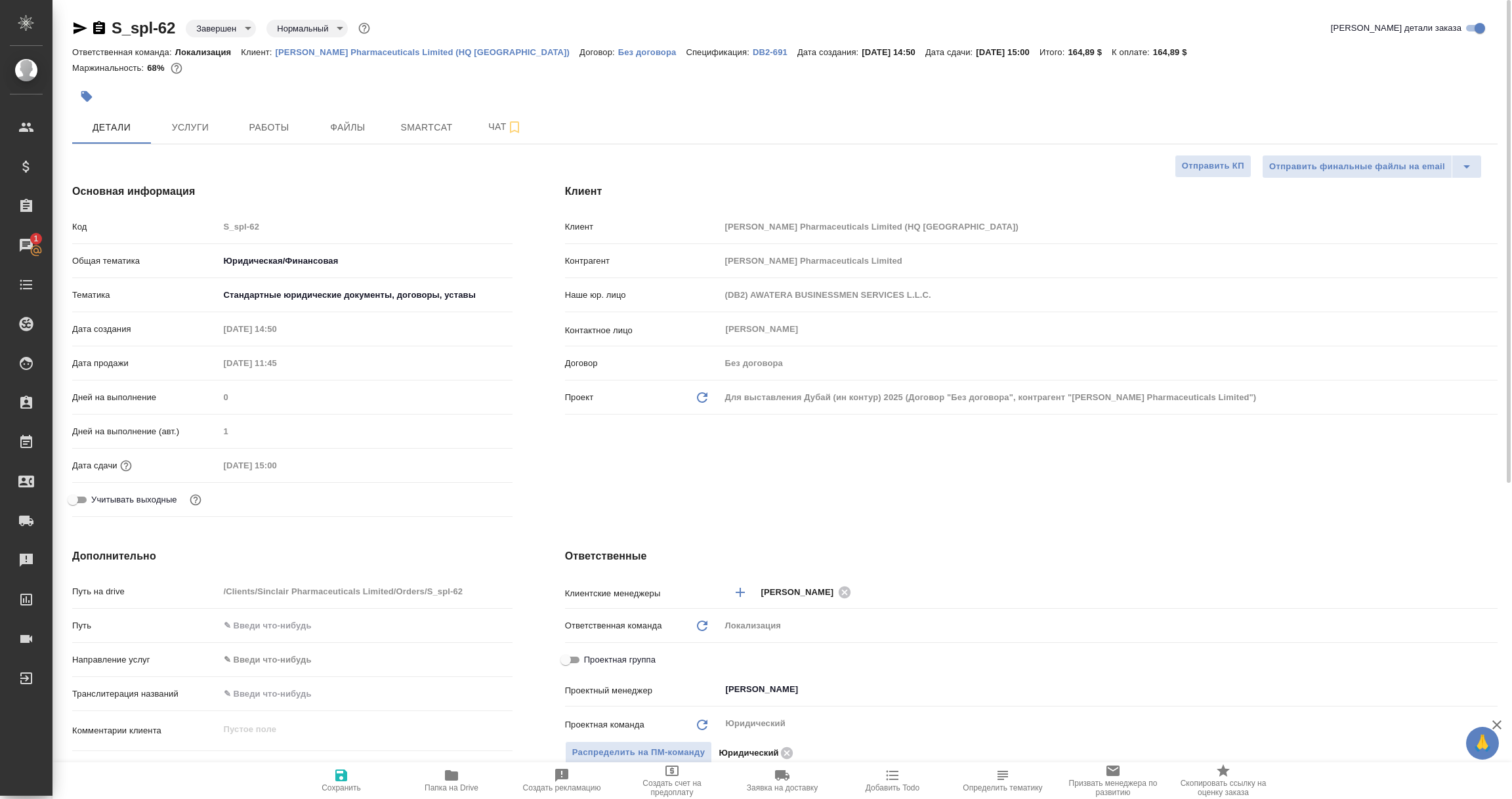
type textarea "x"
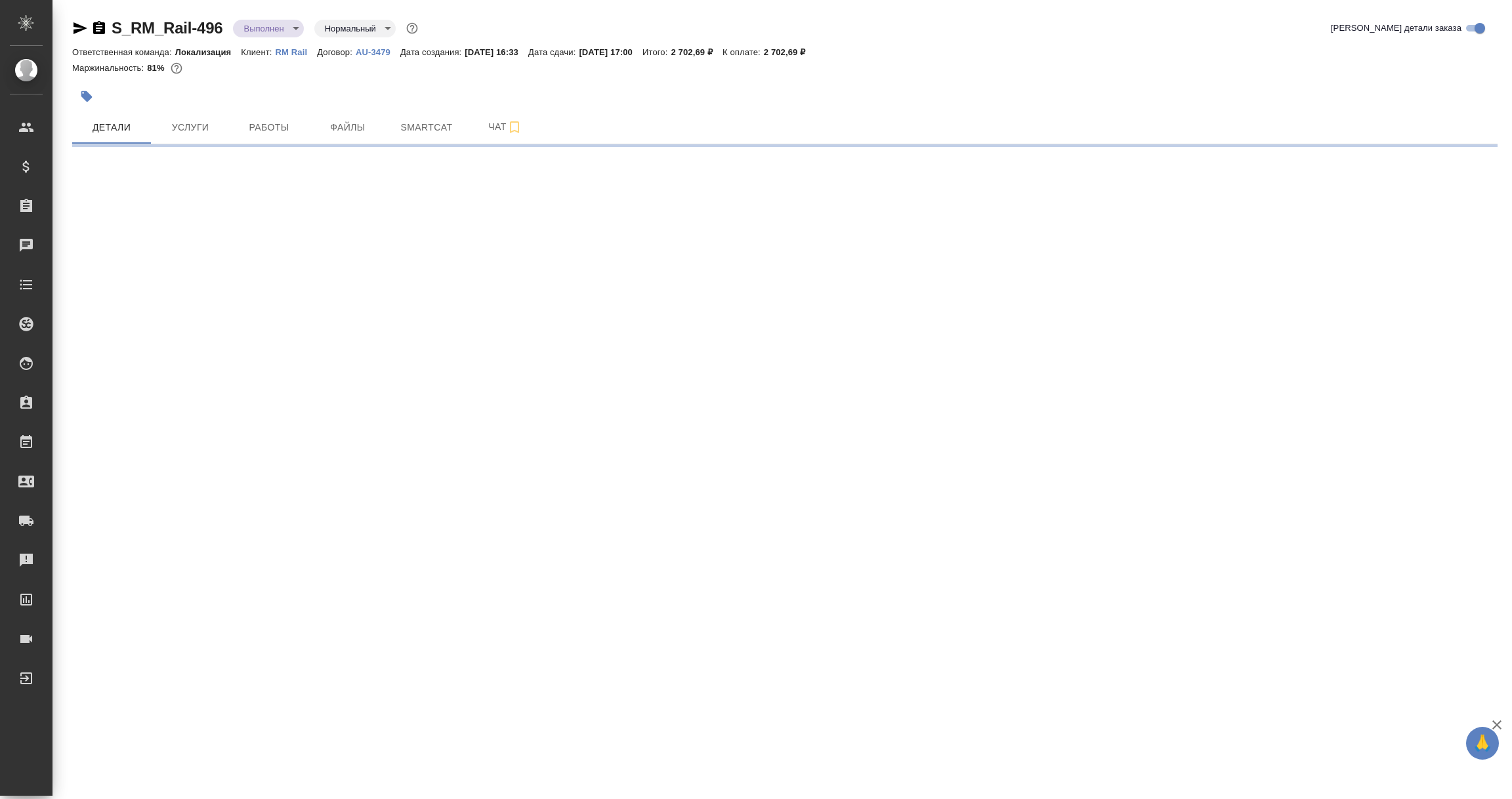
select select "RU"
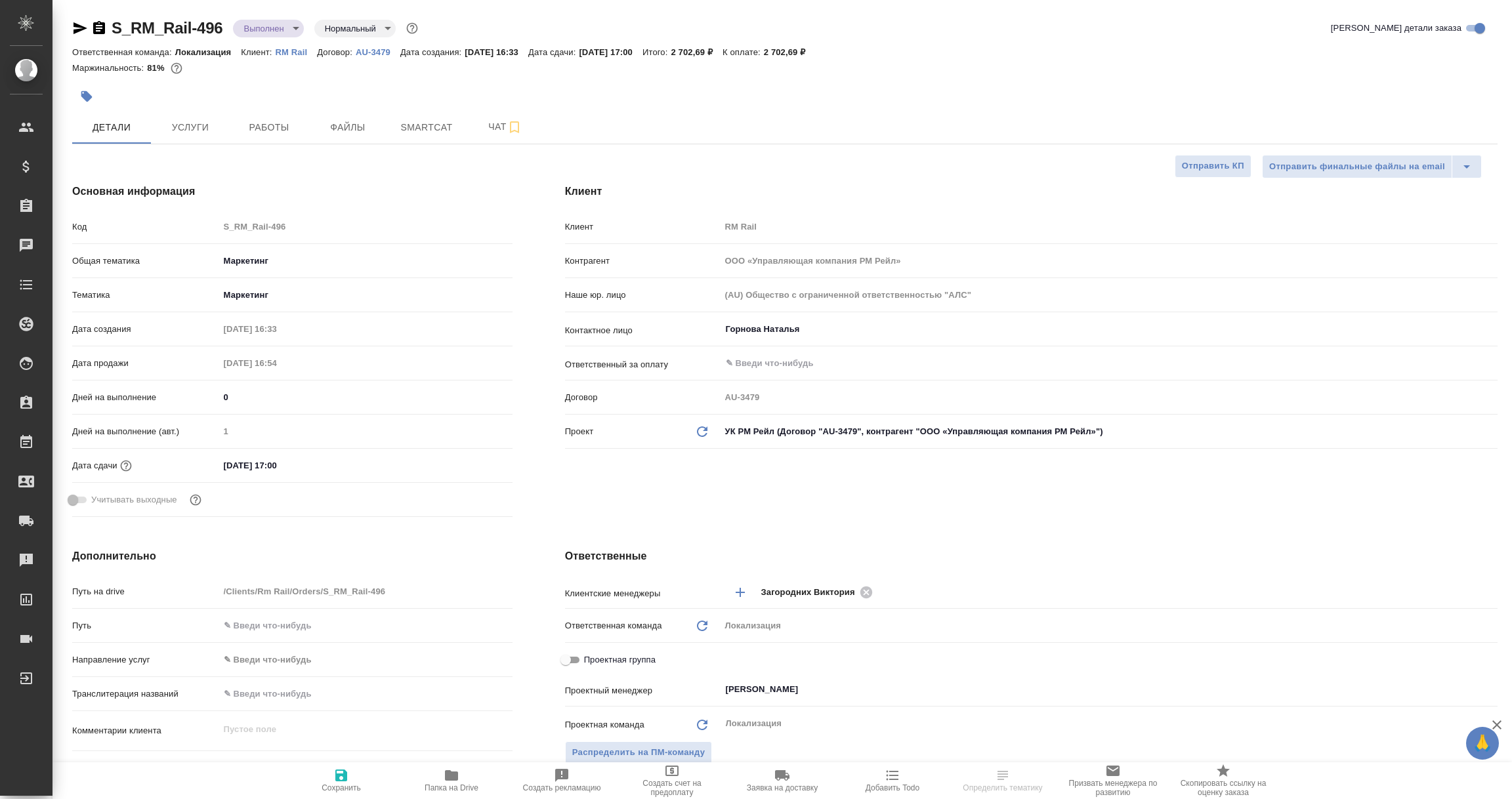
type textarea "x"
click at [379, 52] on p "AU-3479" at bounding box center [378, 51] width 44 height 10
type textarea "x"
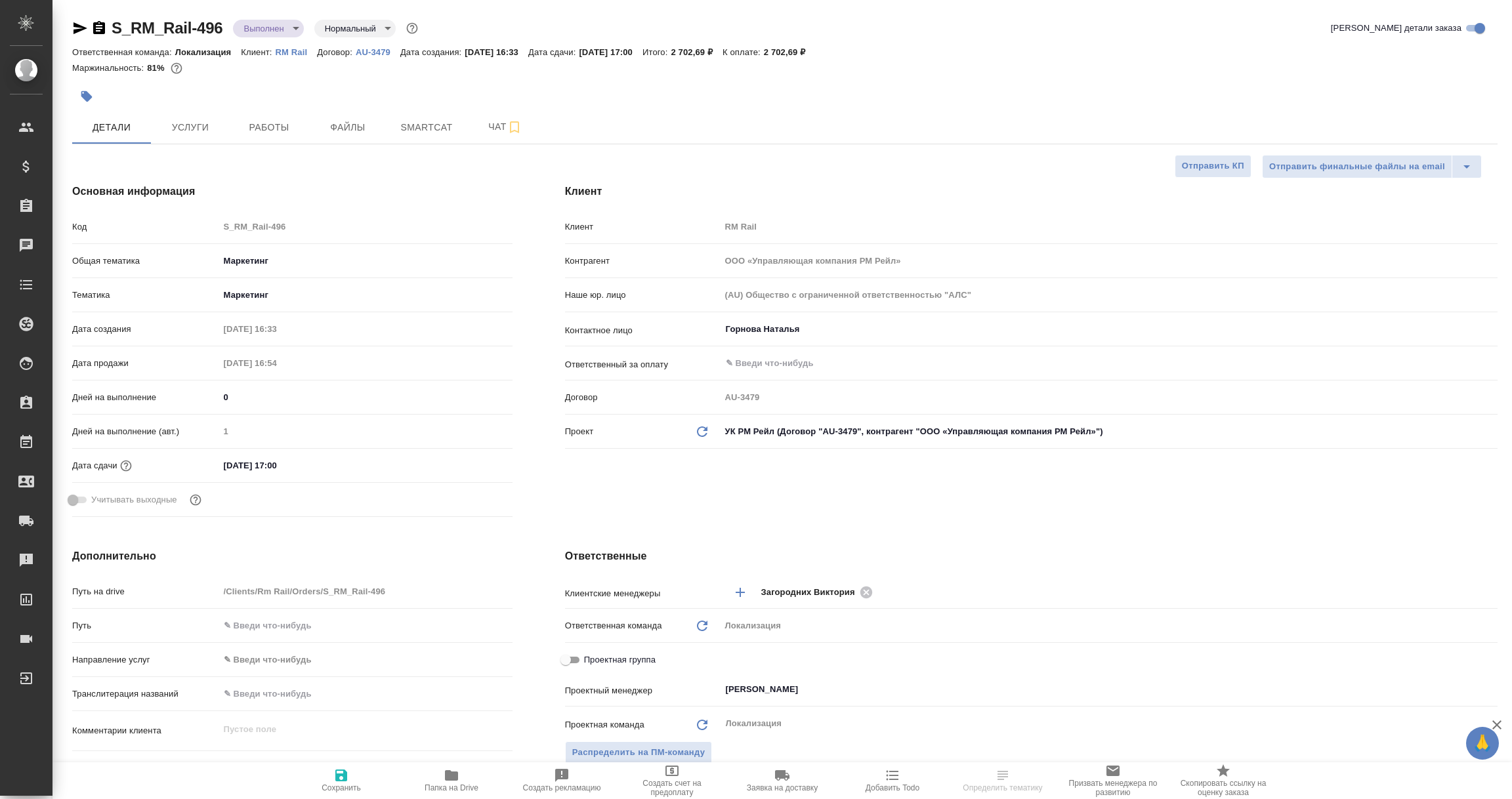
type textarea "x"
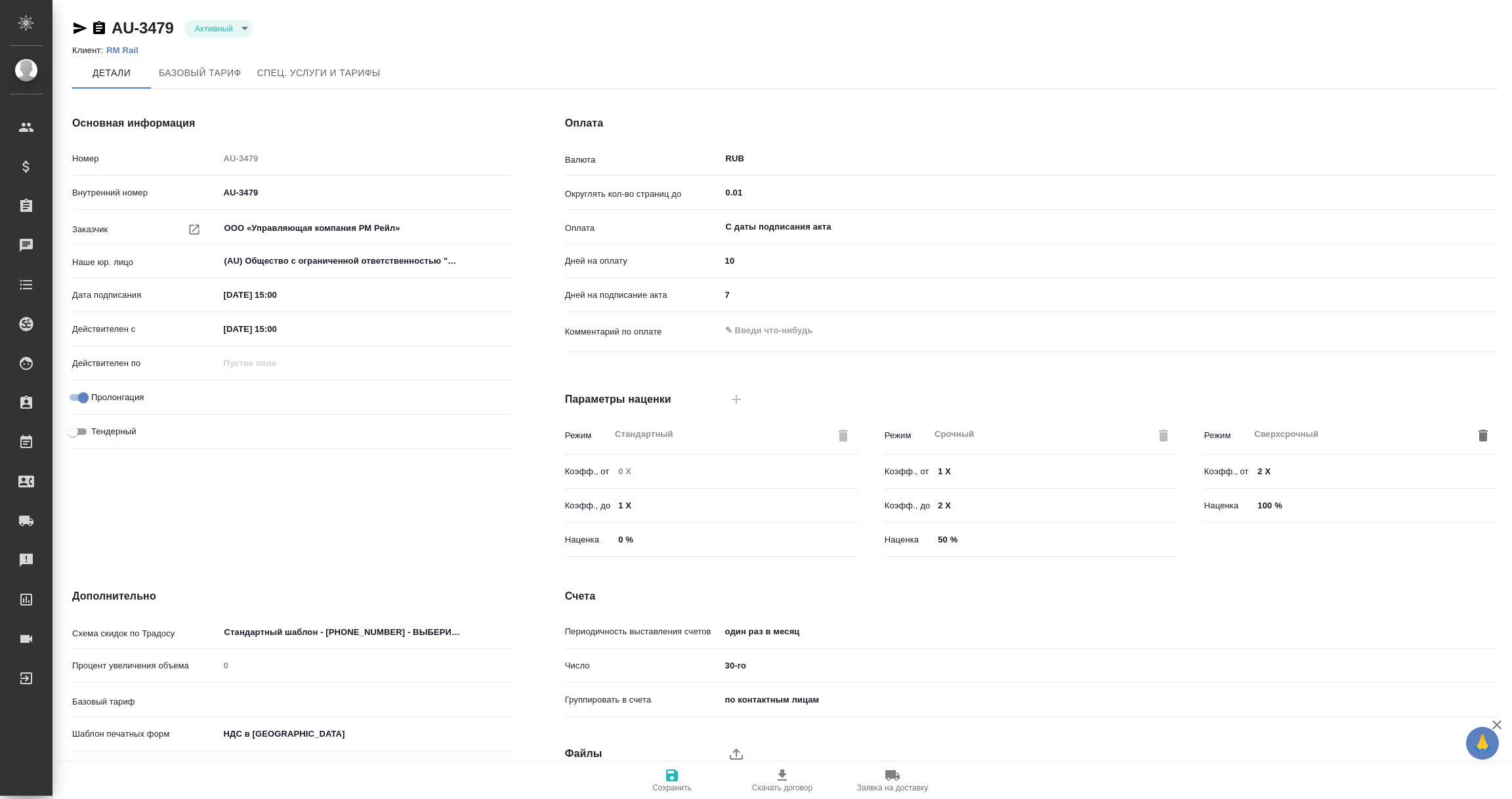
type input "1062 awatera + Marketing"
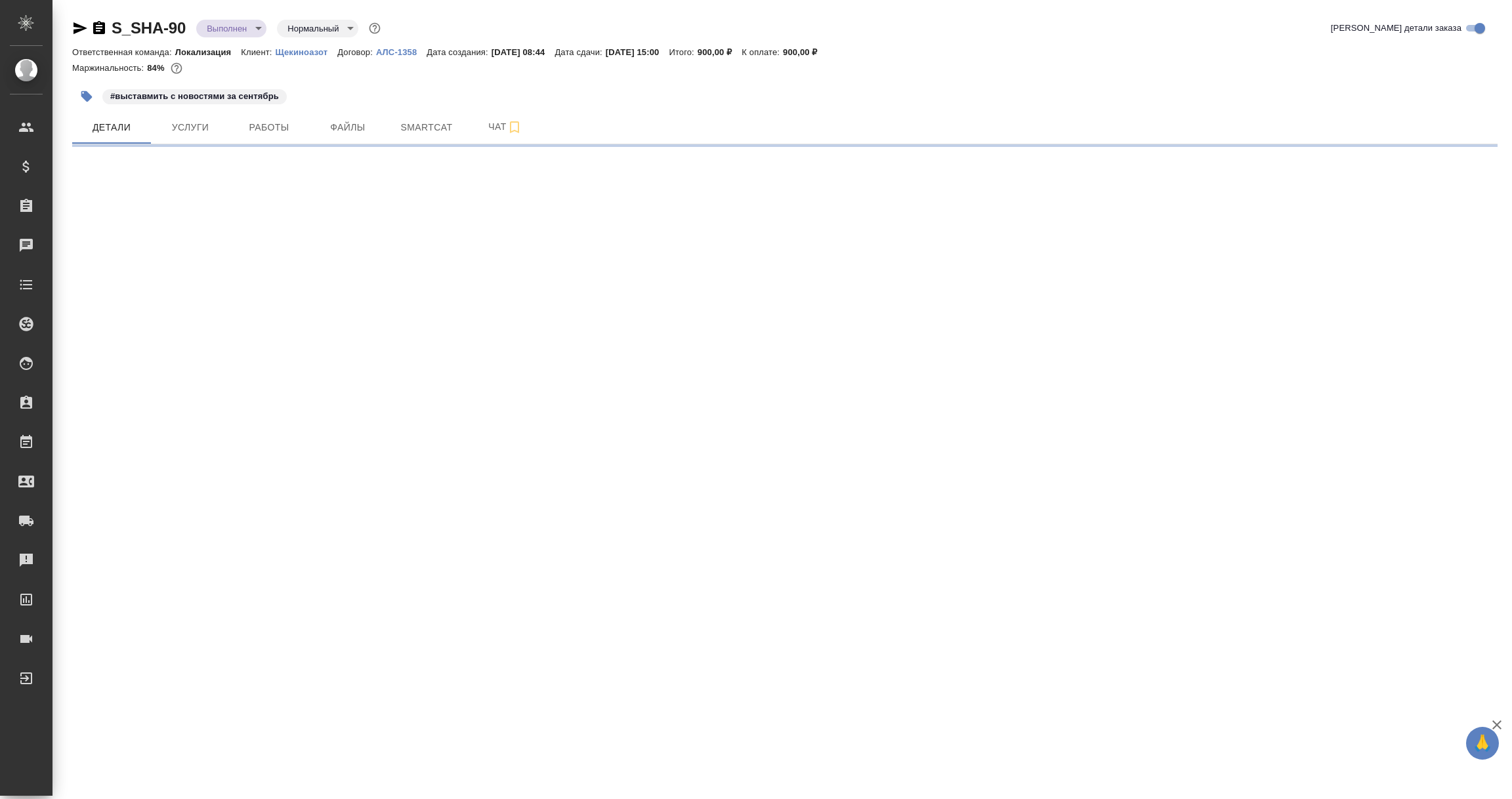
select select "RU"
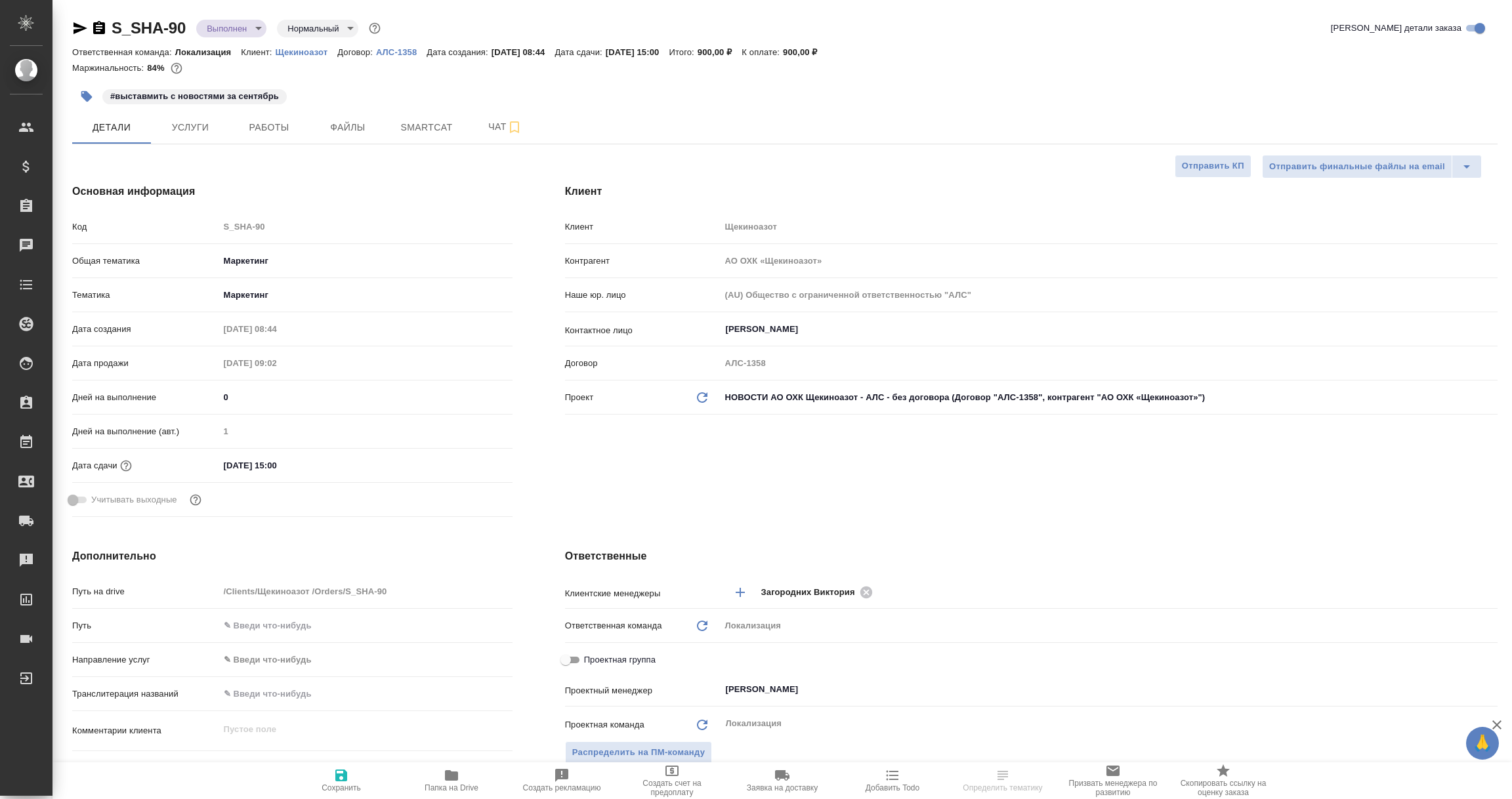
type textarea "x"
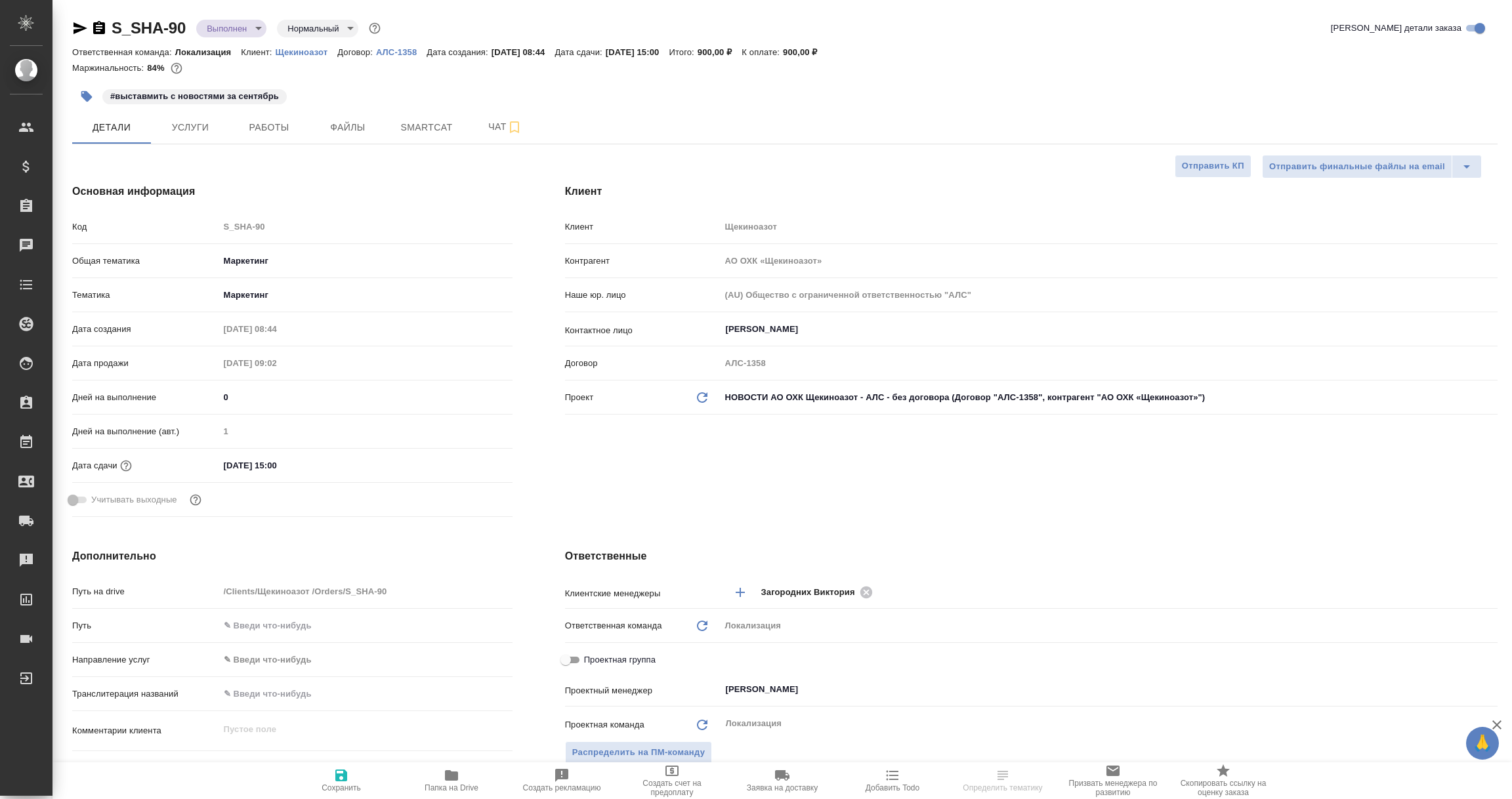
type textarea "x"
click at [392, 50] on p "АЛС-1358" at bounding box center [401, 51] width 50 height 10
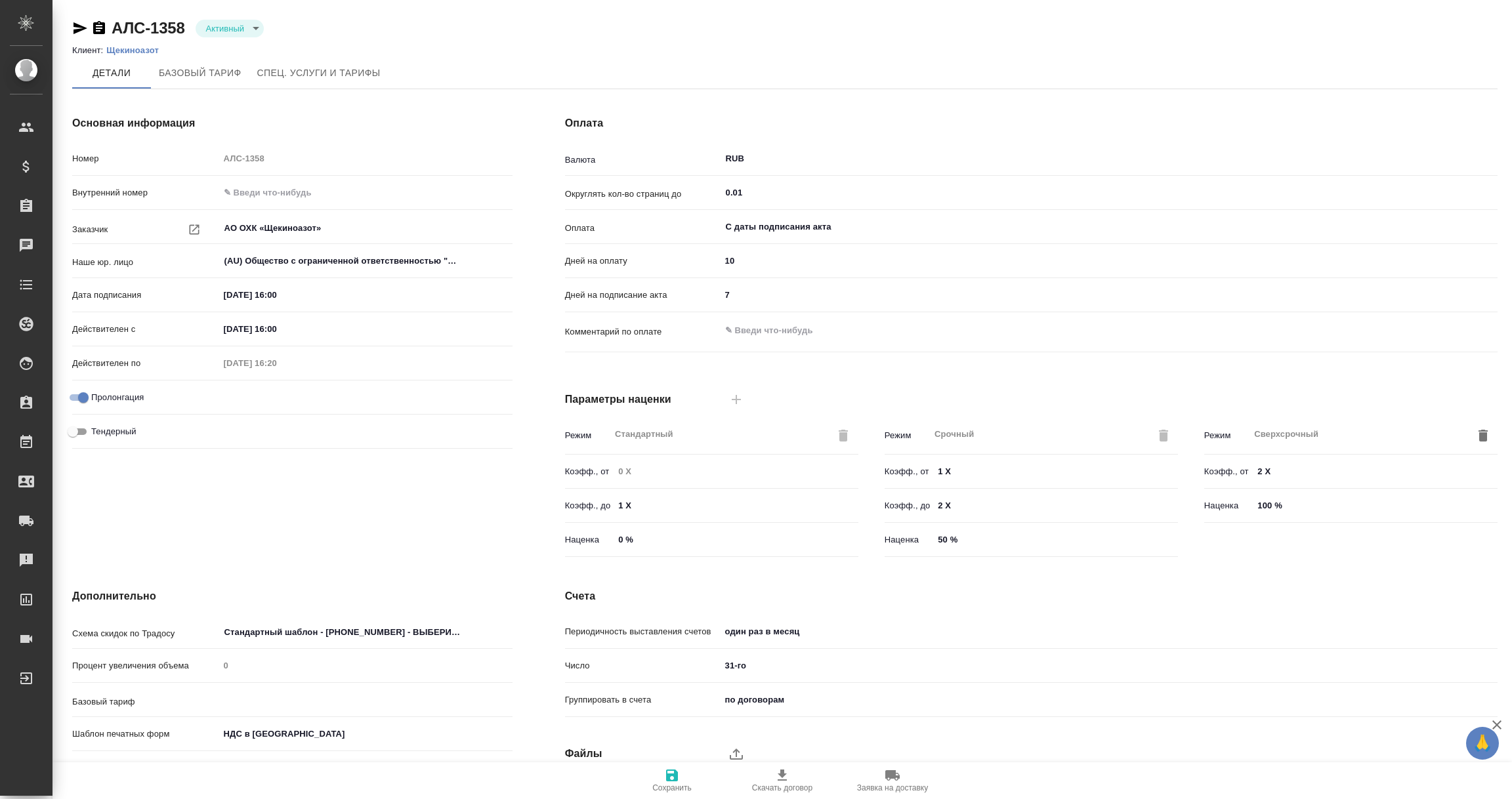
type input "1062 awatera + Marketing"
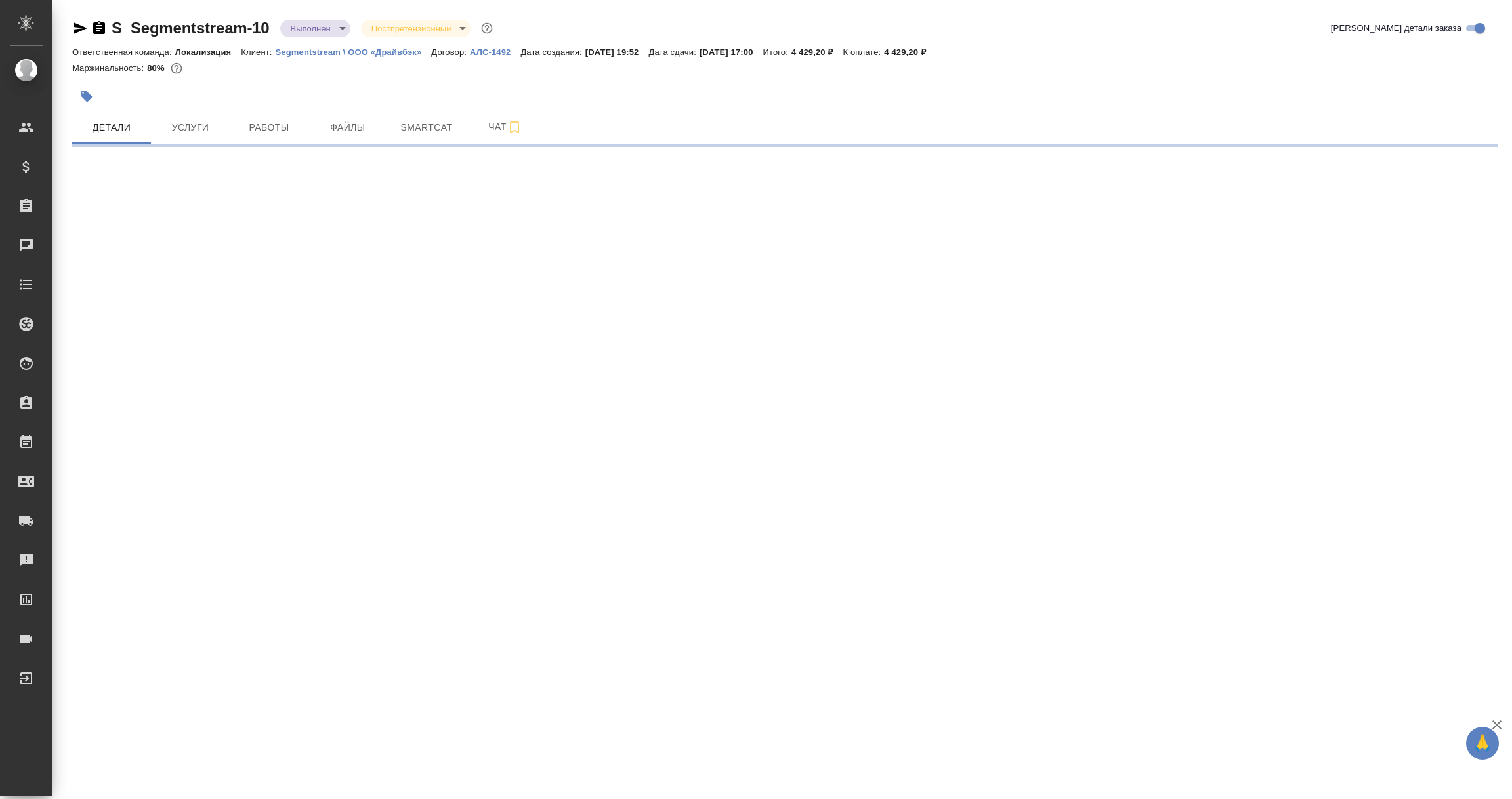
select select "RU"
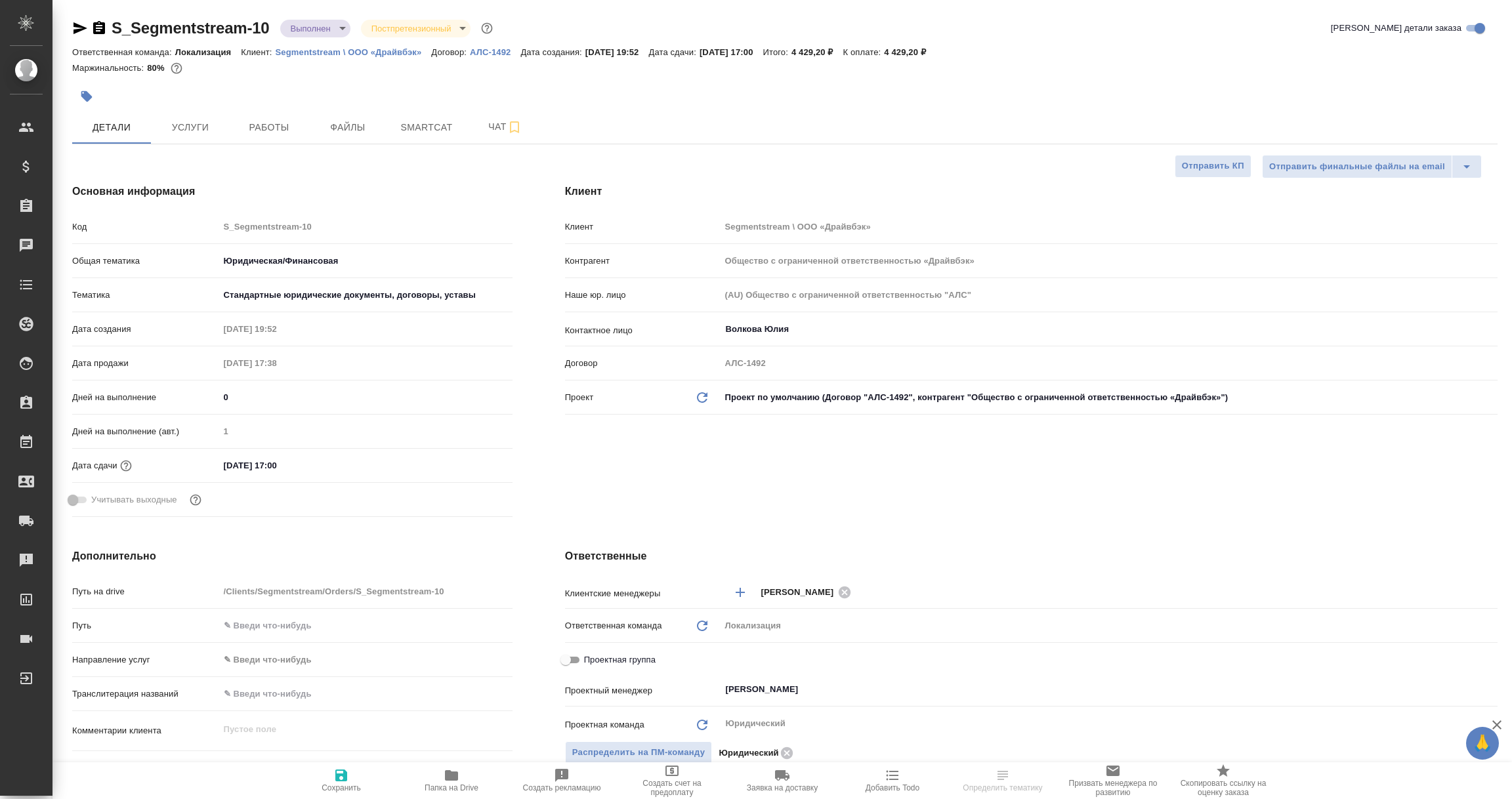
type textarea "x"
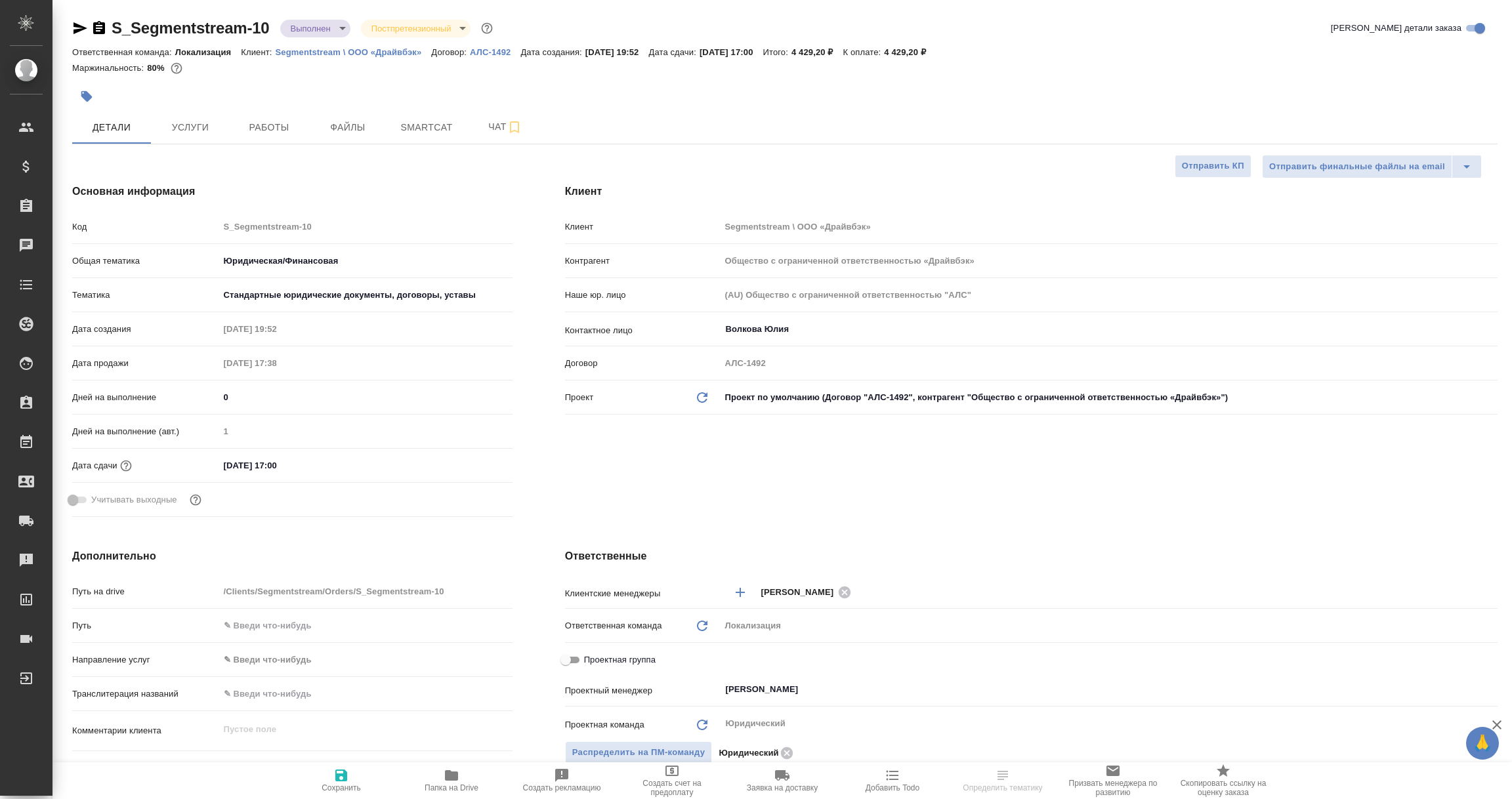
type textarea "x"
click at [490, 46] on link "АЛС-1492" at bounding box center [495, 51] width 50 height 12
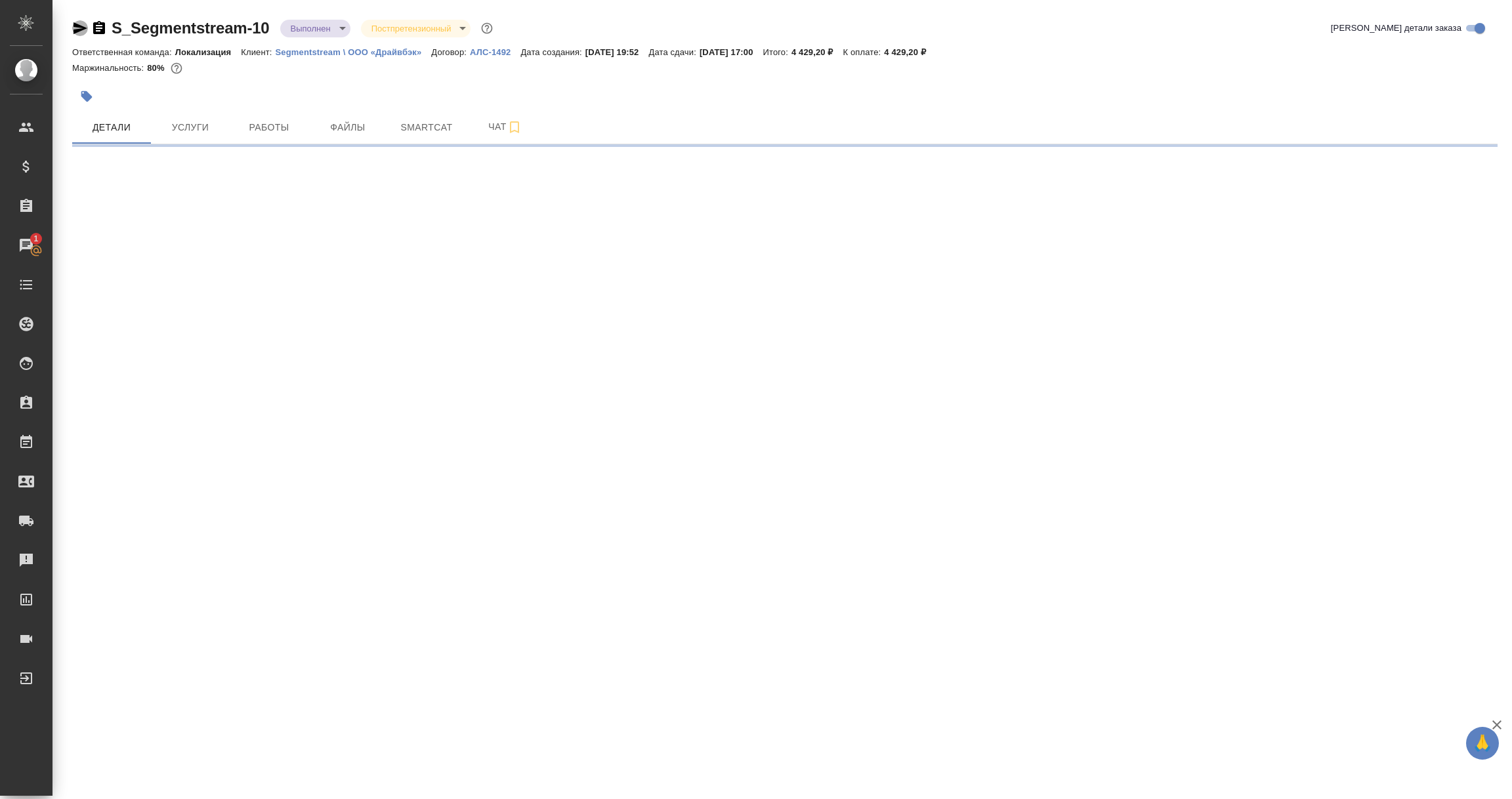
click at [74, 26] on icon "button" at bounding box center [81, 27] width 14 height 12
select select "RU"
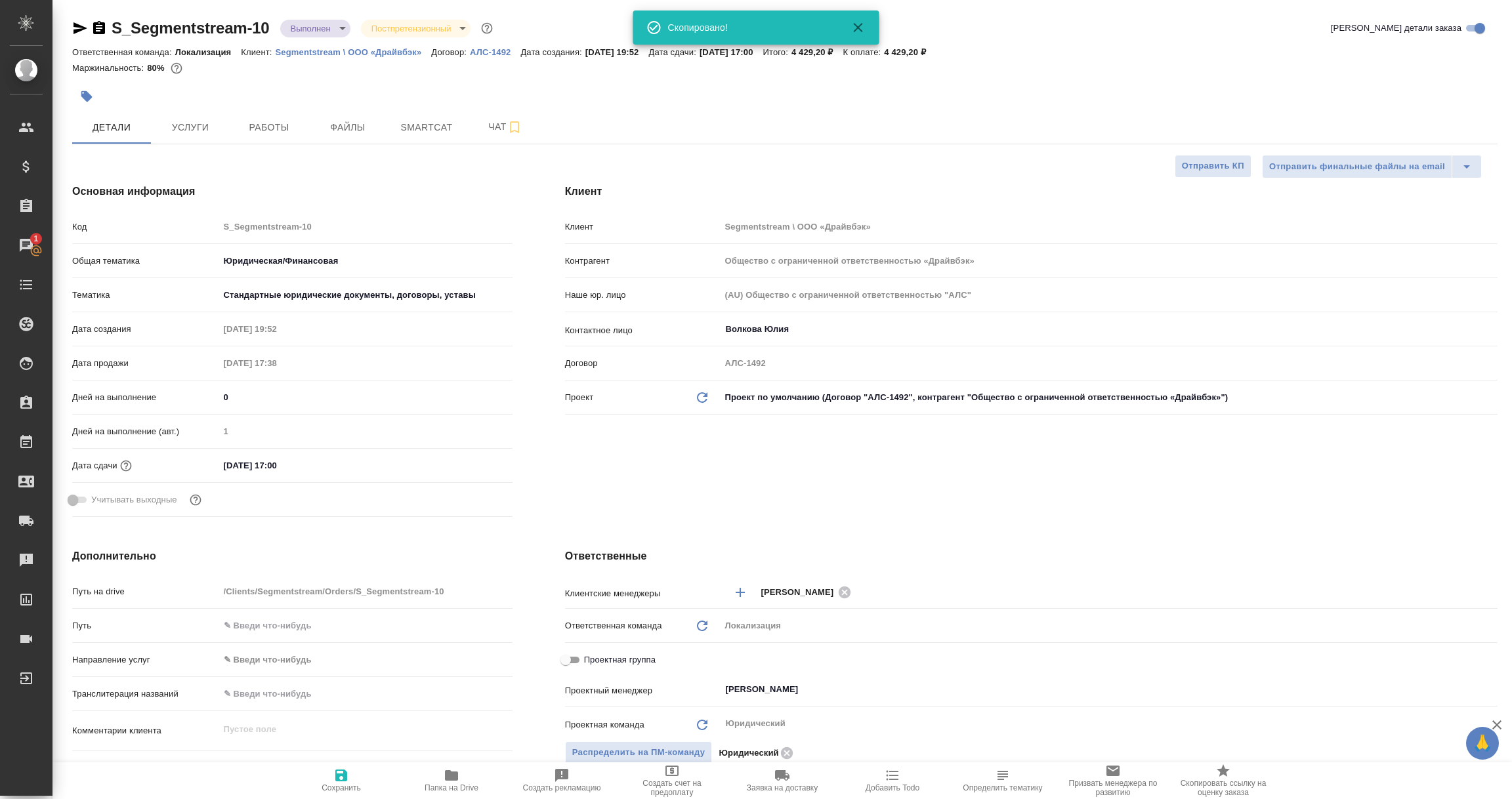
type textarea "x"
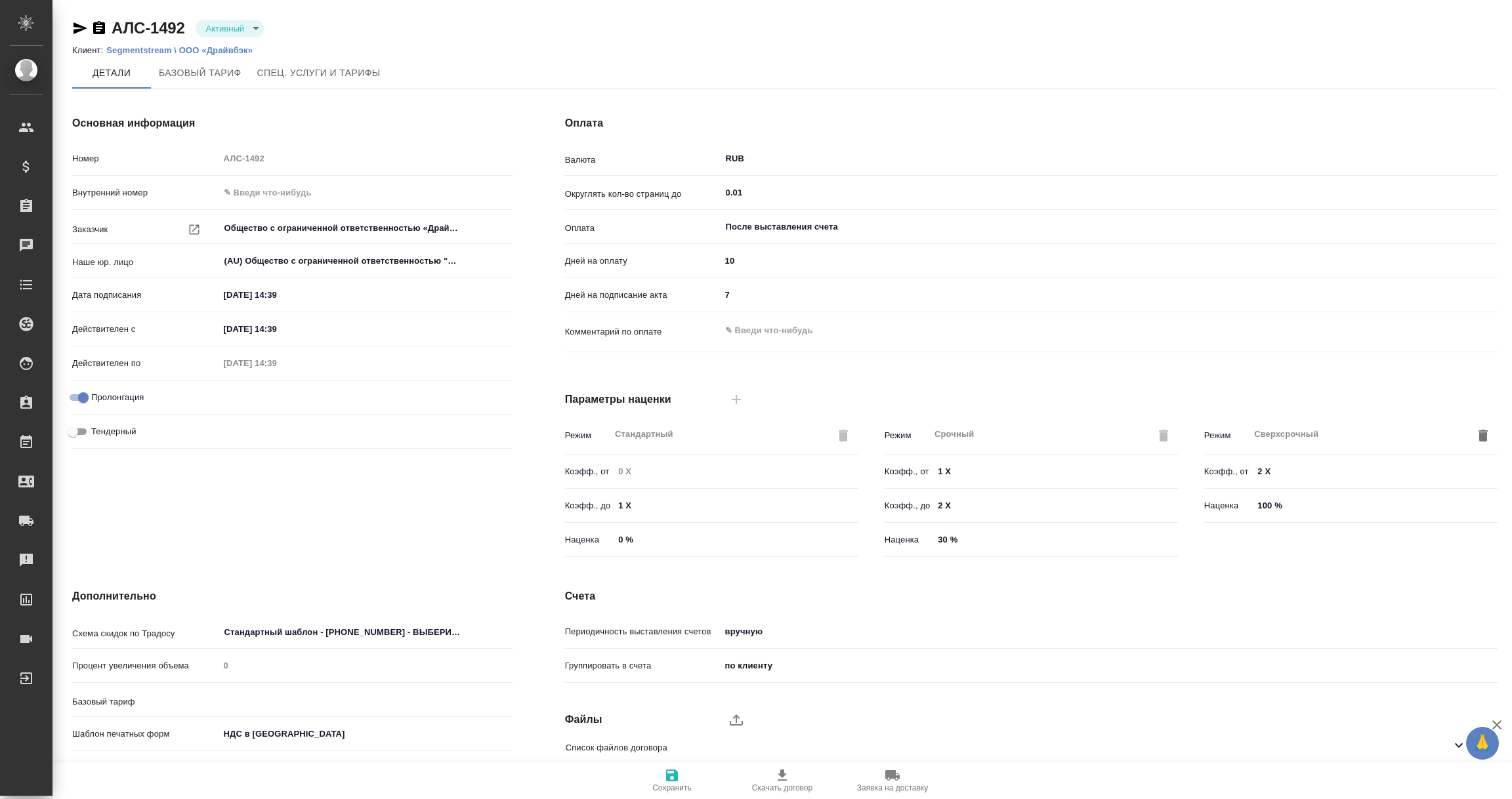
type input "1062 awatera + Marketing"
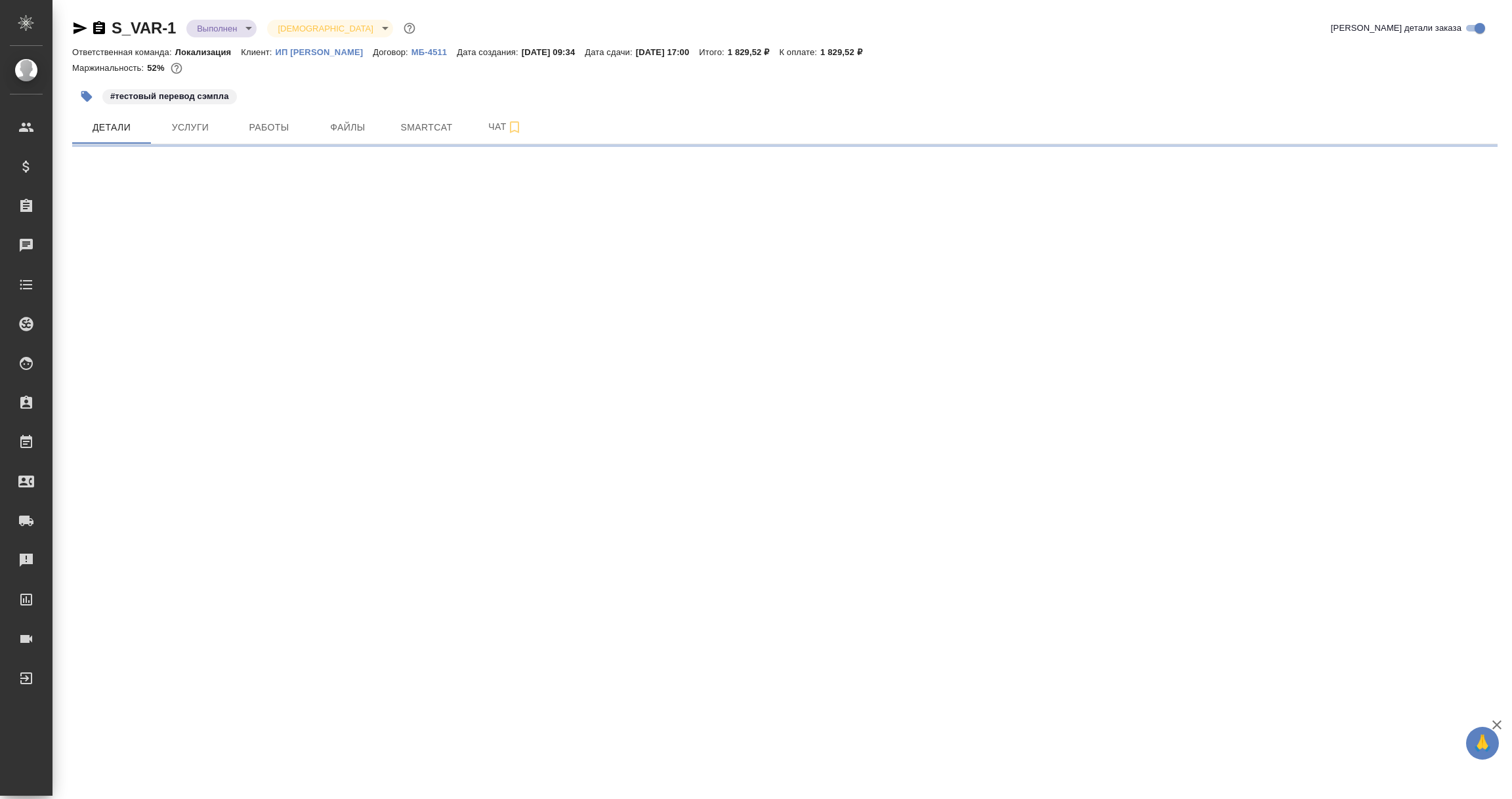
select select "RU"
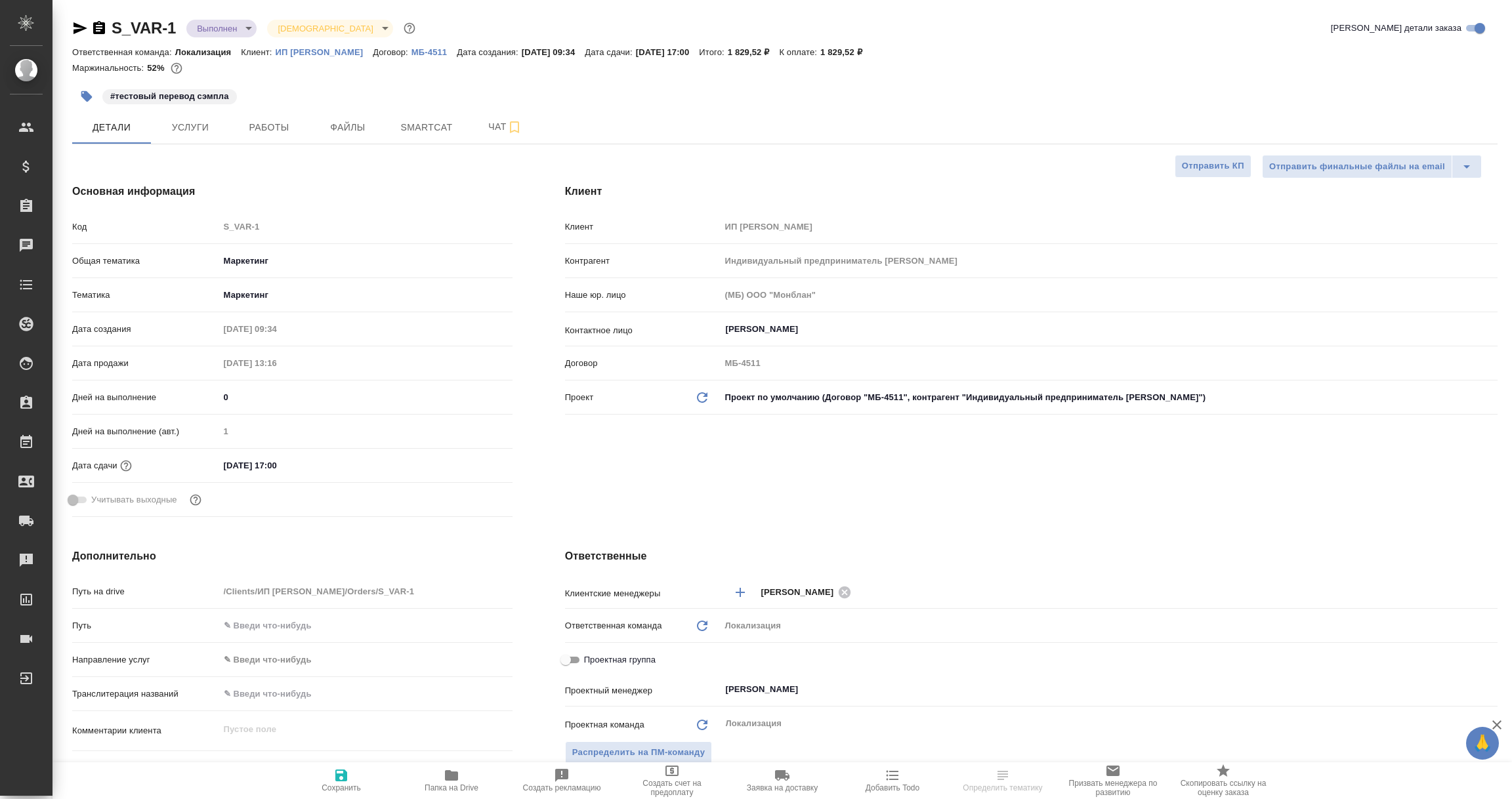
type textarea "x"
type input "Индивидуальный предприниматель [PERSON_NAME]"
type textarea "x"
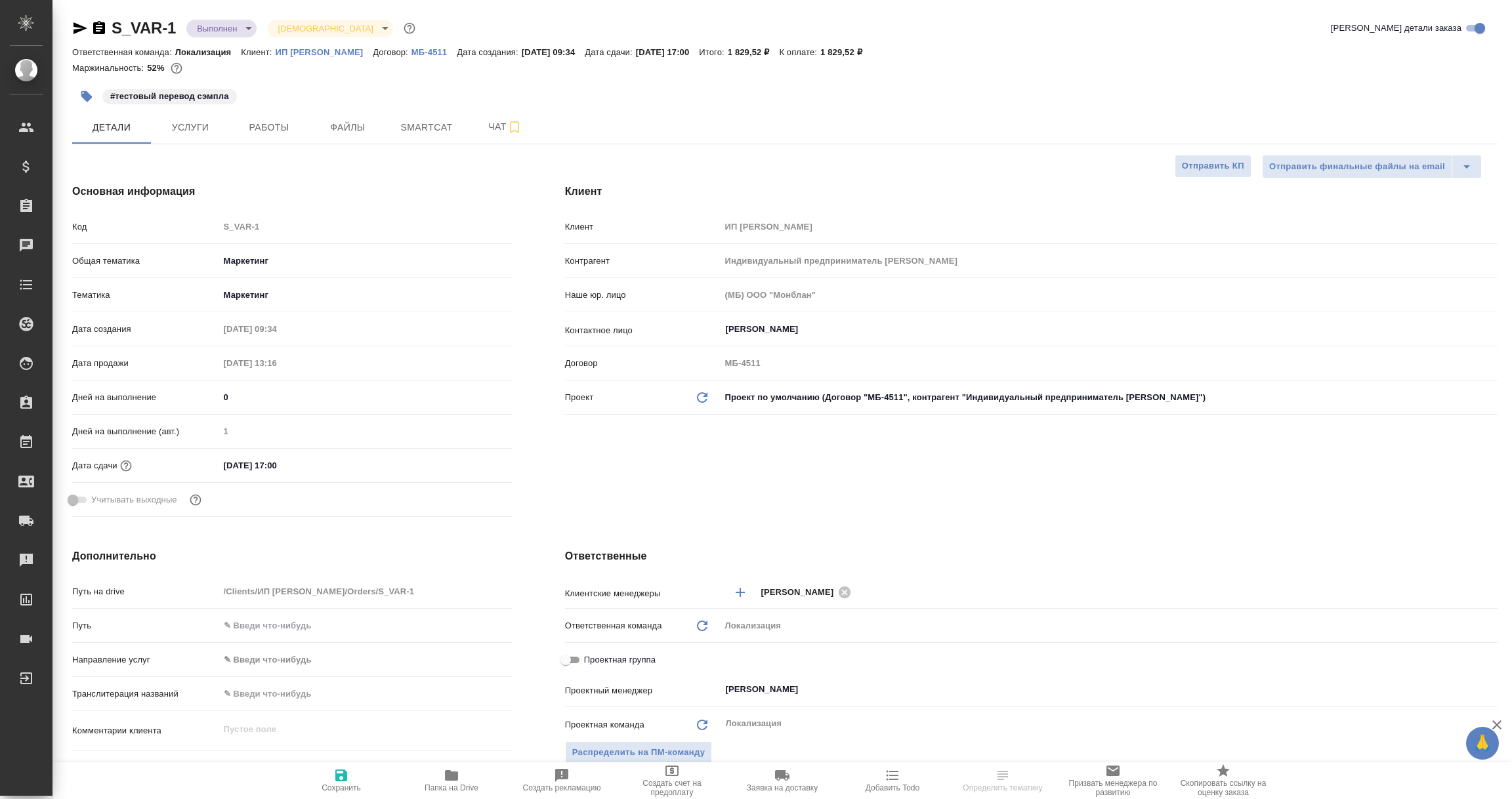
type textarea "x"
type input "Индивидуальный предприниматель [PERSON_NAME]"
type textarea "x"
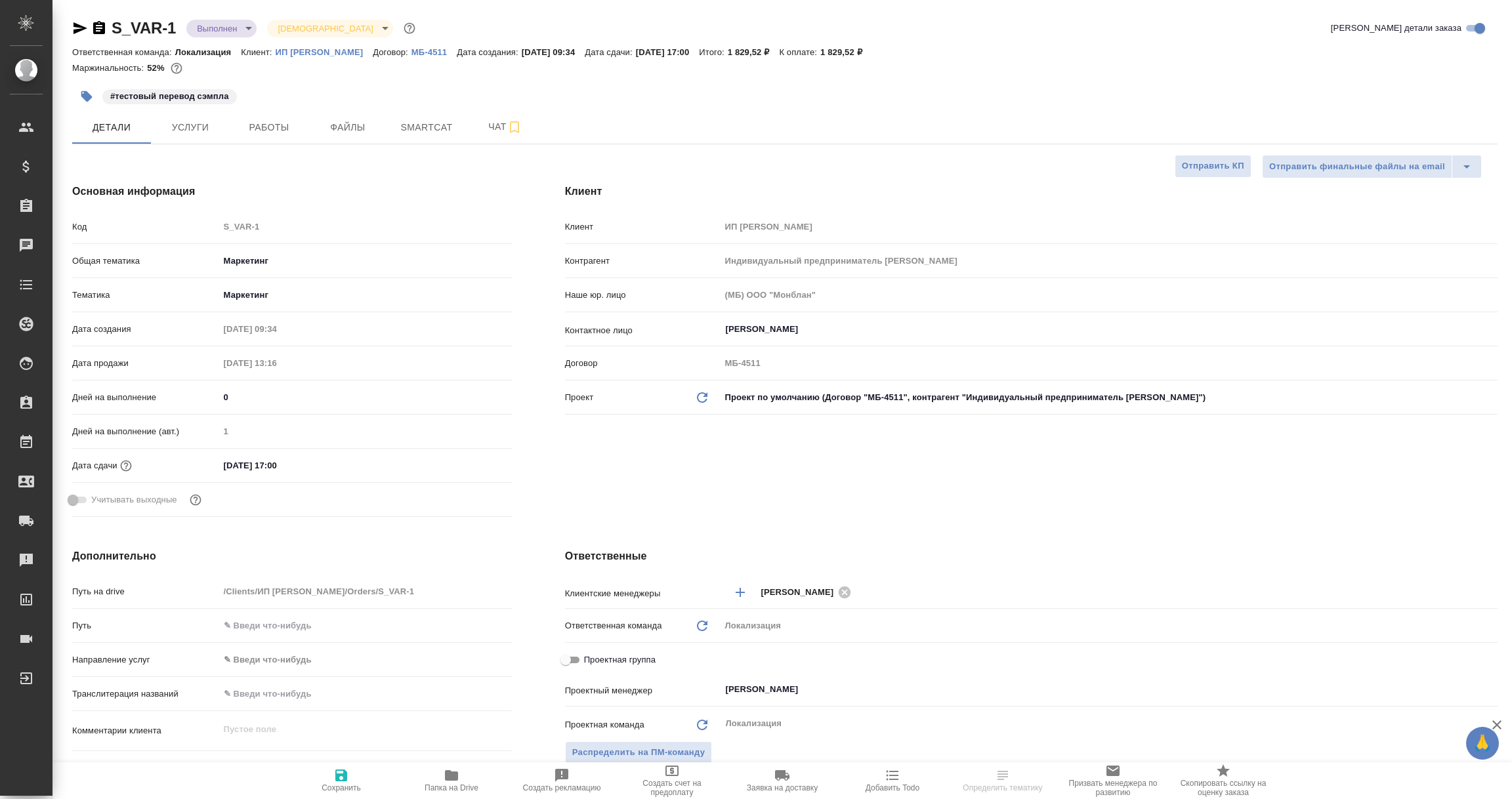
type textarea "x"
click at [78, 28] on icon "button" at bounding box center [81, 28] width 16 height 16
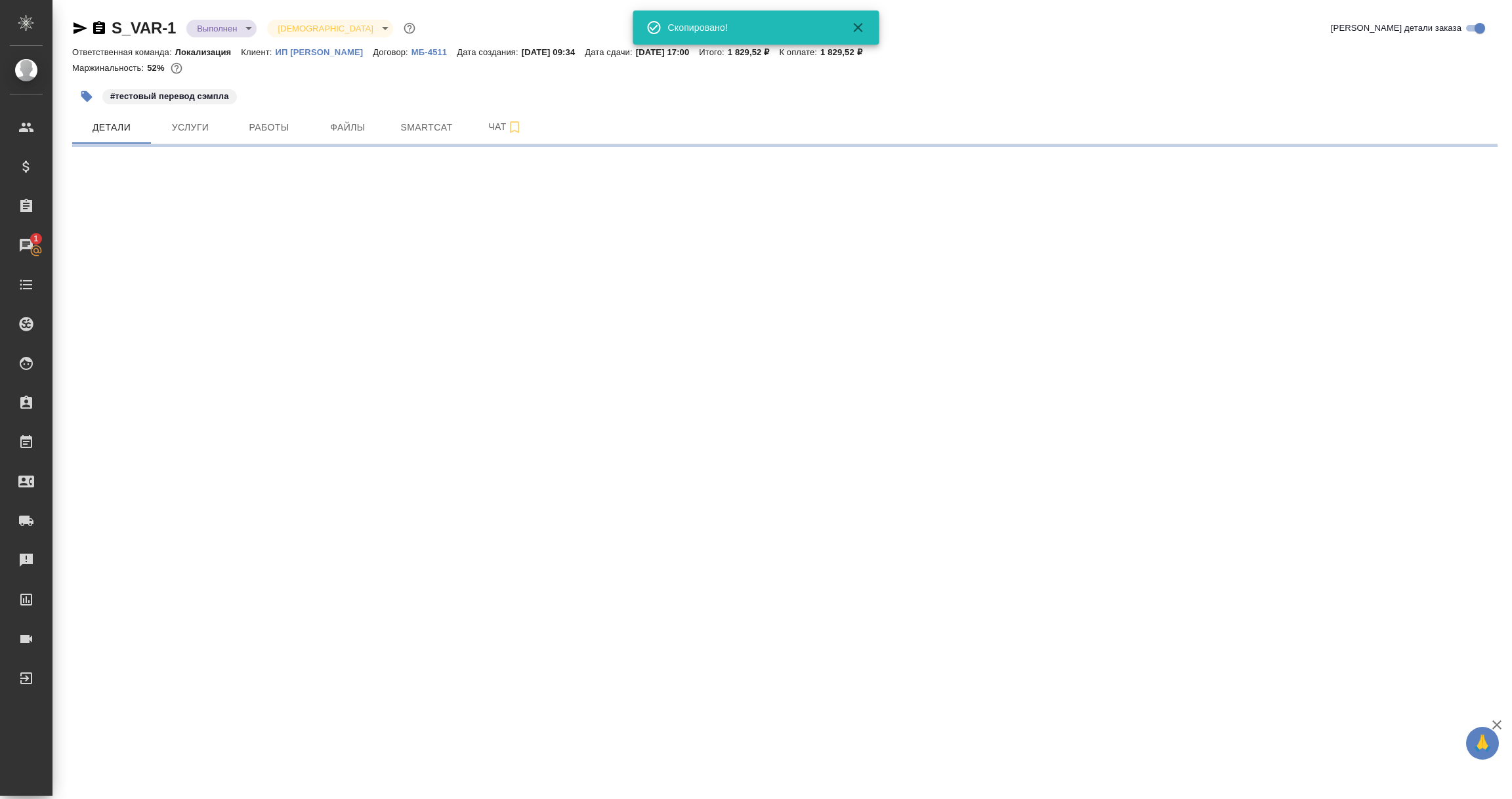
select select "RU"
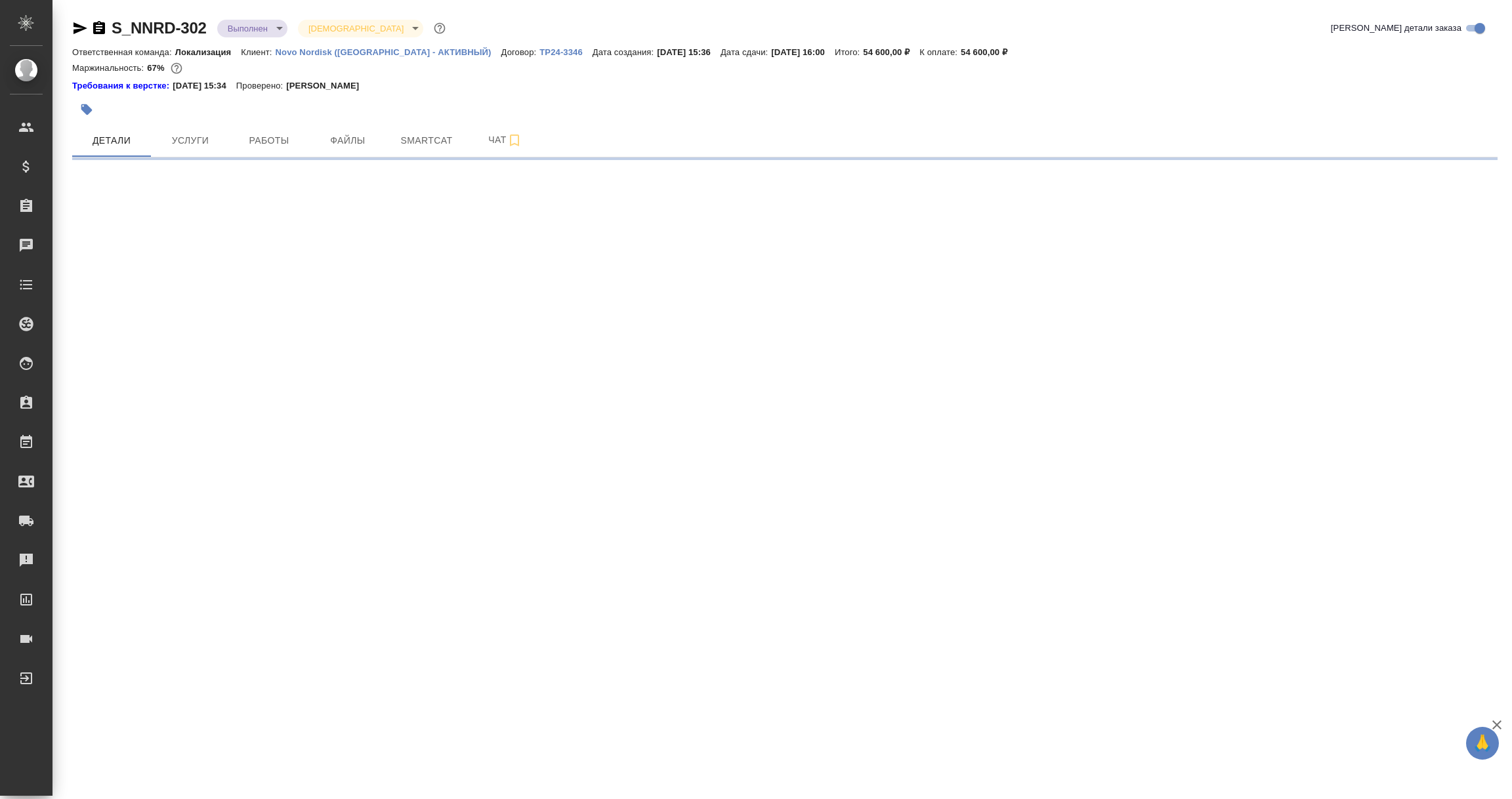
select select "RU"
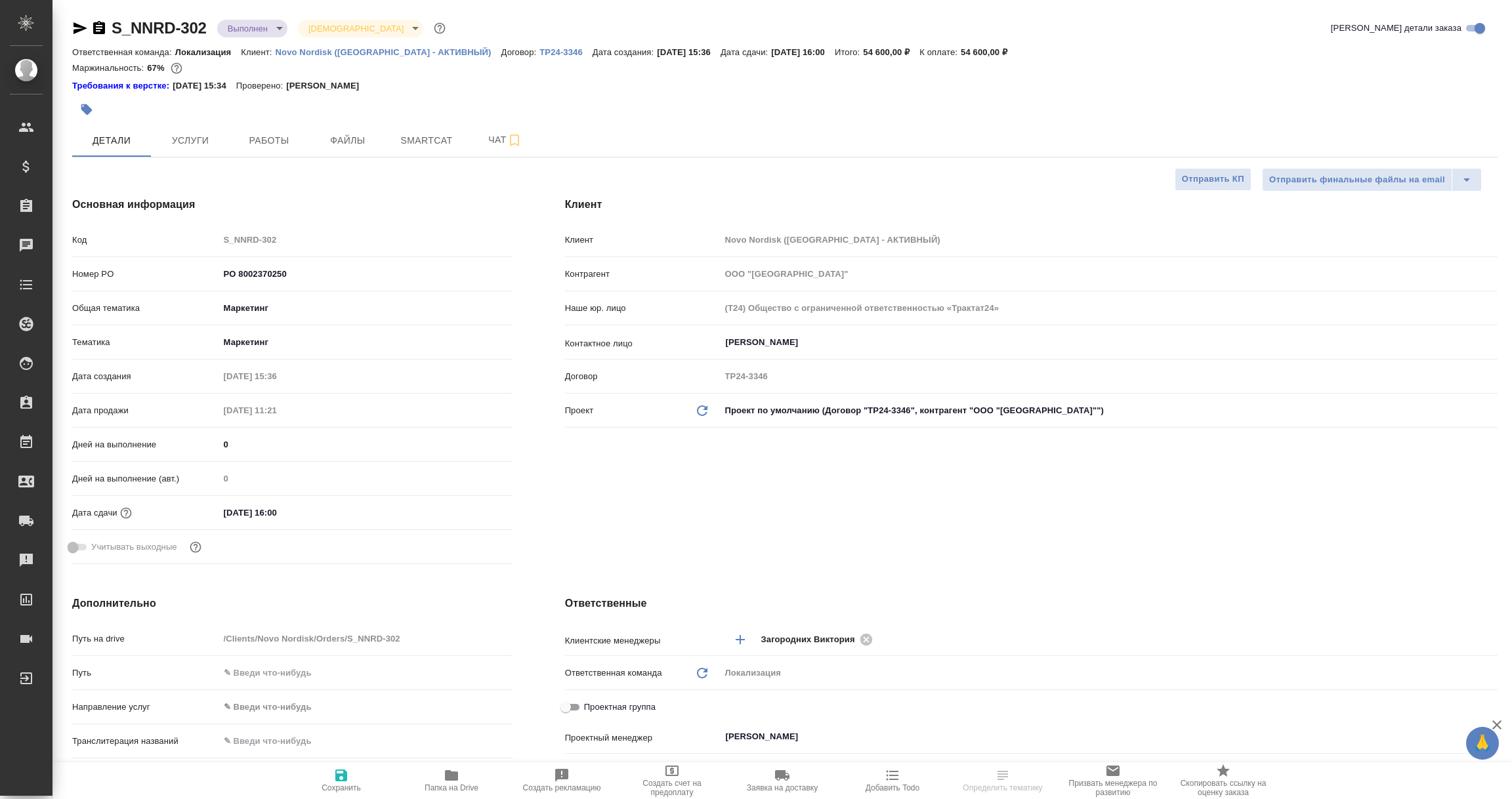
type textarea "x"
click at [539, 50] on p "ТР24-3346" at bounding box center [566, 51] width 53 height 10
click at [73, 23] on icon "button" at bounding box center [81, 28] width 16 height 16
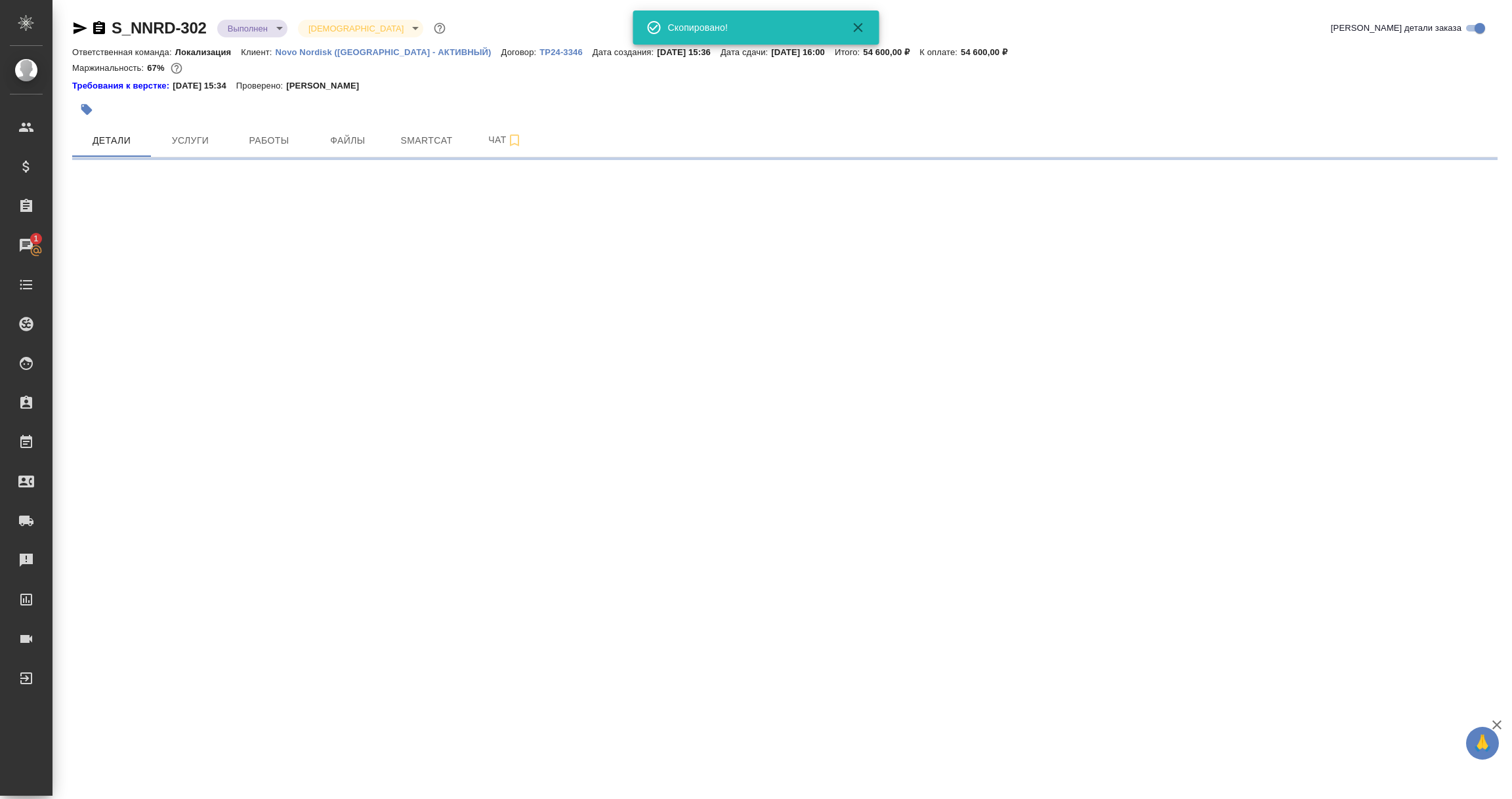
select select "RU"
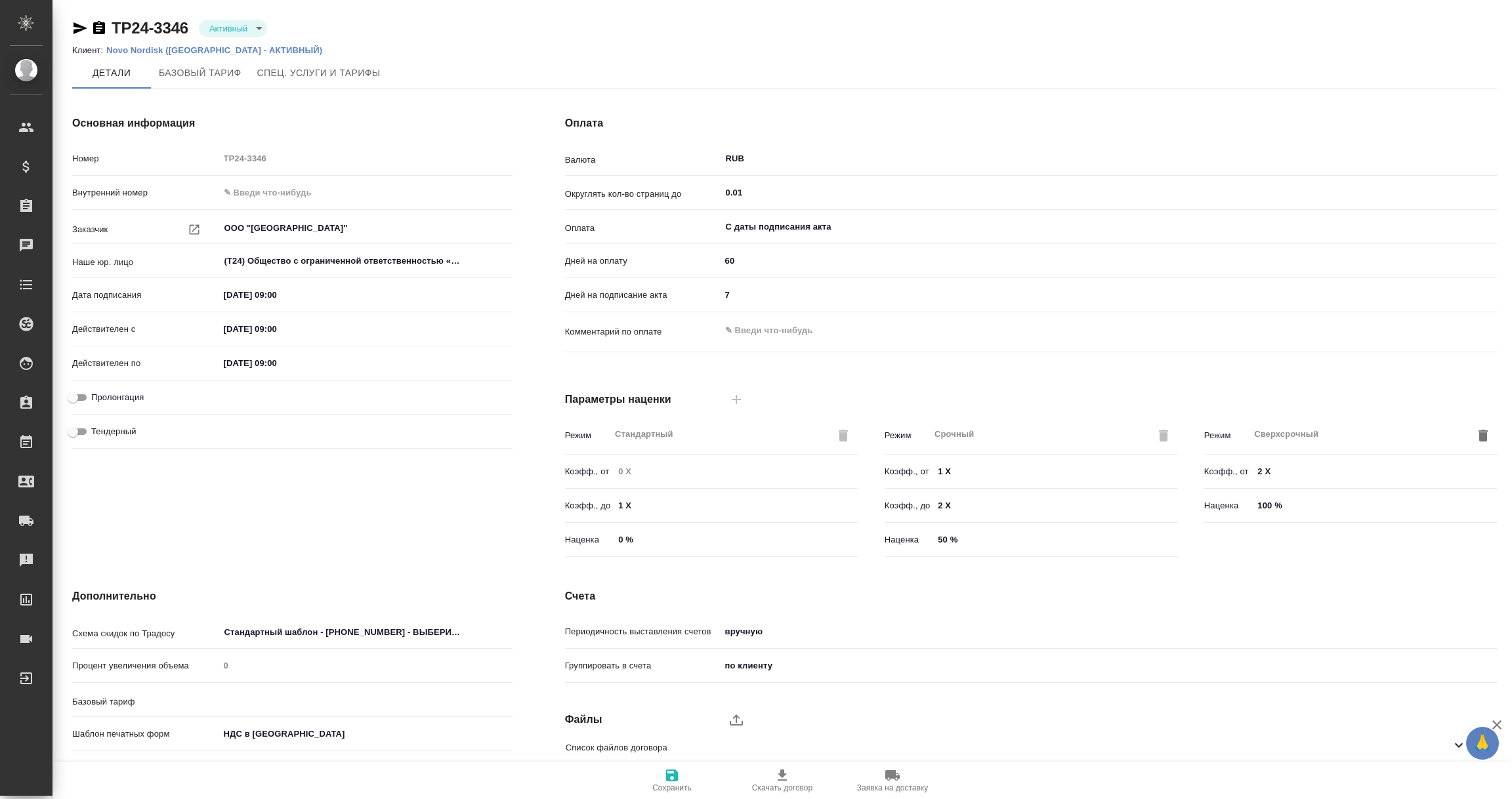
type input "Новый, 2022 (руб.)"
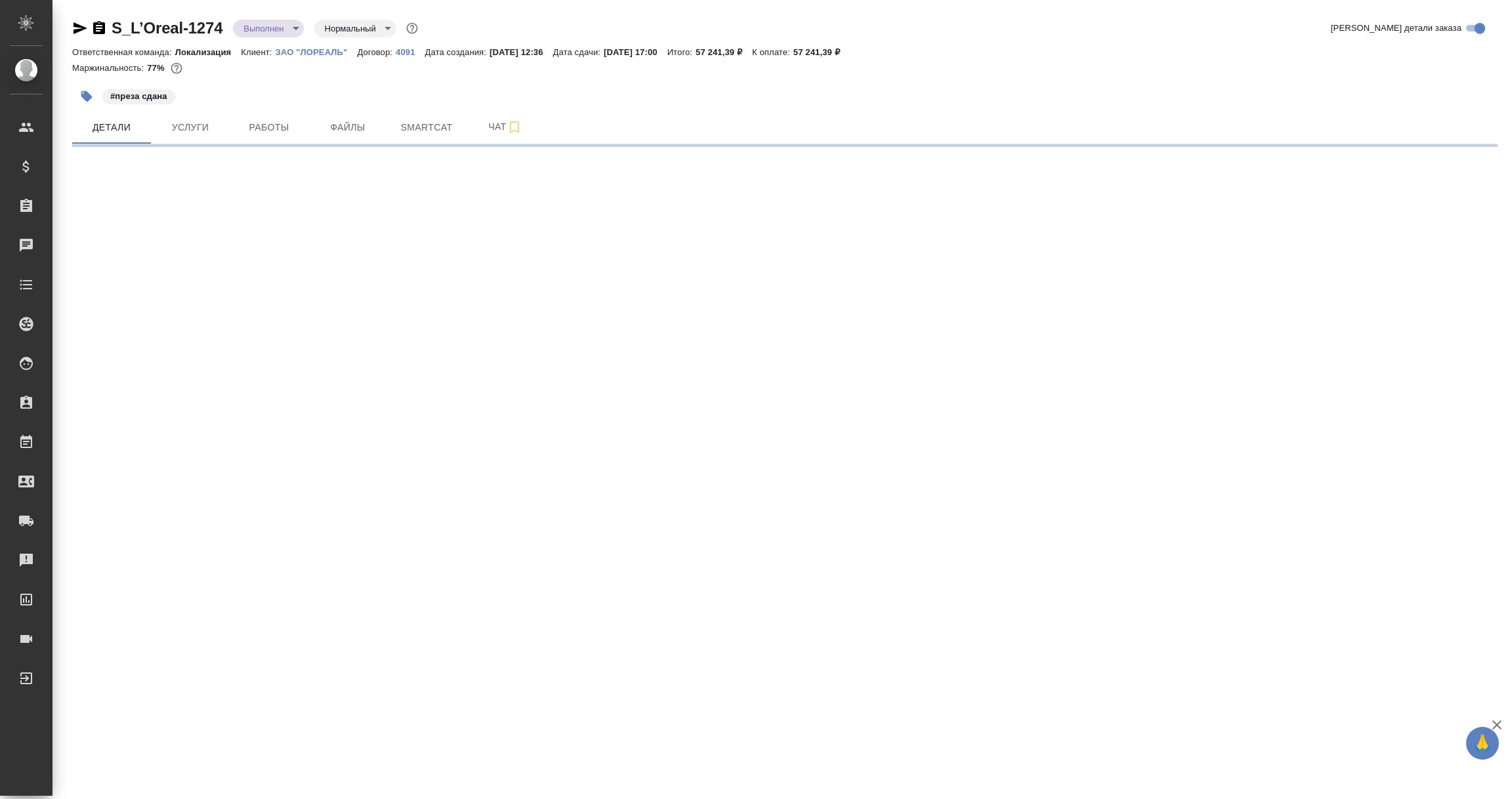
select select "RU"
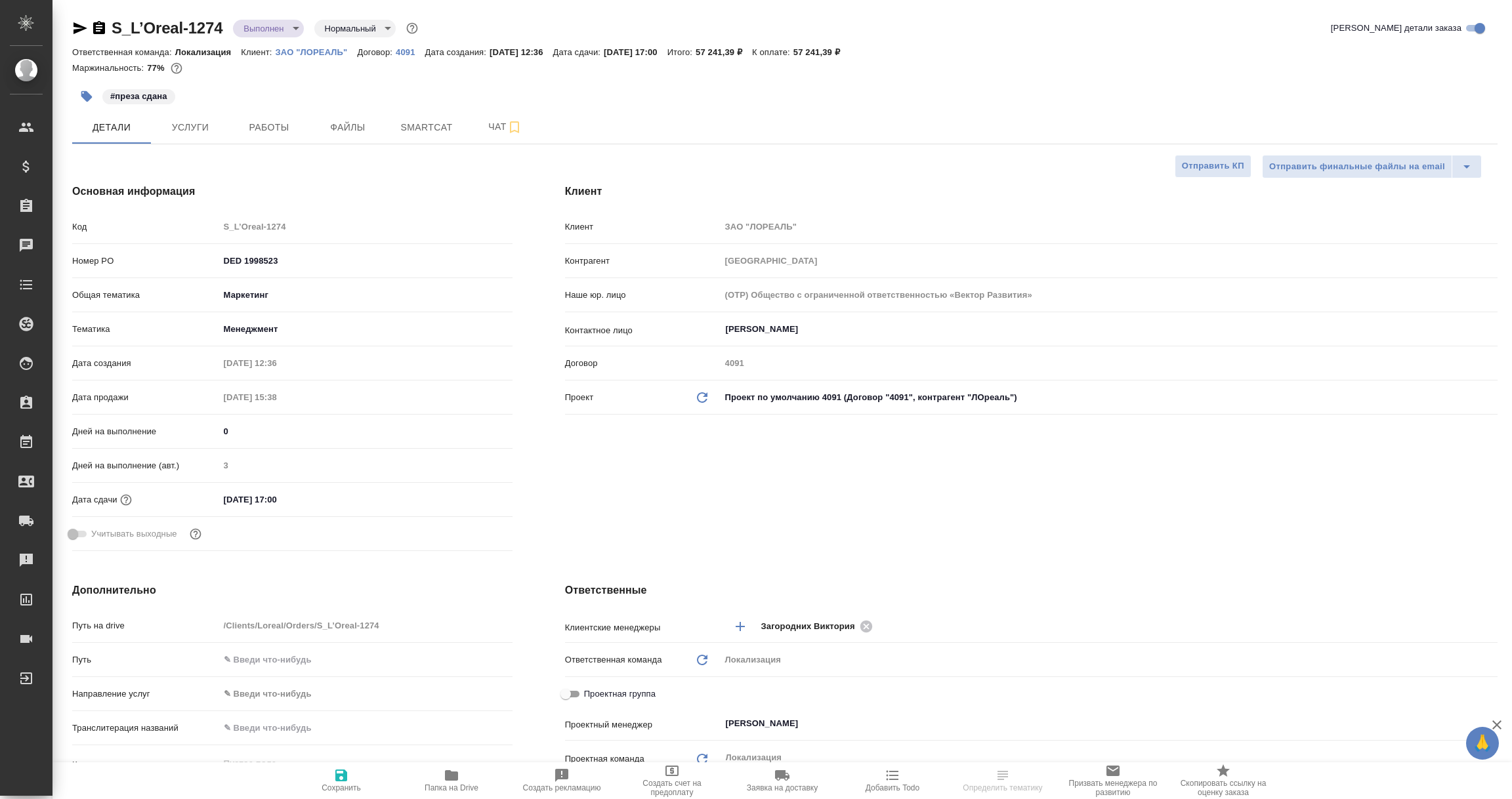
type textarea "x"
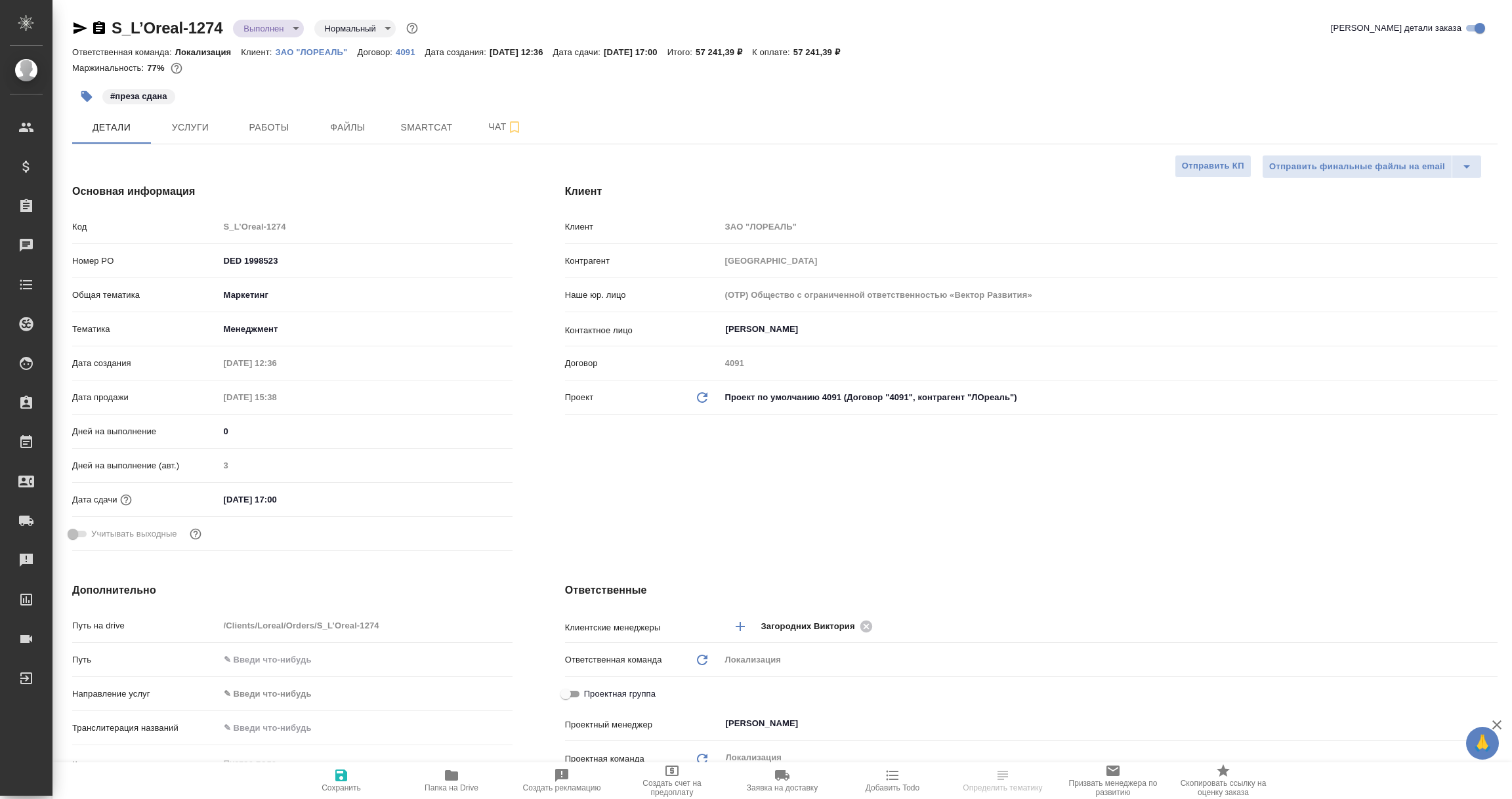
type textarea "x"
click at [78, 27] on icon "button" at bounding box center [81, 27] width 14 height 12
click at [399, 50] on p "4091" at bounding box center [410, 51] width 29 height 10
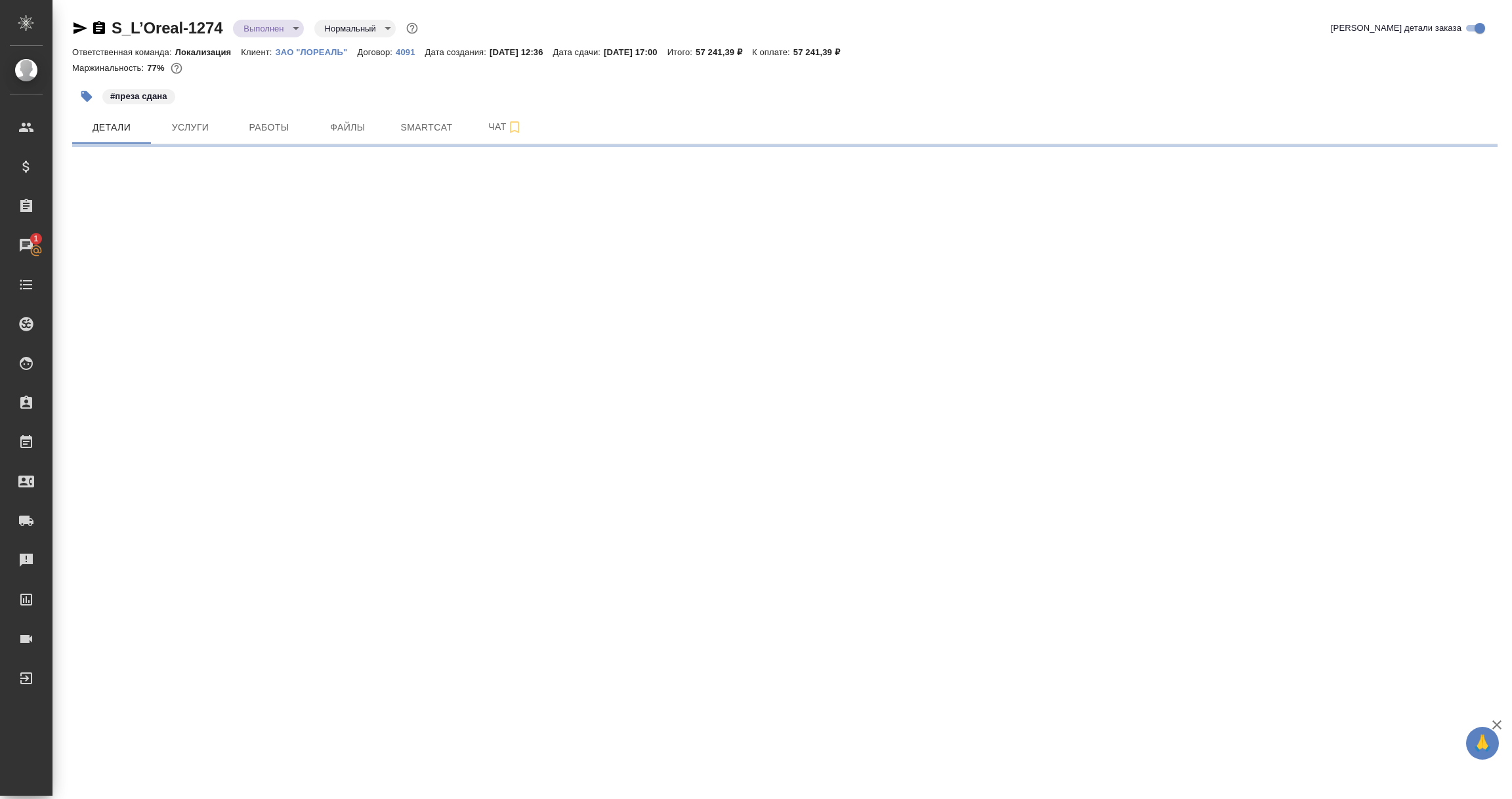
select select "RU"
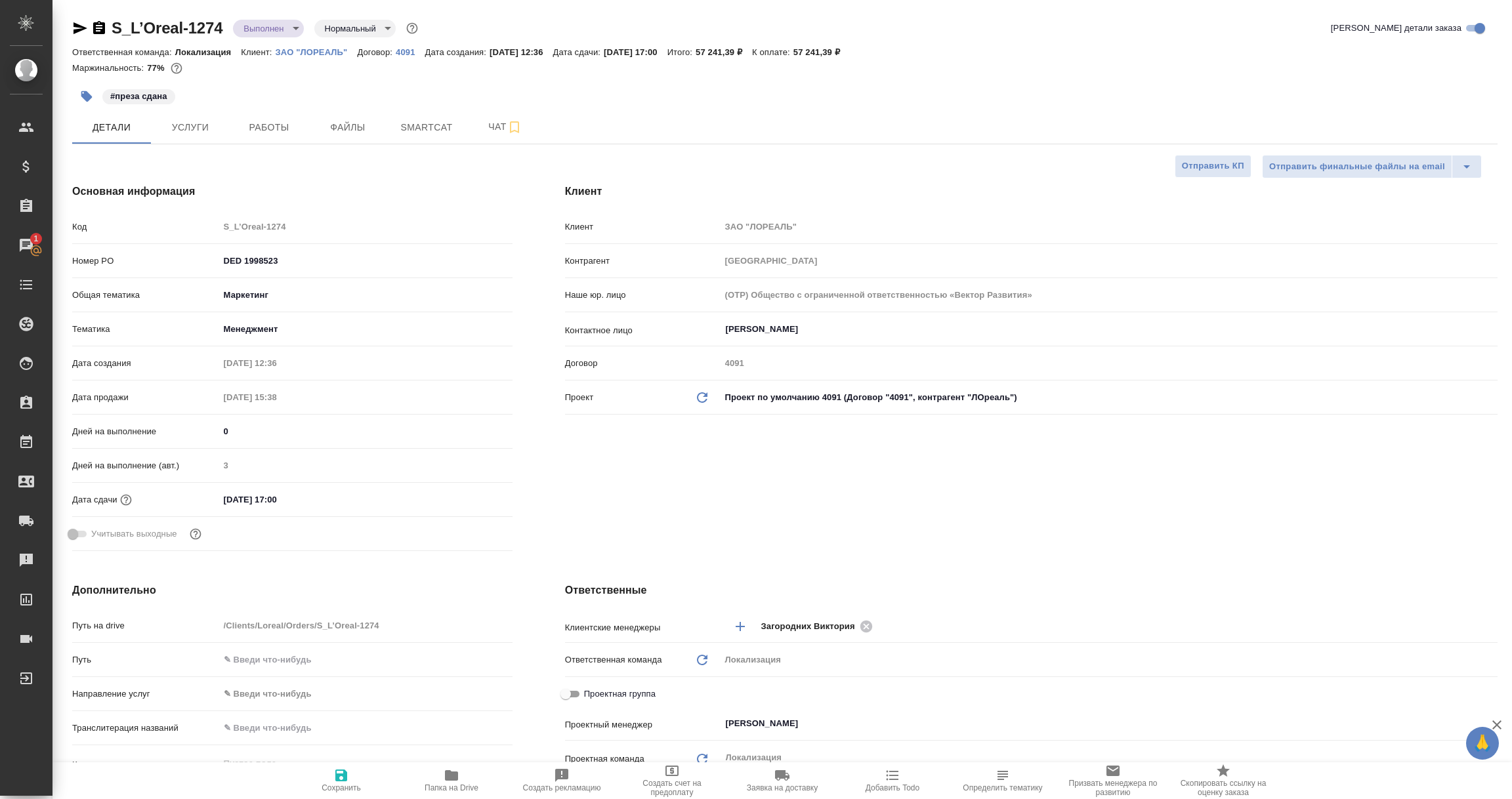
type textarea "x"
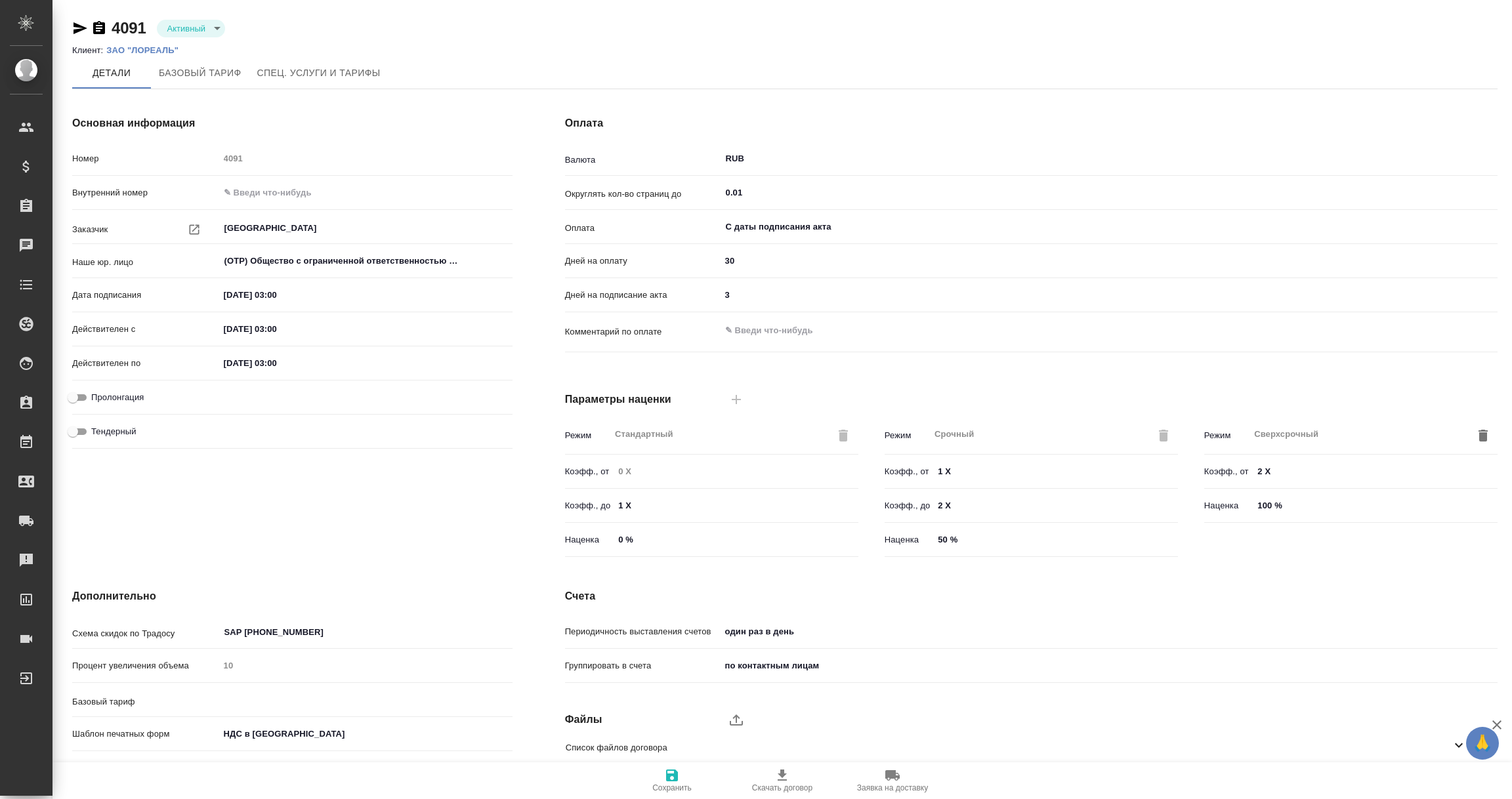
type input "без ТП"
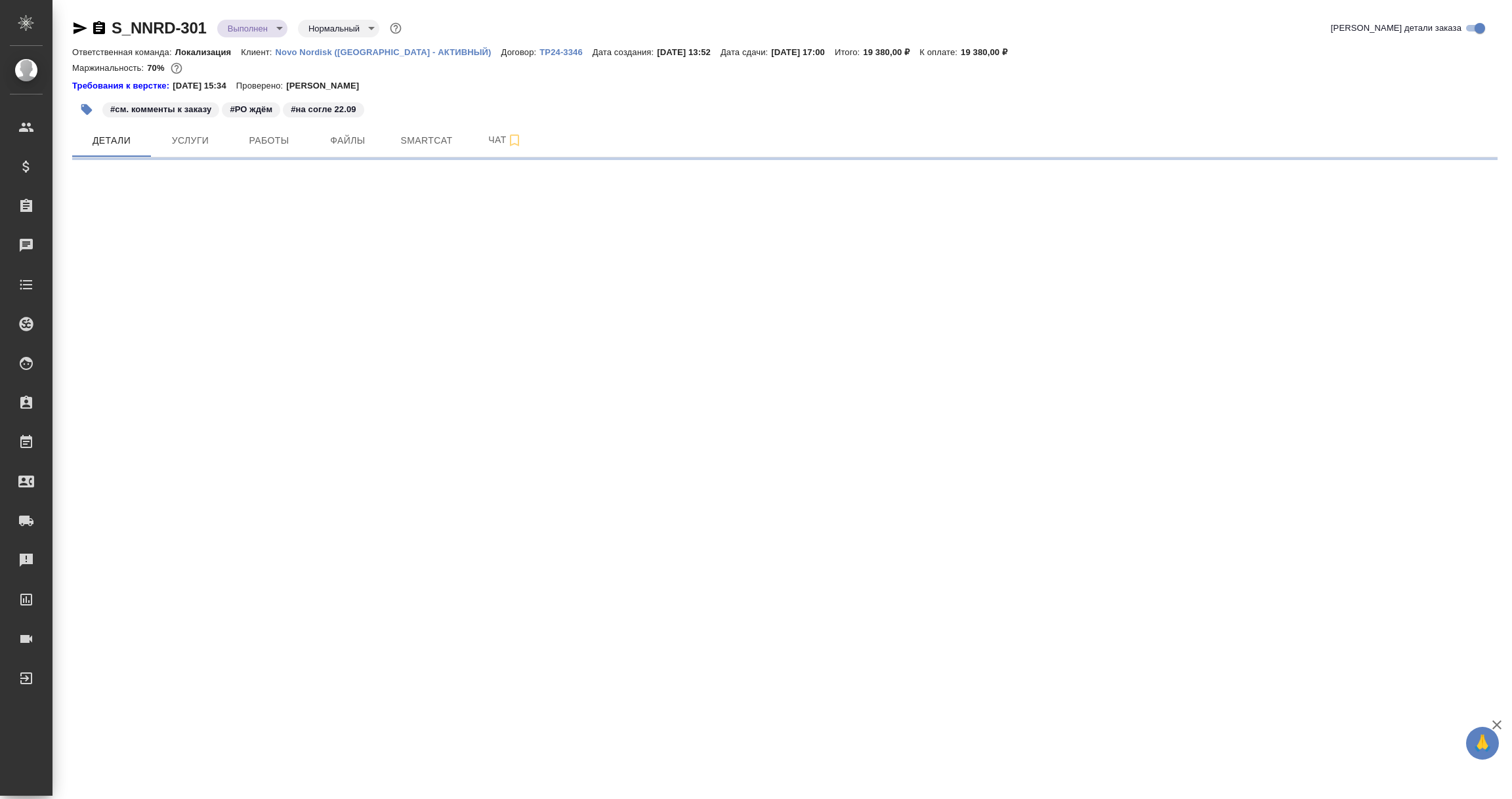
select select "RU"
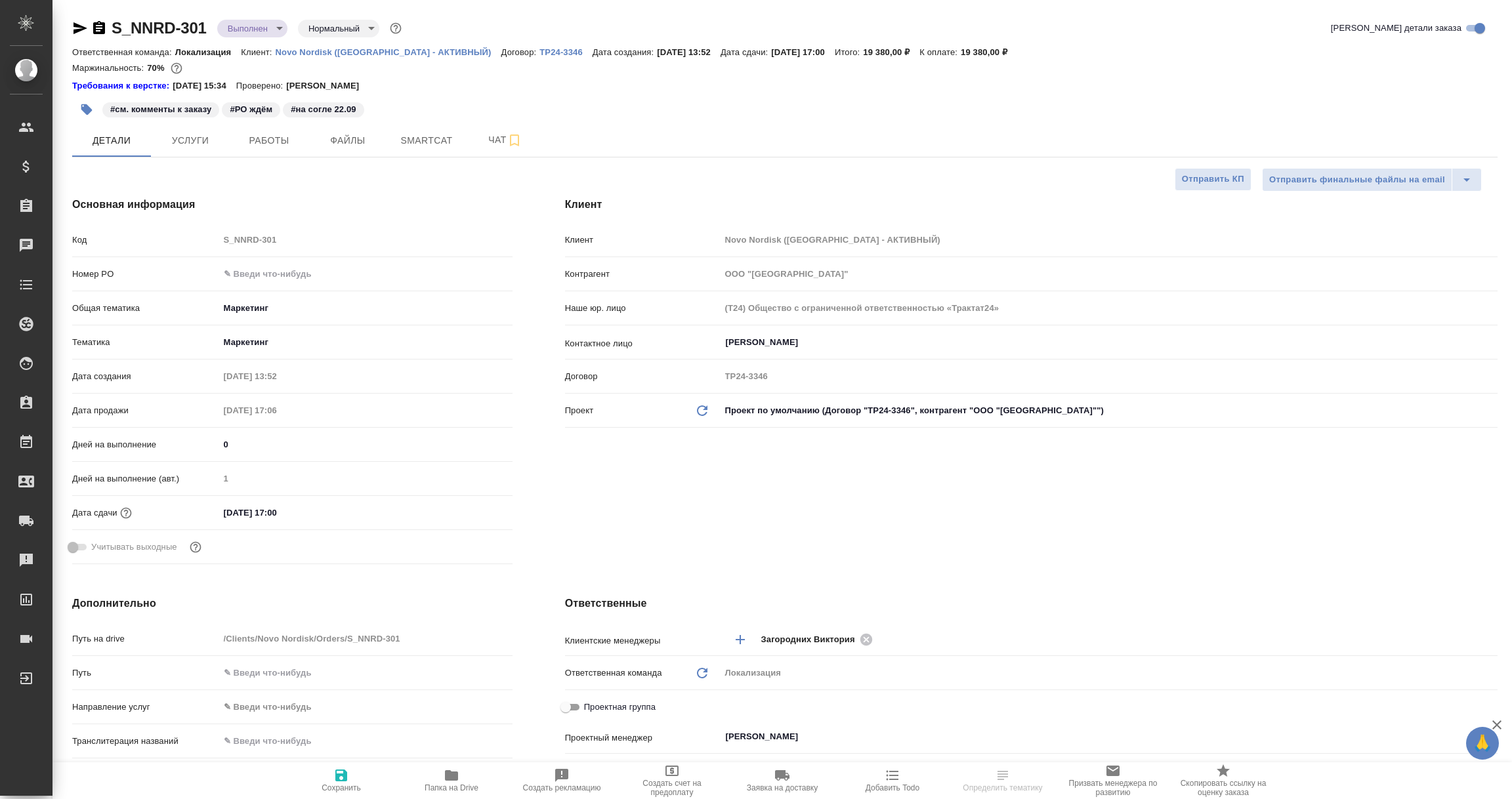
type textarea "x"
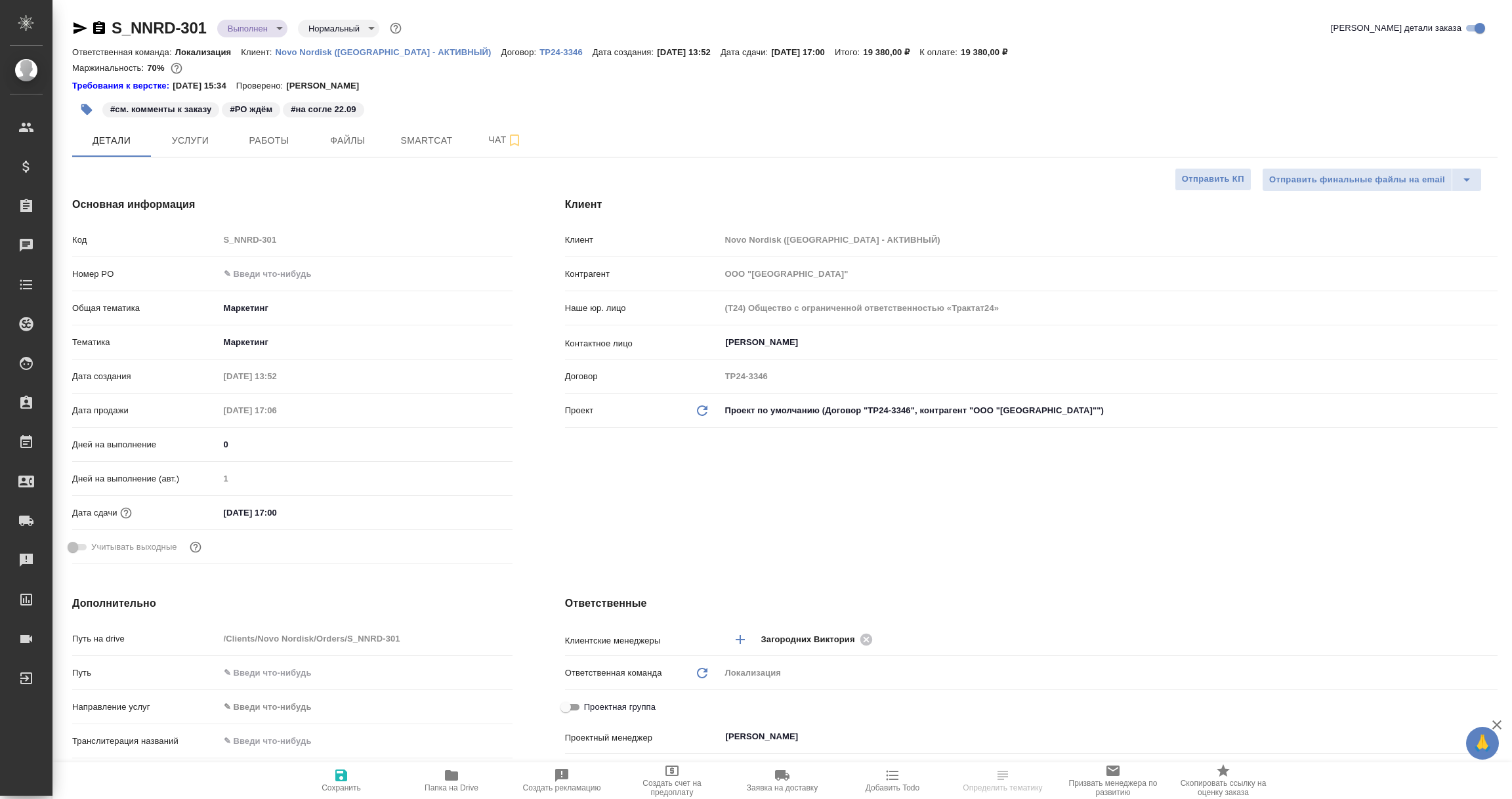
type textarea "x"
click at [539, 52] on p "ТР24-3346" at bounding box center [566, 51] width 53 height 10
click at [78, 29] on icon "button" at bounding box center [81, 27] width 14 height 12
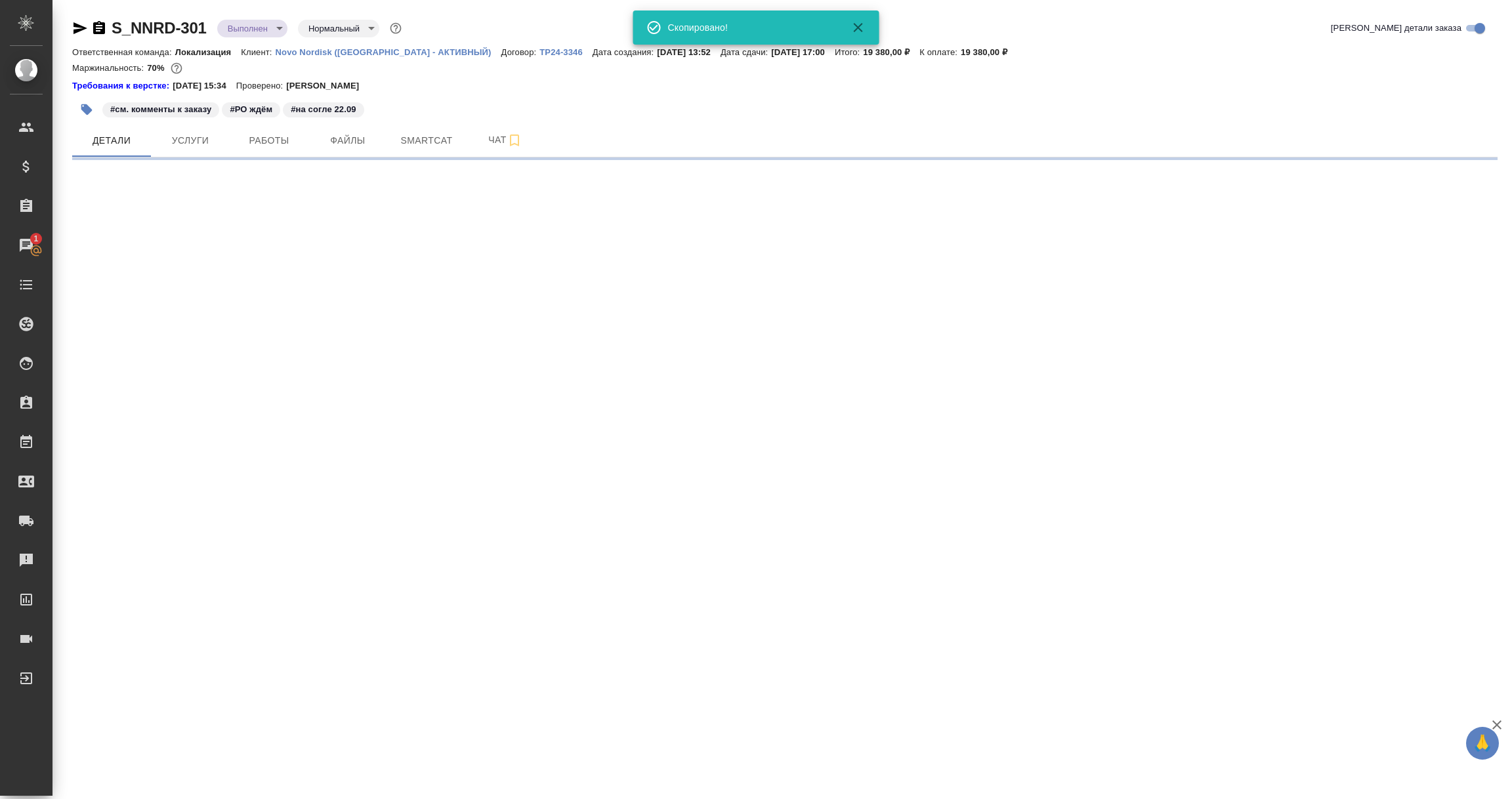
select select "RU"
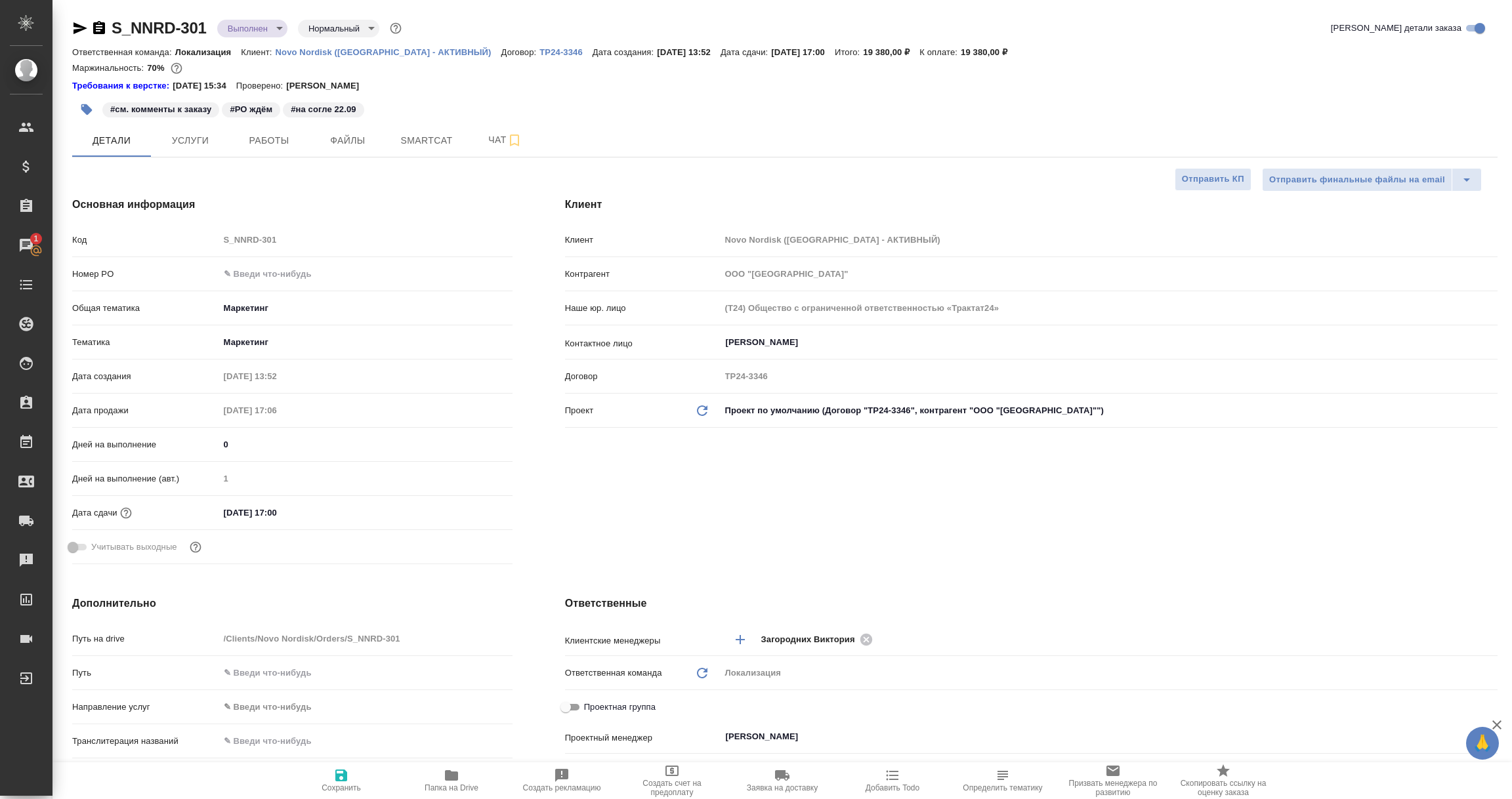
type textarea "x"
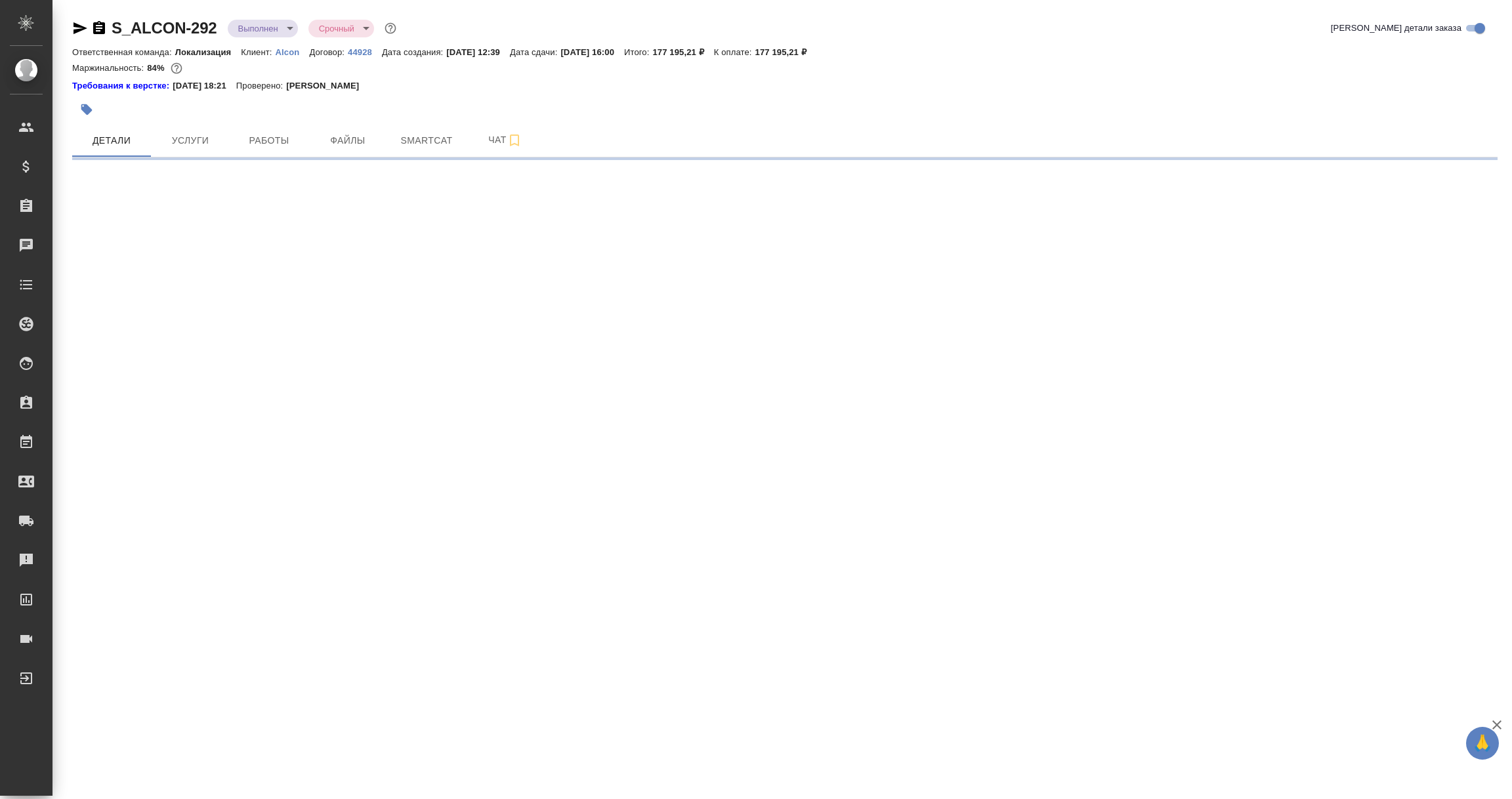
select select "RU"
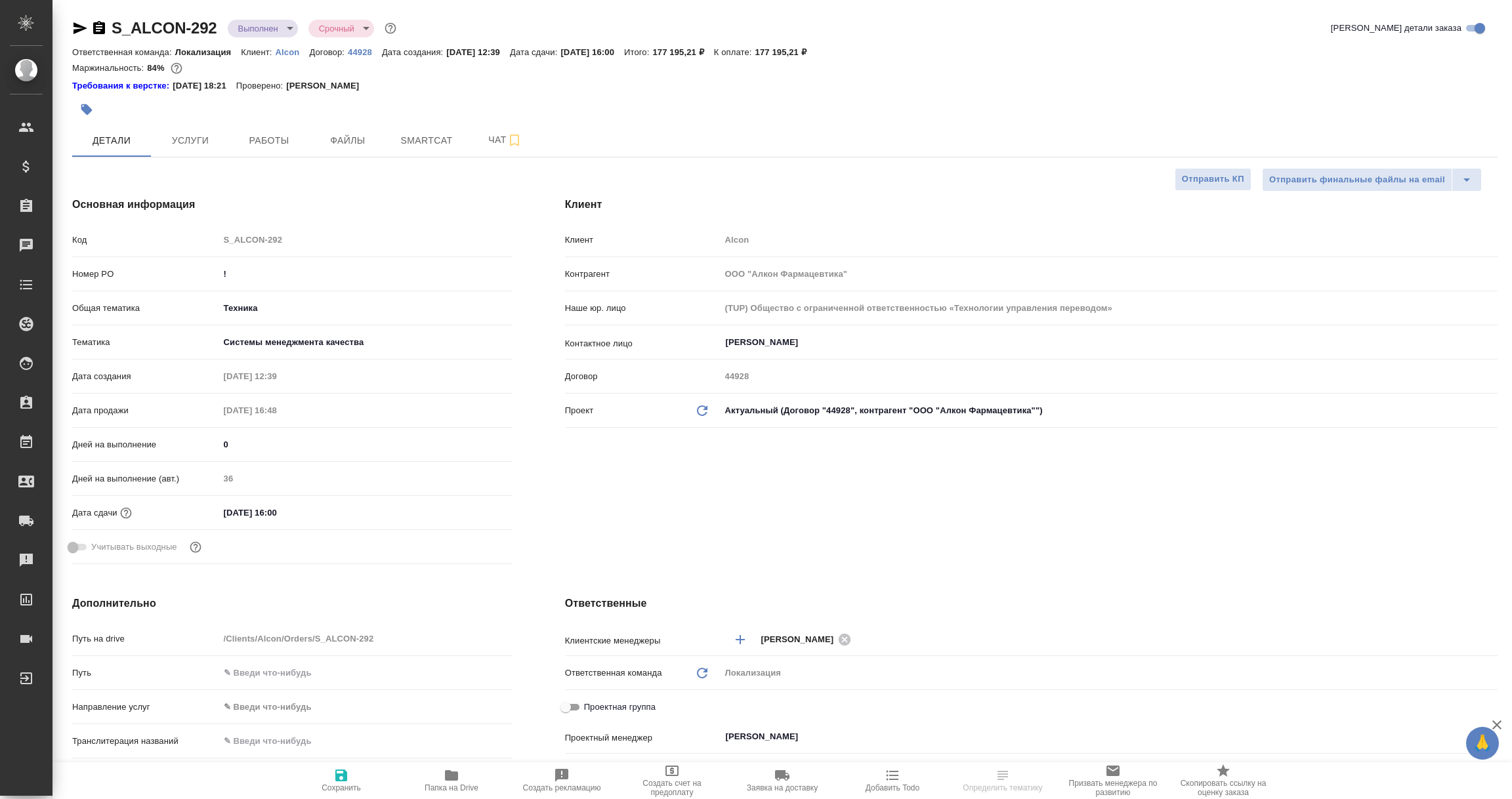
type textarea "x"
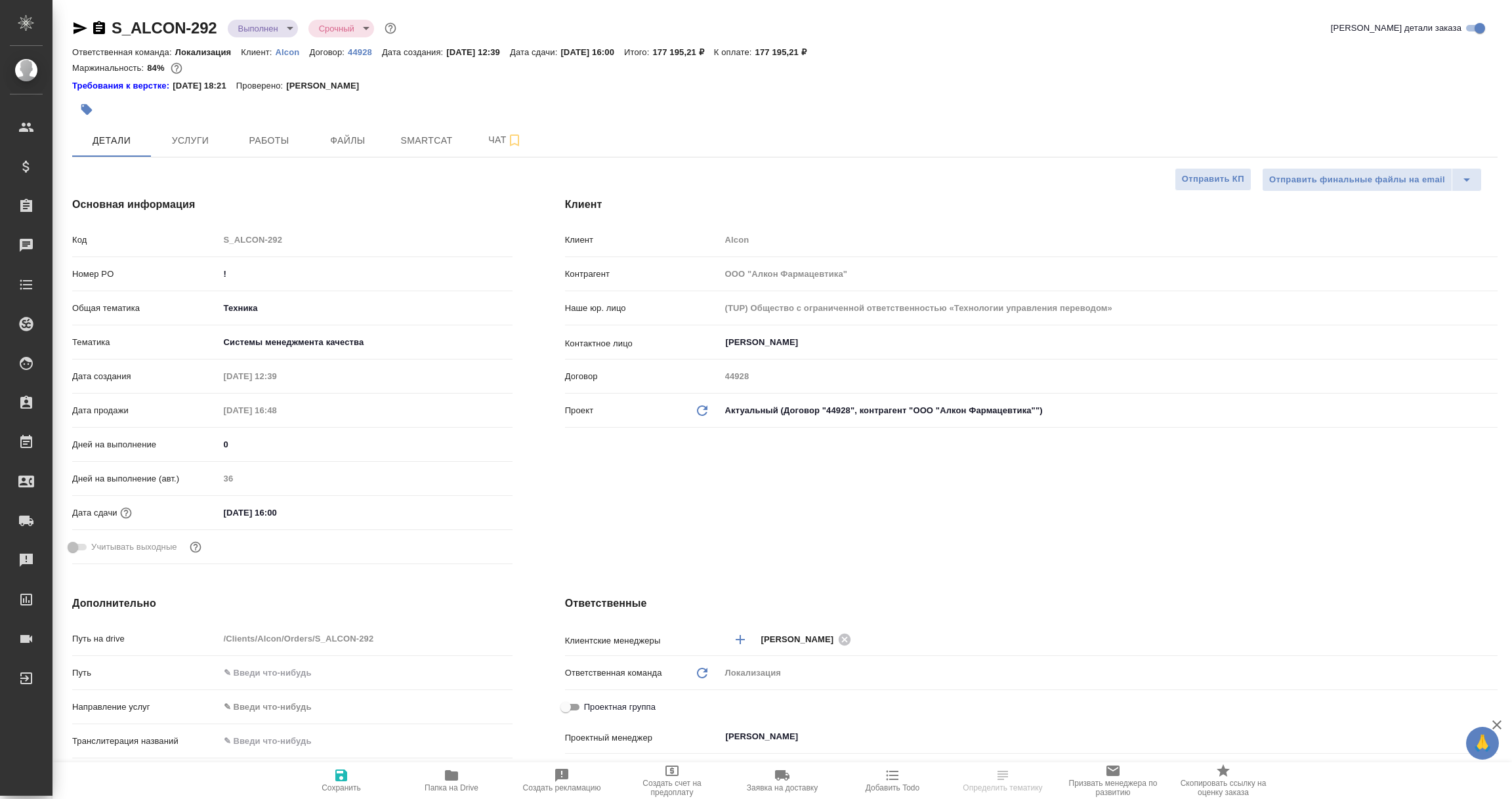
type textarea "x"
click at [76, 29] on icon "button" at bounding box center [81, 27] width 14 height 12
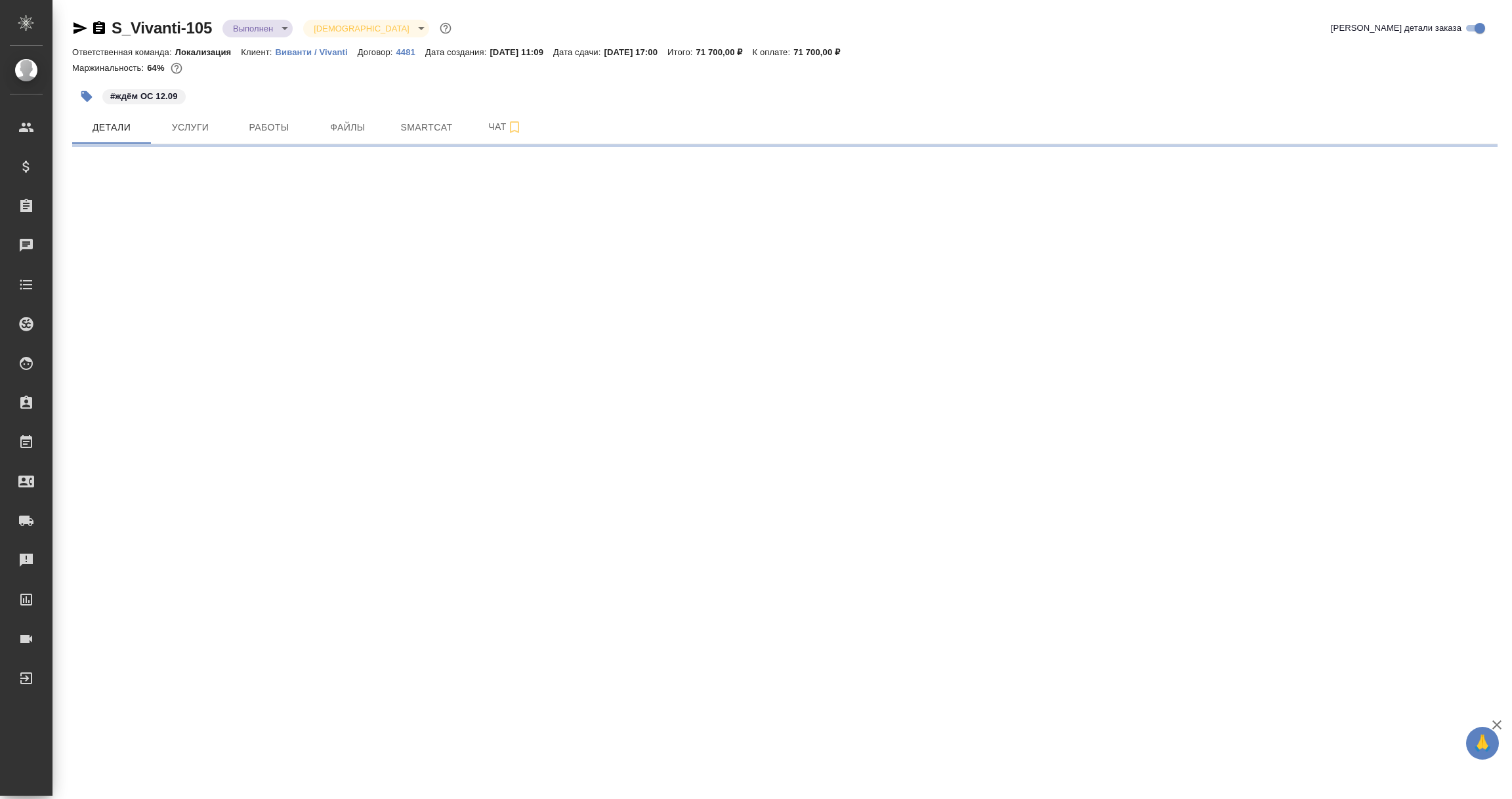
select select "RU"
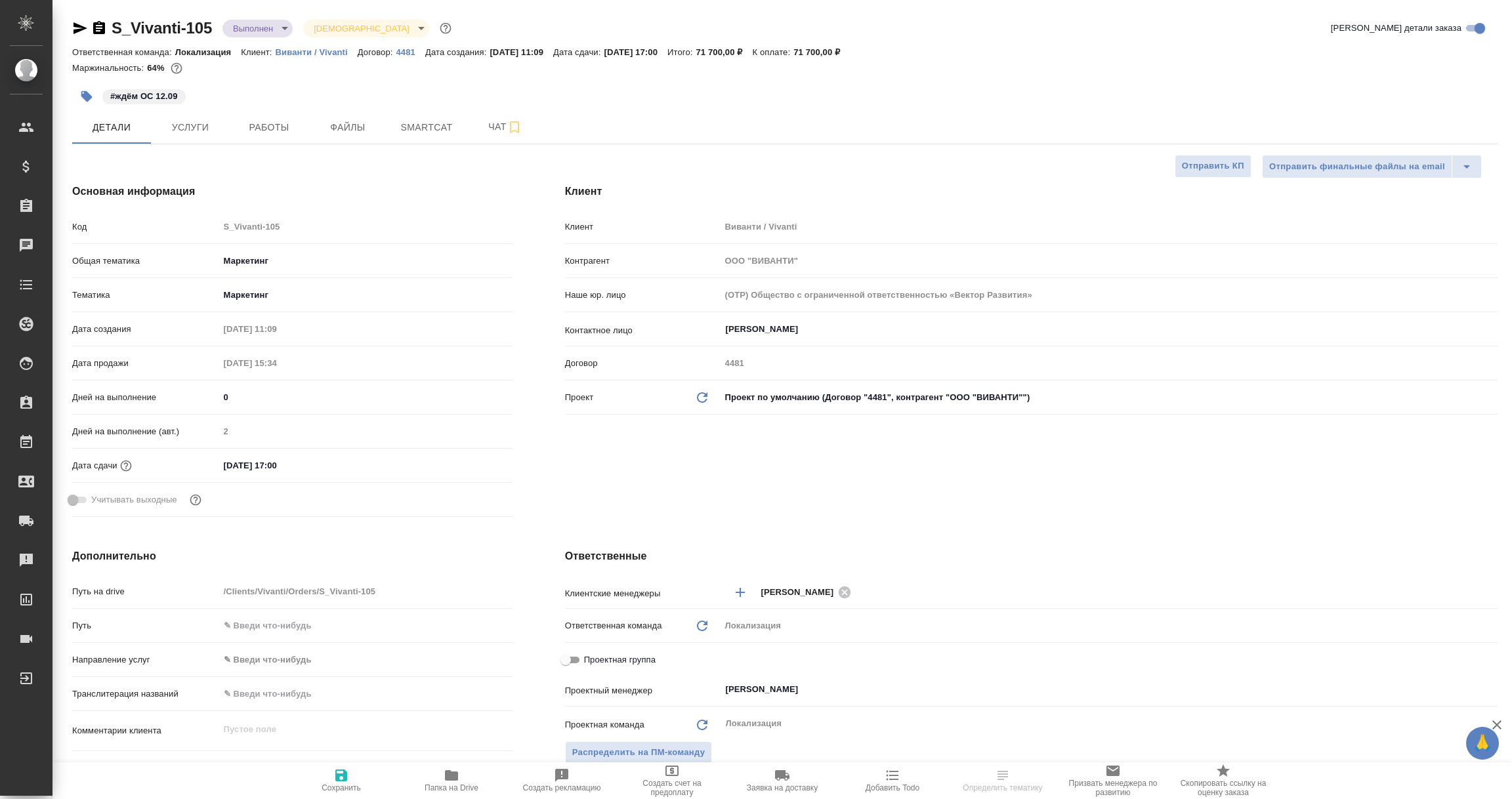
type textarea "x"
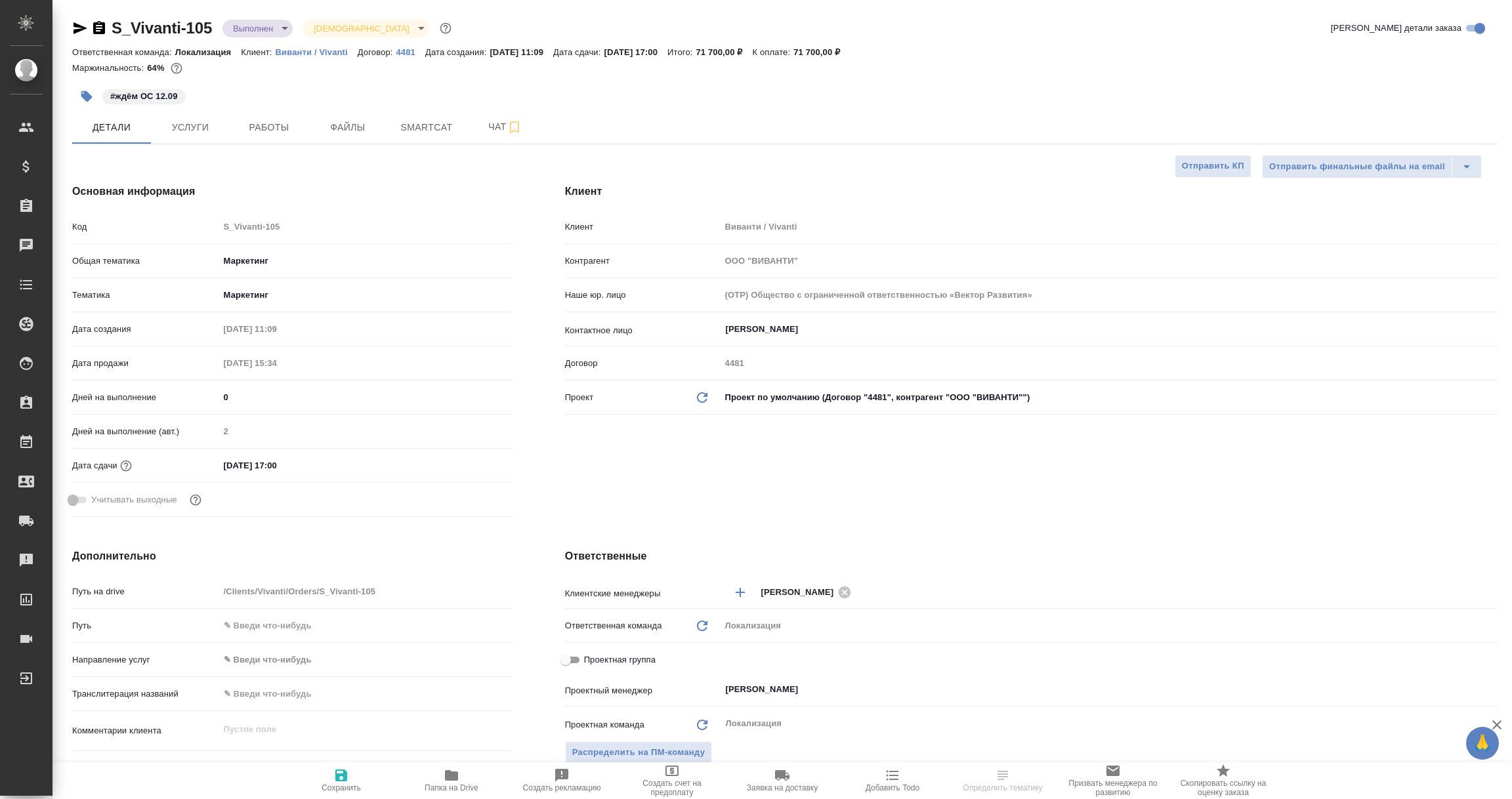
type textarea "x"
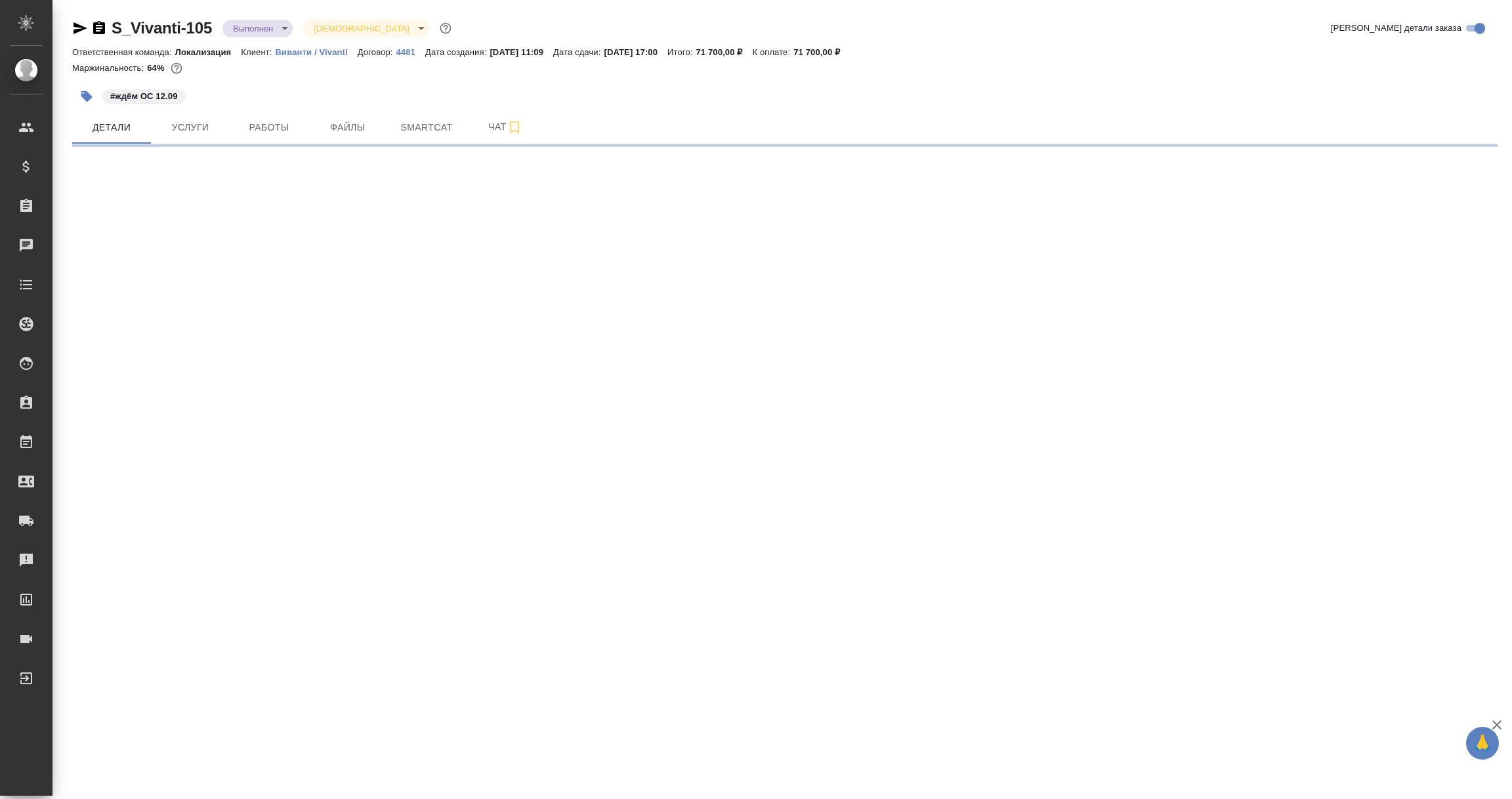
select select "RU"
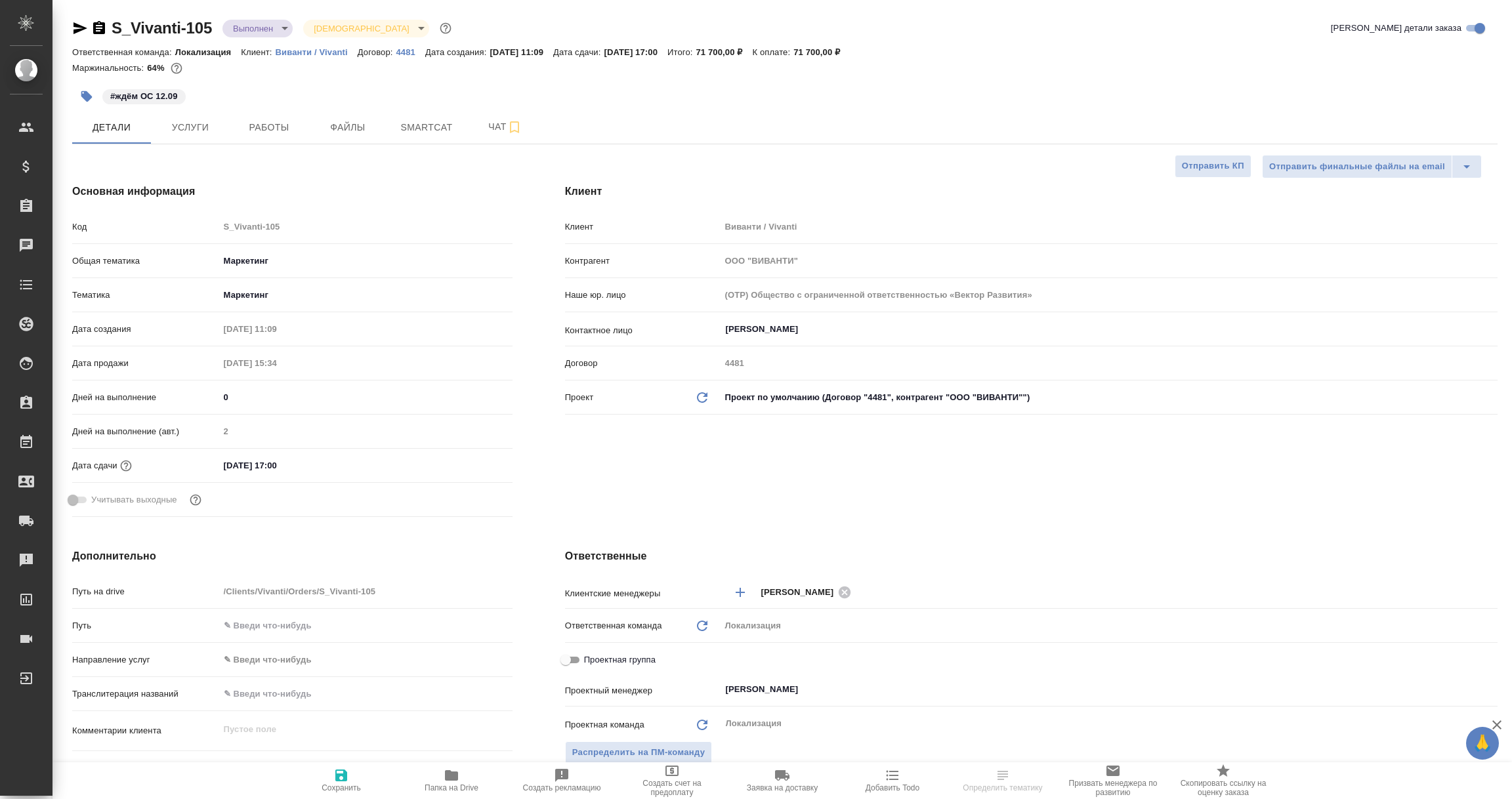
type textarea "x"
click at [77, 29] on icon "button" at bounding box center [81, 27] width 14 height 12
type textarea "x"
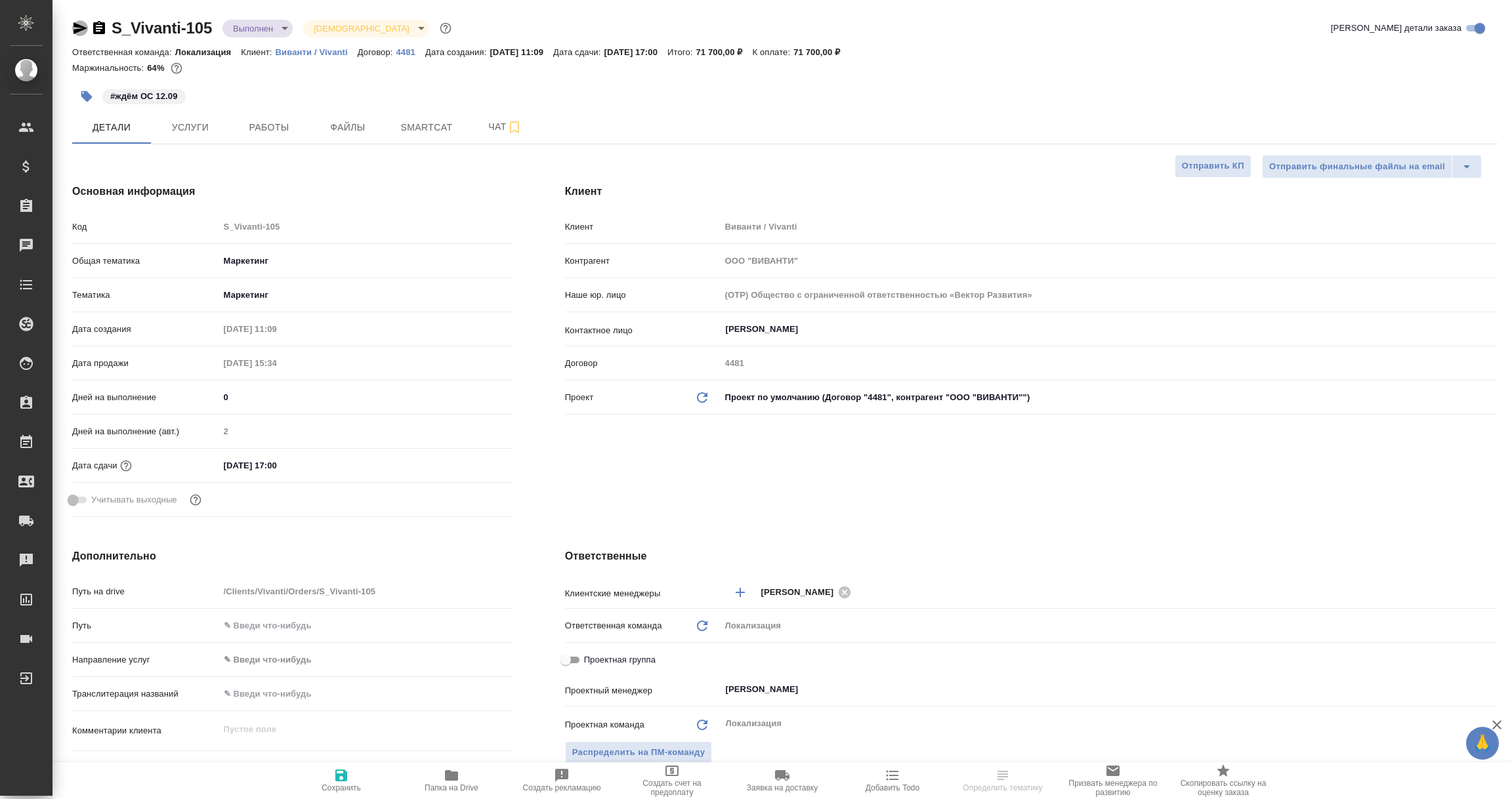
type textarea "x"
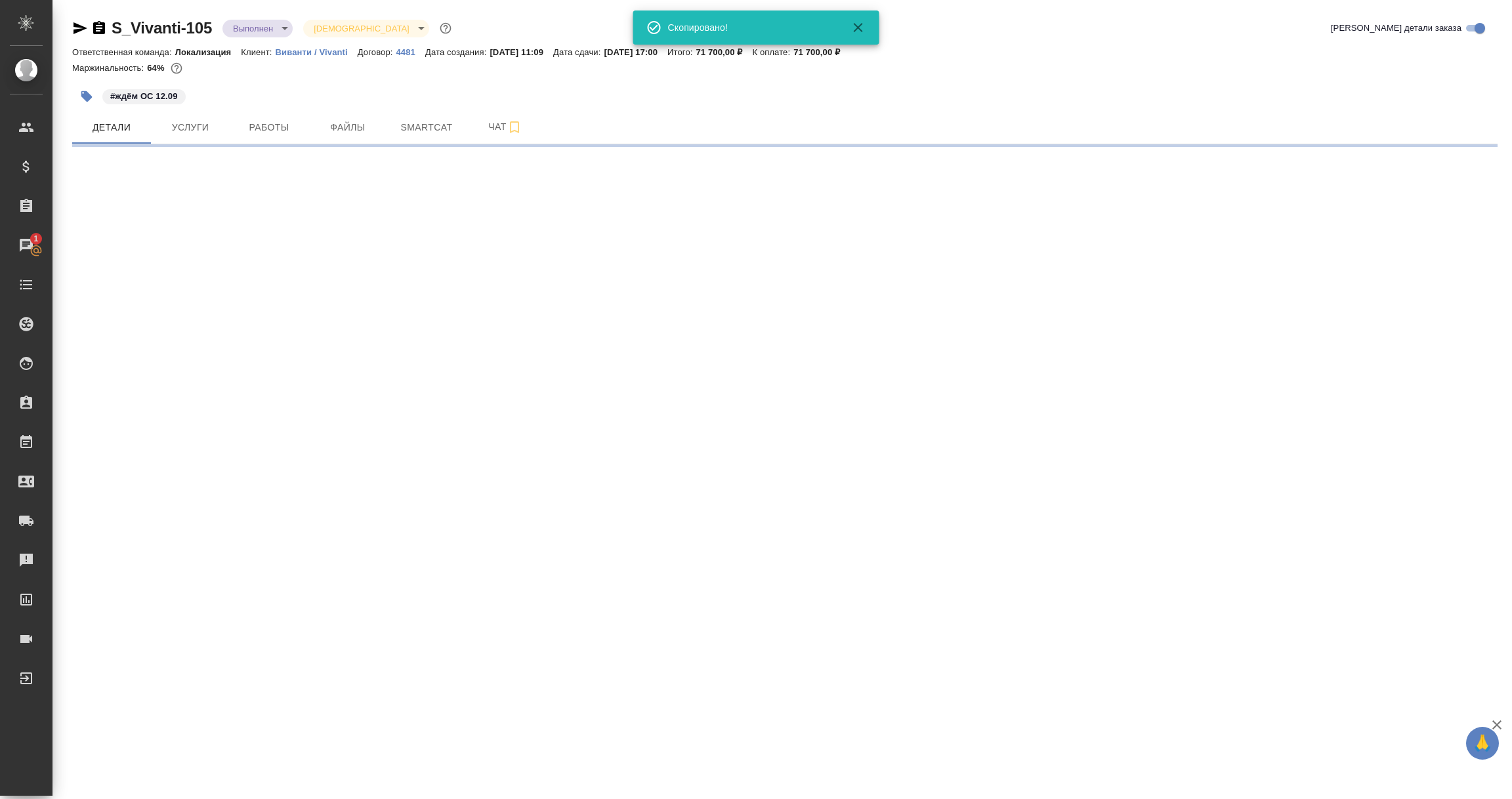
select select "RU"
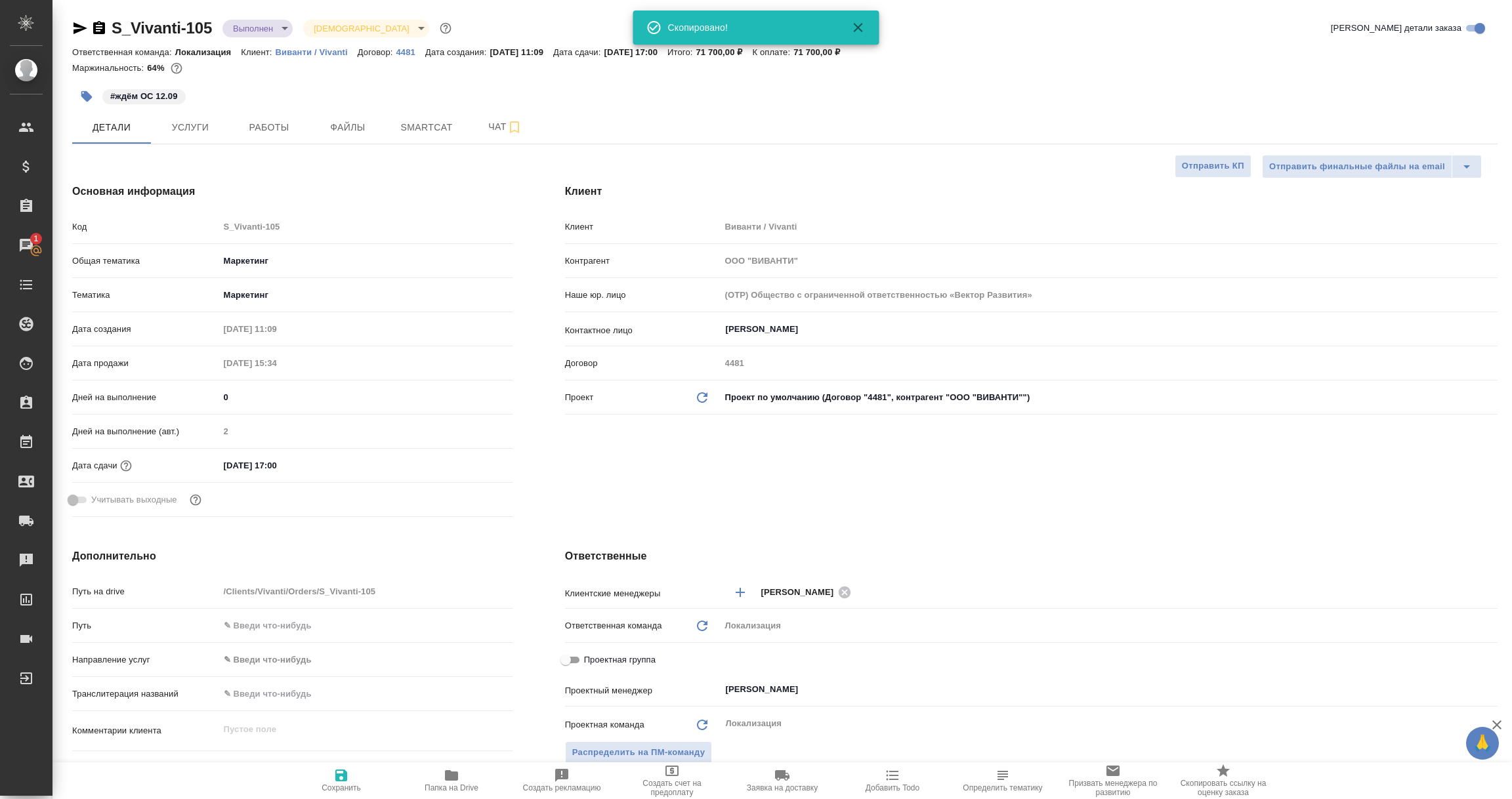
type textarea "x"
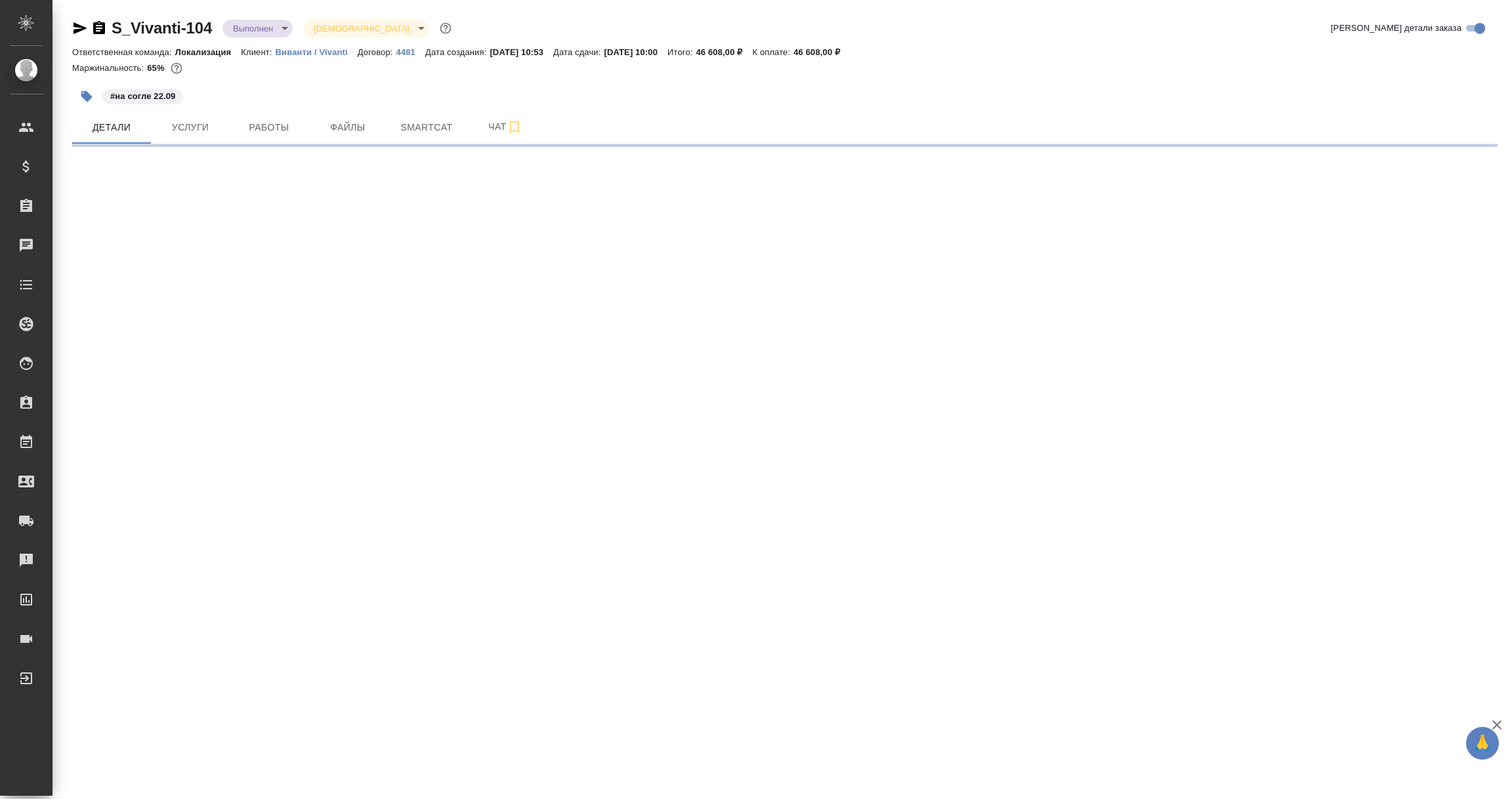
select select "RU"
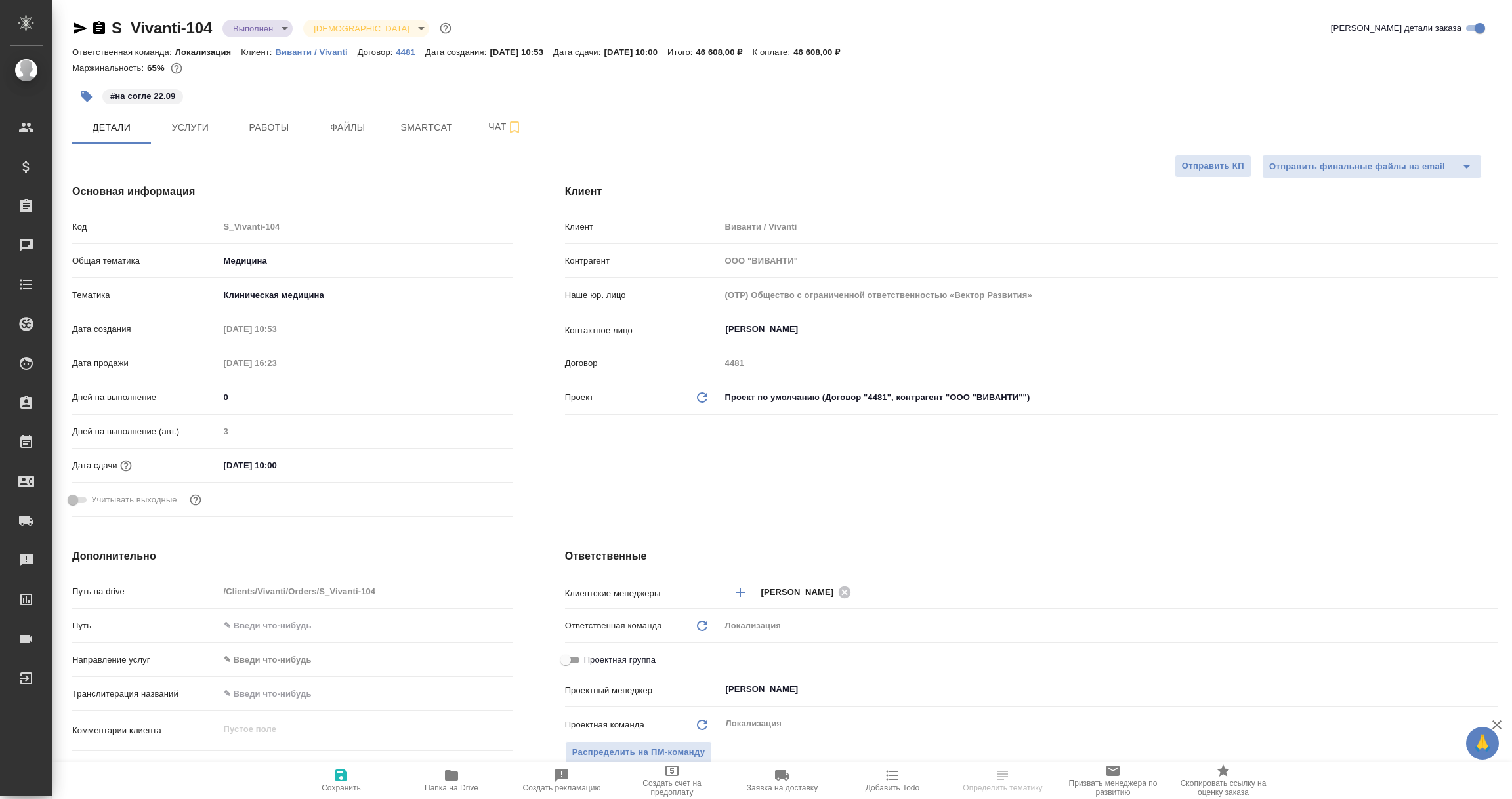
type textarea "x"
click at [73, 23] on icon "button" at bounding box center [81, 28] width 16 height 16
type textarea "x"
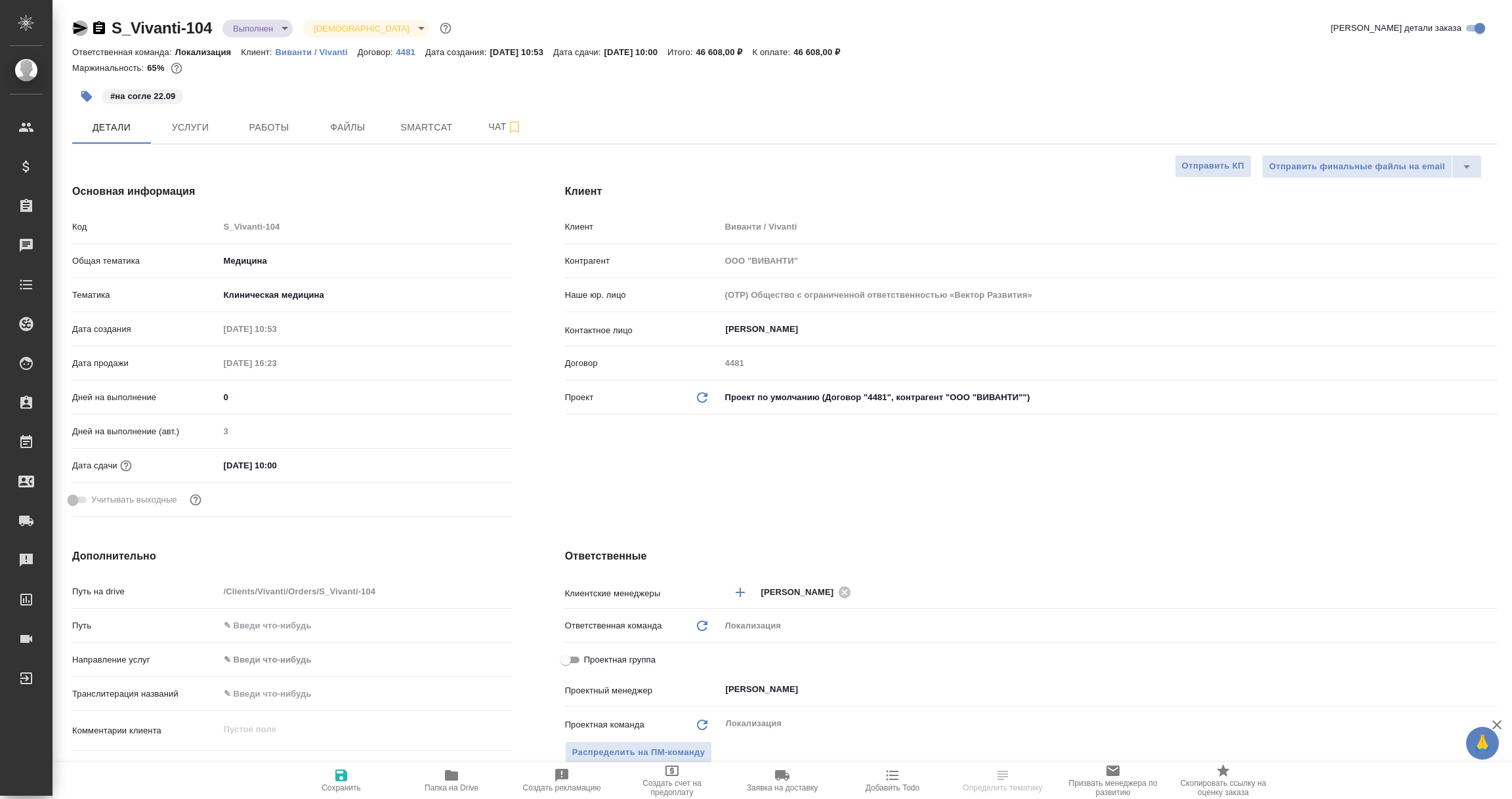
type textarea "x"
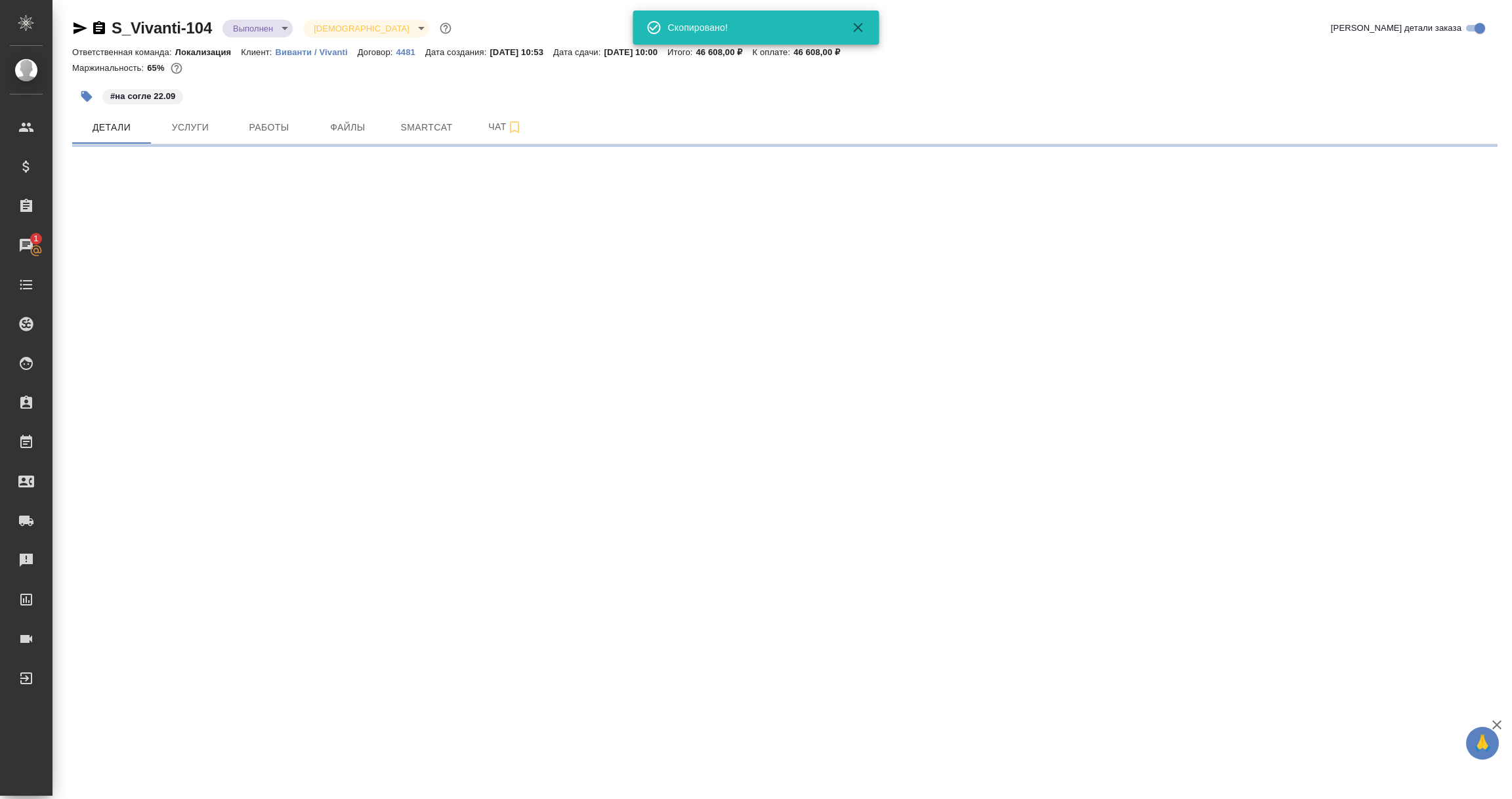
select select "RU"
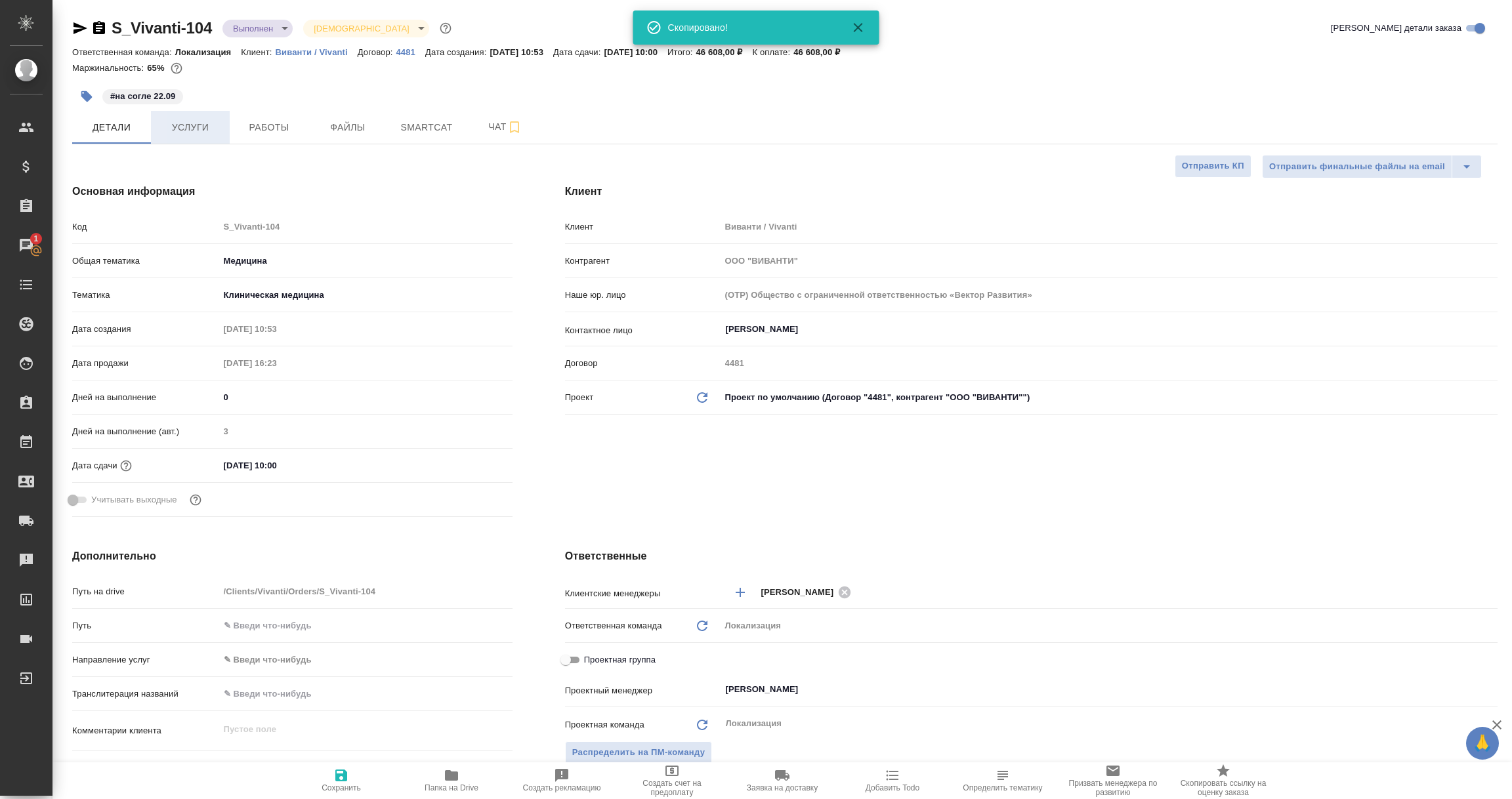
type textarea "x"
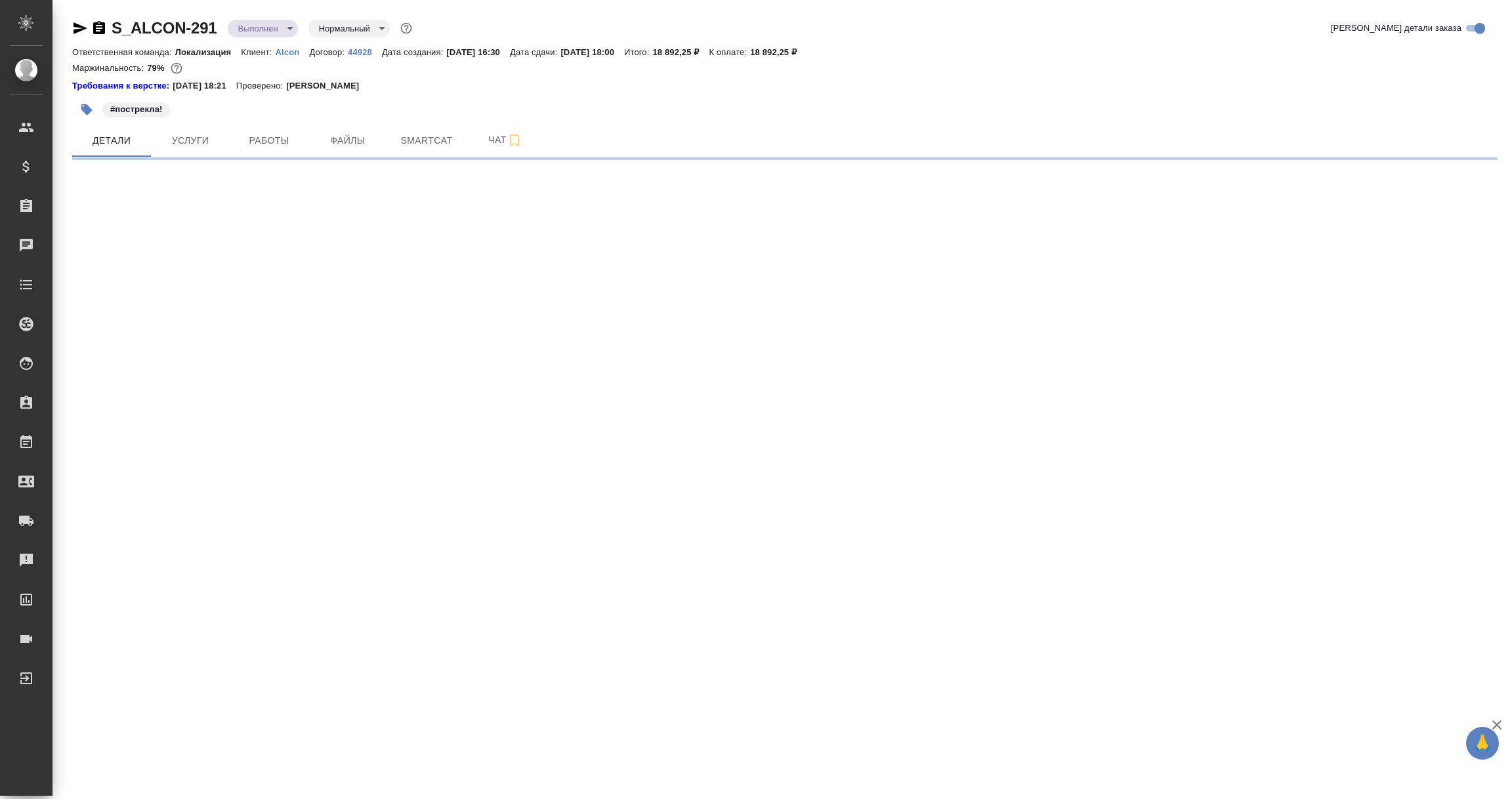
select select "RU"
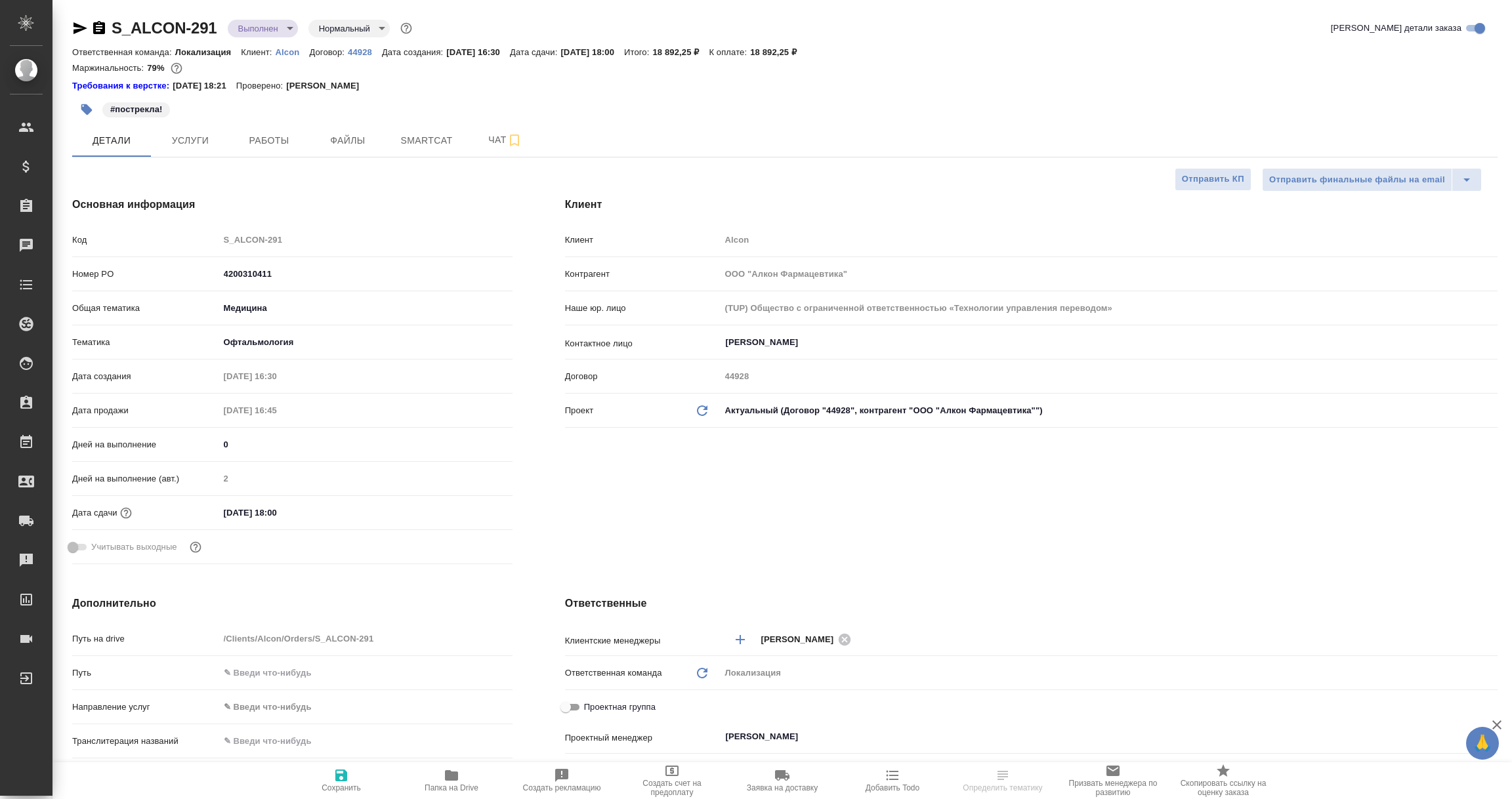
type textarea "x"
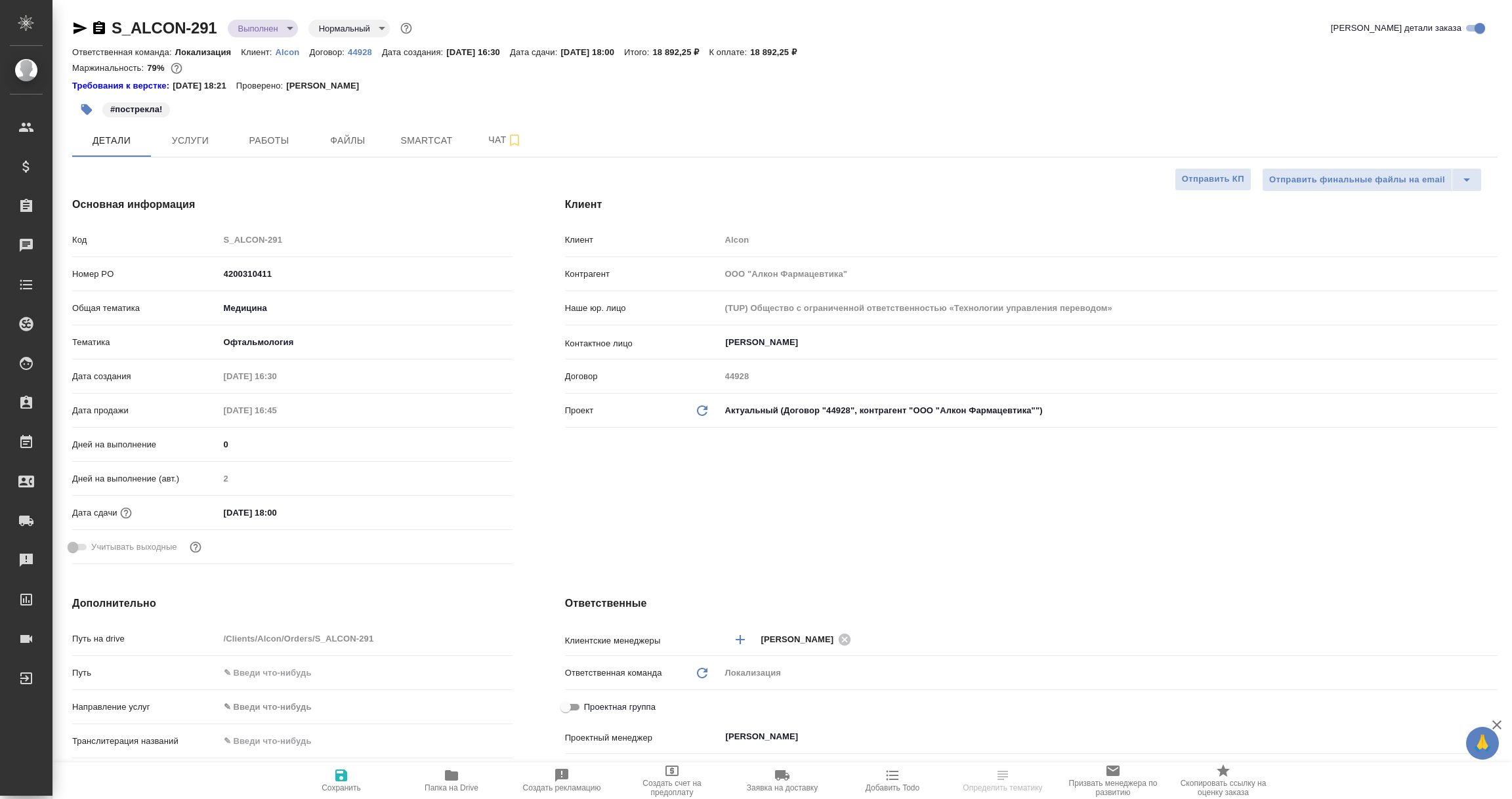
type textarea "x"
click at [85, 29] on icon "button" at bounding box center [81, 28] width 16 height 16
select select "RU"
type textarea "x"
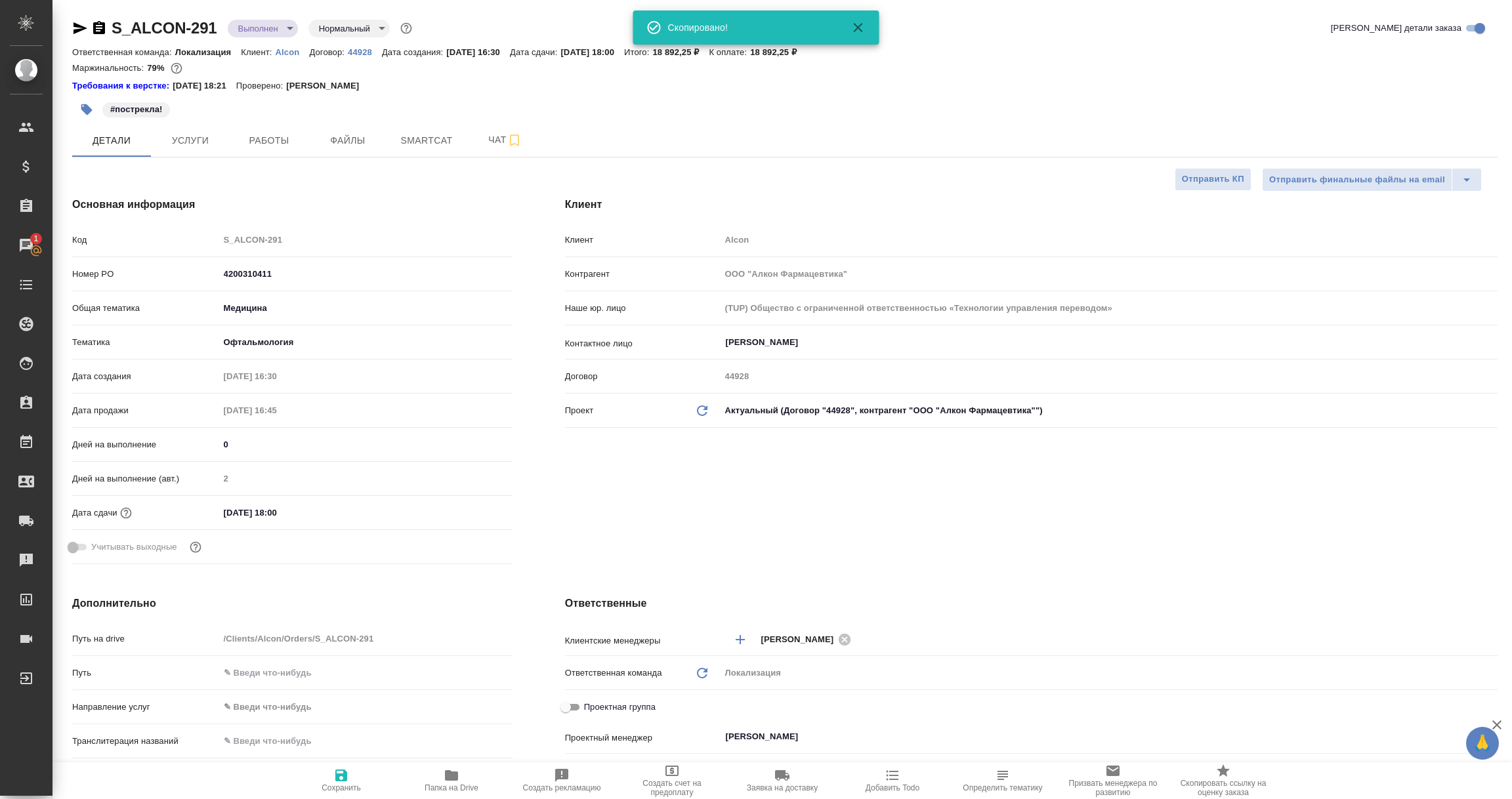
type textarea "x"
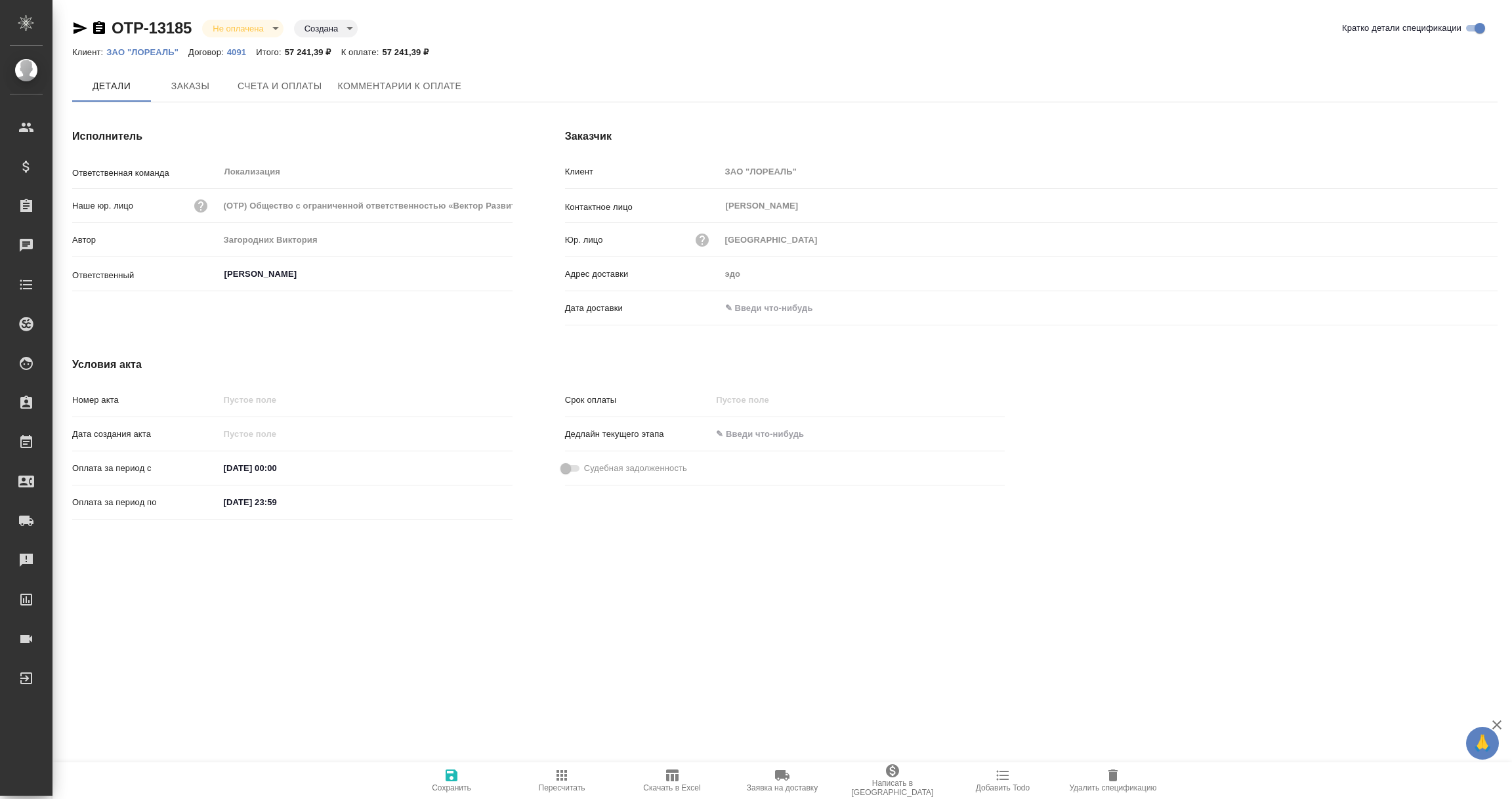
click at [768, 313] on input "text" at bounding box center [778, 308] width 115 height 19
click at [1460, 305] on icon "button" at bounding box center [1460, 309] width 16 height 16
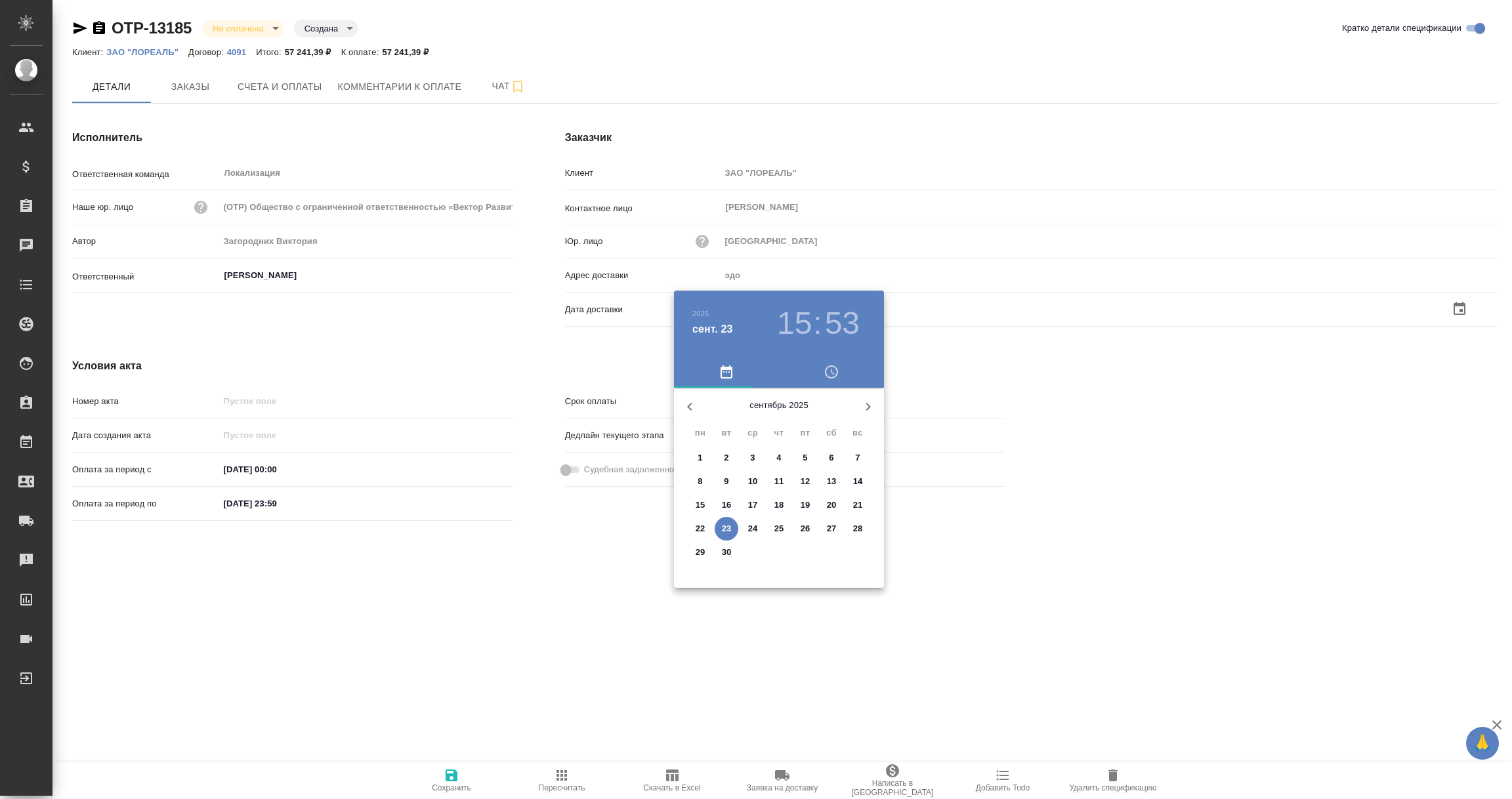
click at [728, 524] on p "23" at bounding box center [727, 528] width 10 height 13
type input "[DATE] 15:53"
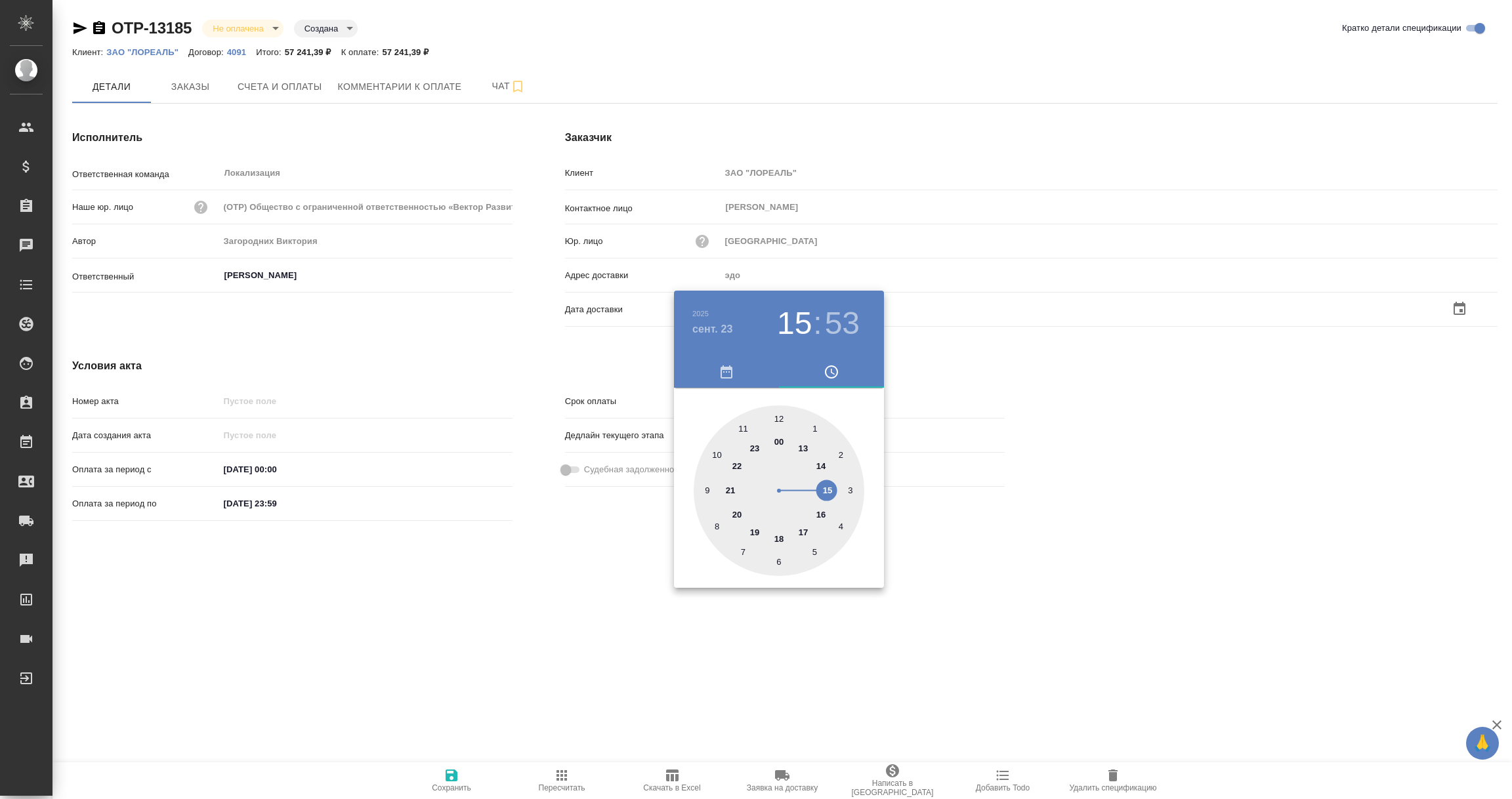
click at [583, 611] on div at bounding box center [756, 399] width 1512 height 799
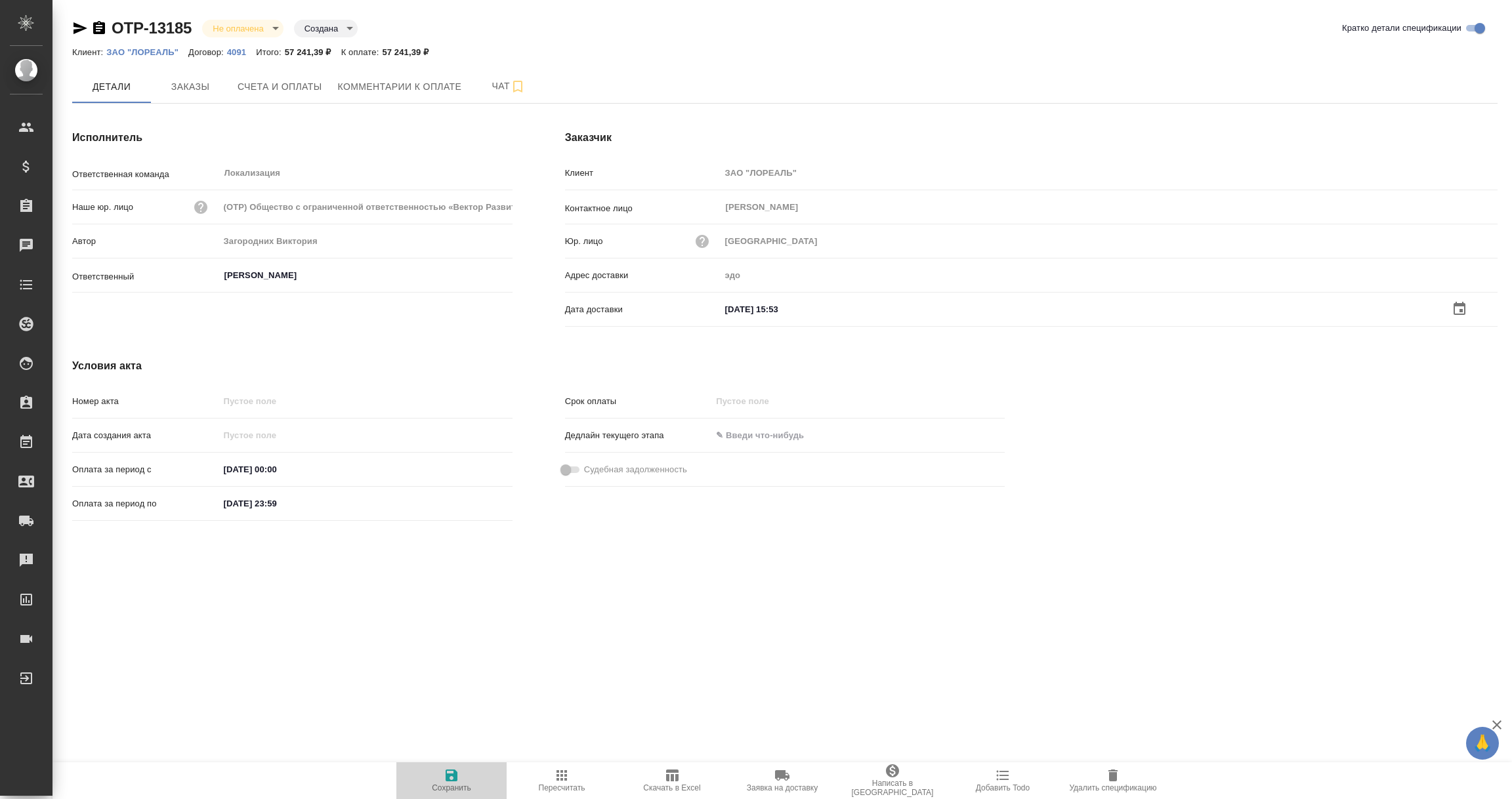
click at [446, 772] on icon "button" at bounding box center [451, 775] width 12 height 12
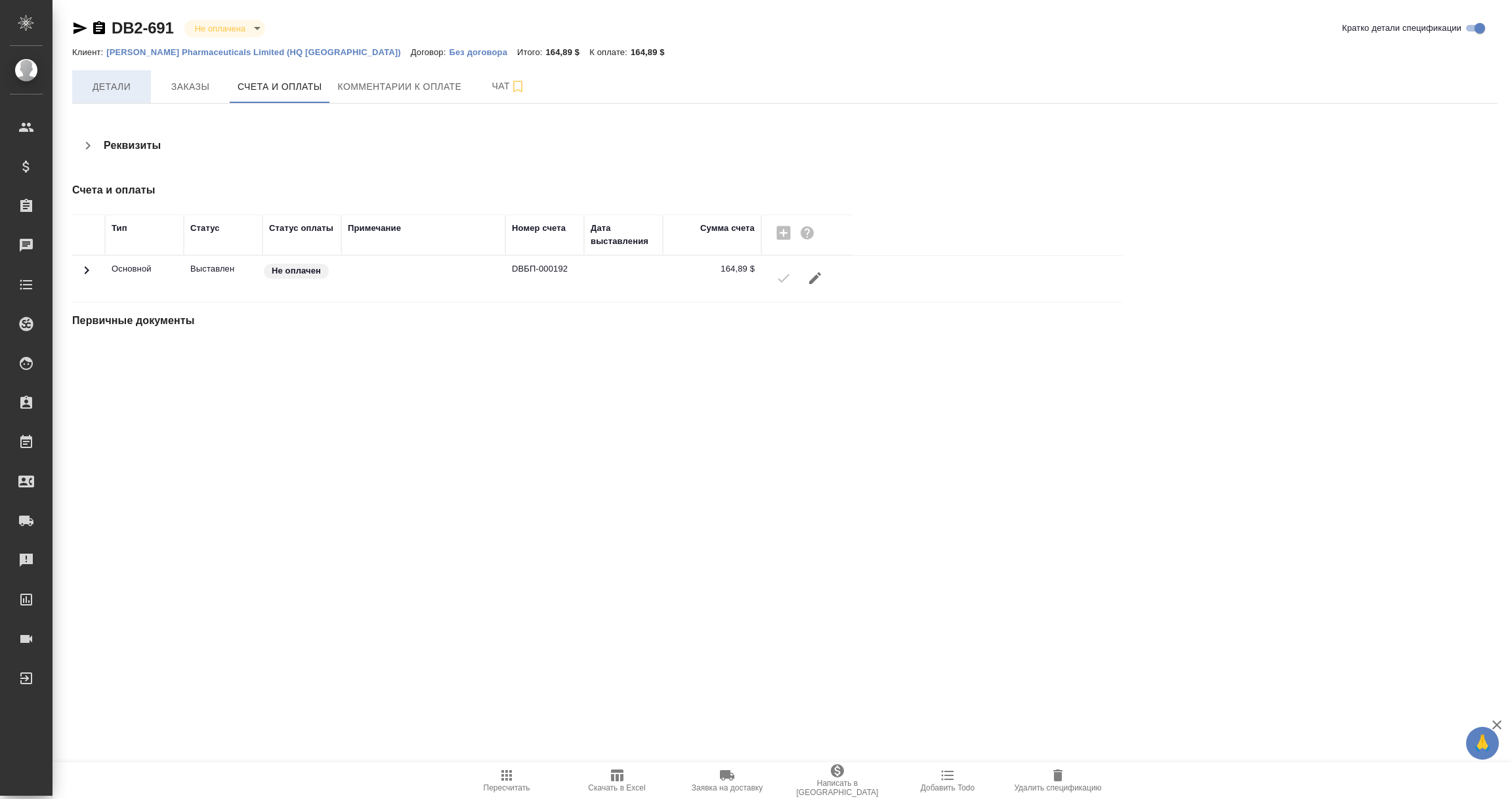
click at [115, 82] on span "Детали" at bounding box center [111, 87] width 63 height 17
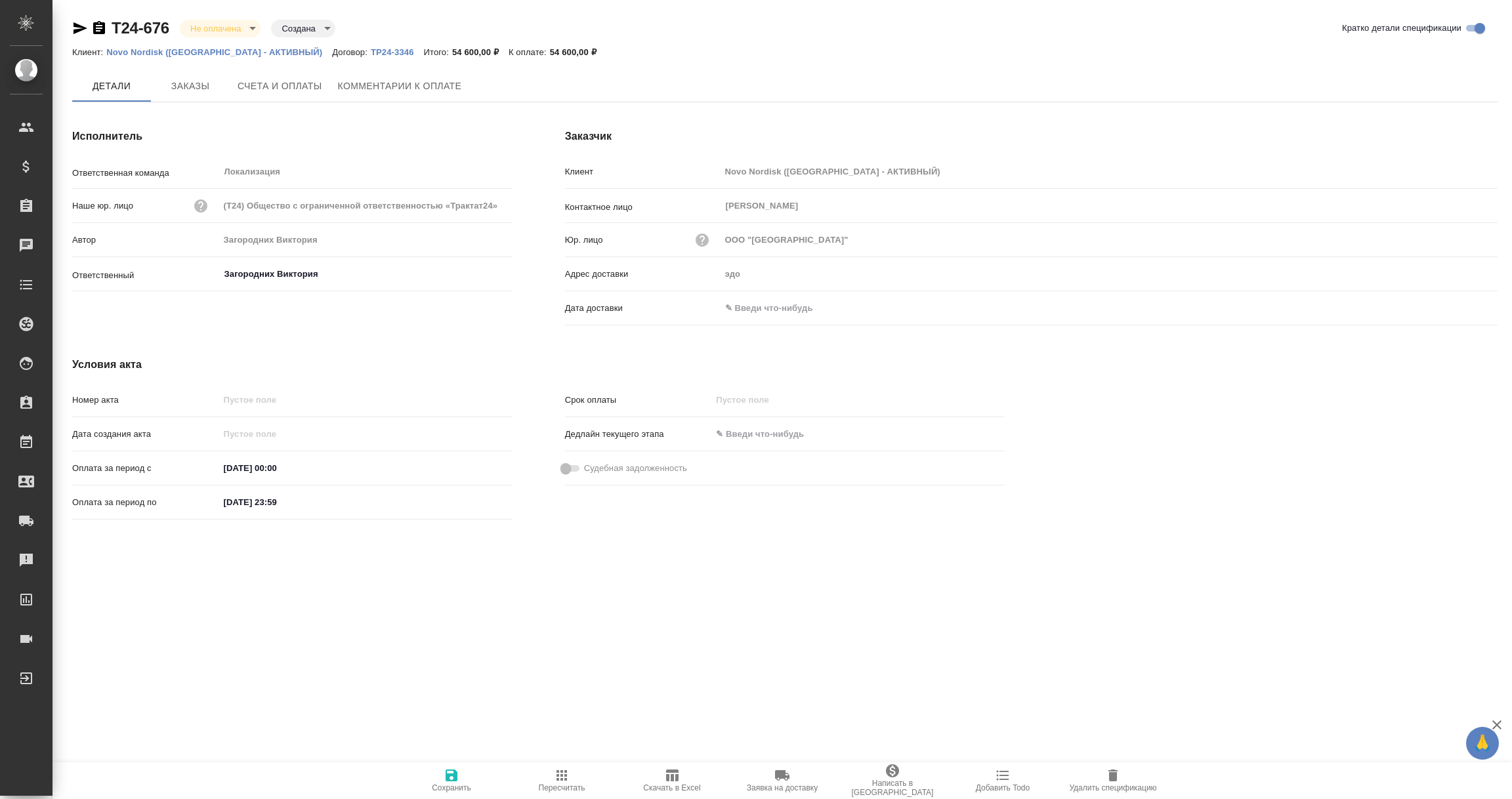
click at [773, 303] on input "text" at bounding box center [778, 308] width 115 height 19
click at [1466, 304] on icon "button" at bounding box center [1460, 309] width 16 height 16
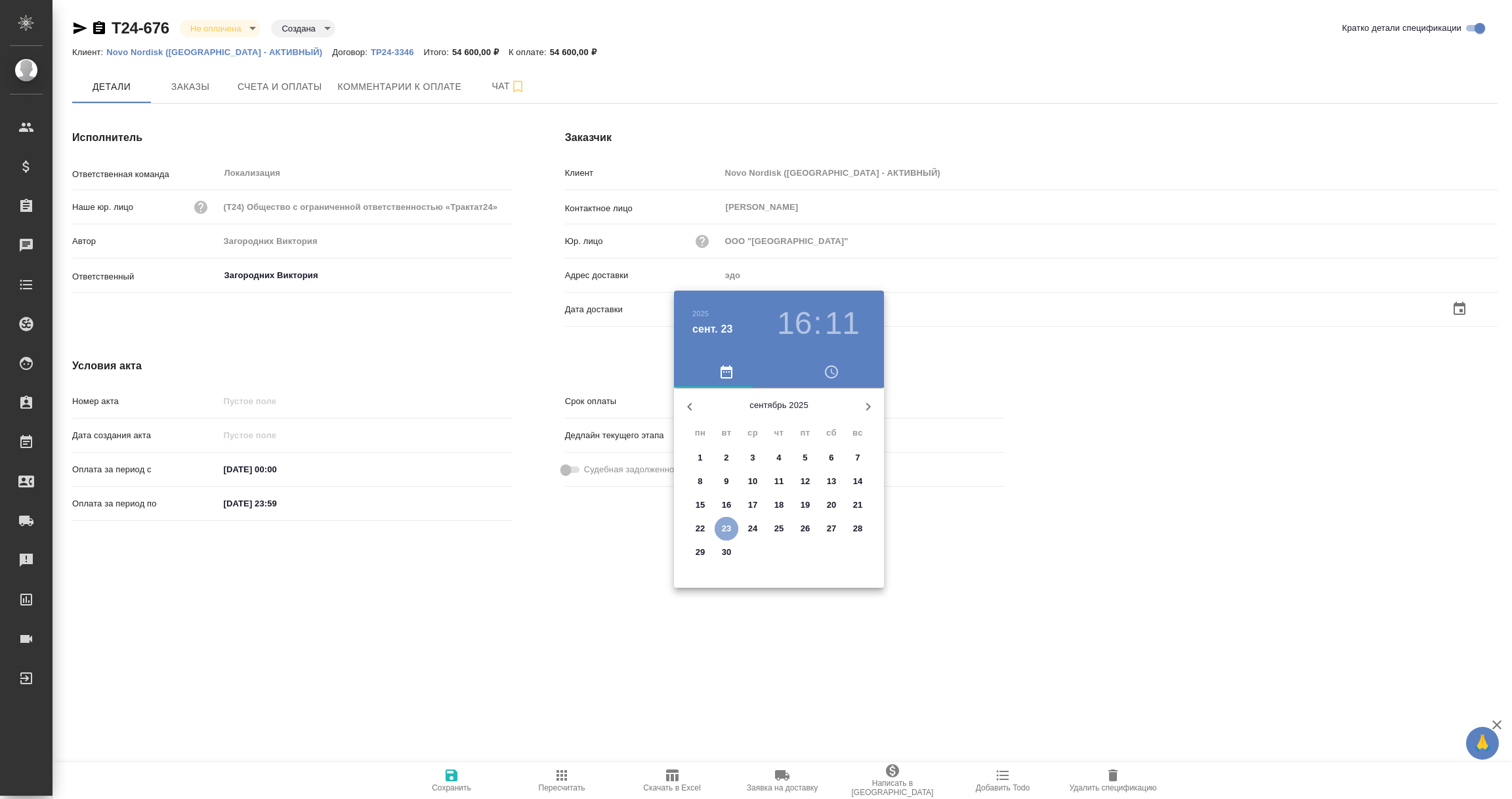
click at [725, 524] on p "23" at bounding box center [727, 528] width 10 height 13
type input "23.09.2025 16:11"
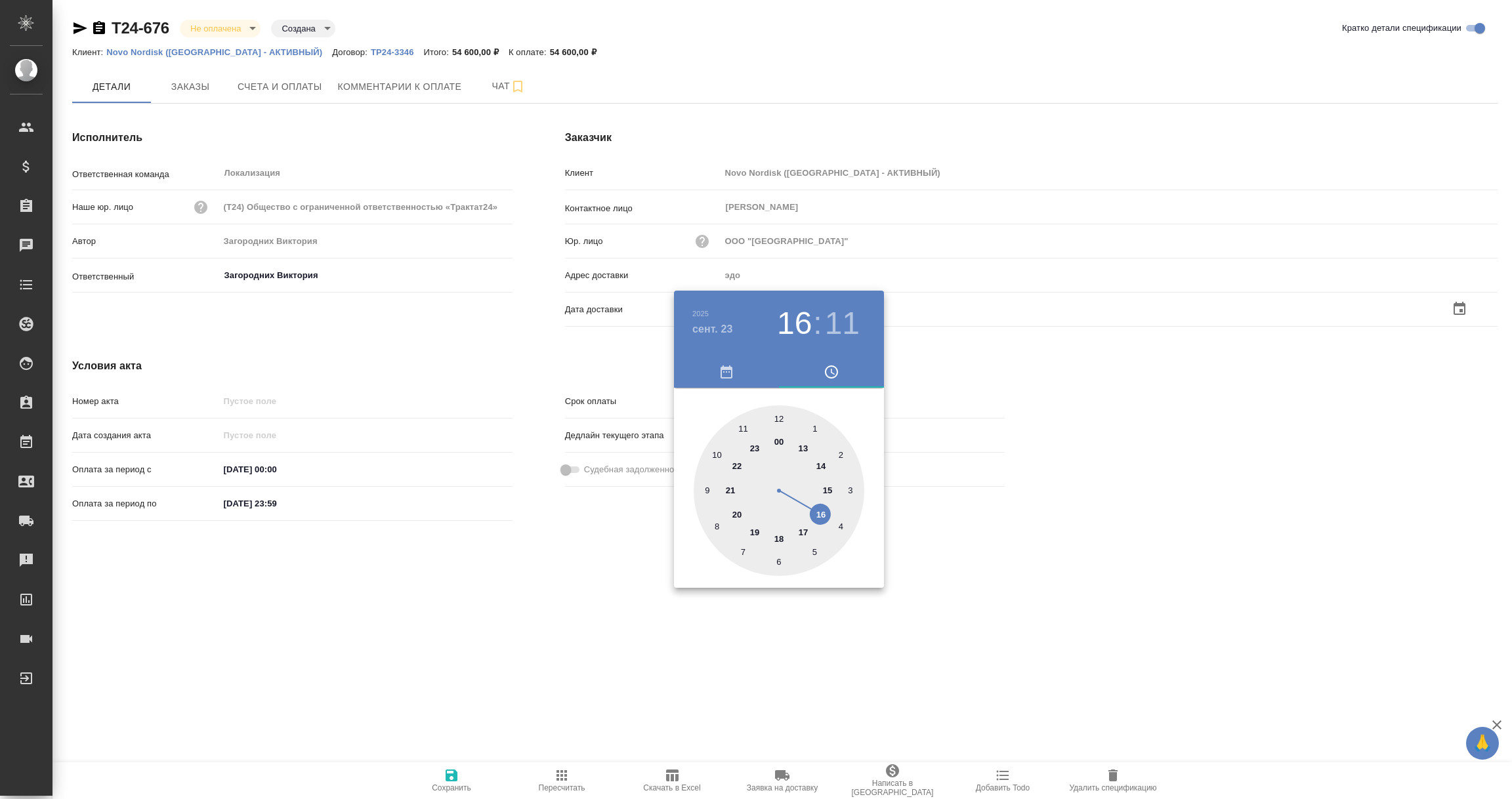
click at [541, 610] on div at bounding box center [756, 399] width 1512 height 799
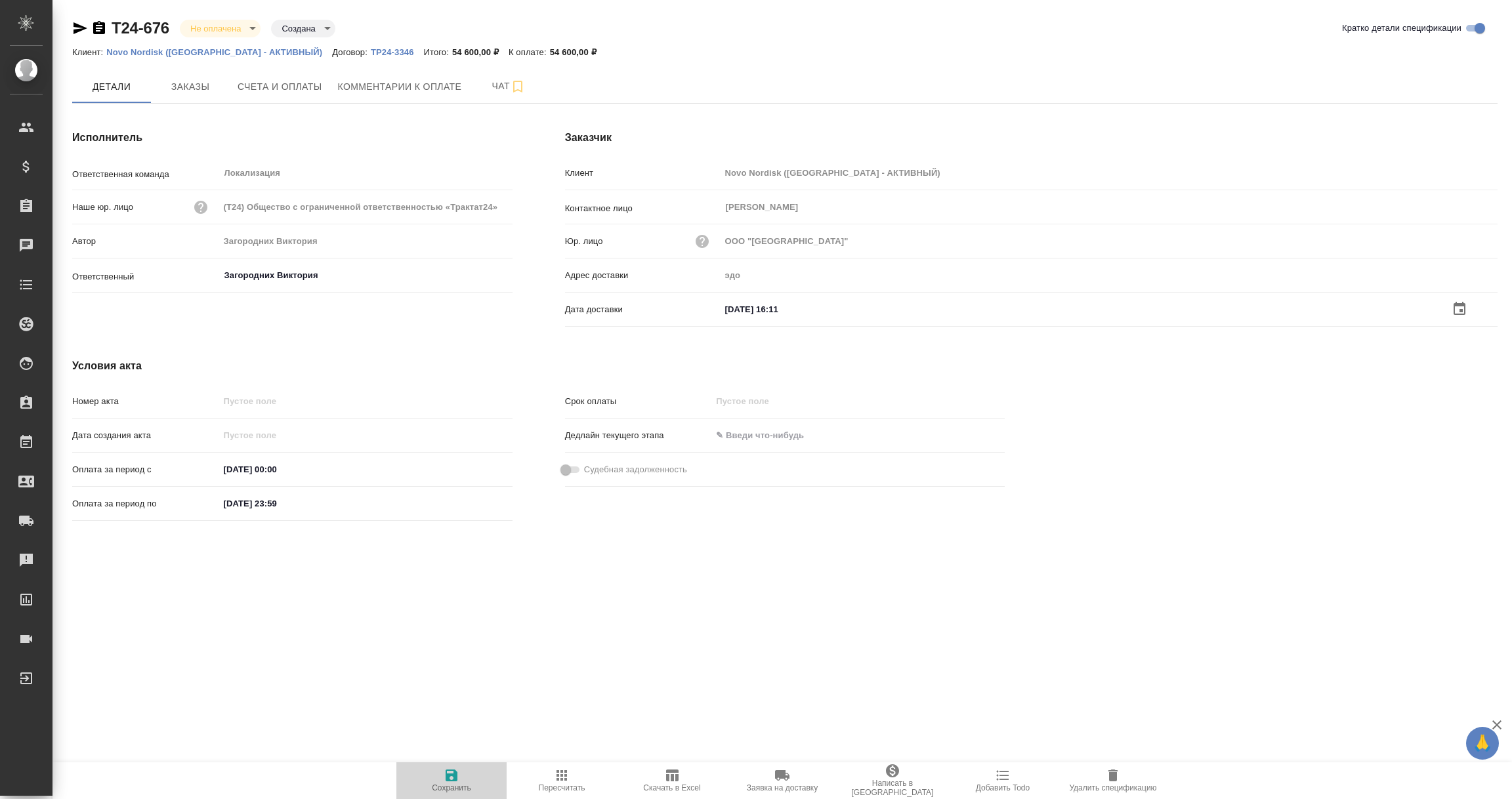
click at [448, 780] on icon "button" at bounding box center [451, 775] width 12 height 12
type input "Загородних Виктория"
click at [187, 93] on span "Заказы" at bounding box center [189, 87] width 63 height 17
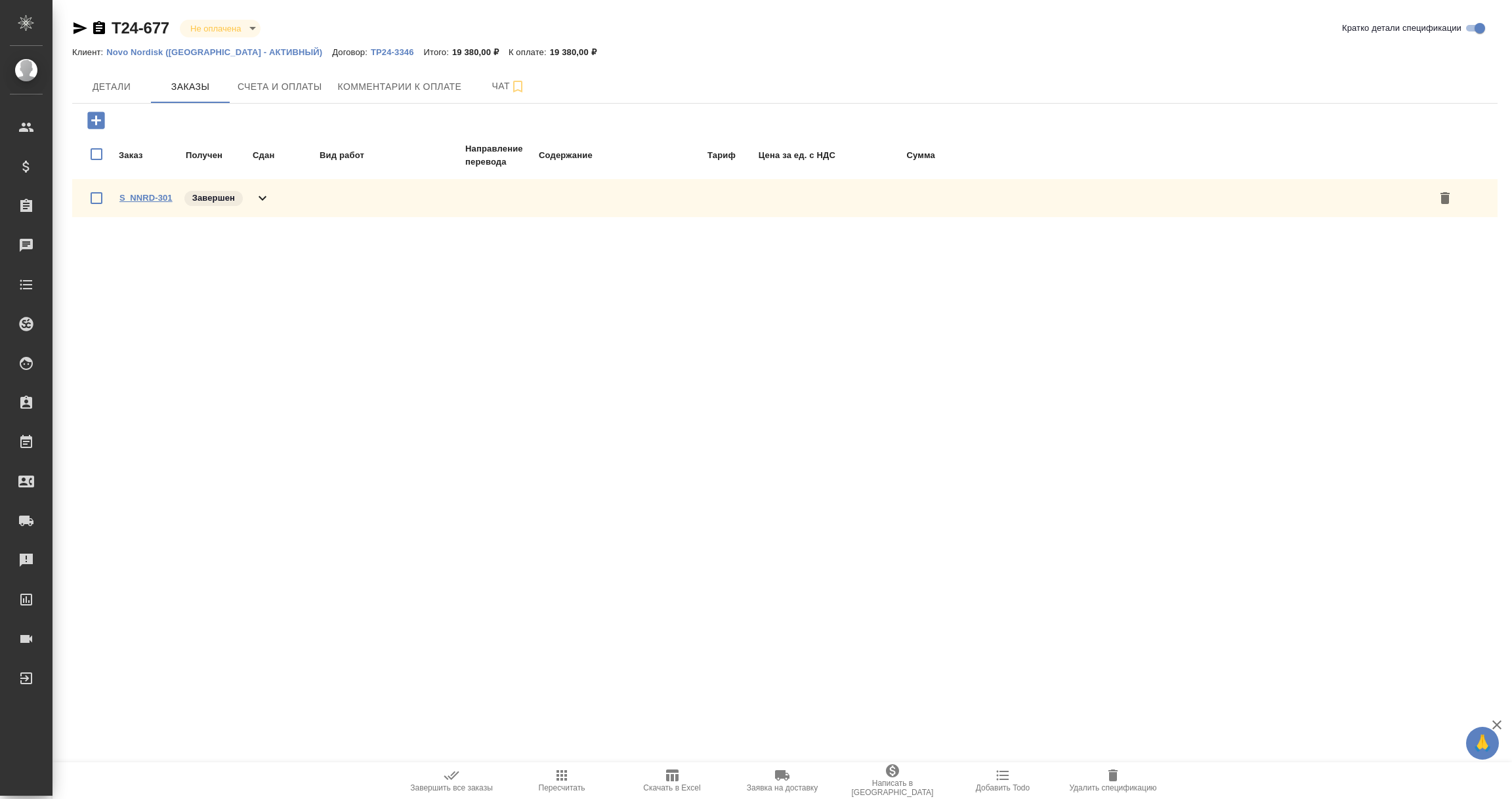
click at [143, 193] on link "S_NNRD-301" at bounding box center [146, 197] width 53 height 10
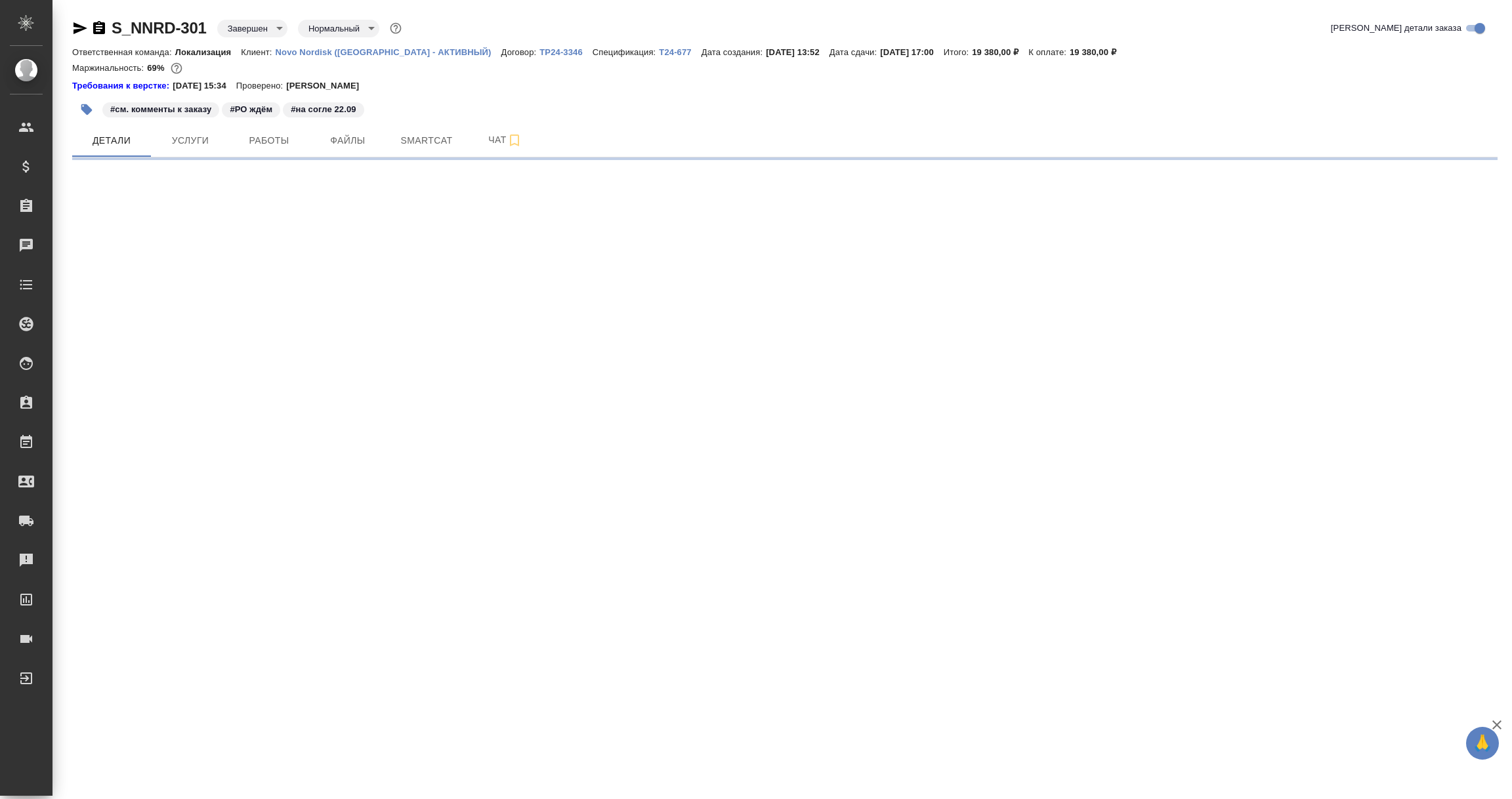
select select "RU"
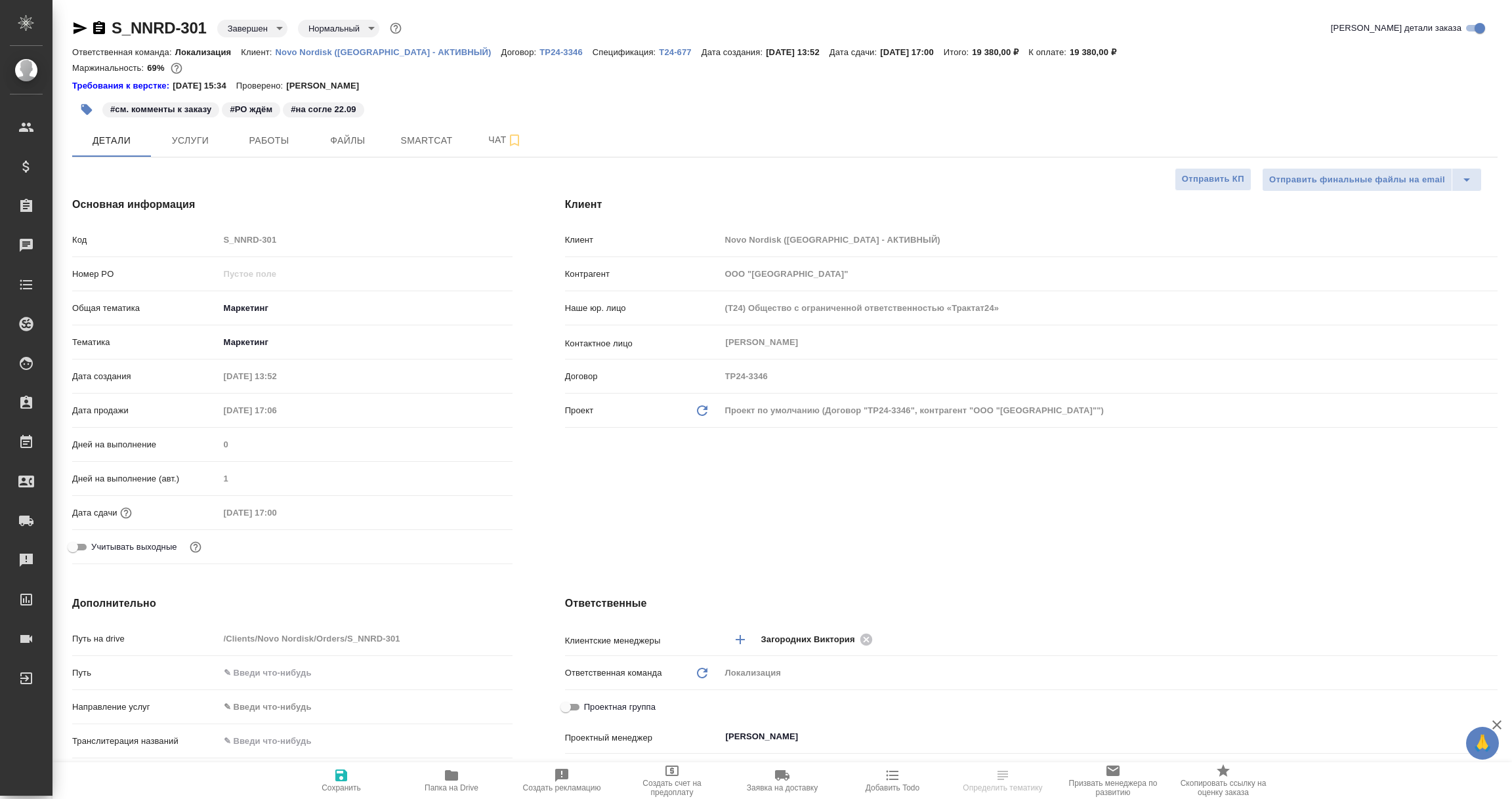
type textarea "x"
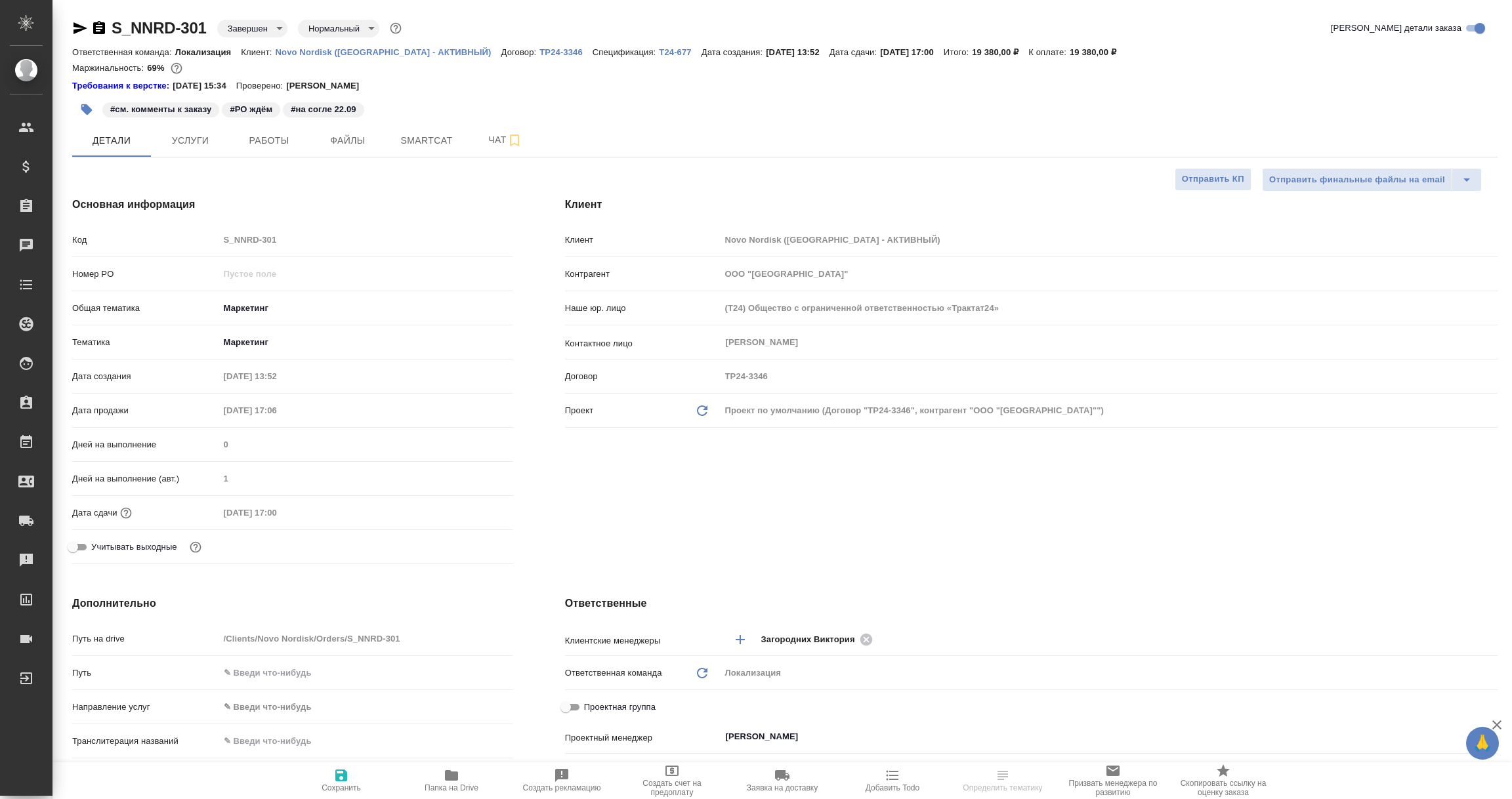
type textarea "x"
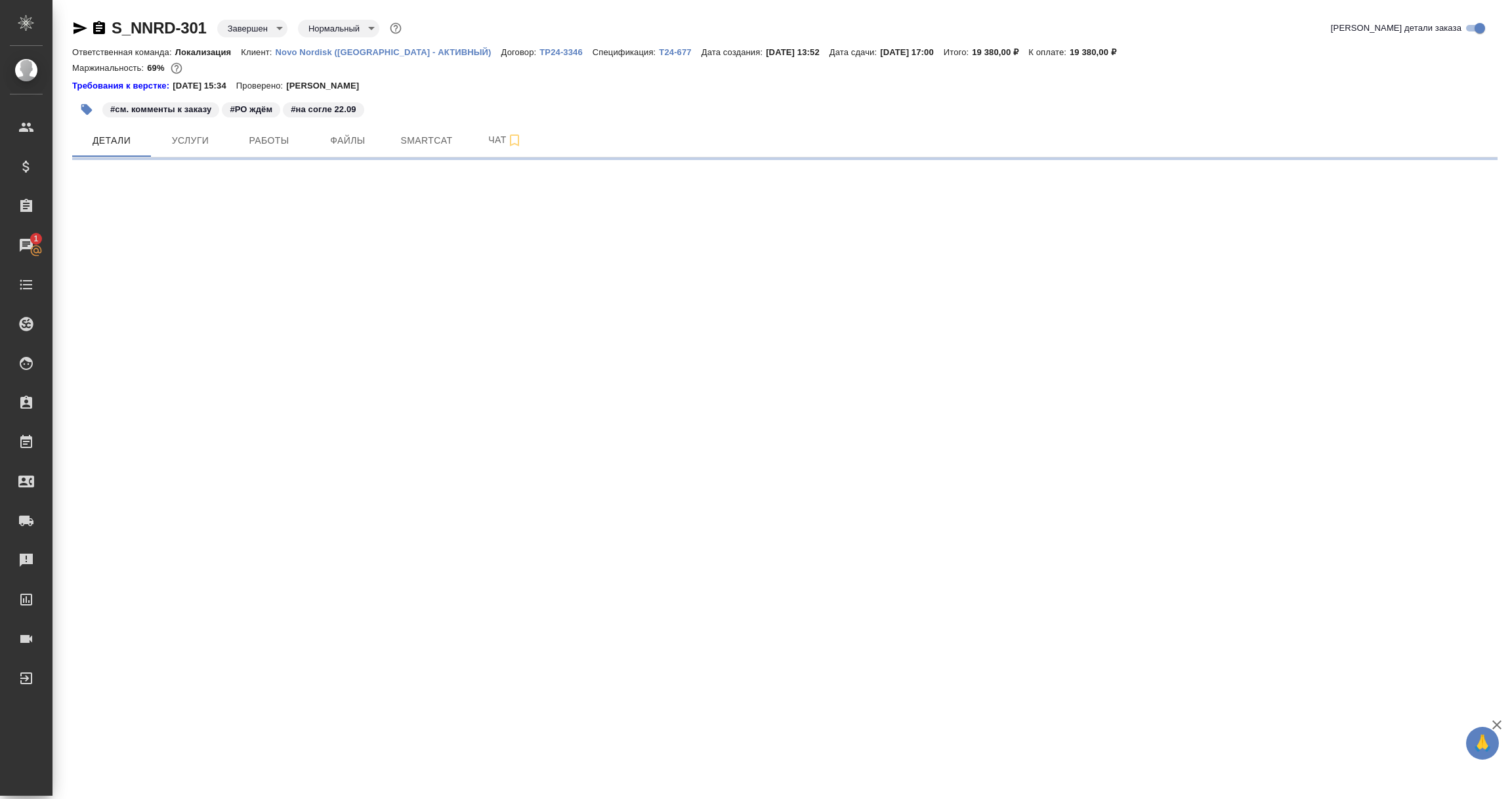
select select "RU"
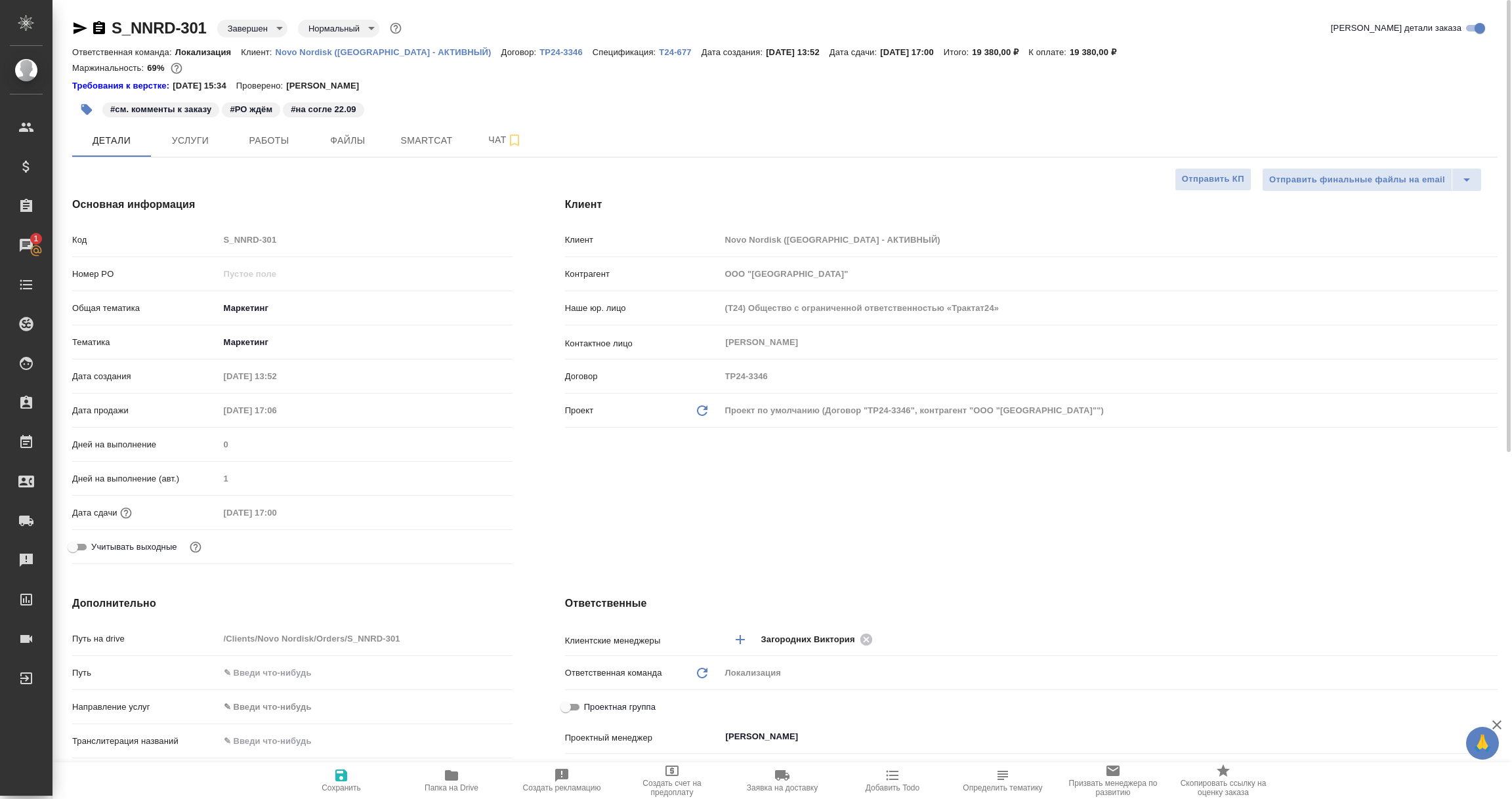
type textarea "x"
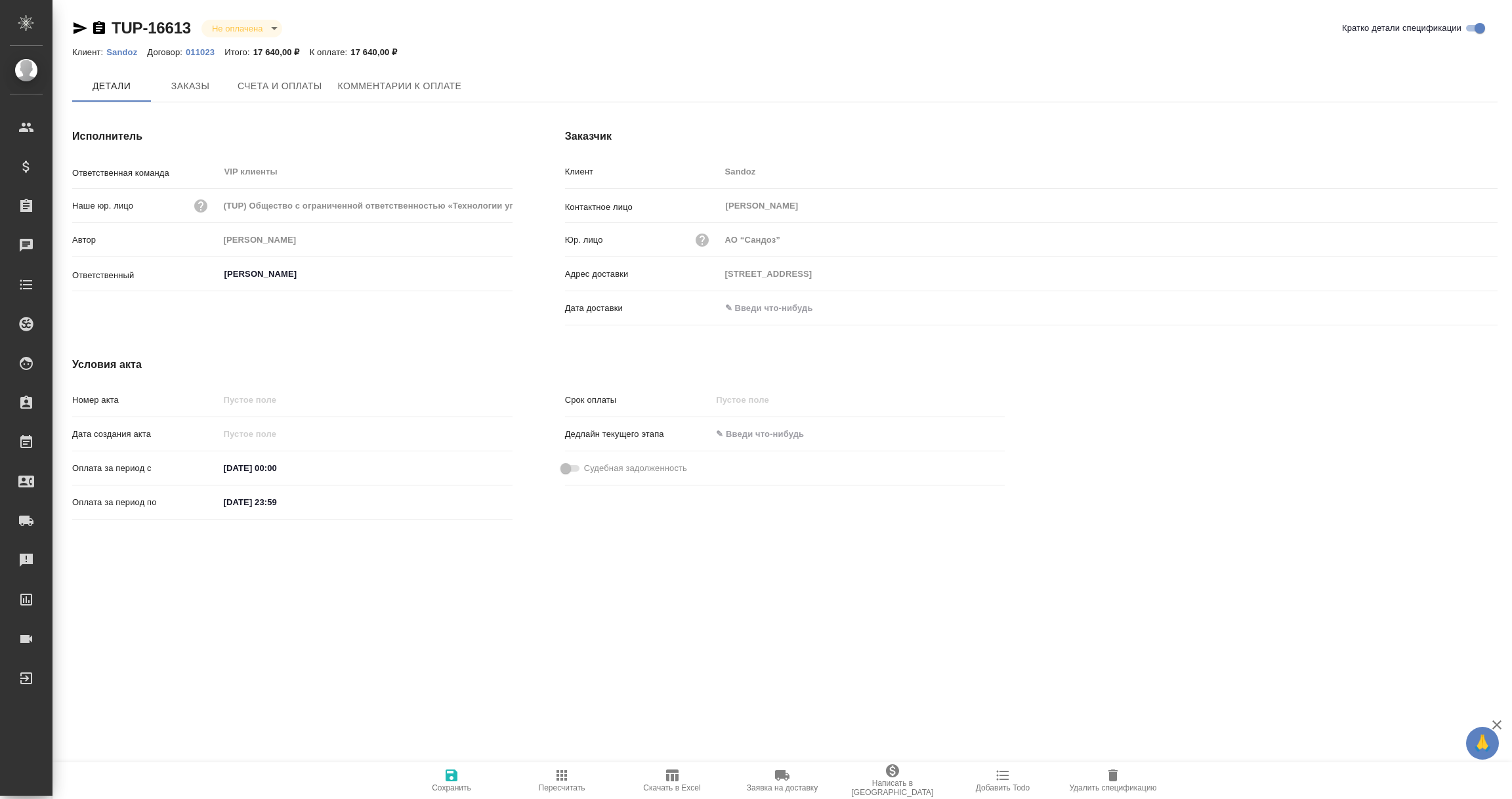
click at [773, 304] on input "text" at bounding box center [778, 308] width 115 height 19
click at [1455, 304] on icon "button" at bounding box center [1459, 306] width 12 height 13
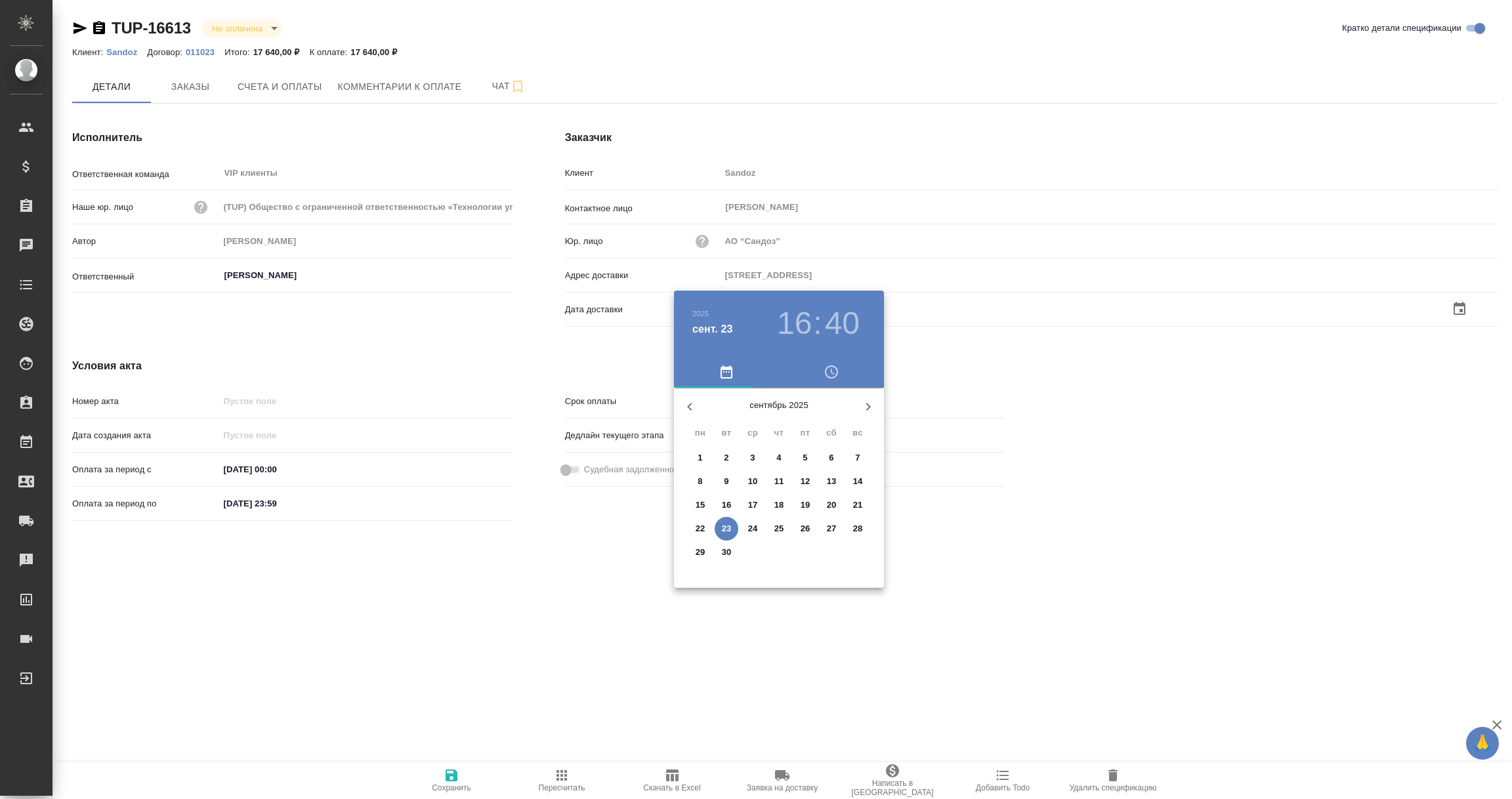
click at [732, 531] on span "23" at bounding box center [726, 528] width 24 height 13
type input "[DATE] 16:40"
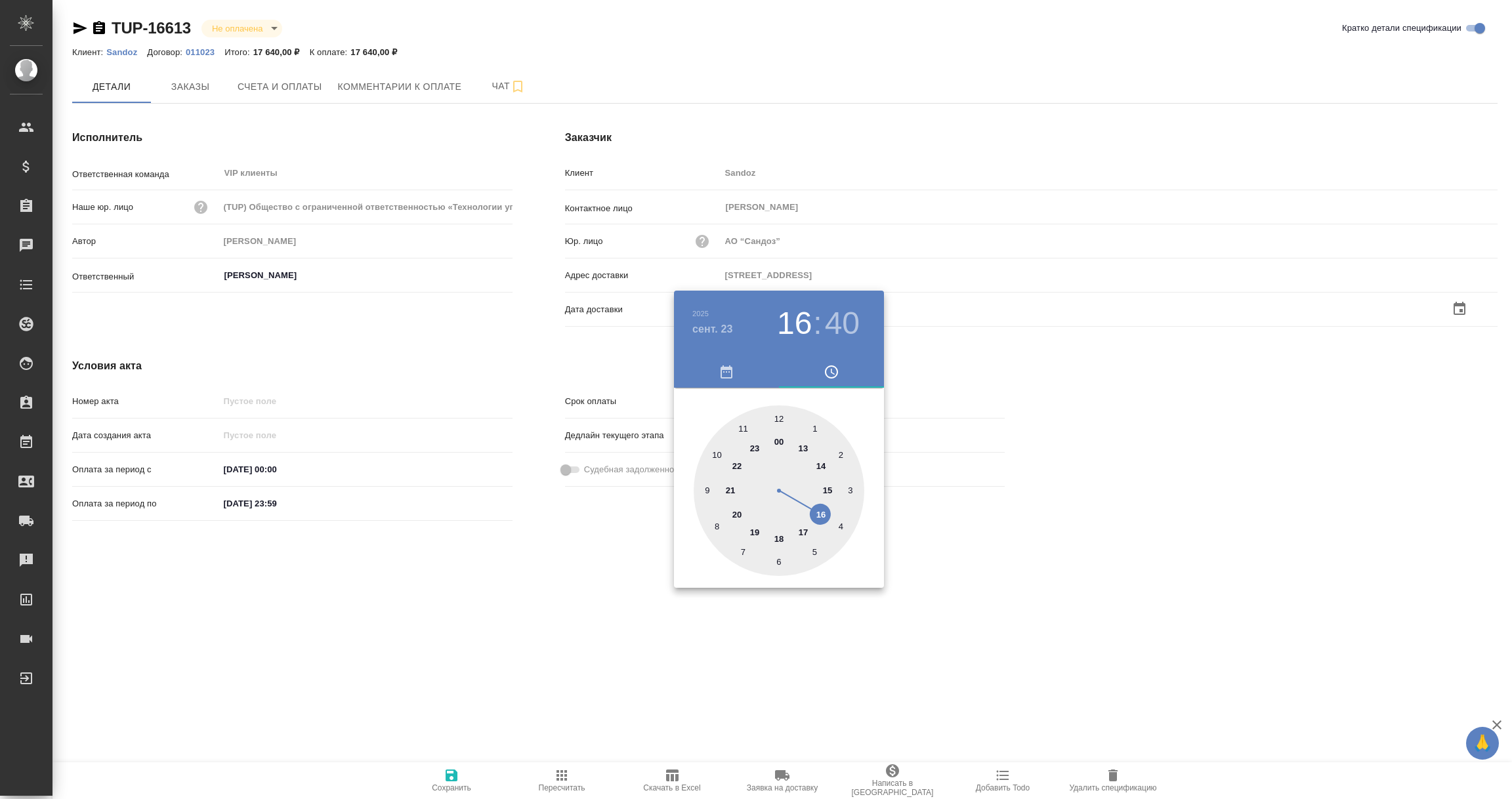
click at [570, 601] on div at bounding box center [756, 399] width 1512 height 799
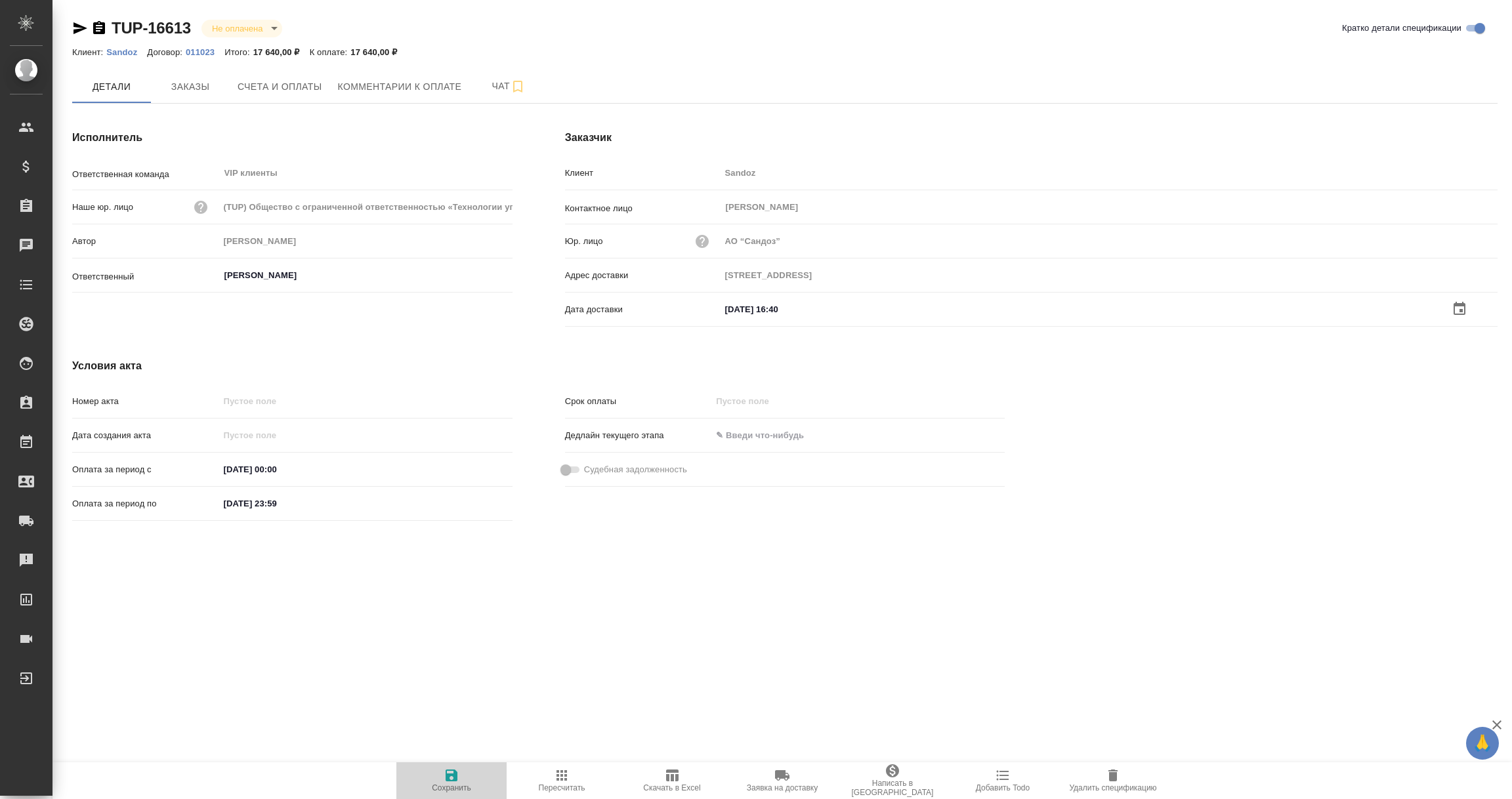
click at [451, 780] on icon "button" at bounding box center [451, 775] width 16 height 16
click at [766, 308] on input "text" at bounding box center [778, 308] width 115 height 19
click at [1461, 308] on icon "button" at bounding box center [1460, 309] width 16 height 16
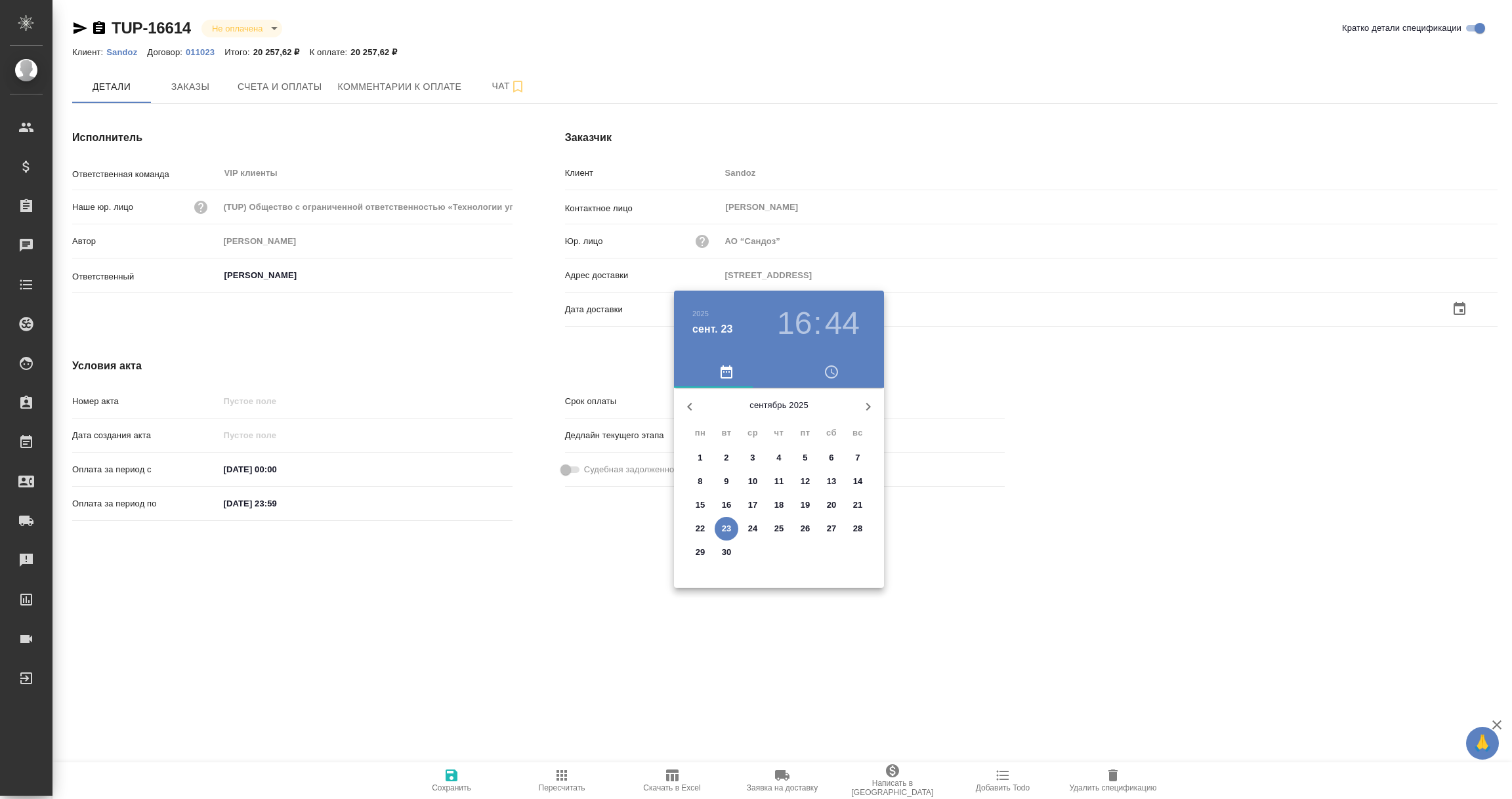
click at [726, 526] on p "23" at bounding box center [727, 528] width 10 height 13
type input "23.09.2025 16:44"
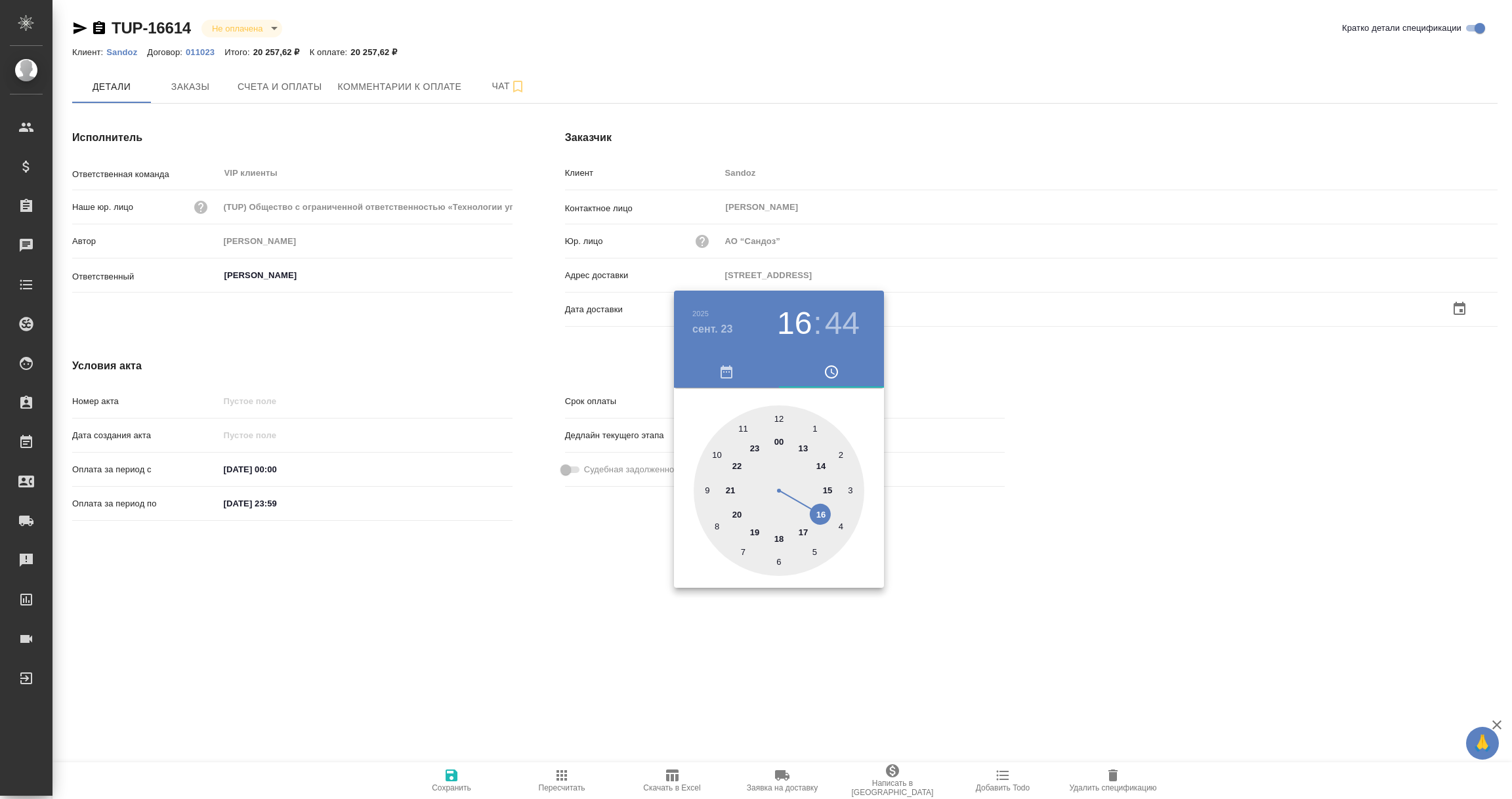
click at [522, 607] on div at bounding box center [756, 399] width 1512 height 799
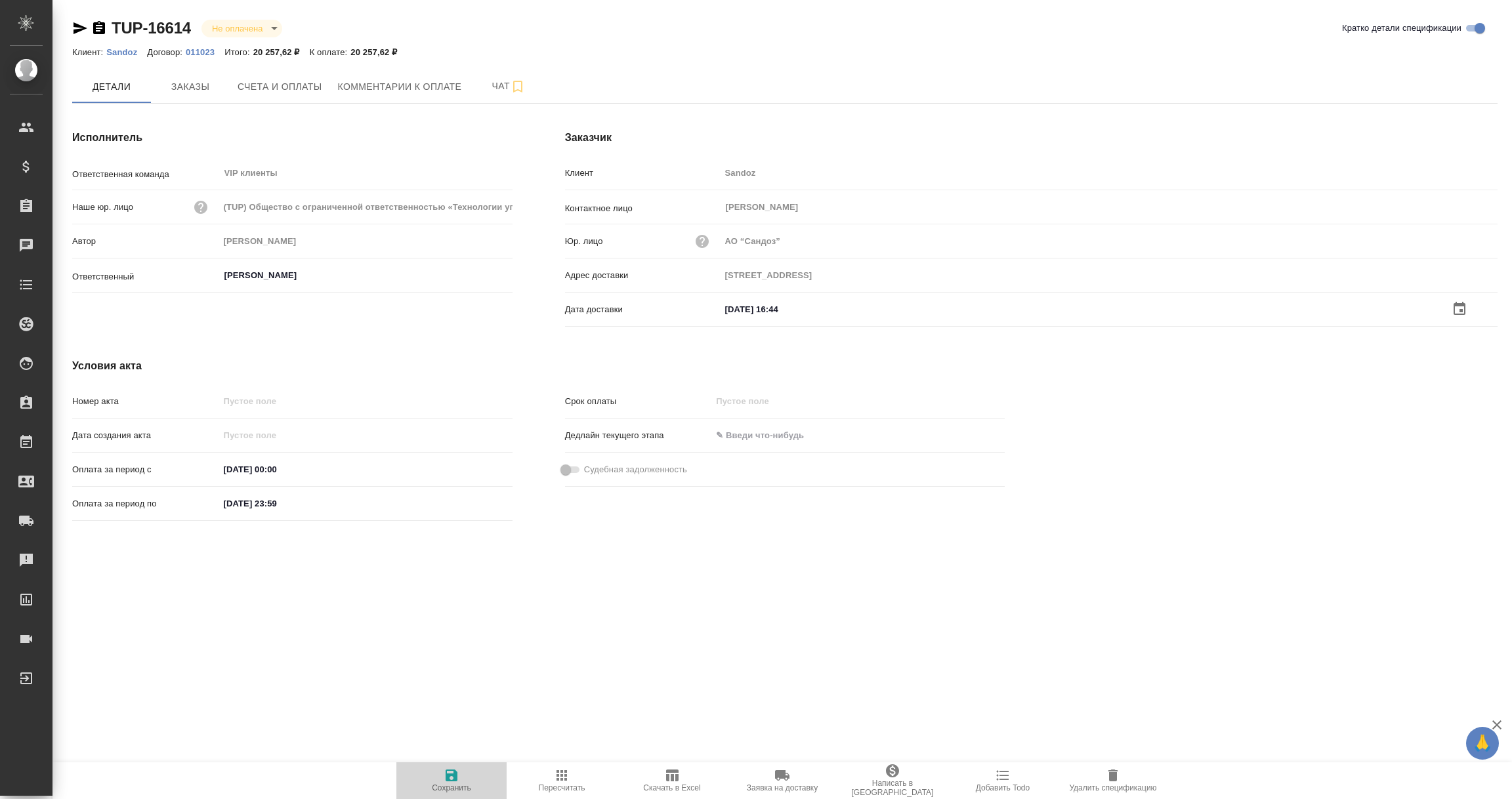
click at [448, 782] on icon "button" at bounding box center [451, 775] width 16 height 16
click at [785, 305] on input "text" at bounding box center [778, 308] width 115 height 19
click at [1460, 305] on icon "button" at bounding box center [1460, 309] width 16 height 16
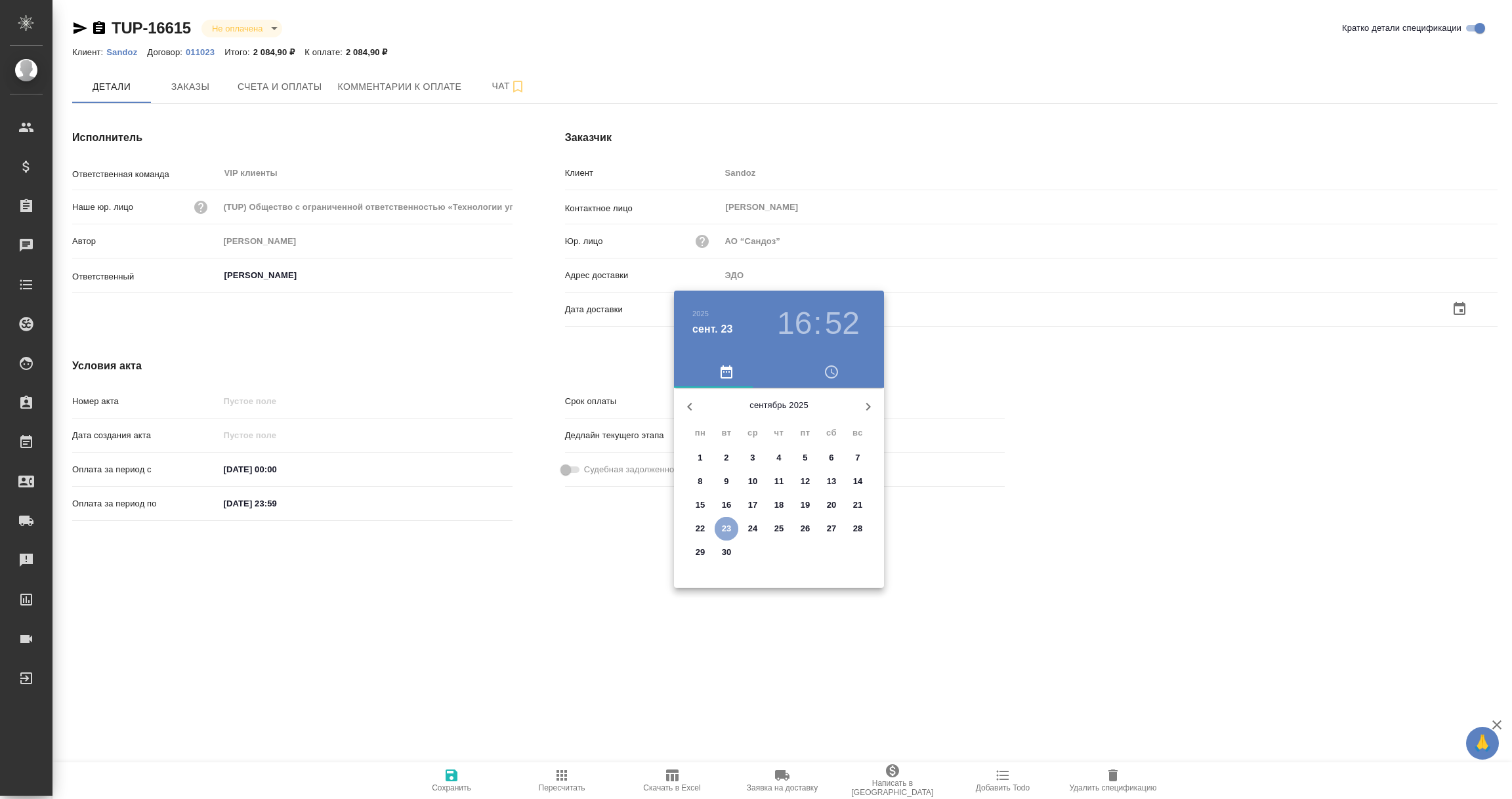
click at [725, 522] on p "23" at bounding box center [727, 528] width 10 height 13
type input "[DATE] 16:52"
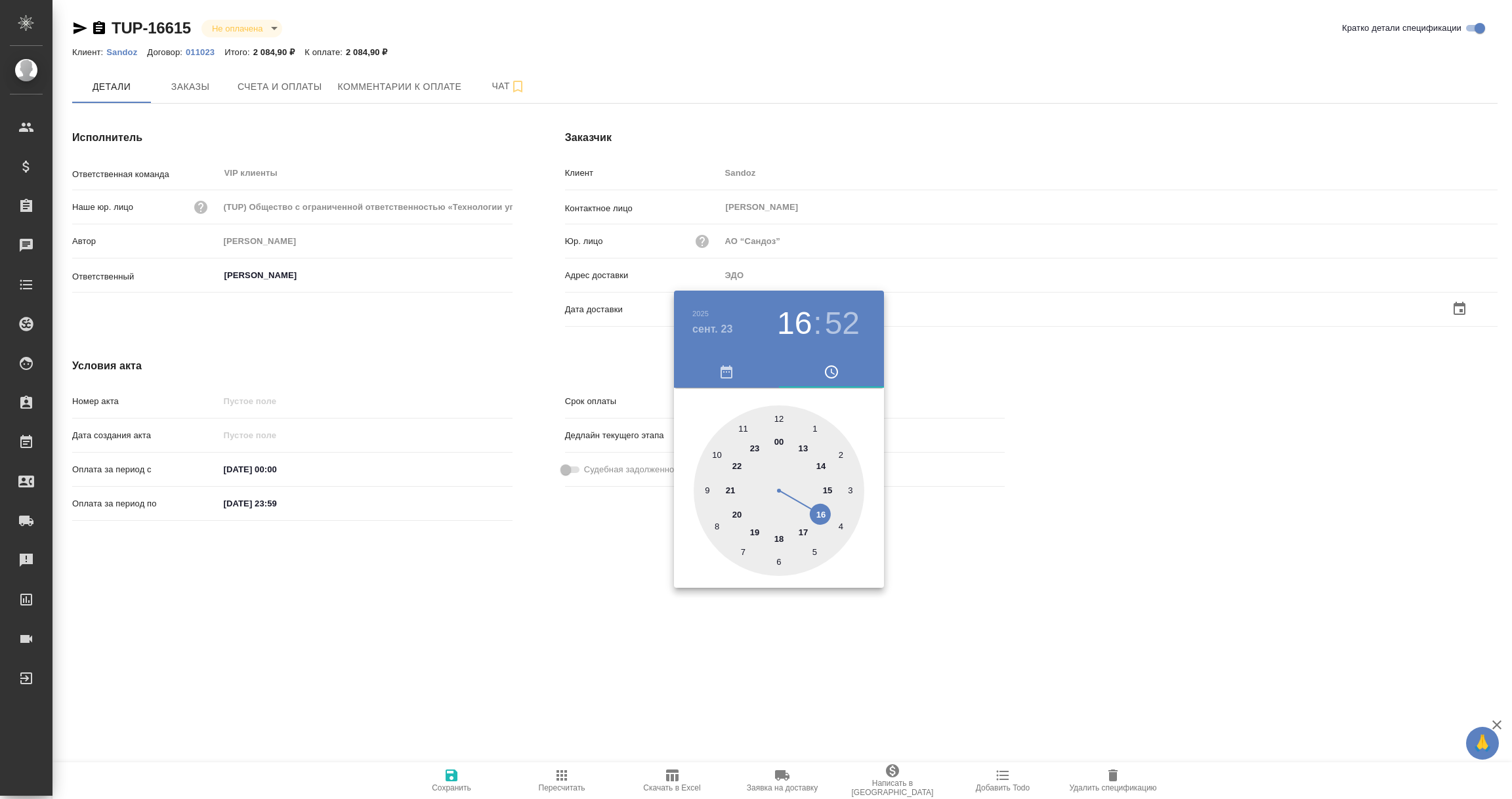
click at [536, 641] on div at bounding box center [756, 399] width 1512 height 799
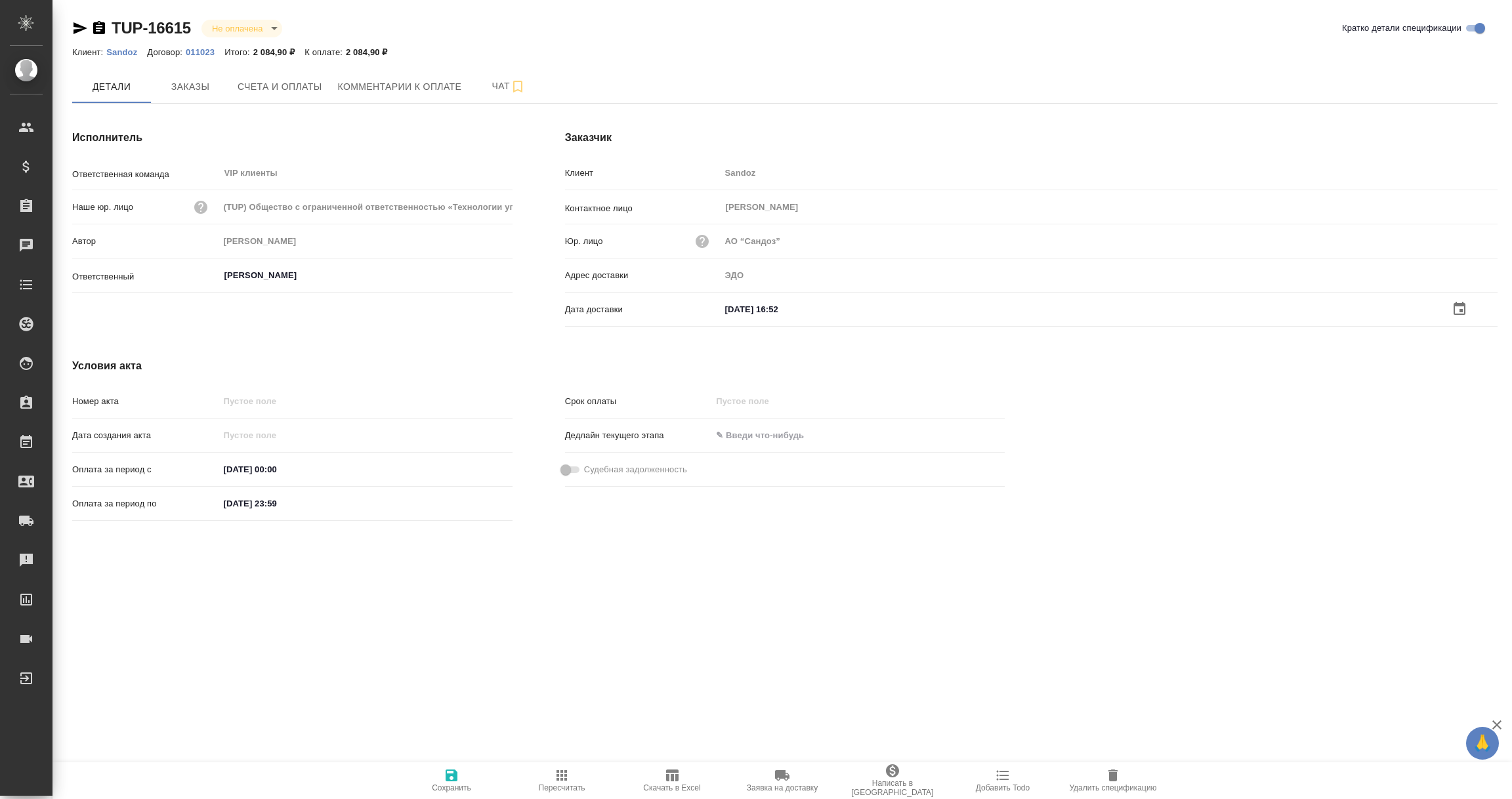
click at [451, 772] on icon "button" at bounding box center [451, 775] width 16 height 16
click at [777, 311] on input "text" at bounding box center [778, 308] width 115 height 19
click at [1459, 303] on icon "button" at bounding box center [1459, 307] width 12 height 13
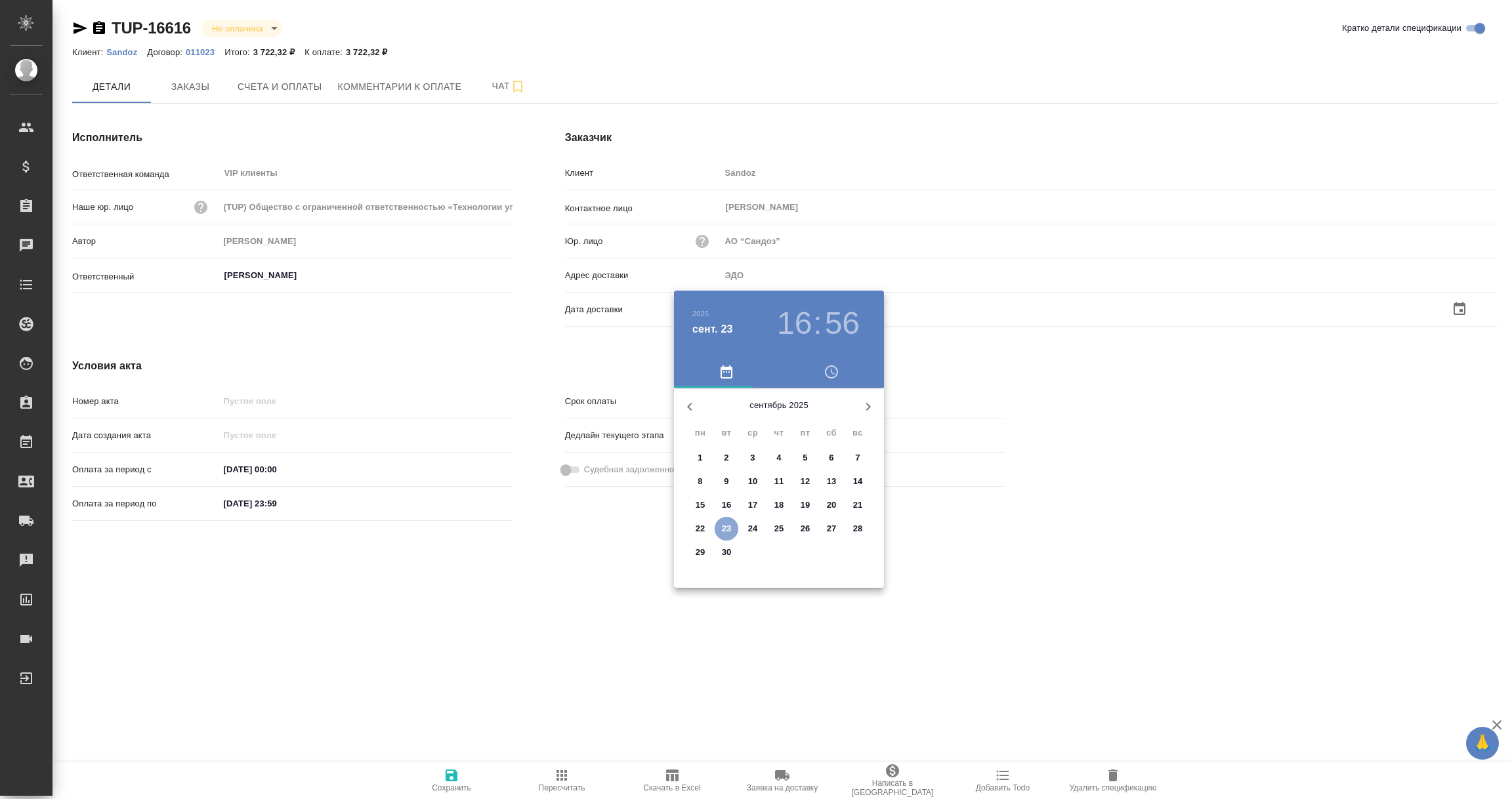
click at [729, 526] on p "23" at bounding box center [727, 528] width 10 height 13
type input "[DATE] 16:56"
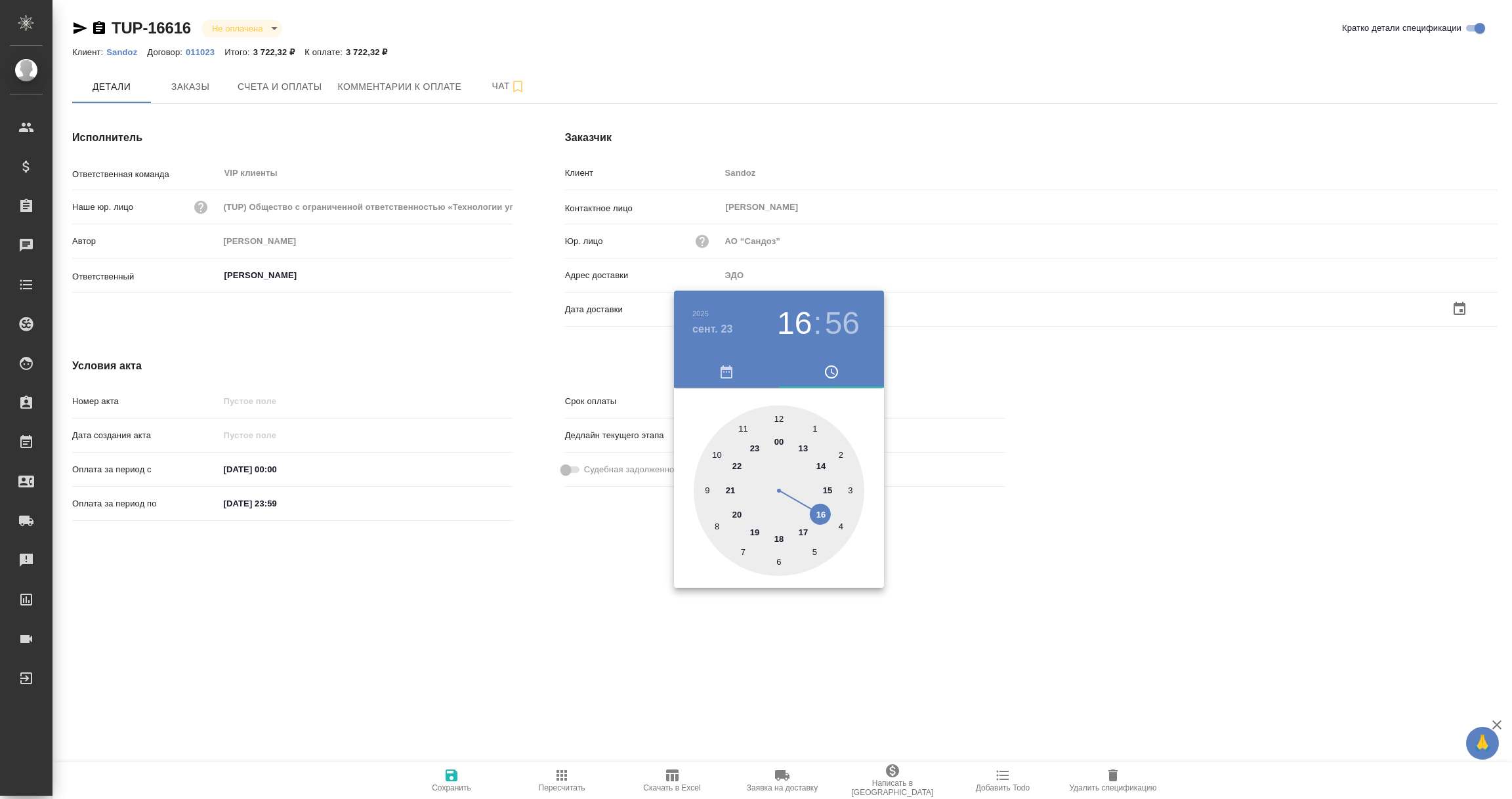
click at [552, 634] on div at bounding box center [756, 399] width 1512 height 799
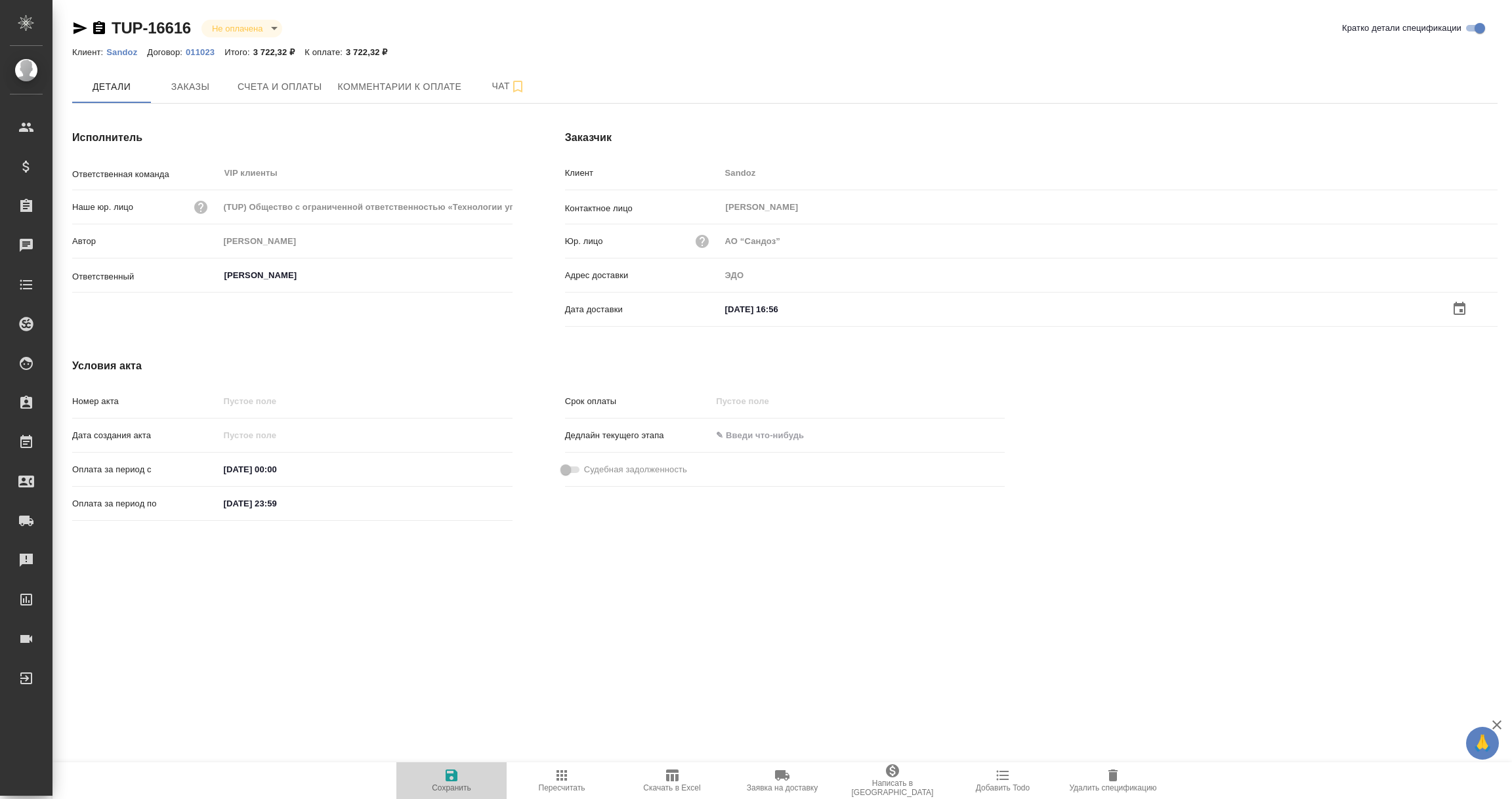
click at [450, 773] on icon "button" at bounding box center [451, 775] width 12 height 12
click at [751, 305] on input "text" at bounding box center [779, 308] width 115 height 19
click at [1458, 303] on icon "button" at bounding box center [1459, 308] width 12 height 13
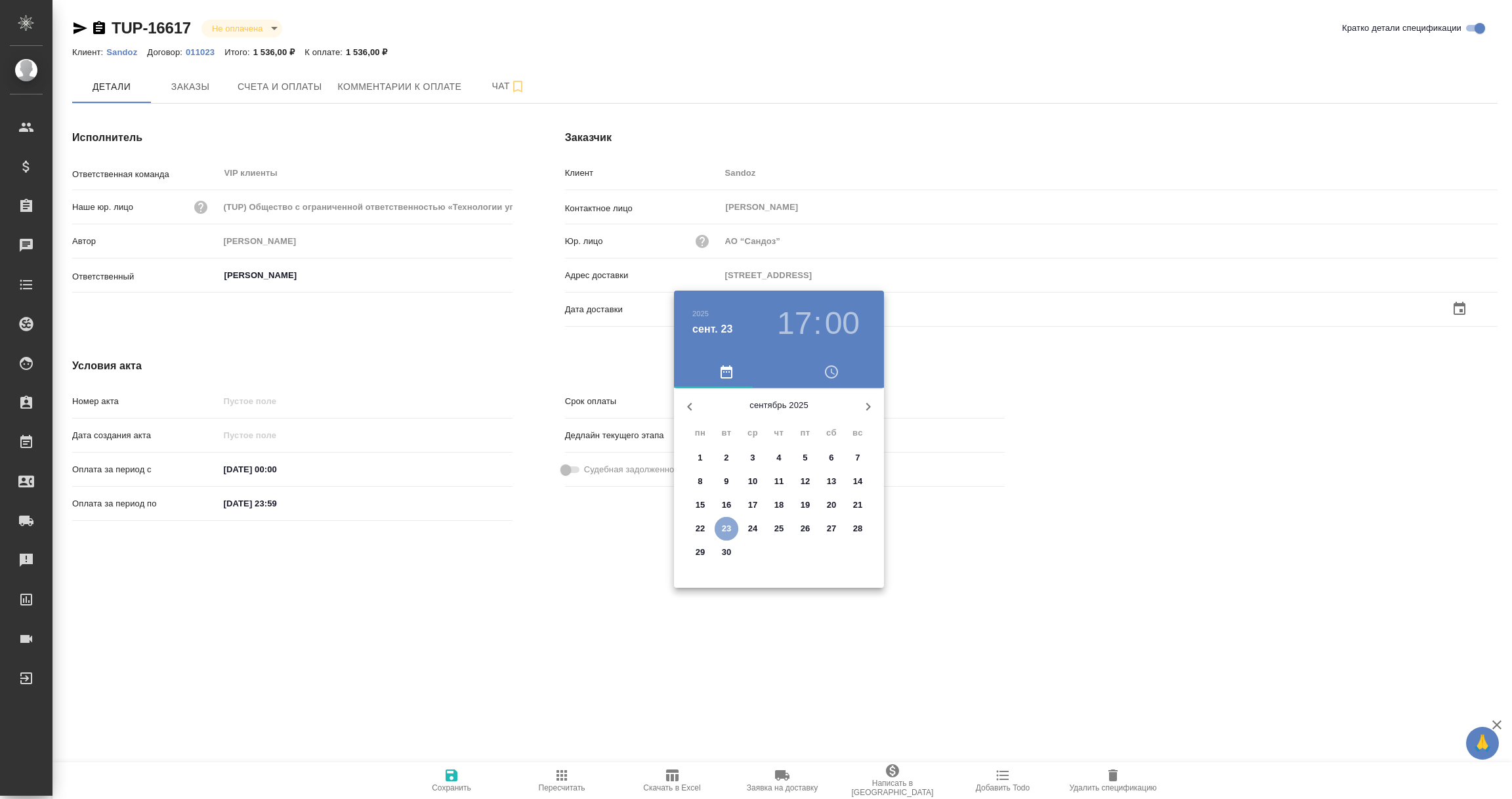
click at [727, 530] on p "23" at bounding box center [727, 528] width 10 height 13
type input "23.09.2025 17:00"
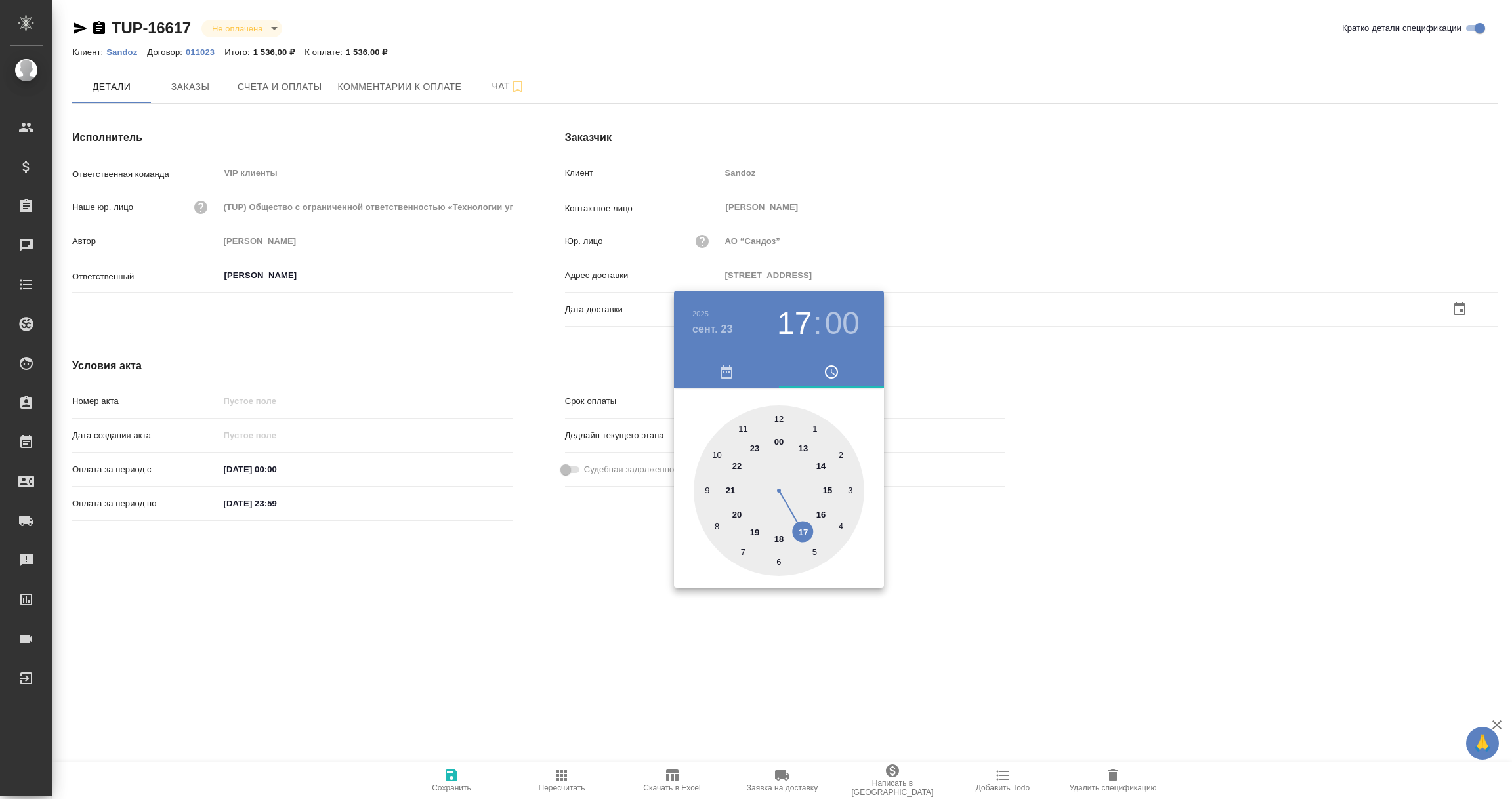
click at [588, 633] on div at bounding box center [756, 399] width 1512 height 799
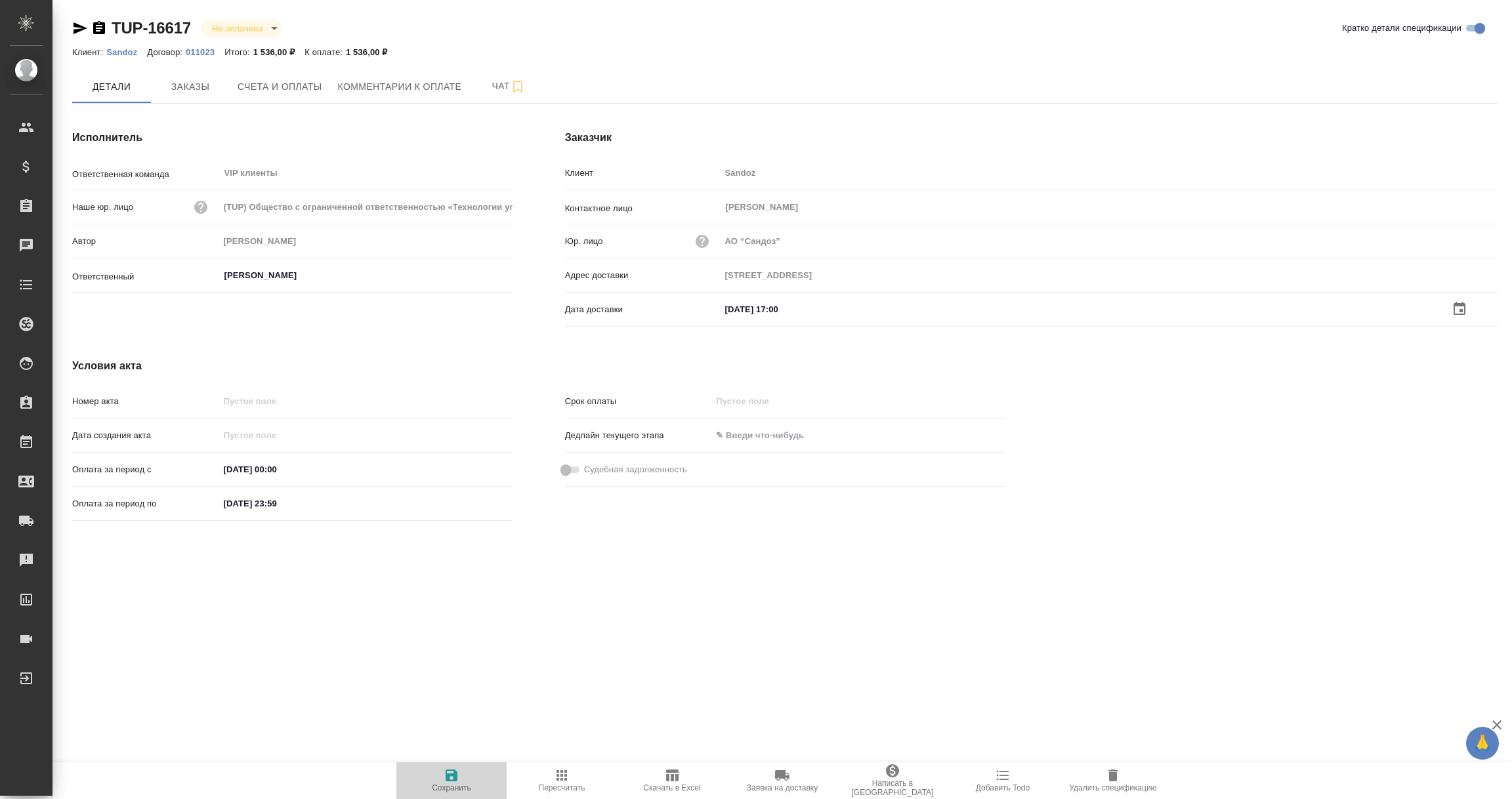
click at [444, 778] on icon "button" at bounding box center [451, 775] width 16 height 16
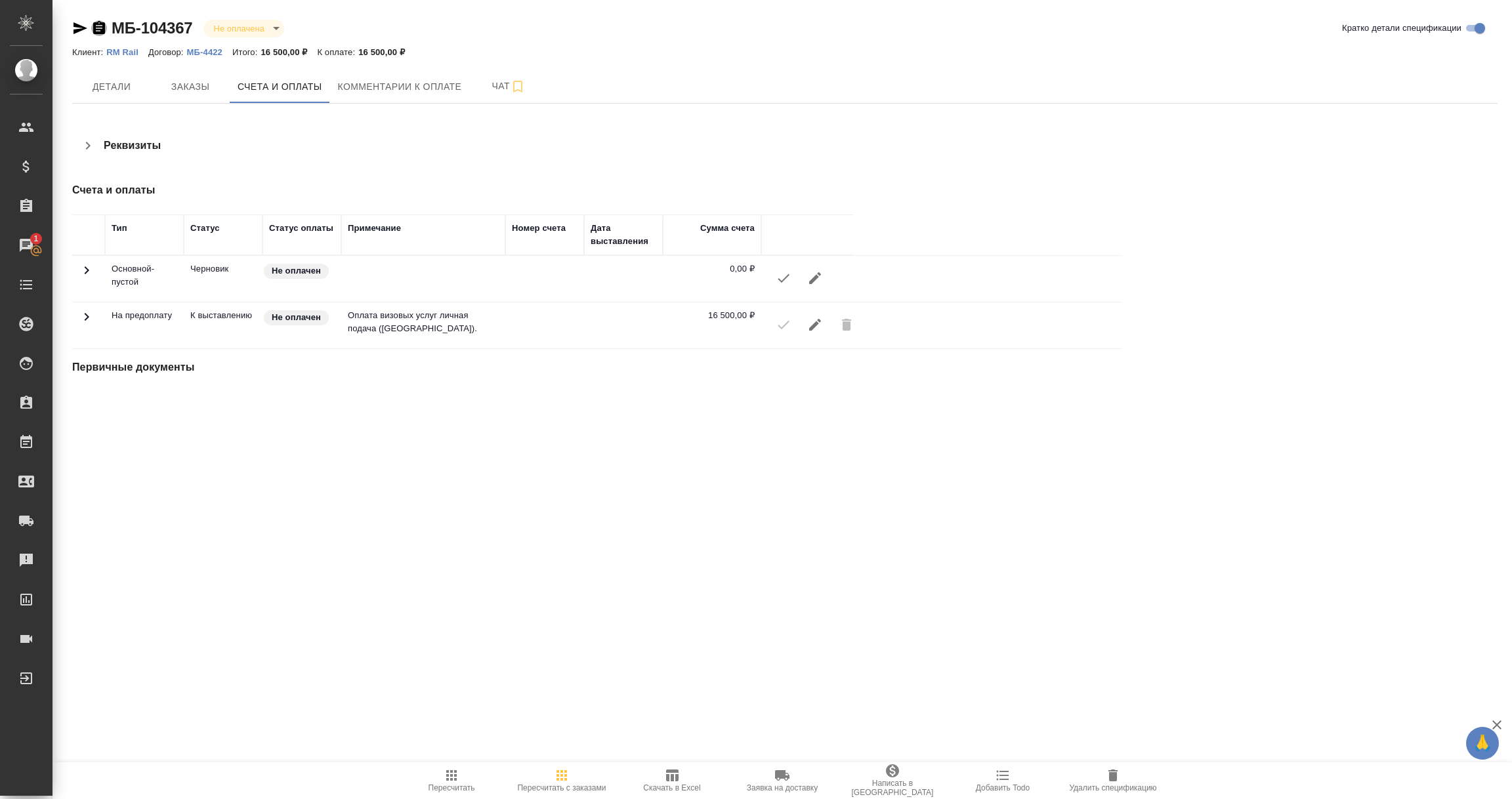
click at [101, 24] on icon "button" at bounding box center [98, 27] width 12 height 13
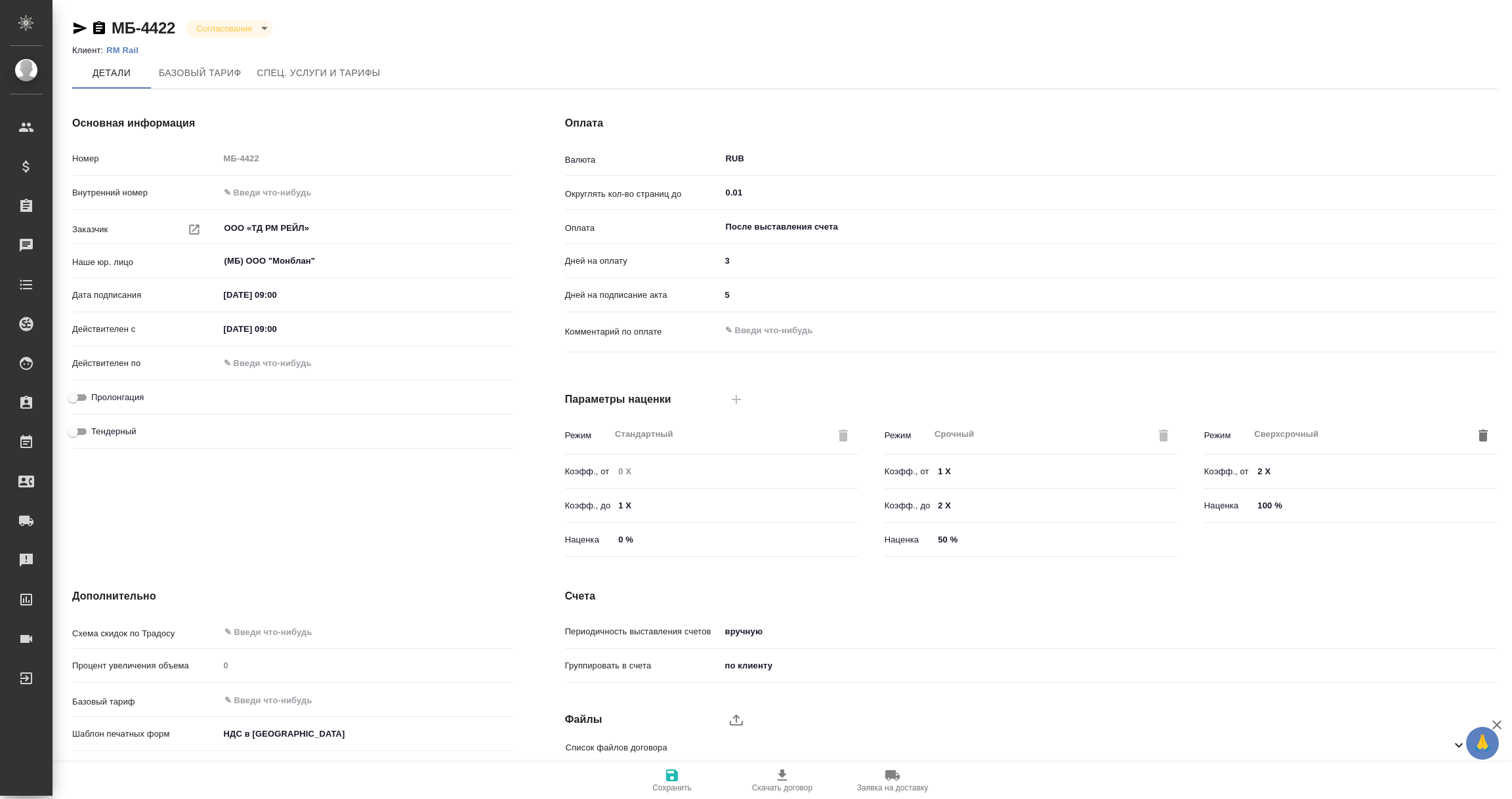
scroll to position [93, 0]
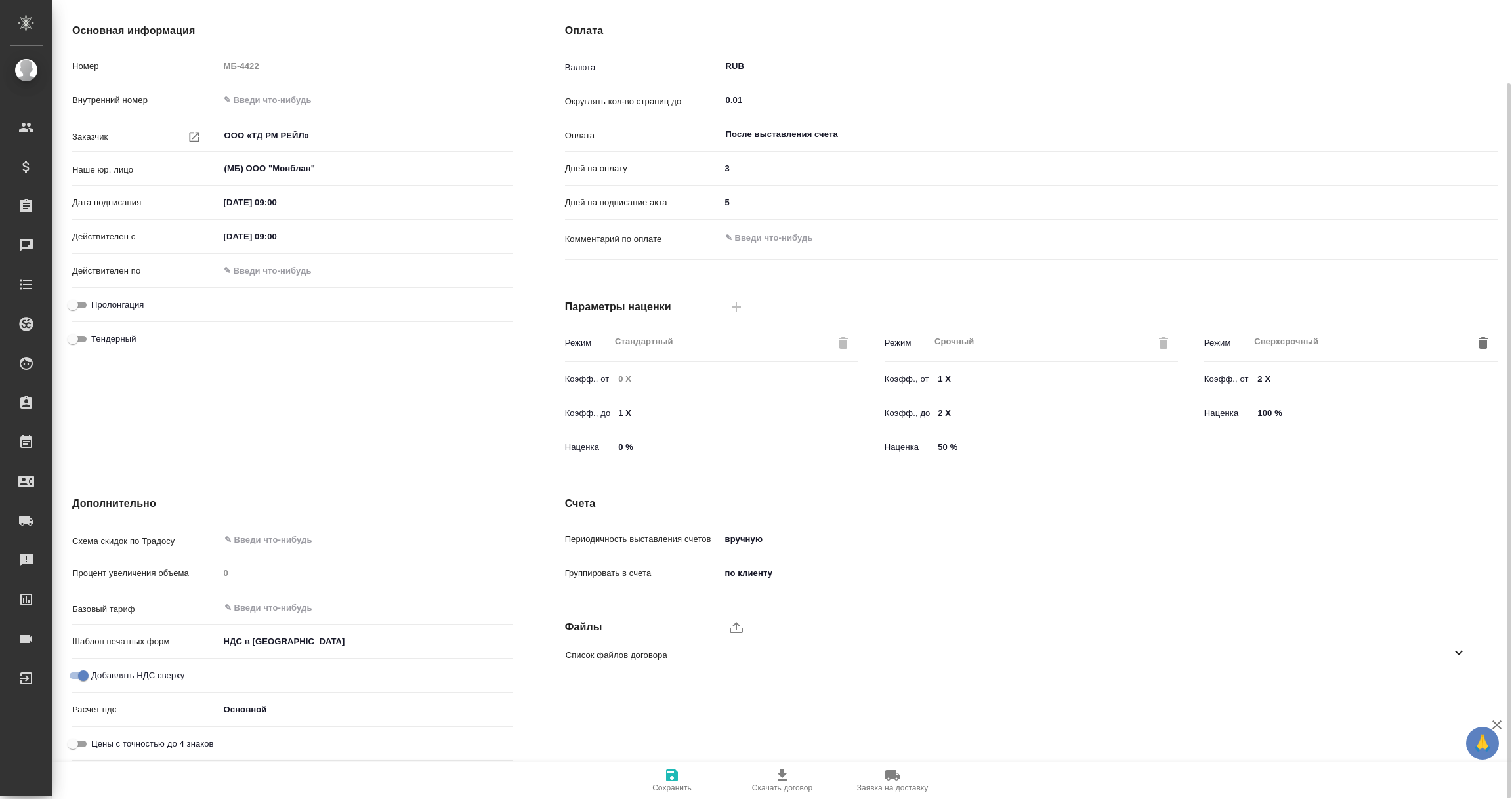
click at [1456, 655] on icon at bounding box center [1459, 653] width 16 height 16
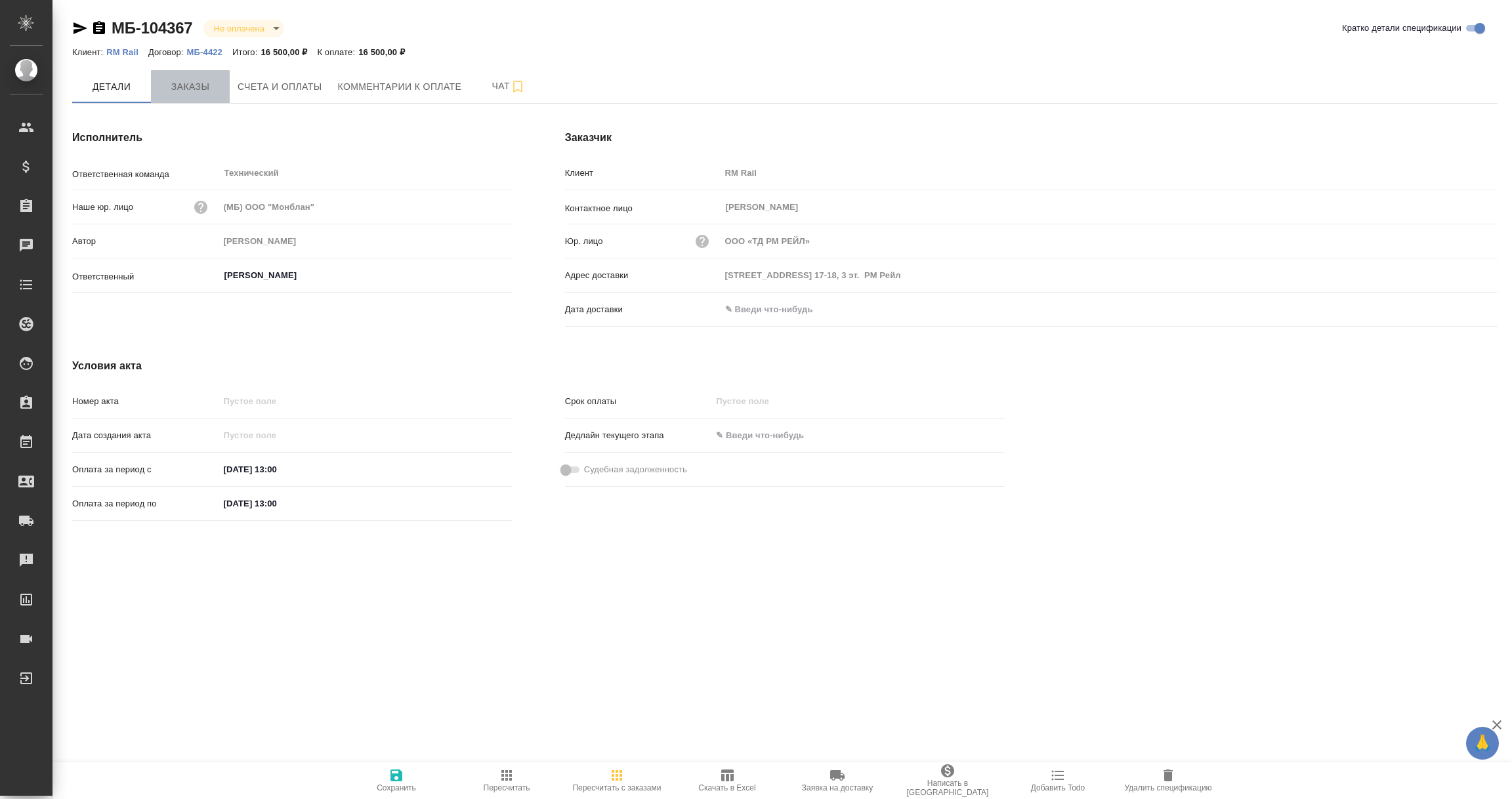
click at [179, 84] on span "Заказы" at bounding box center [189, 87] width 63 height 17
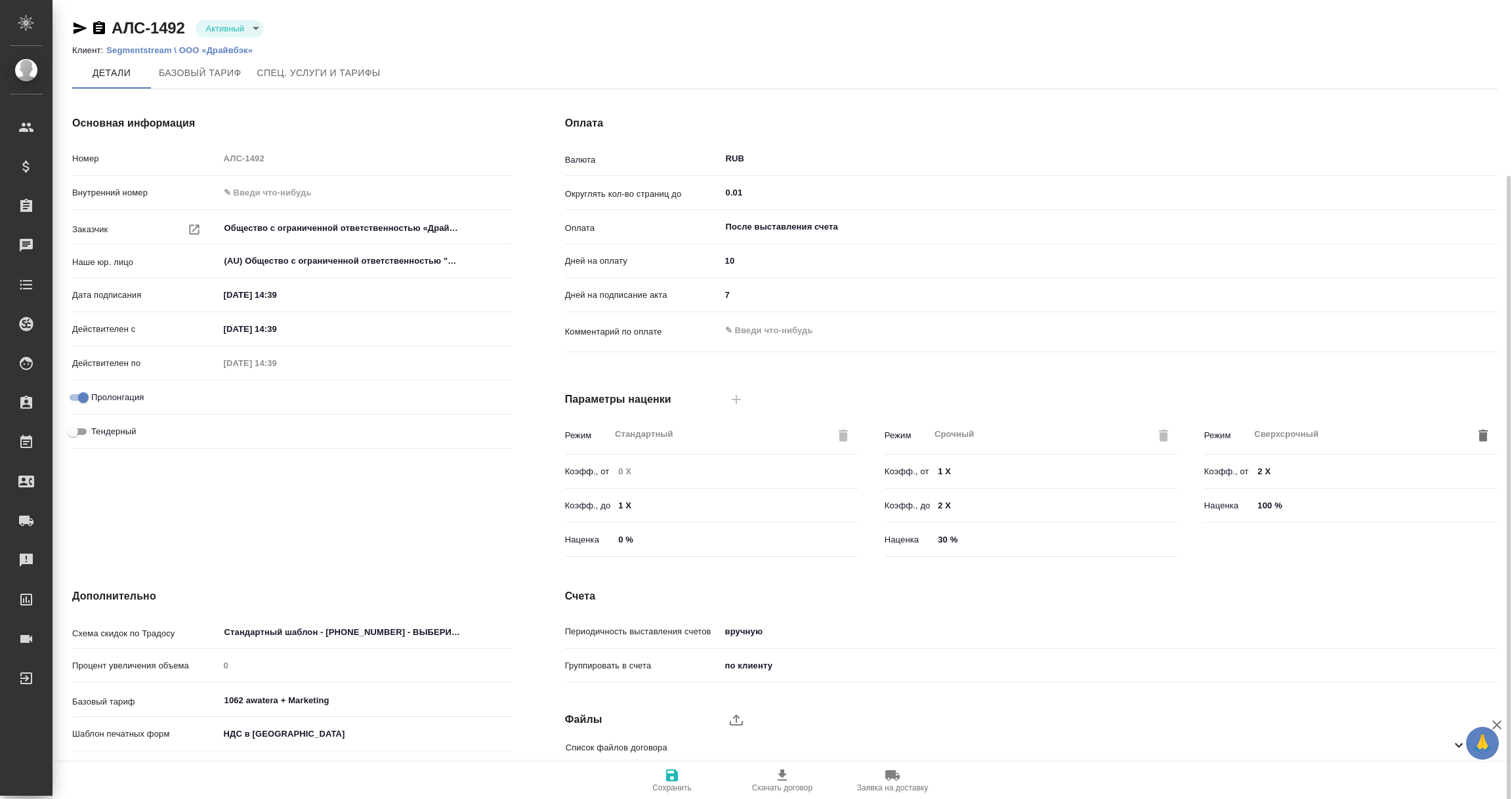
scroll to position [93, 0]
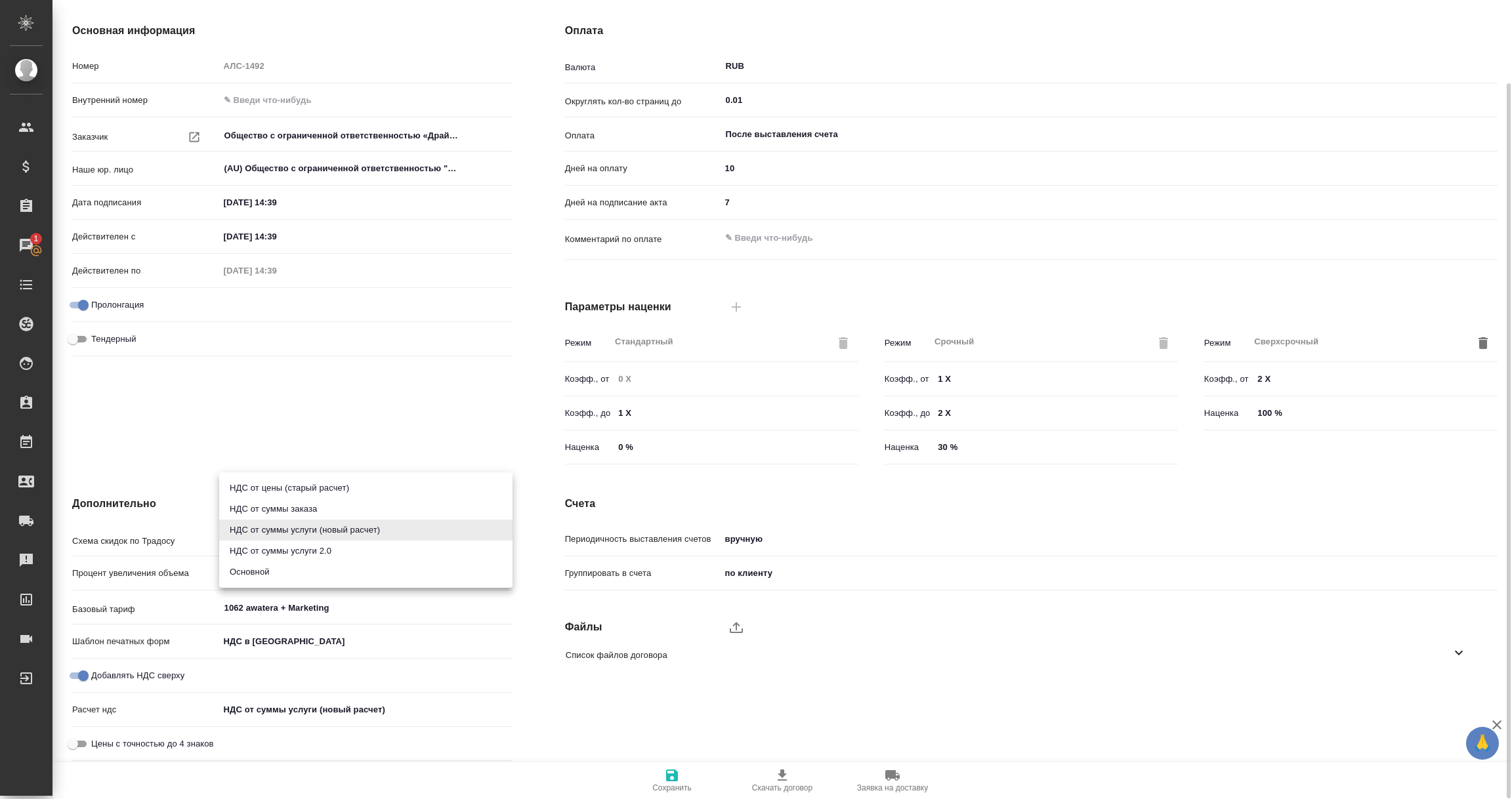
click at [357, 705] on body "🙏 .cls-1 fill:#fff; AWATERA [PERSON_NAME] Спецификации Заказы 1 Чаты Todo Проек…" at bounding box center [756, 399] width 1512 height 799
click at [251, 570] on li "Основной" at bounding box center [366, 572] width 293 height 21
type input "basic"
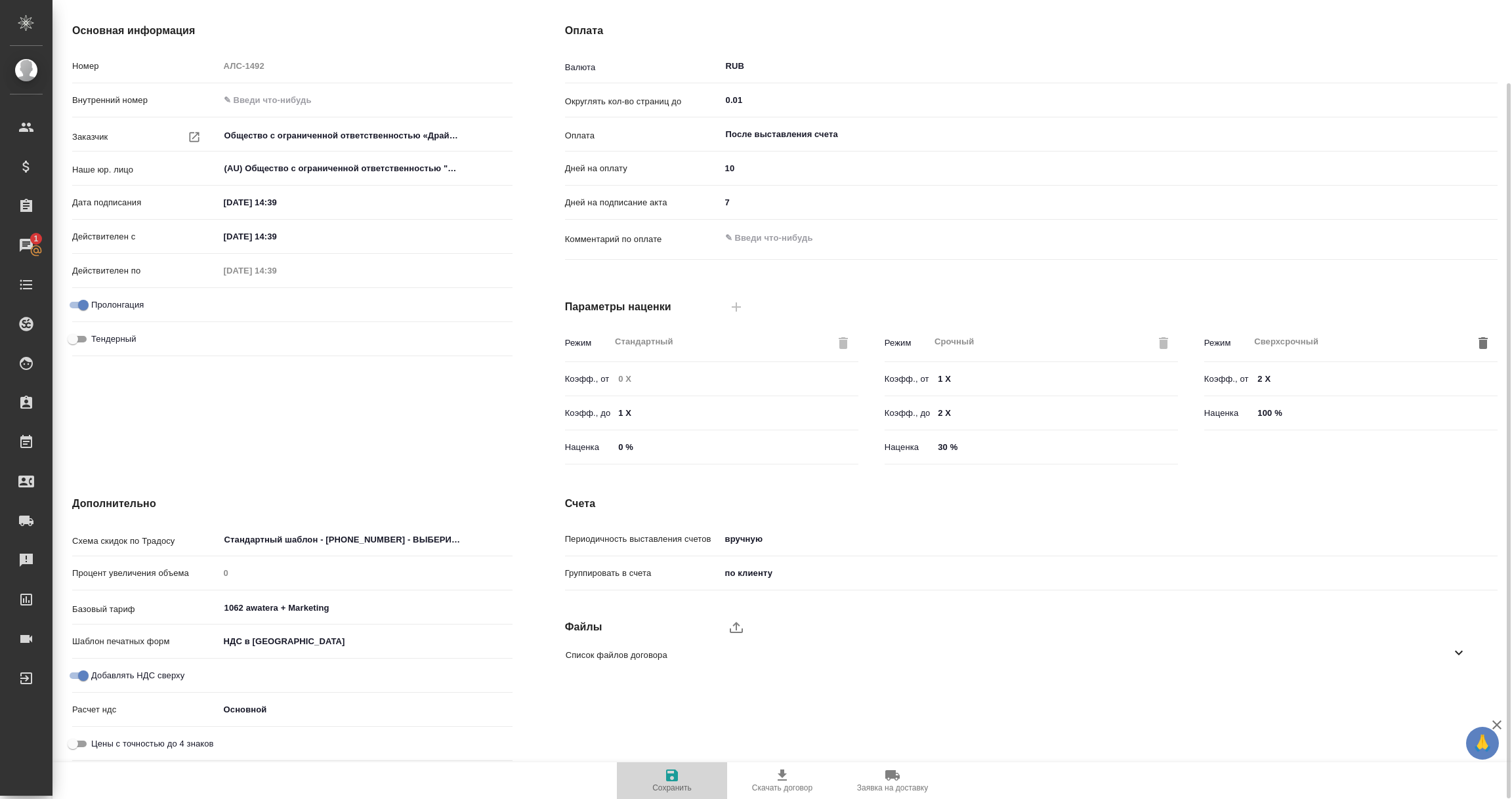
click at [676, 775] on icon "button" at bounding box center [672, 775] width 12 height 12
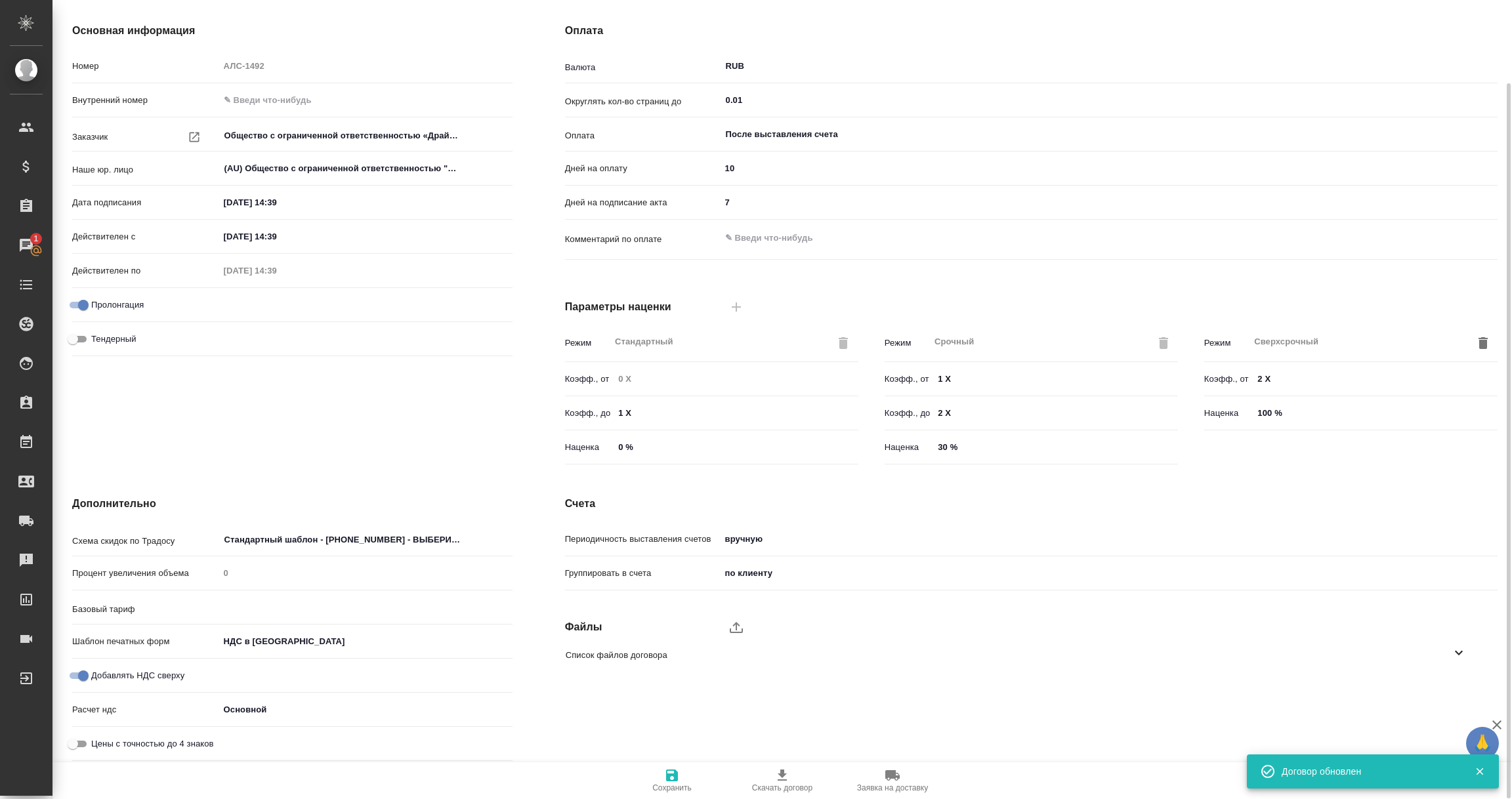
type input "1062 awatera + Marketing"
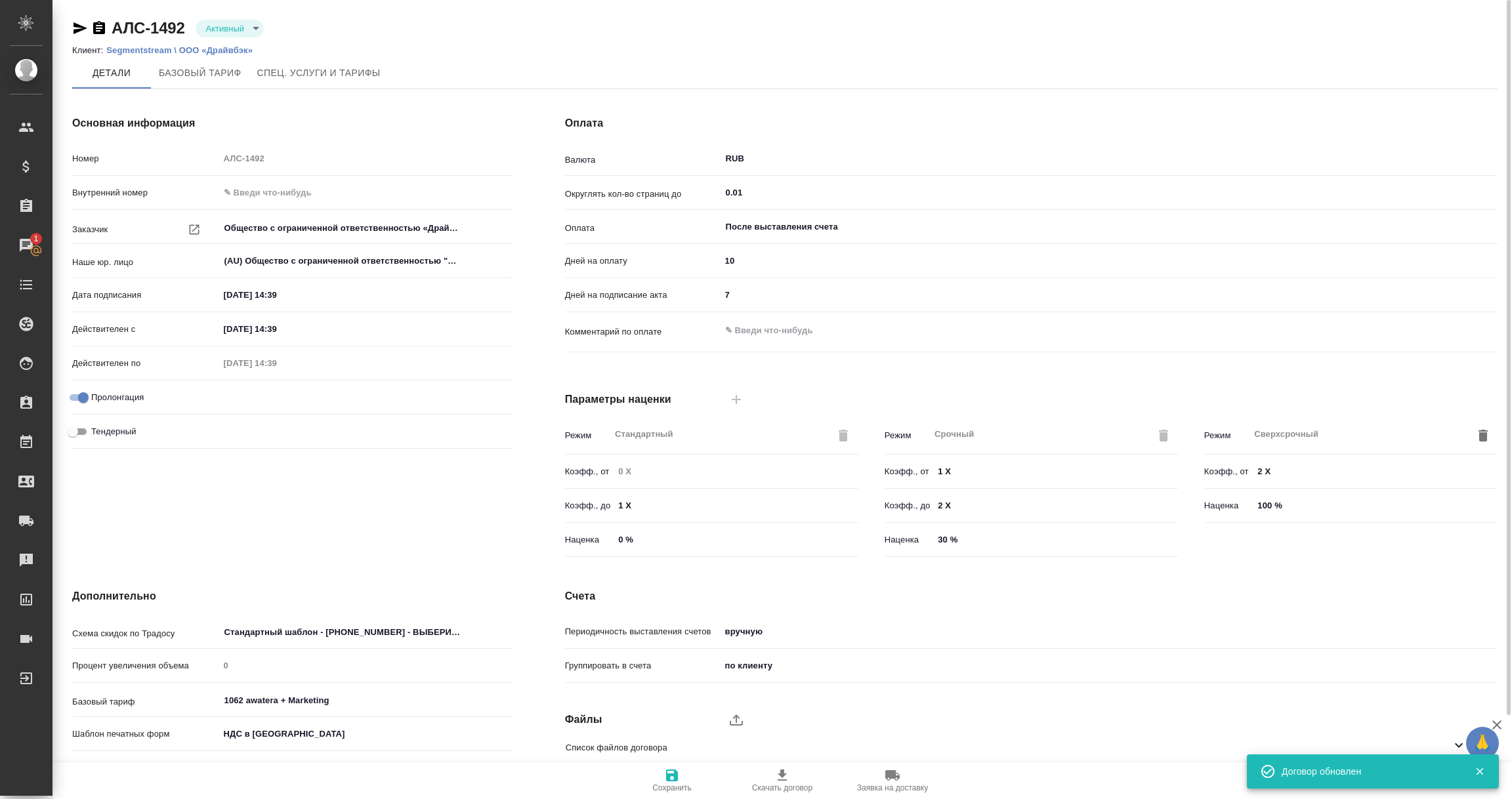
scroll to position [0, 0]
click at [100, 29] on icon "button" at bounding box center [98, 27] width 12 height 13
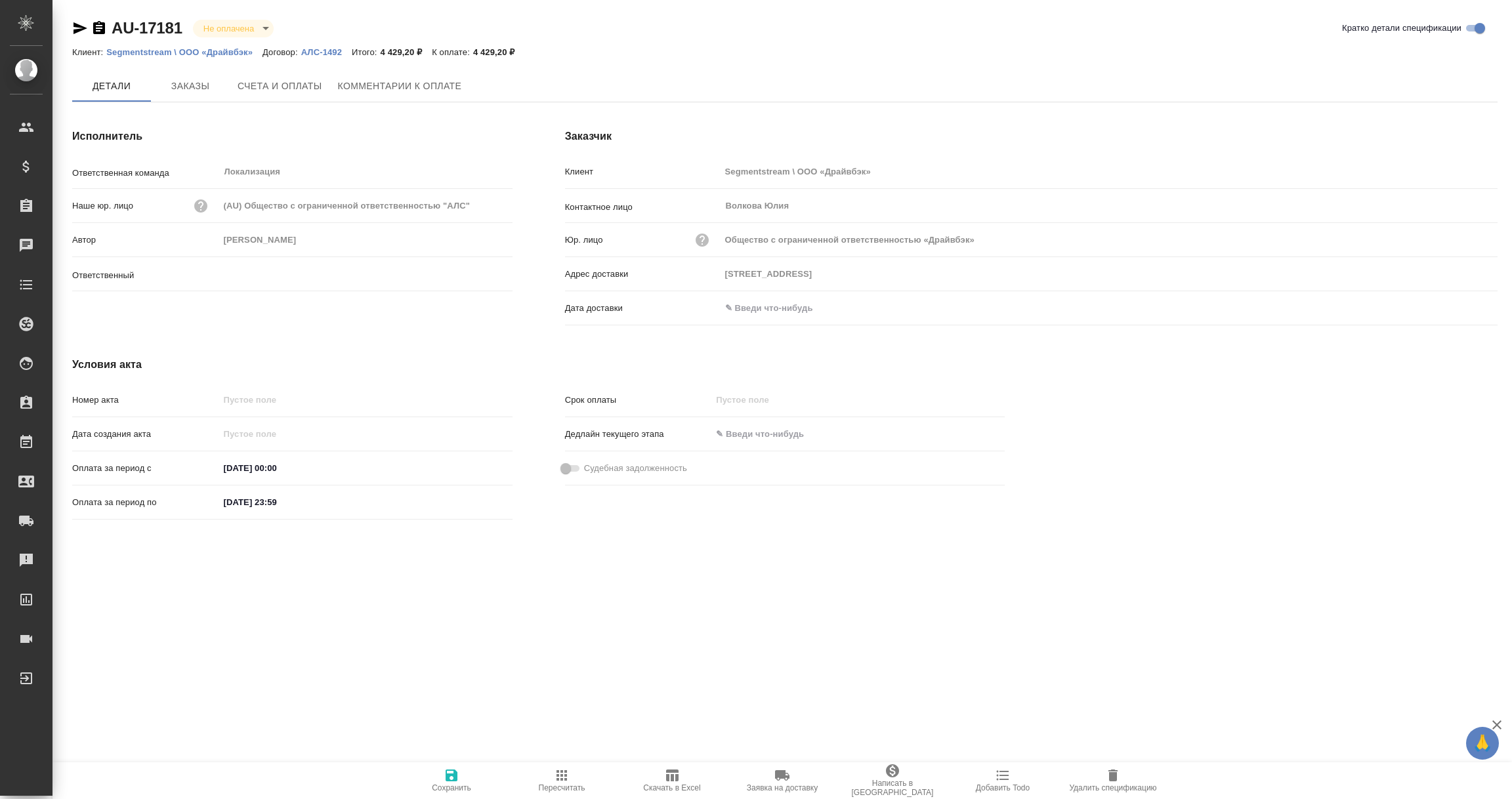
type input "[PERSON_NAME]"
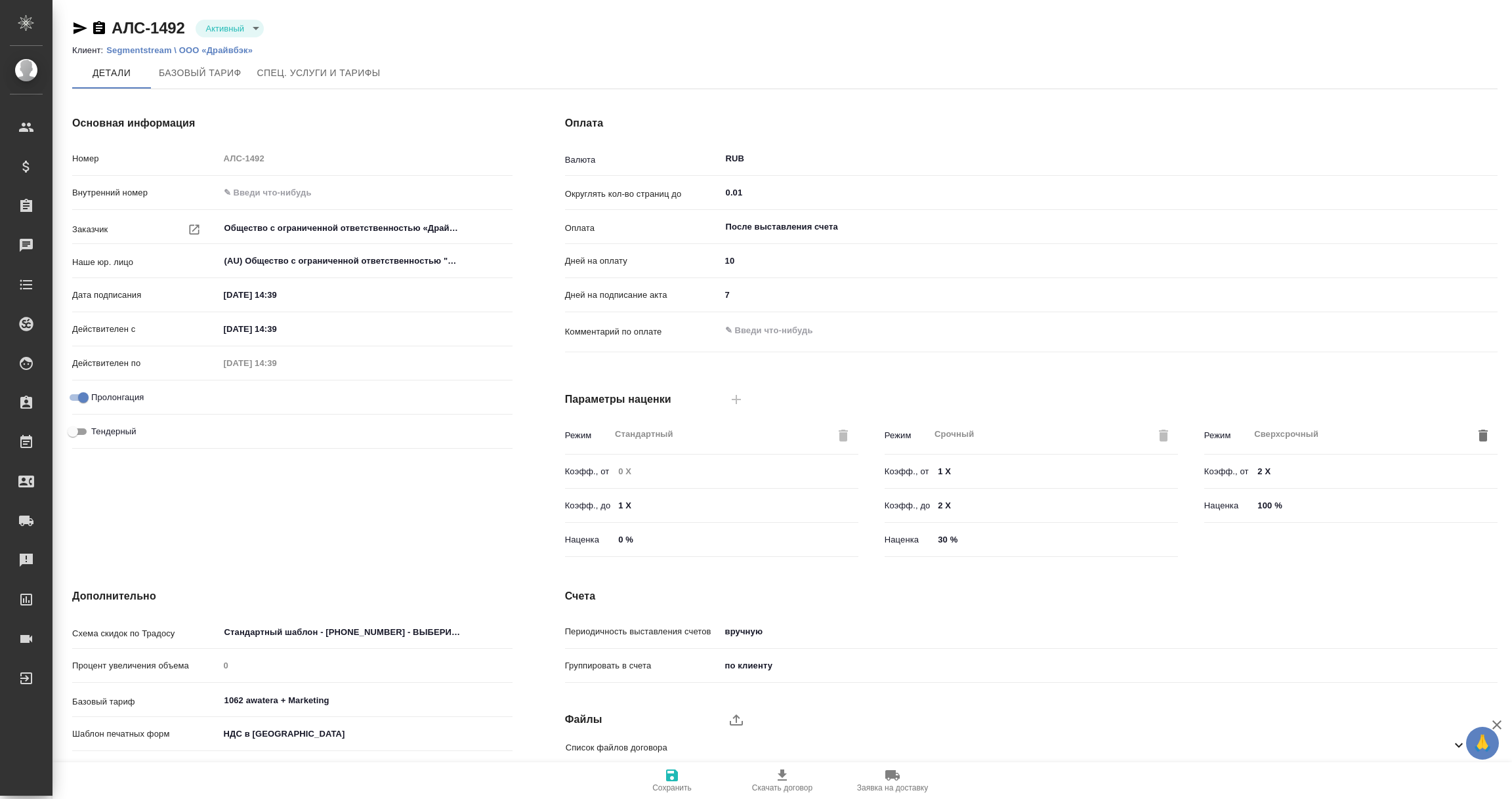
scroll to position [93, 0]
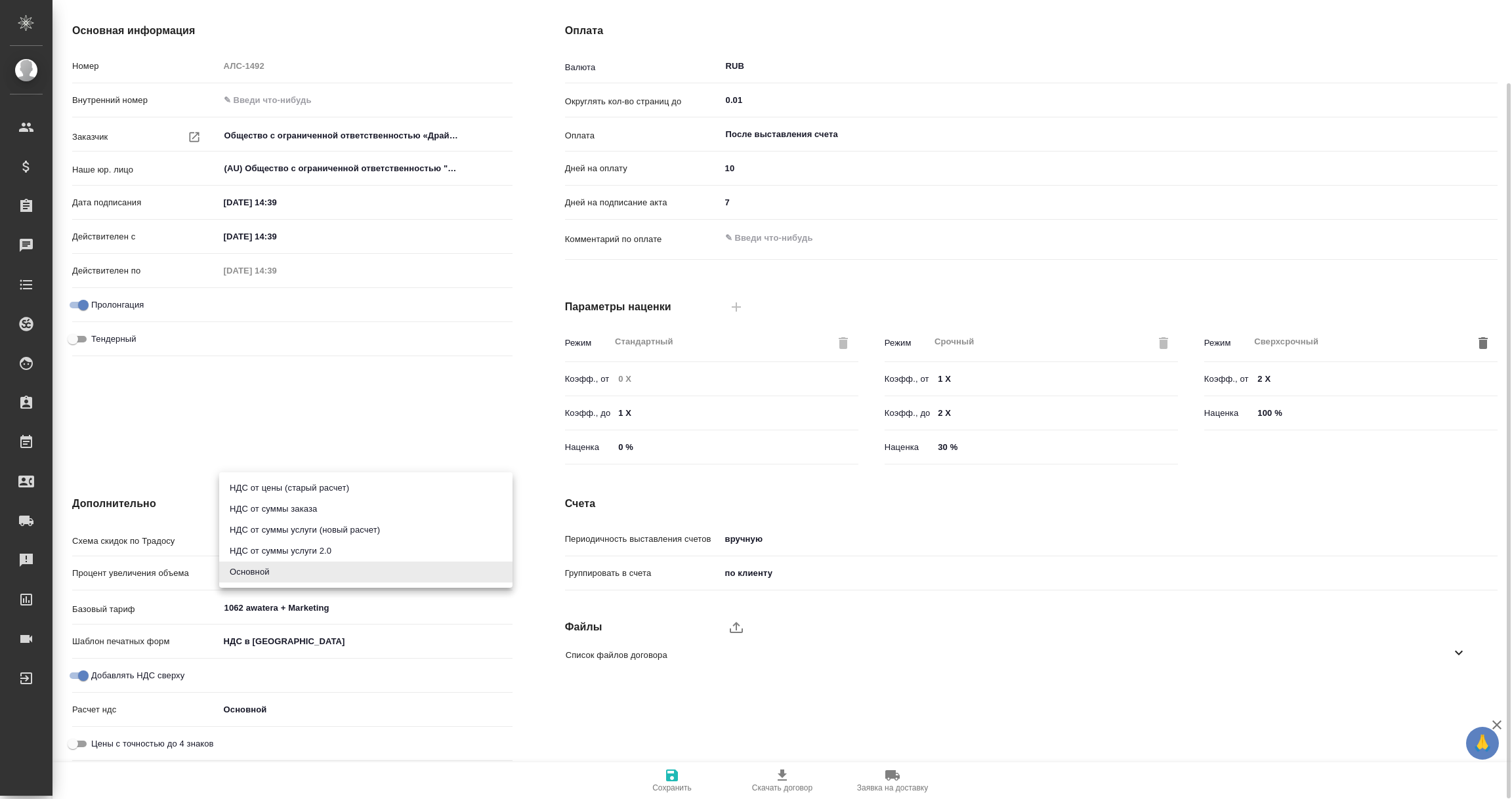
click at [266, 713] on body "🙏 .cls-1 fill:#fff; AWATERA [PERSON_NAME] Спецификации Заказы Чаты Todo Проекты…" at bounding box center [756, 399] width 1512 height 799
click at [347, 532] on li "НДС от суммы услуги (новый расчет)" at bounding box center [366, 530] width 293 height 21
type input "fromOrderLine"
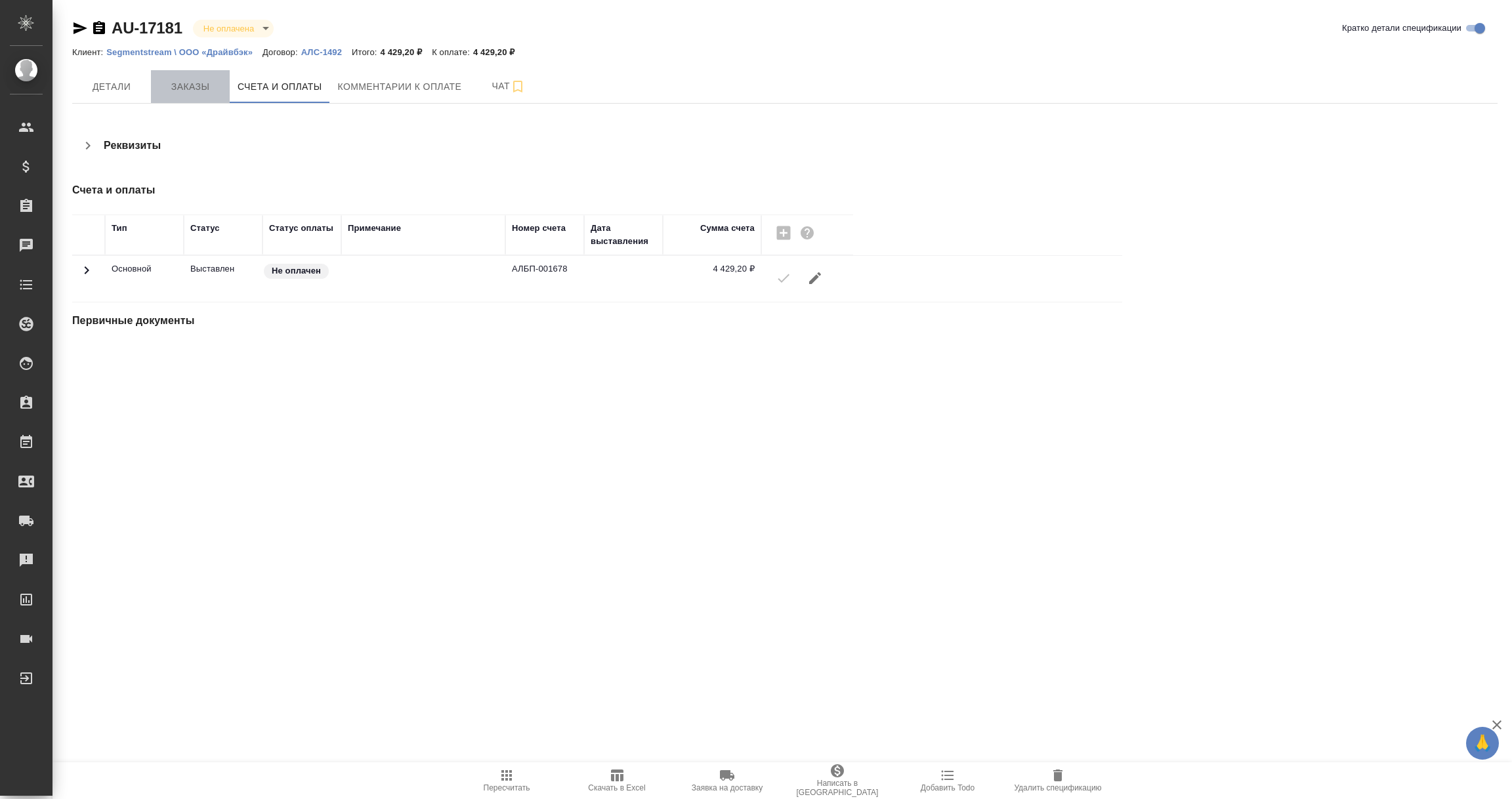
click at [179, 81] on span "Заказы" at bounding box center [189, 87] width 63 height 17
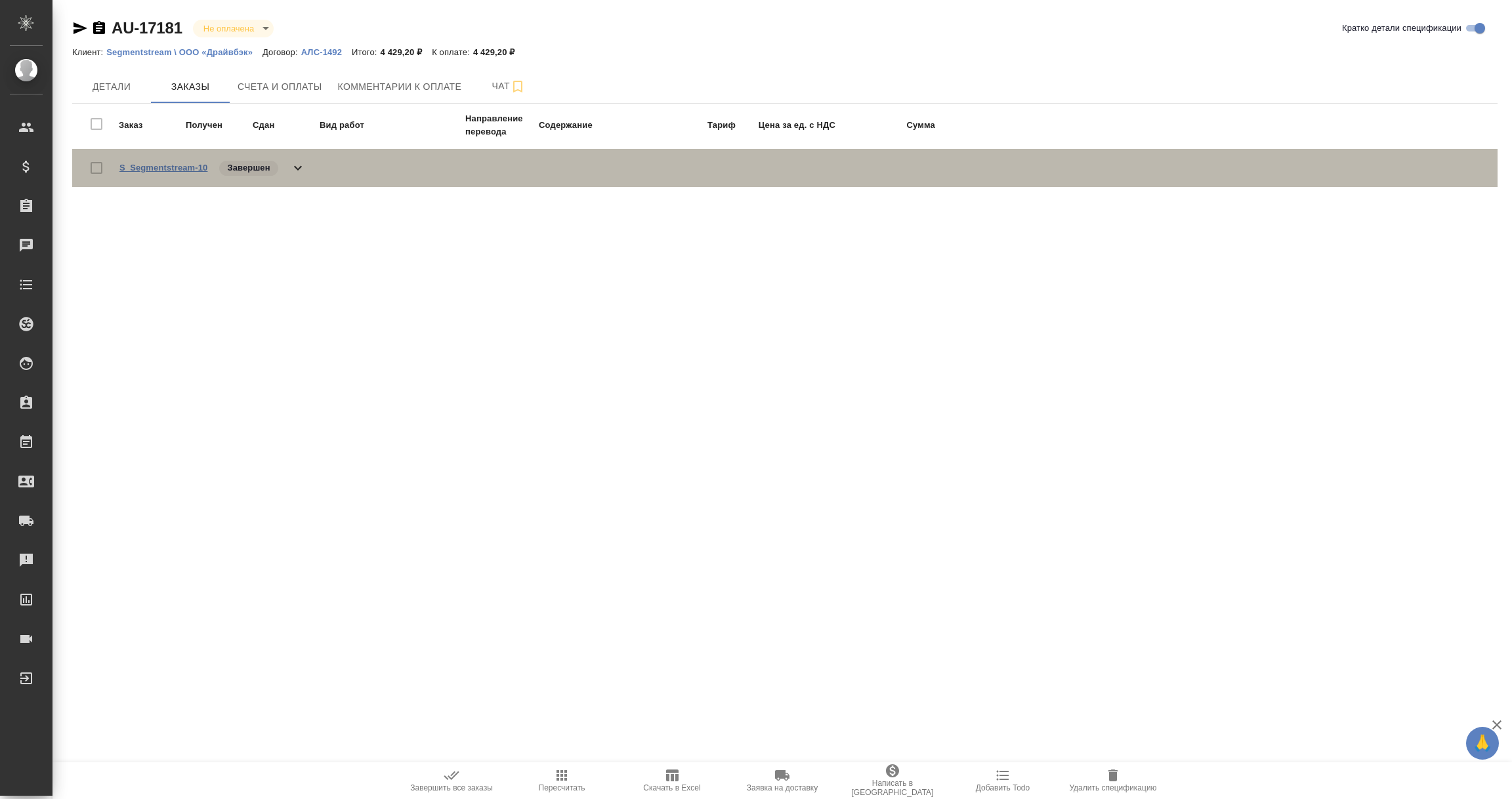
click at [172, 163] on link "S_Segmentstream-10" at bounding box center [163, 167] width 88 height 10
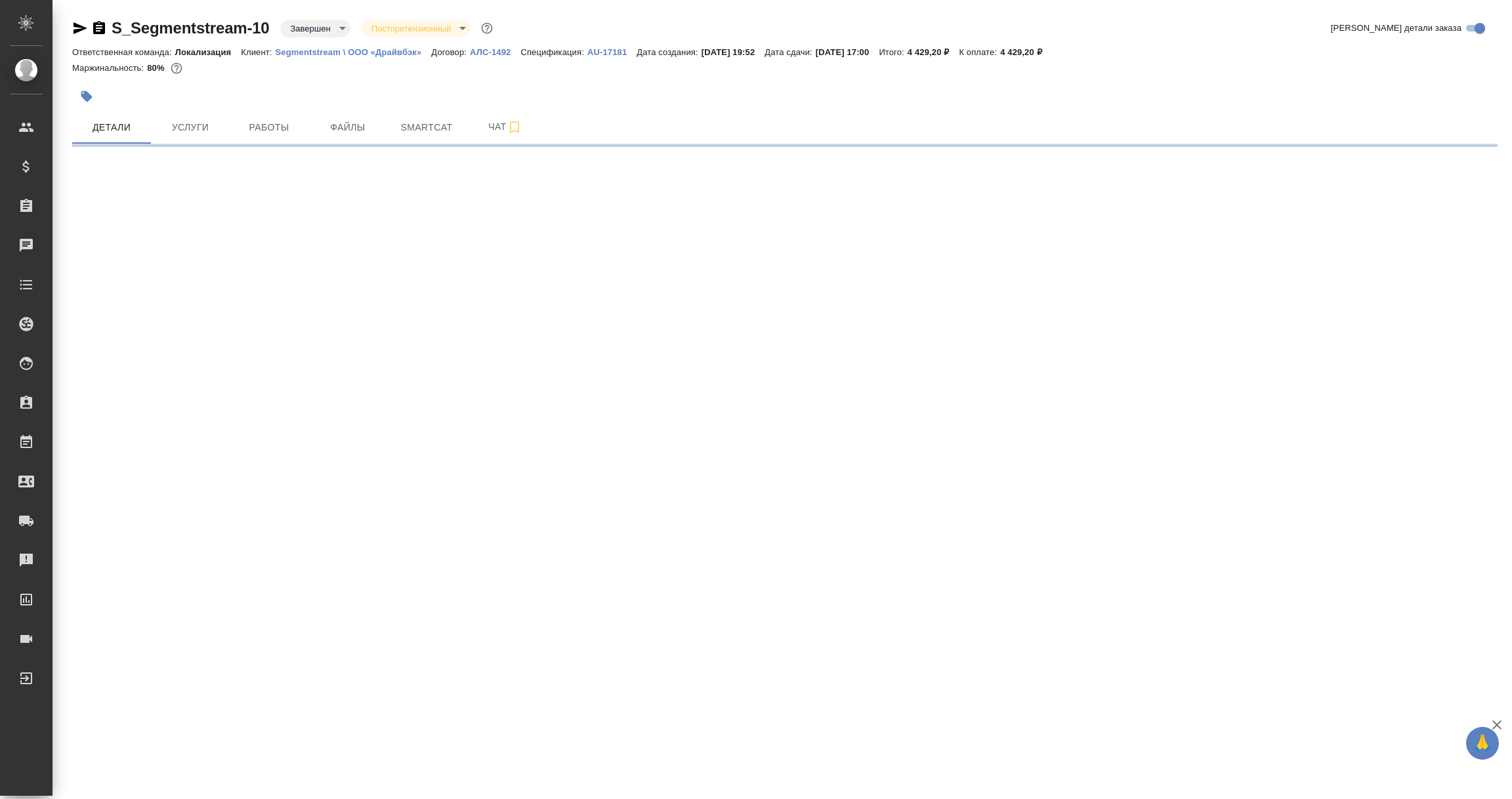
select select "RU"
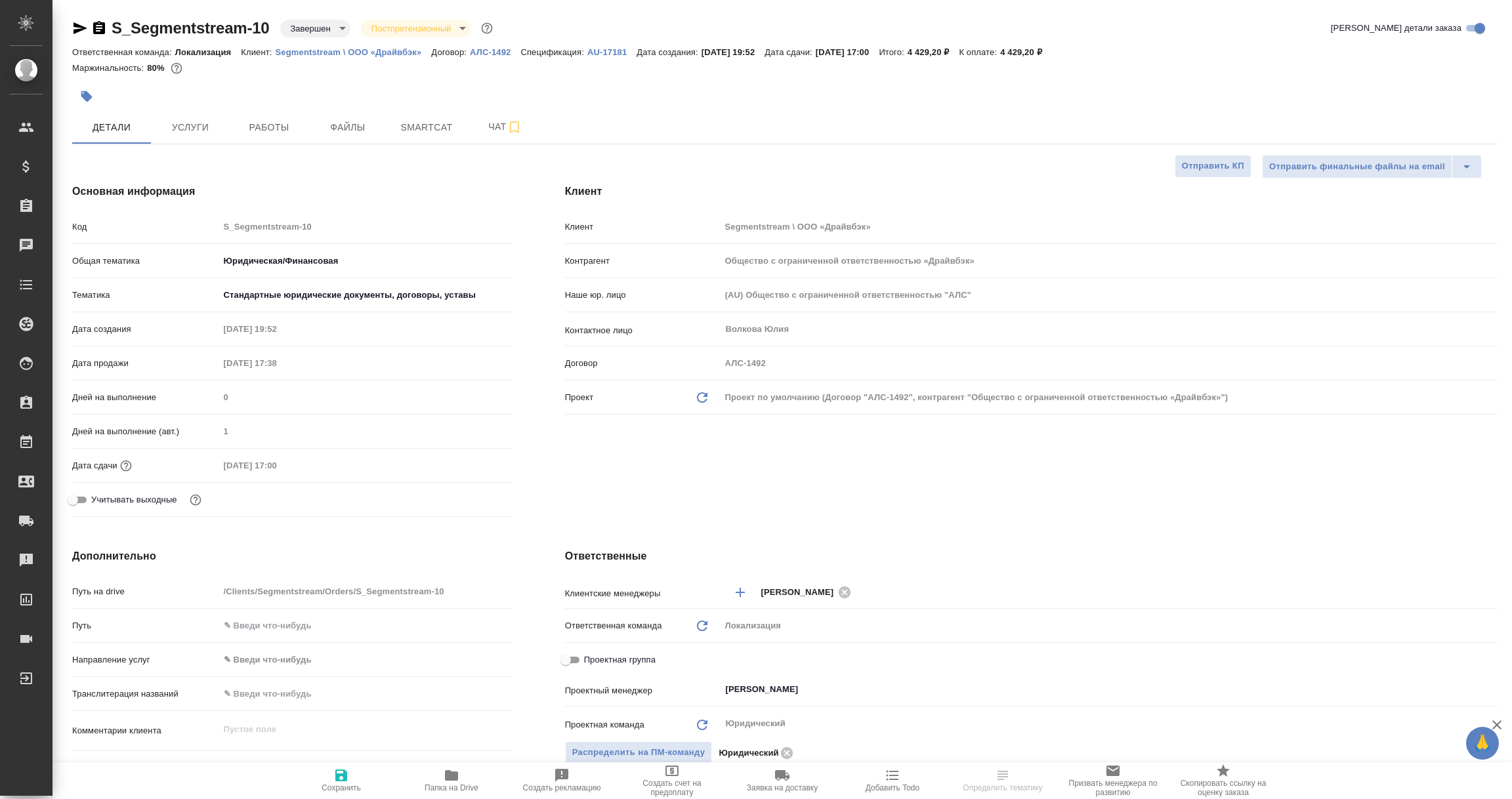
type textarea "x"
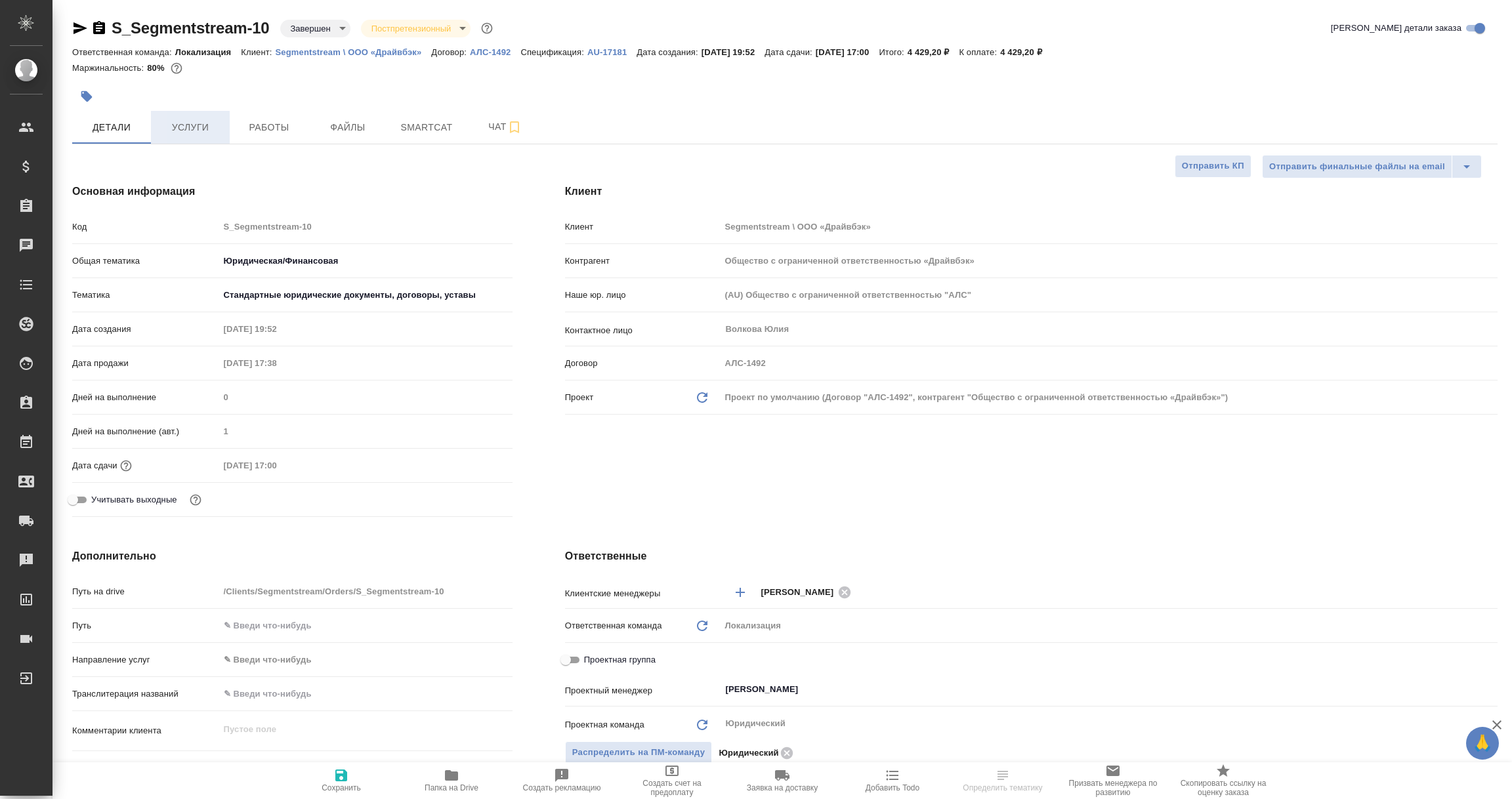
type textarea "x"
drag, startPoint x: 210, startPoint y: 121, endPoint x: 212, endPoint y: 131, distance: 10.2
click at [207, 120] on span "Услуги" at bounding box center [189, 127] width 63 height 17
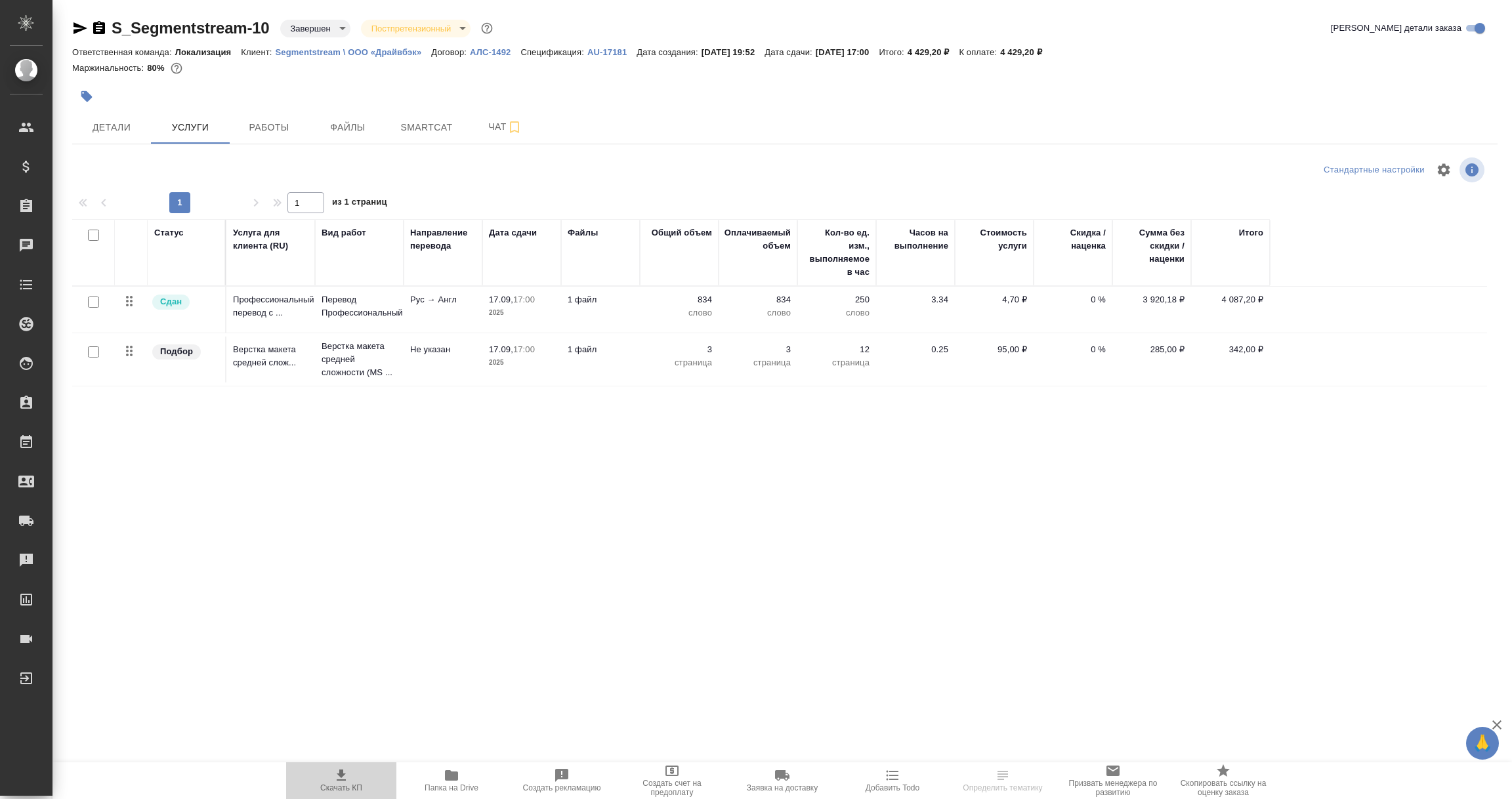
click at [345, 772] on icon "button" at bounding box center [342, 775] width 16 height 16
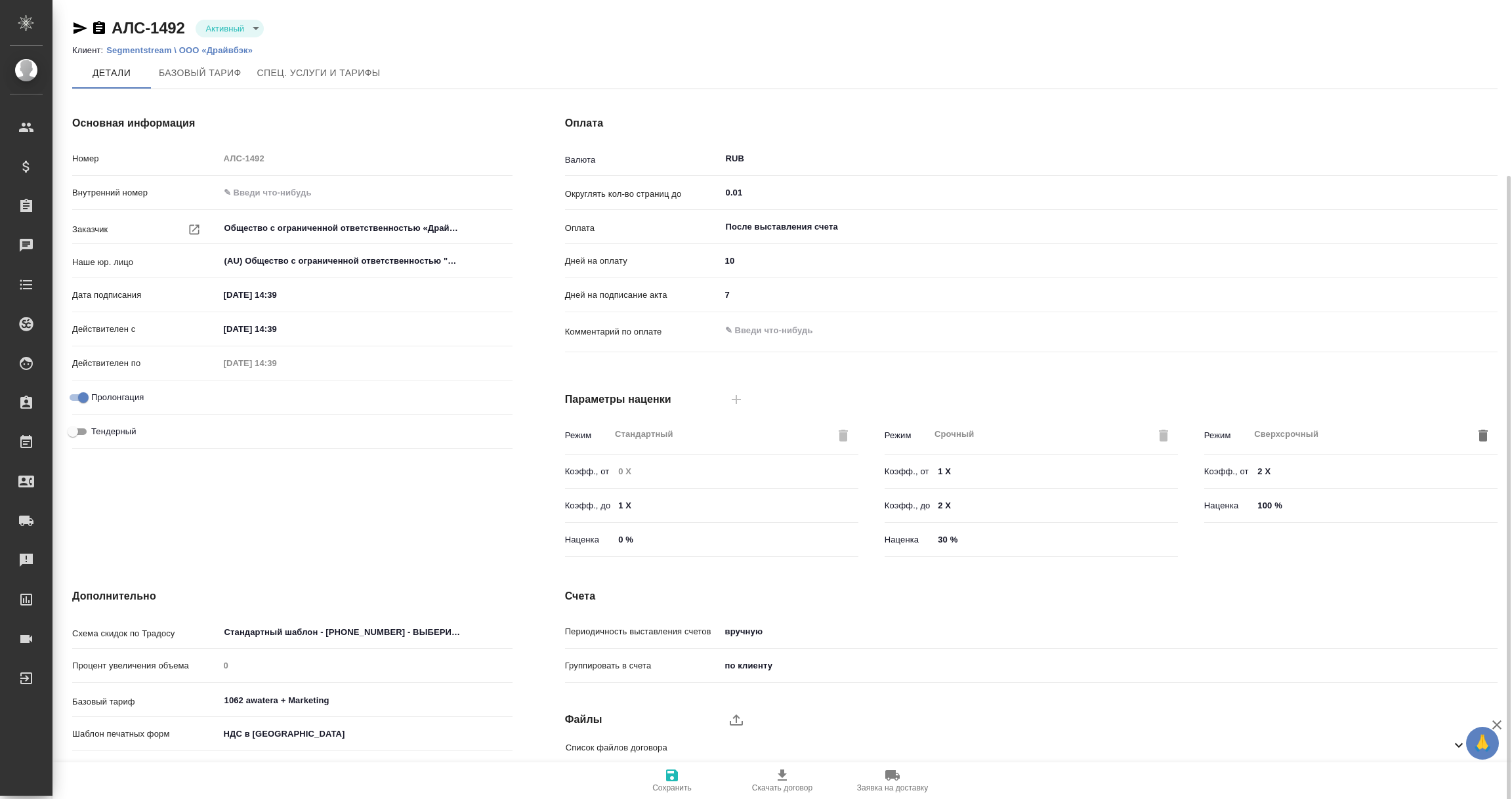
scroll to position [93, 0]
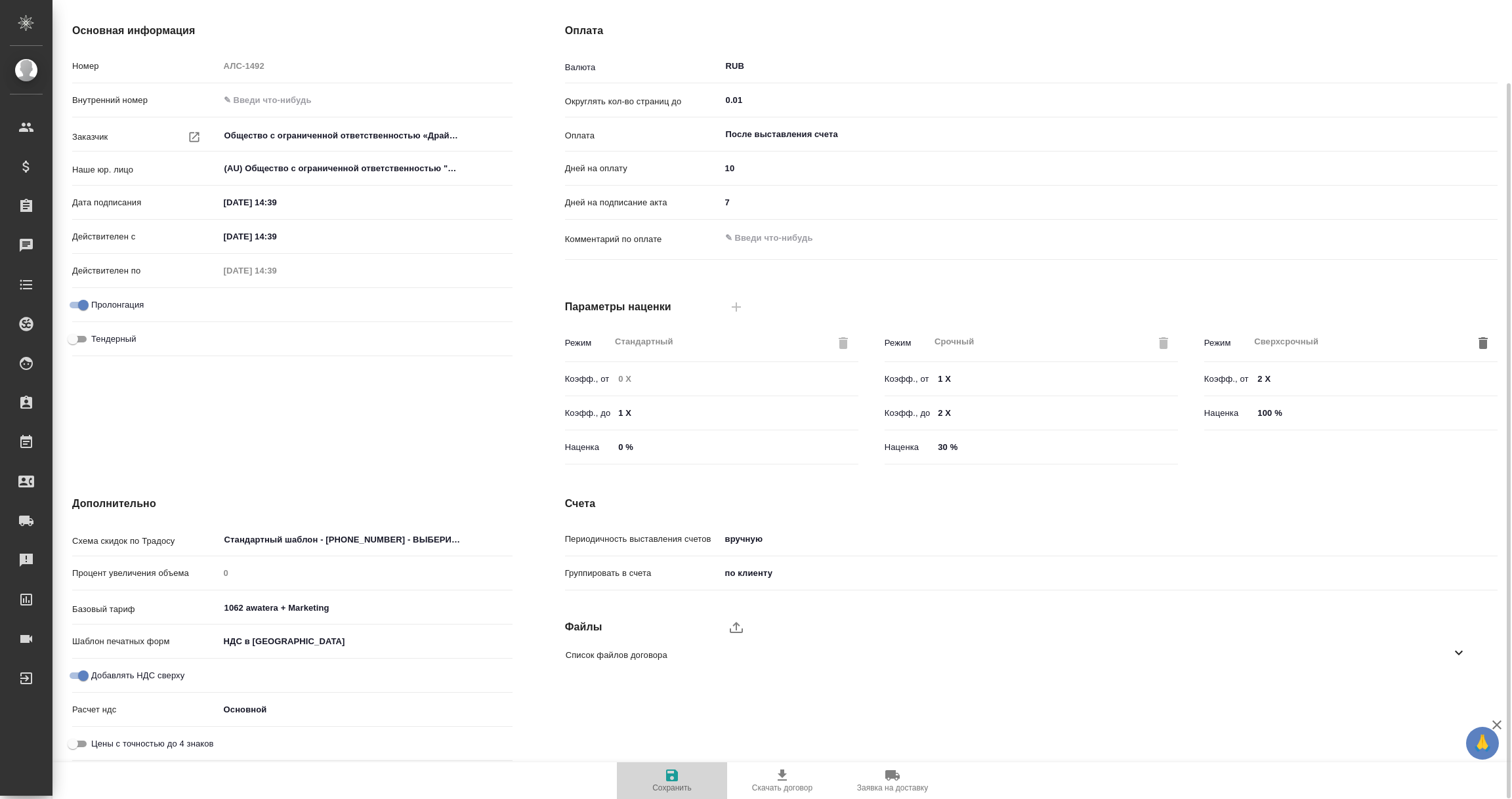
click at [671, 778] on icon "button" at bounding box center [672, 775] width 16 height 16
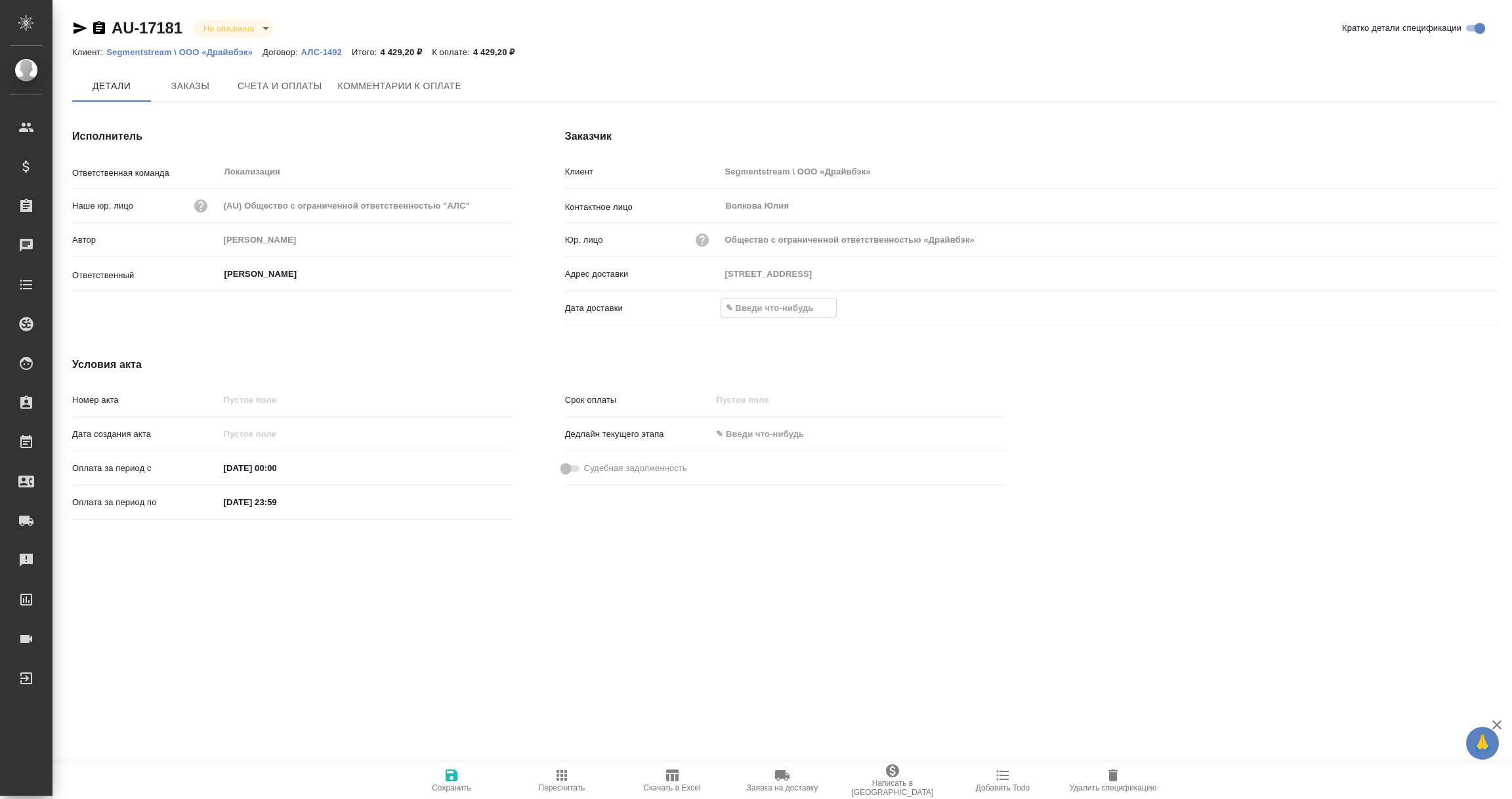
click at [752, 308] on input "text" at bounding box center [779, 308] width 115 height 19
click at [1460, 305] on icon "button" at bounding box center [1460, 309] width 16 height 16
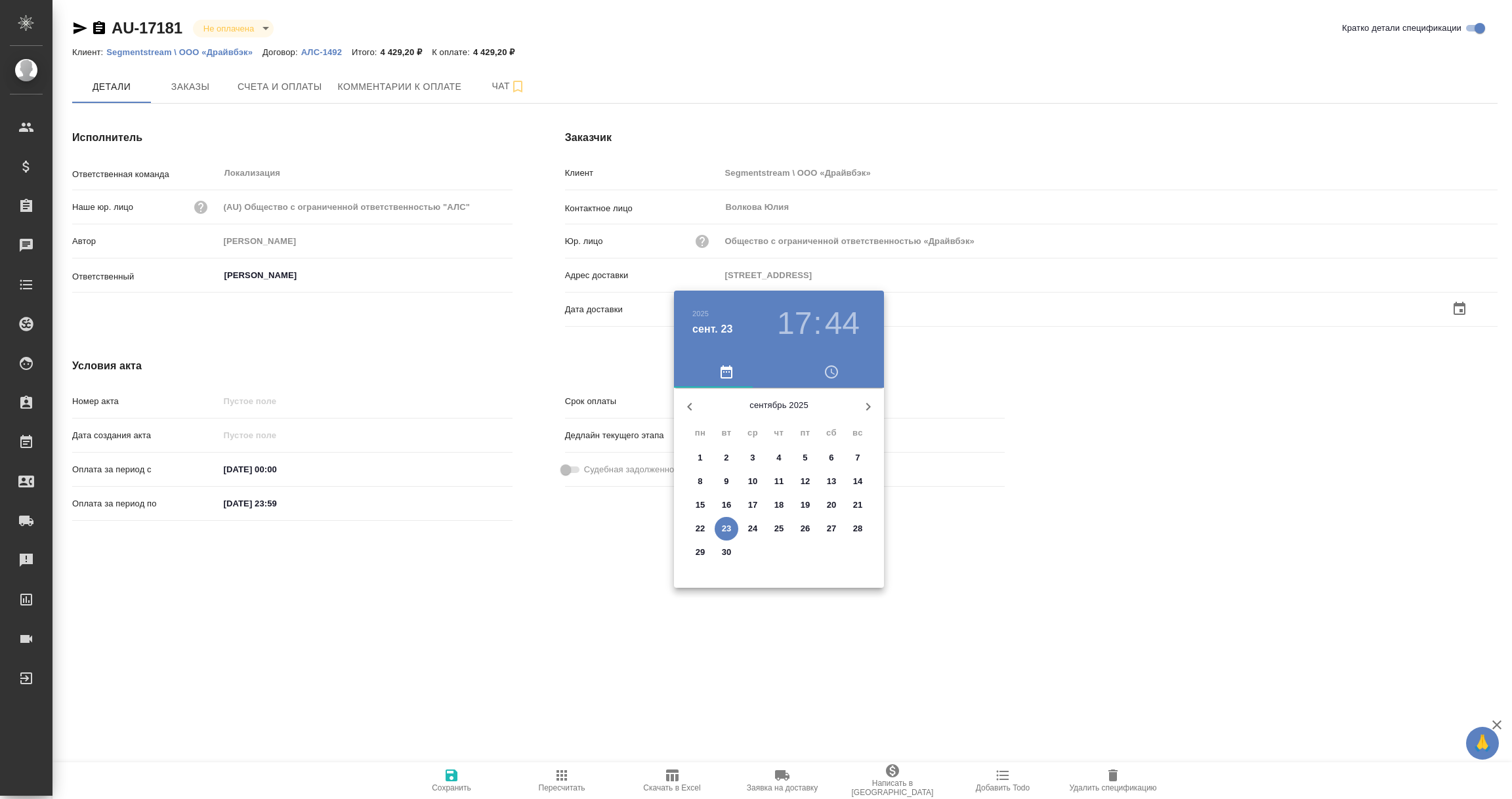
click at [734, 529] on span "23" at bounding box center [726, 528] width 24 height 13
type input "[DATE] 17:44"
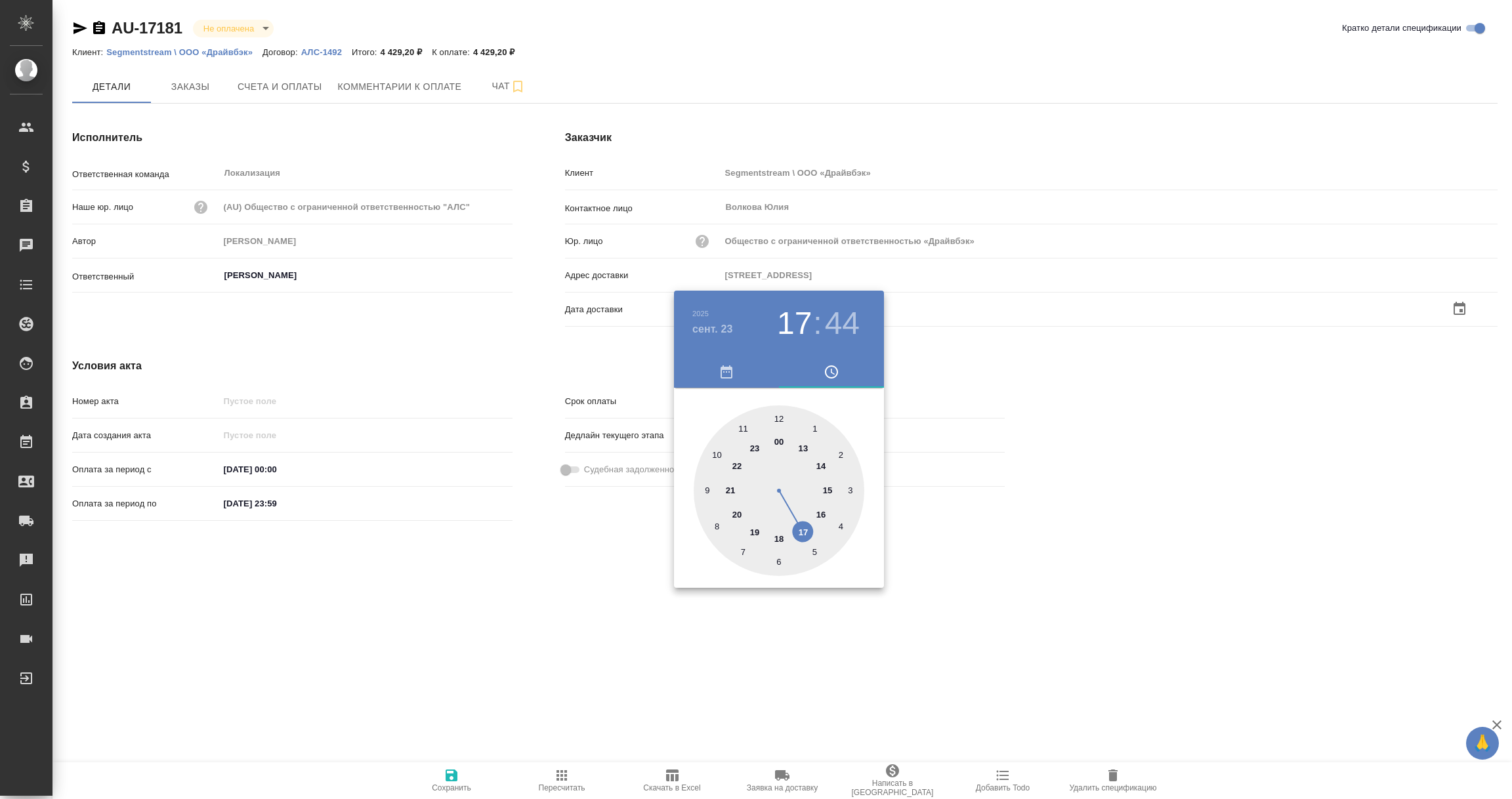
click at [566, 603] on div at bounding box center [756, 399] width 1512 height 799
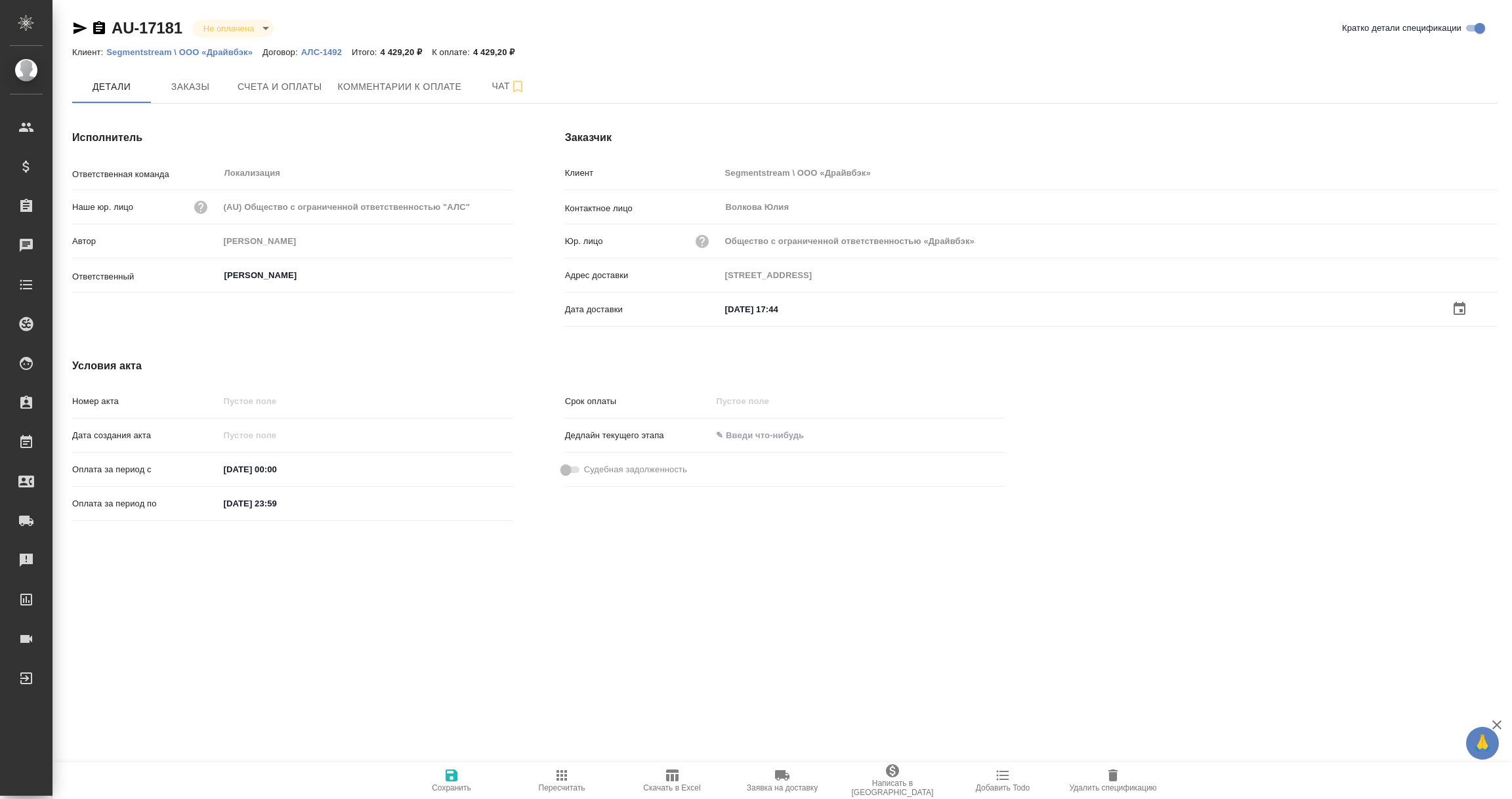
click at [451, 781] on icon "button" at bounding box center [451, 775] width 16 height 16
